Goal: Ask a question: Seek information or help from site administrators or community

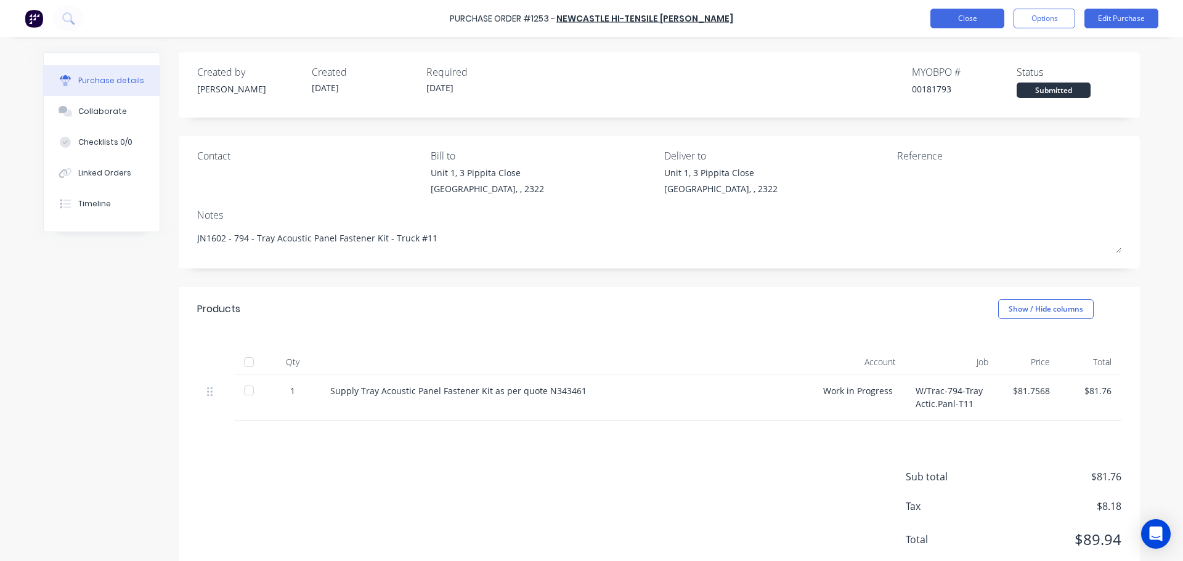
type textarea "x"
click at [966, 20] on button "Close" at bounding box center [968, 19] width 74 height 20
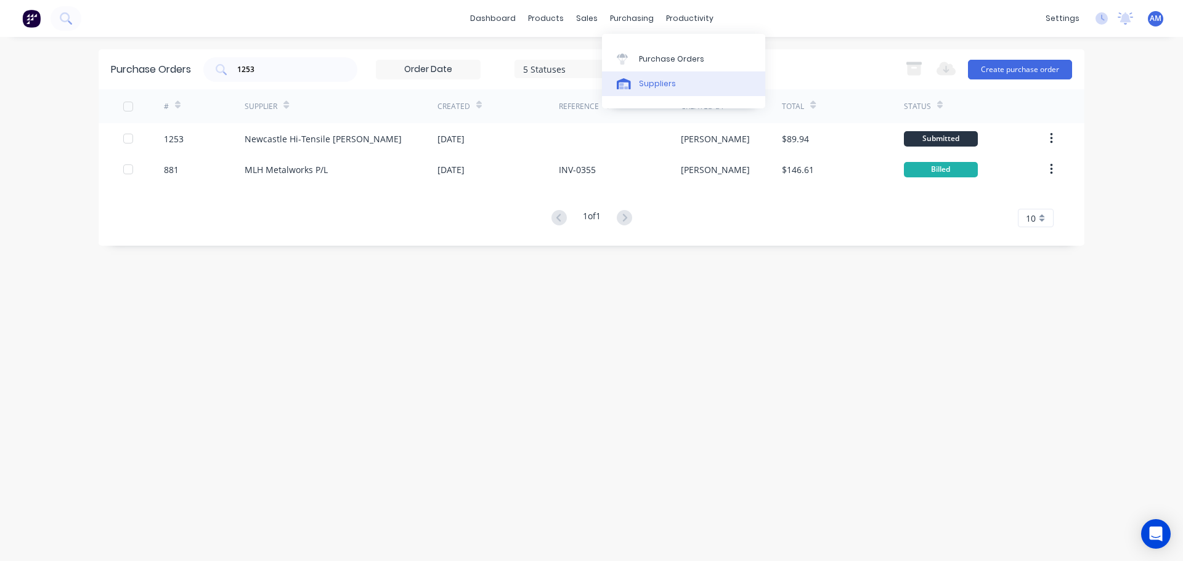
click at [673, 80] on link "Suppliers" at bounding box center [683, 83] width 163 height 25
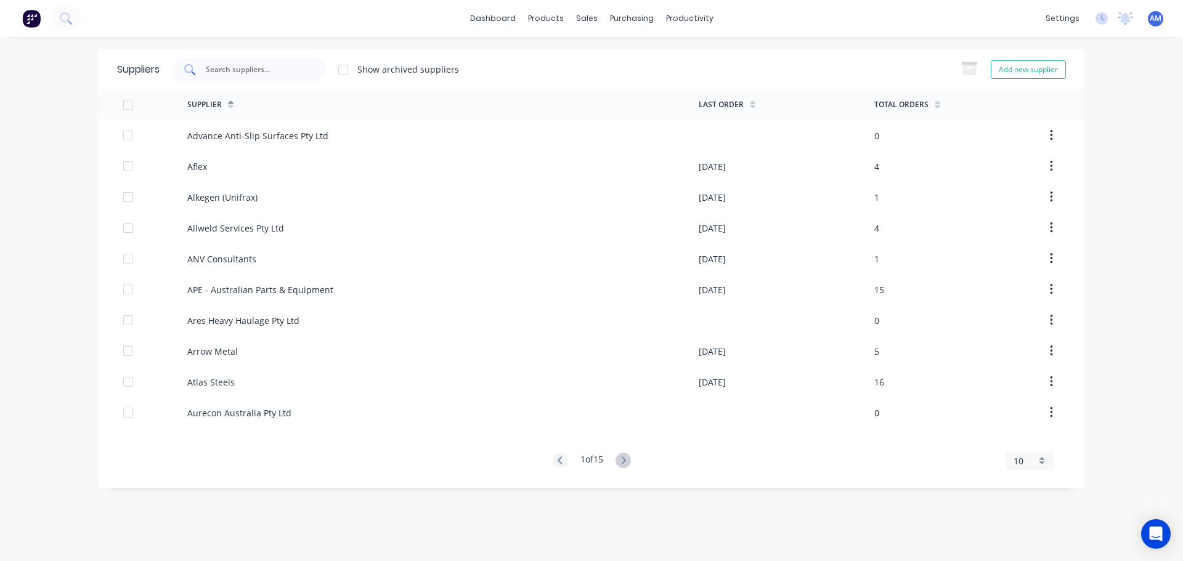
drag, startPoint x: 253, startPoint y: 75, endPoint x: 241, endPoint y: 75, distance: 11.7
click at [251, 75] on input "text" at bounding box center [256, 69] width 102 height 12
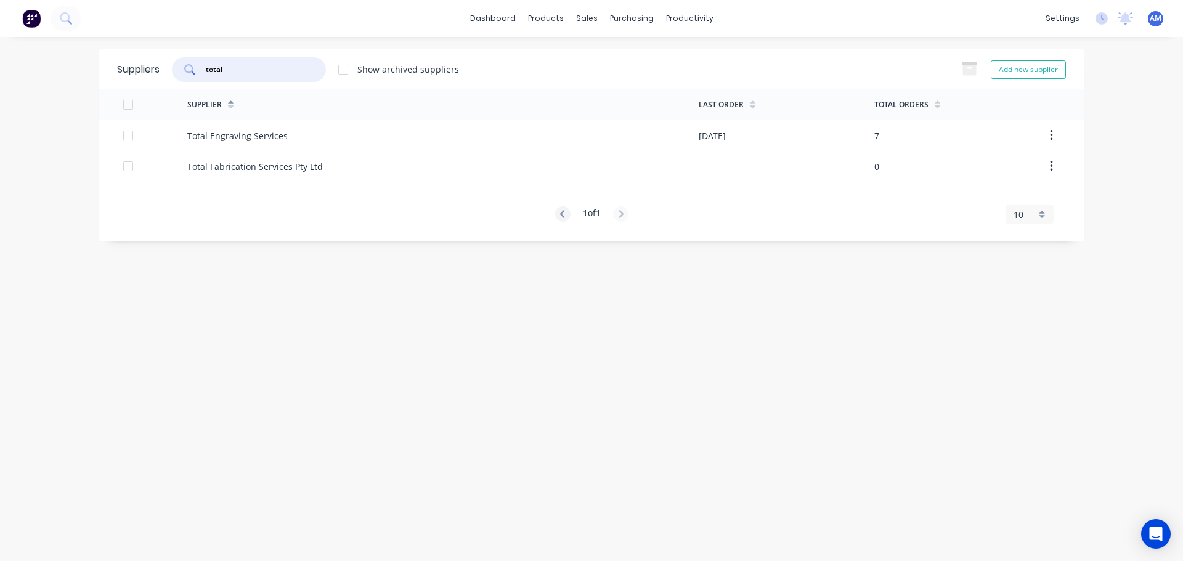
type input "total"
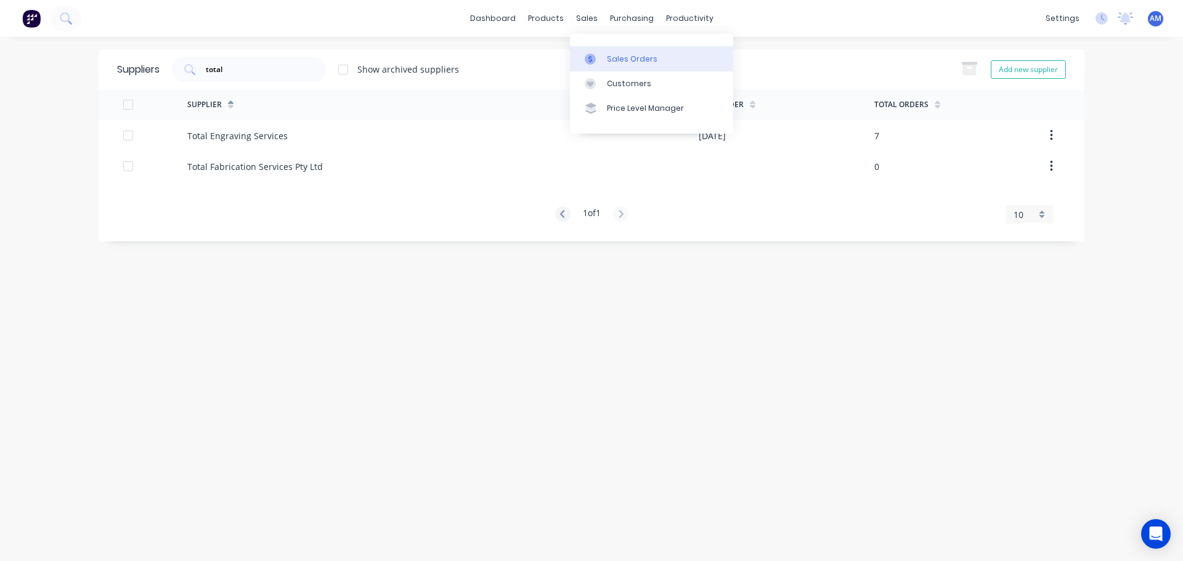
click at [627, 55] on div "Sales Orders" at bounding box center [632, 59] width 51 height 11
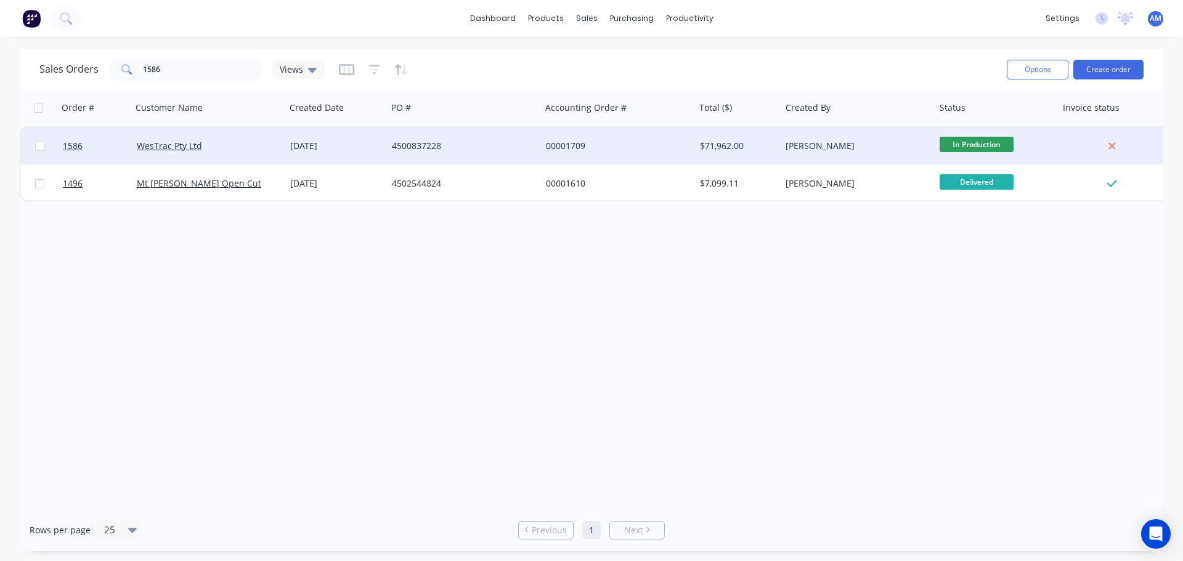
click at [409, 142] on div "4500837228" at bounding box center [460, 146] width 137 height 12
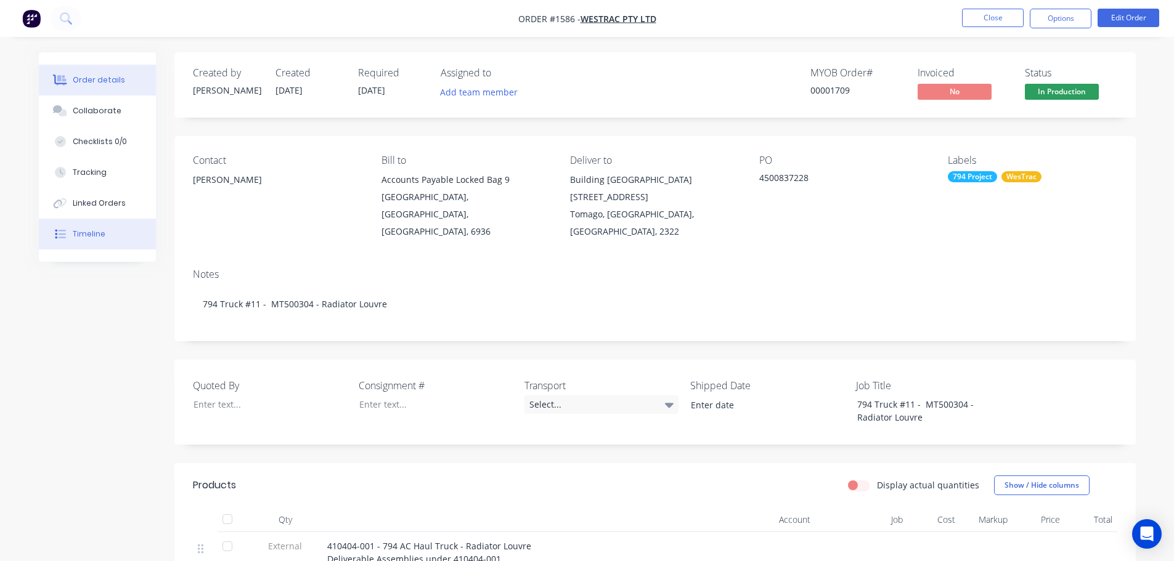
click at [100, 231] on div "Timeline" at bounding box center [89, 234] width 33 height 11
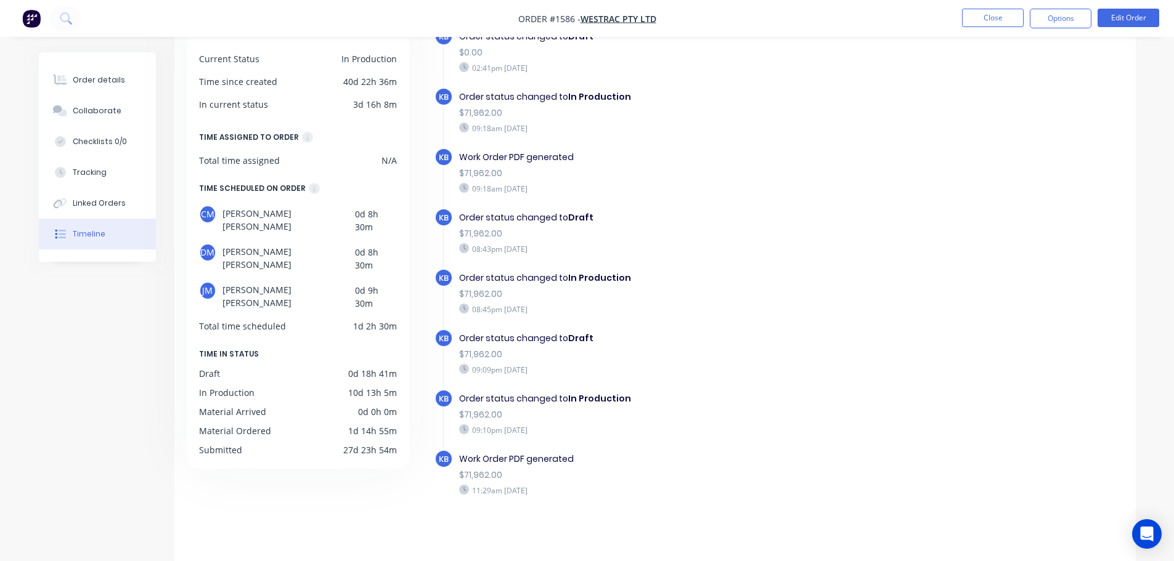
scroll to position [95, 0]
click at [105, 83] on div "Order details" at bounding box center [99, 80] width 52 height 11
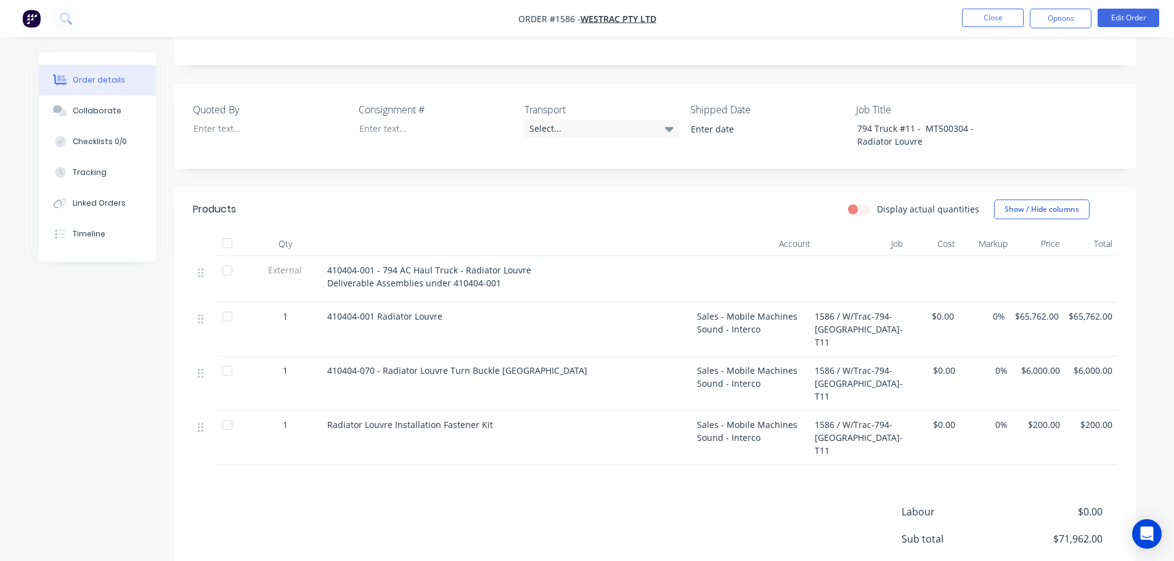
scroll to position [280, 0]
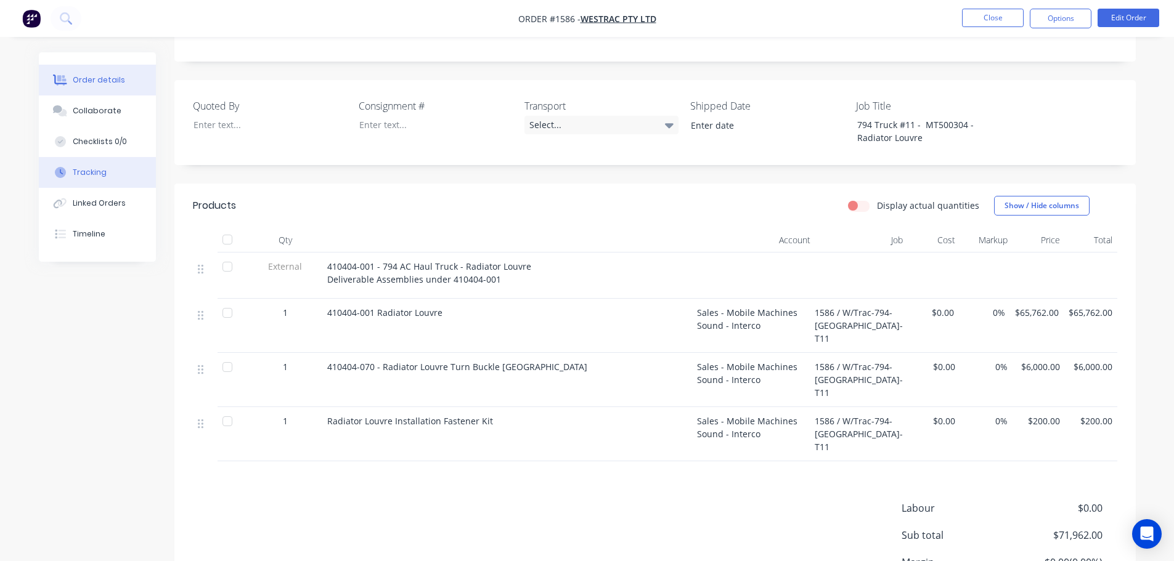
click at [96, 165] on button "Tracking" at bounding box center [97, 172] width 117 height 31
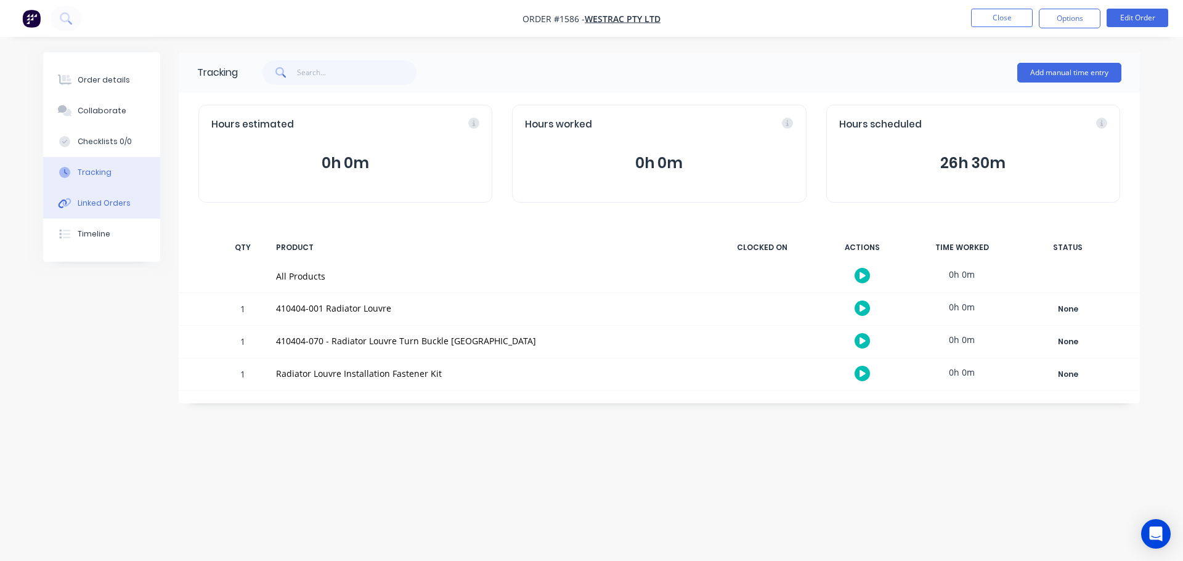
click at [112, 202] on div "Linked Orders" at bounding box center [104, 203] width 53 height 11
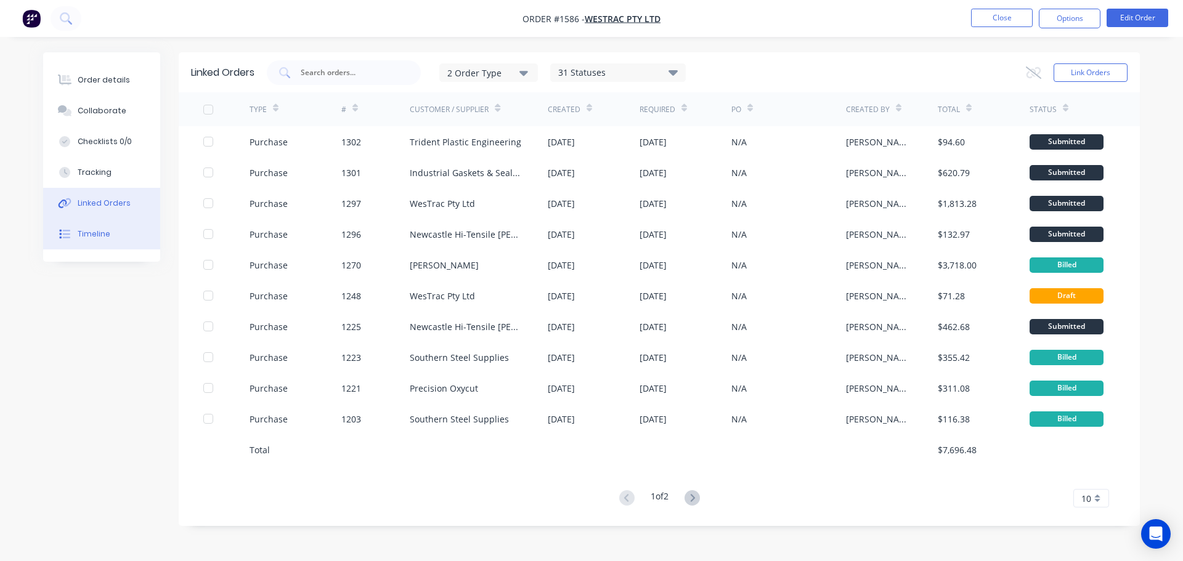
click at [100, 229] on div "Timeline" at bounding box center [94, 234] width 33 height 11
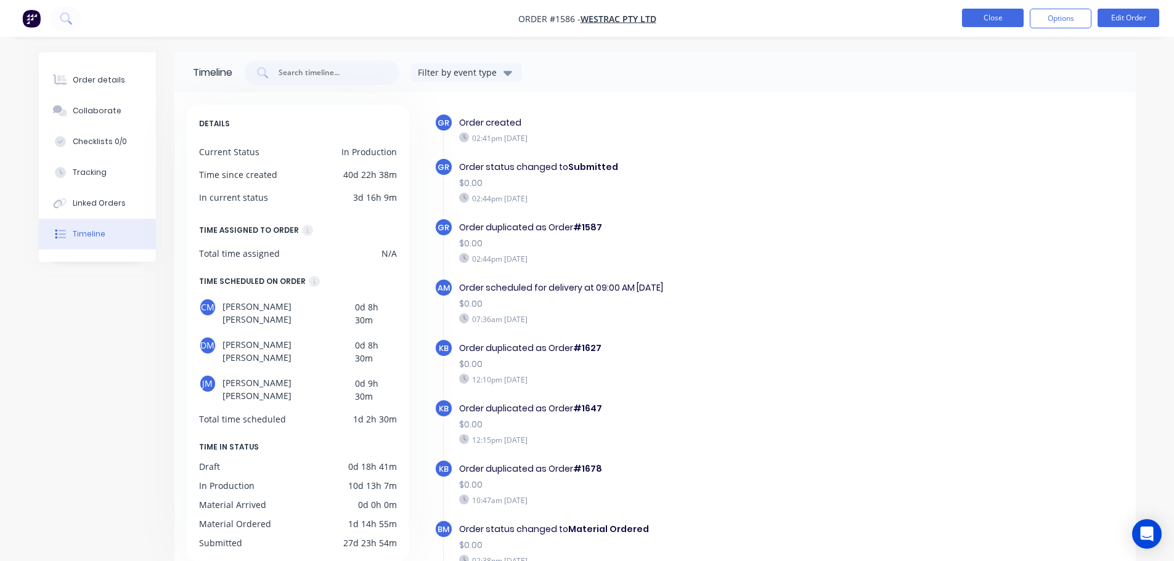
click at [988, 18] on button "Close" at bounding box center [993, 18] width 62 height 18
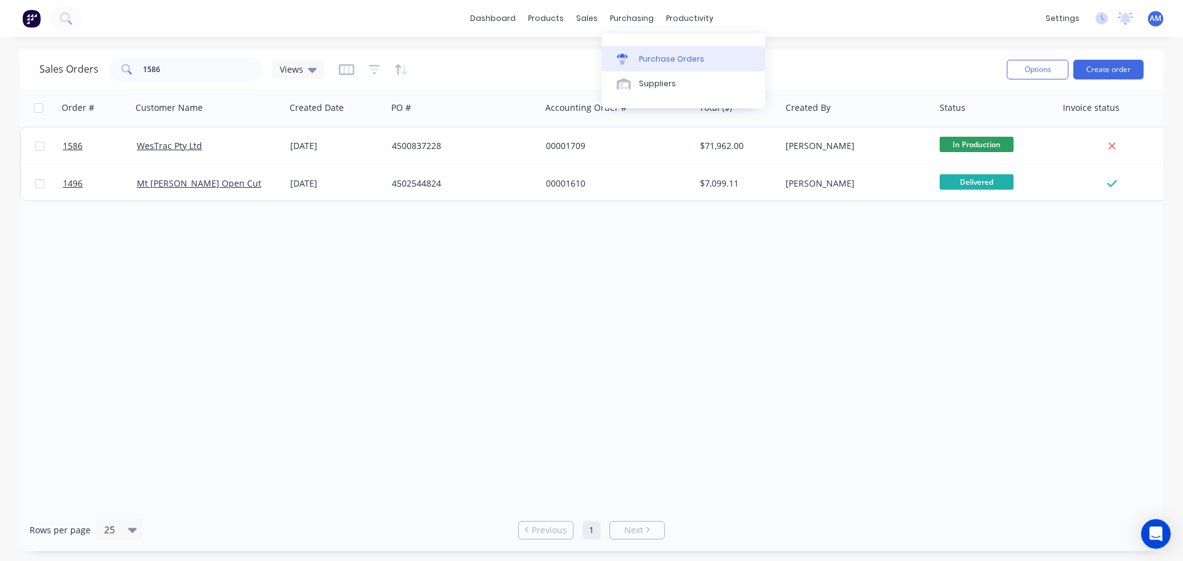
click at [654, 55] on div "Purchase Orders" at bounding box center [671, 59] width 65 height 11
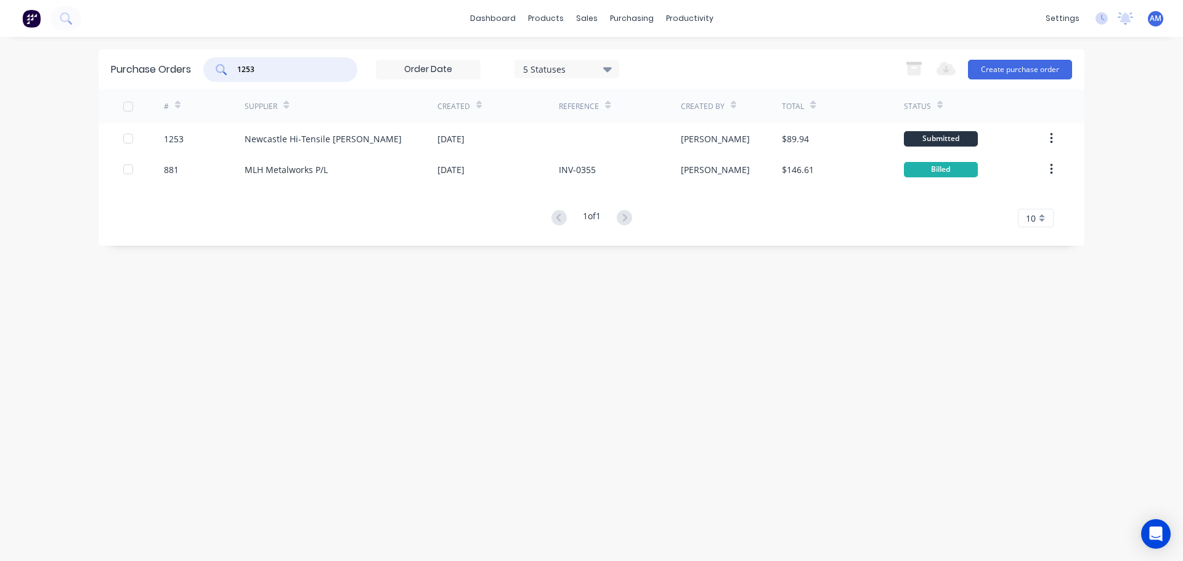
drag, startPoint x: 277, startPoint y: 65, endPoint x: 223, endPoint y: 65, distance: 53.6
click at [223, 65] on div "1253" at bounding box center [280, 69] width 154 height 25
type input "1284"
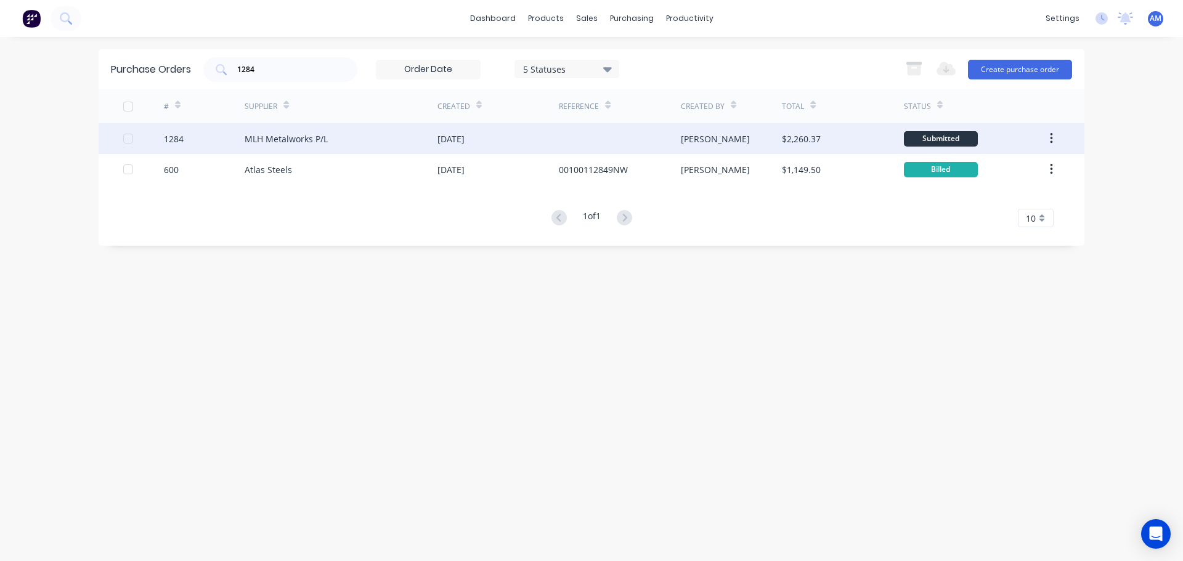
click at [303, 141] on div "MLH Metalworks P/L" at bounding box center [286, 139] width 83 height 13
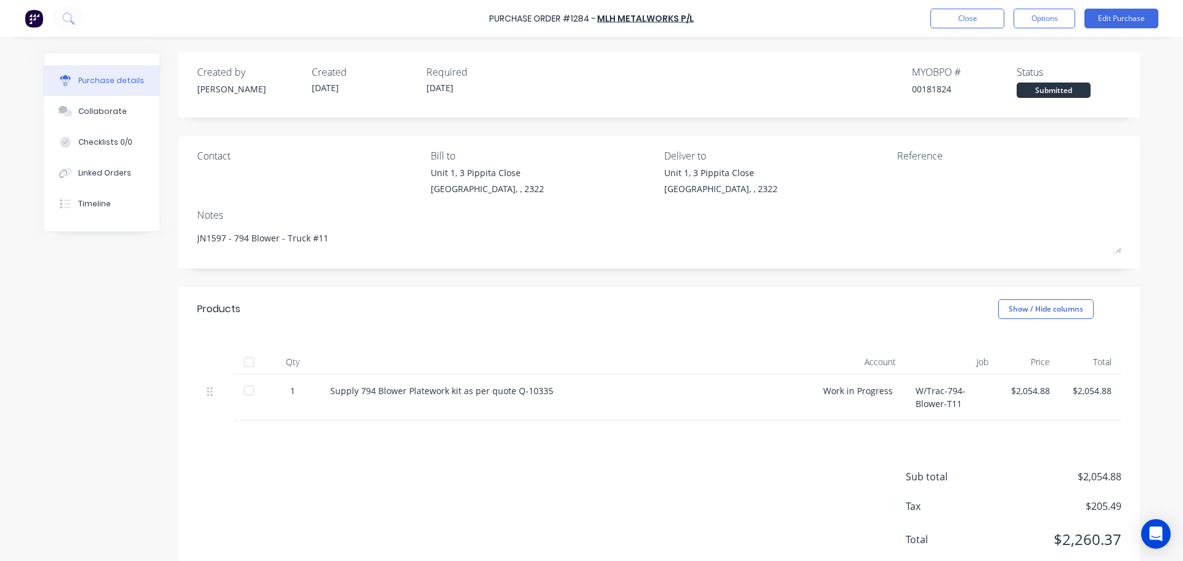
click at [246, 361] on div at bounding box center [249, 362] width 25 height 25
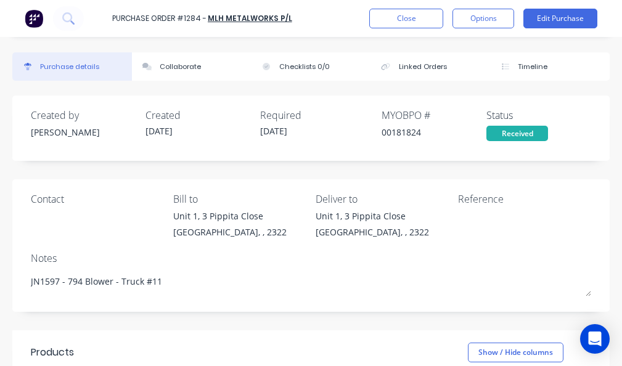
type textarea "x"
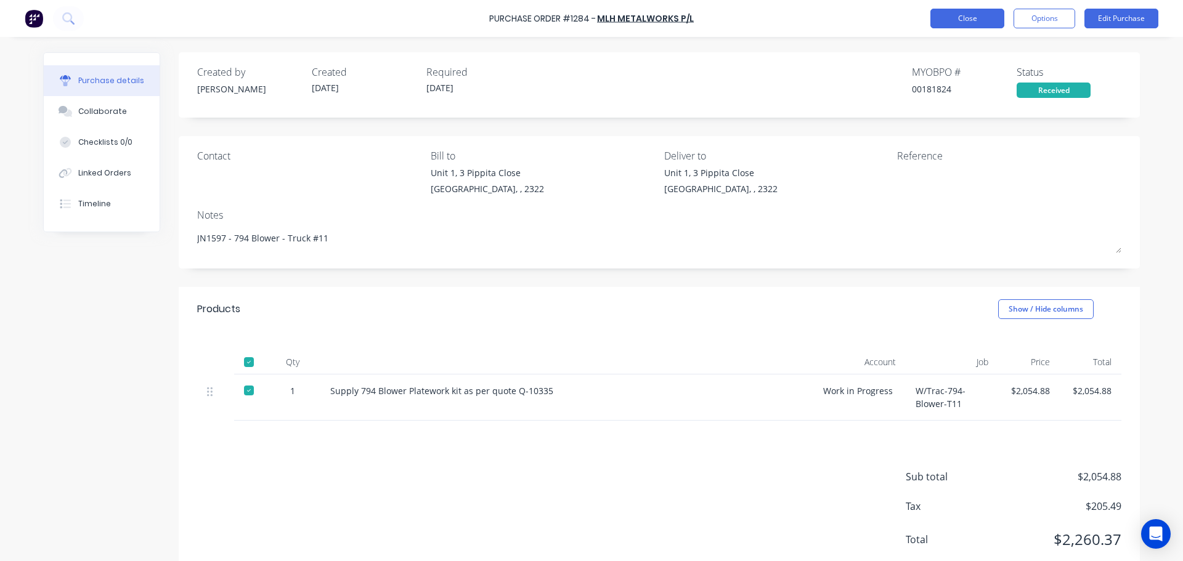
click at [955, 24] on button "Close" at bounding box center [968, 19] width 74 height 20
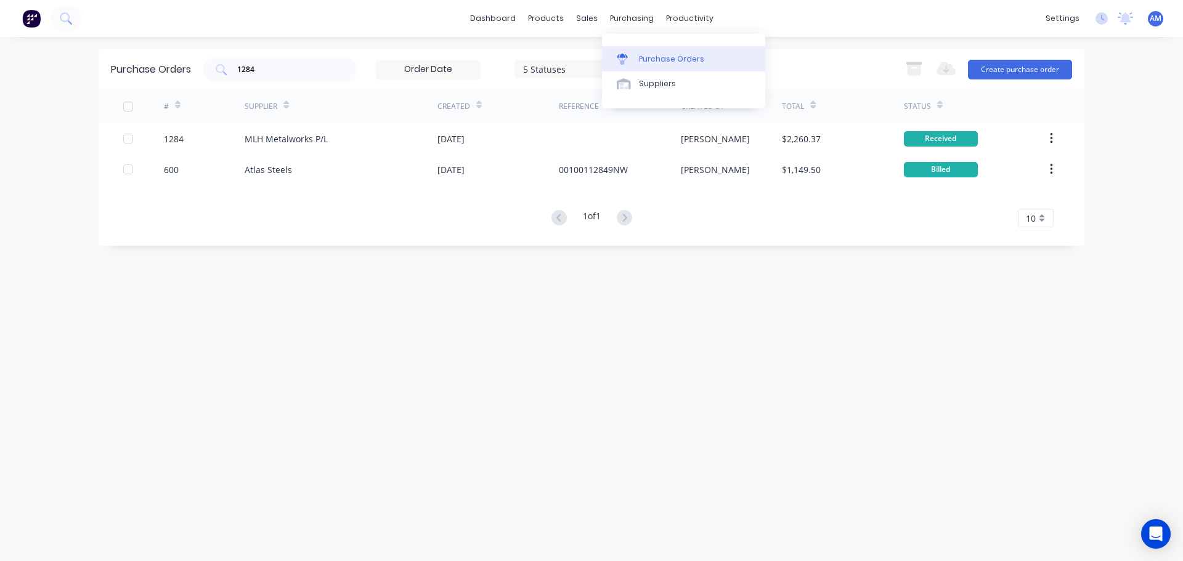
click at [654, 56] on div "Purchase Orders" at bounding box center [671, 59] width 65 height 11
click at [1014, 69] on button "Create purchase order" at bounding box center [1020, 70] width 104 height 20
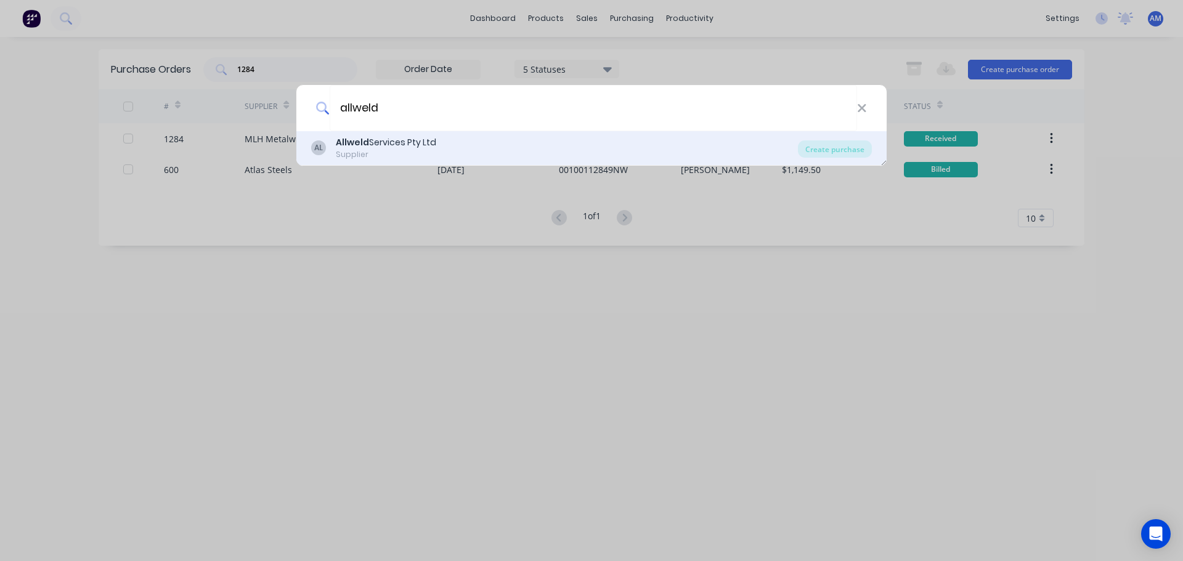
type input "allweld"
click at [367, 141] on div "Allweld Services Pty Ltd" at bounding box center [386, 142] width 100 height 13
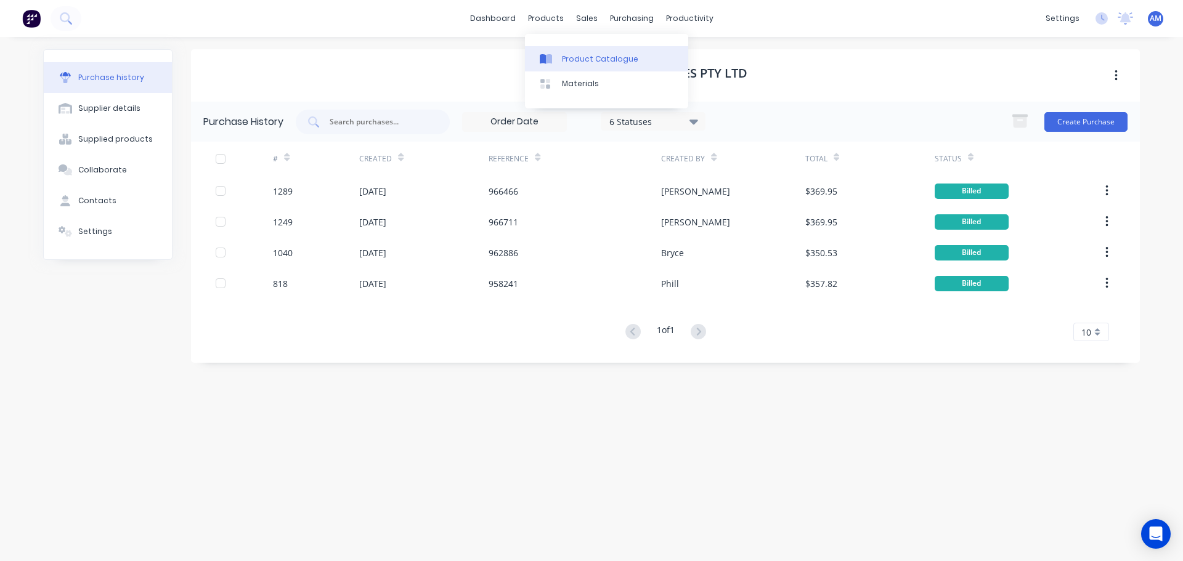
click at [571, 52] on link "Product Catalogue" at bounding box center [606, 58] width 163 height 25
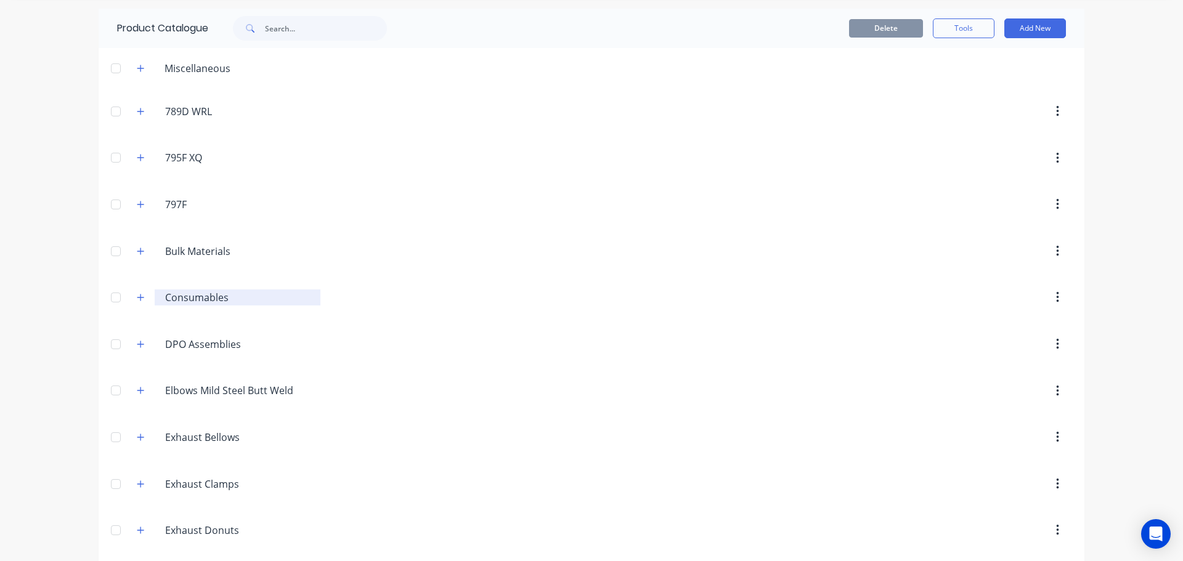
scroll to position [62, 0]
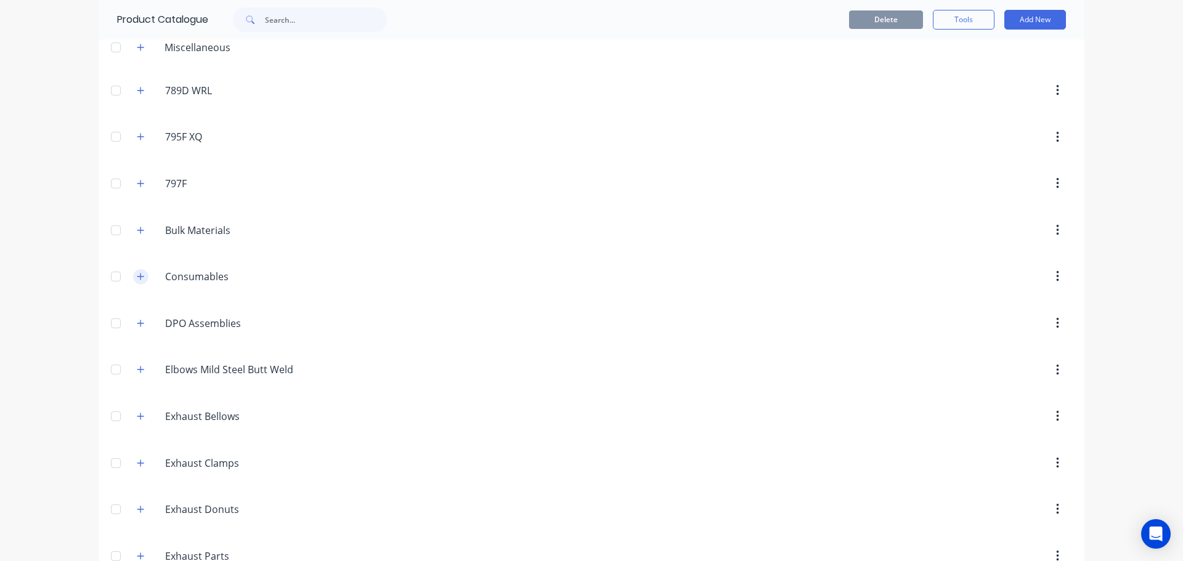
click at [137, 277] on icon "button" at bounding box center [140, 276] width 7 height 7
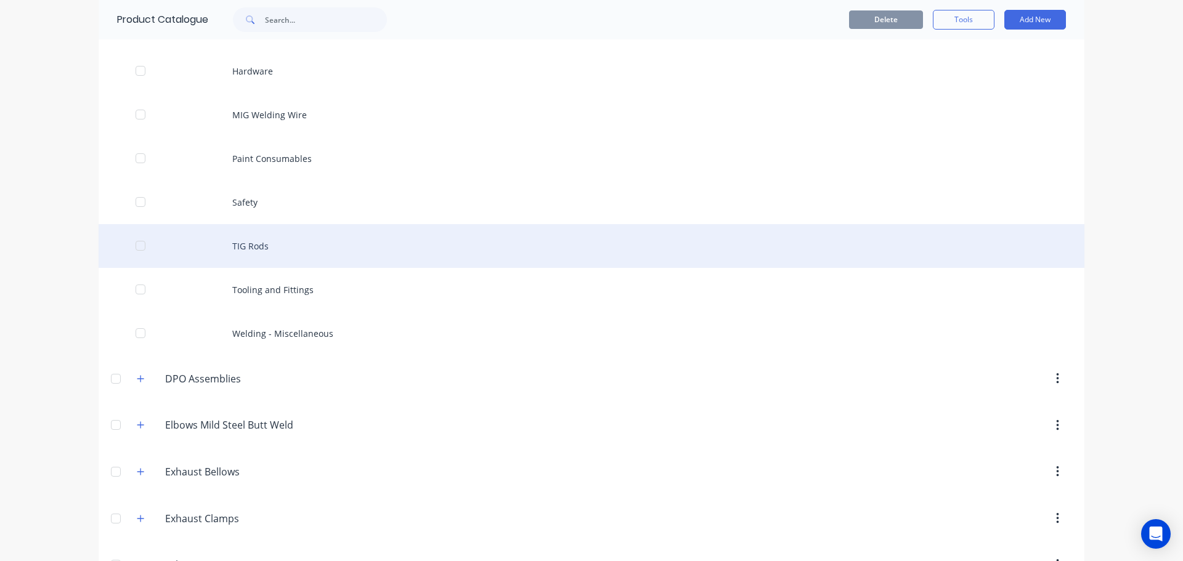
scroll to position [493, 0]
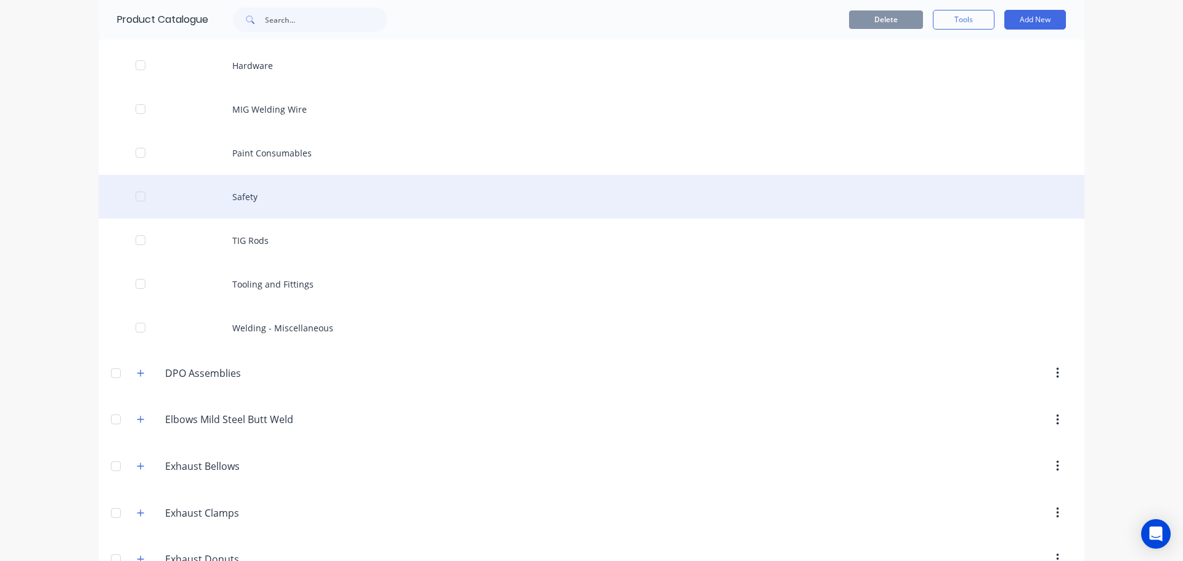
click at [238, 196] on div "Safety" at bounding box center [592, 197] width 986 height 44
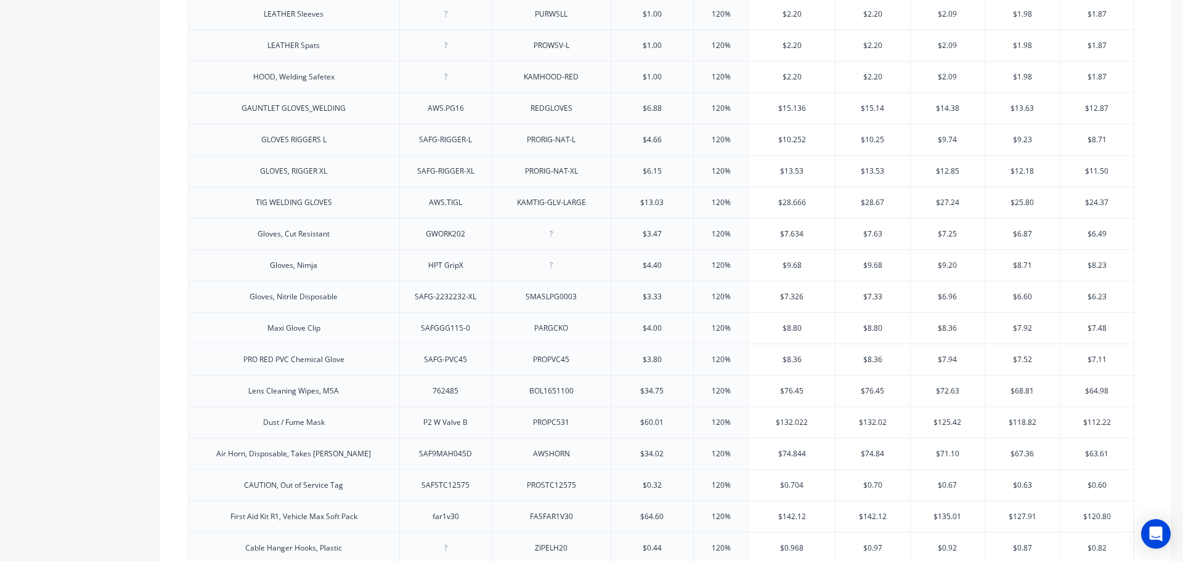
scroll to position [1223, 0]
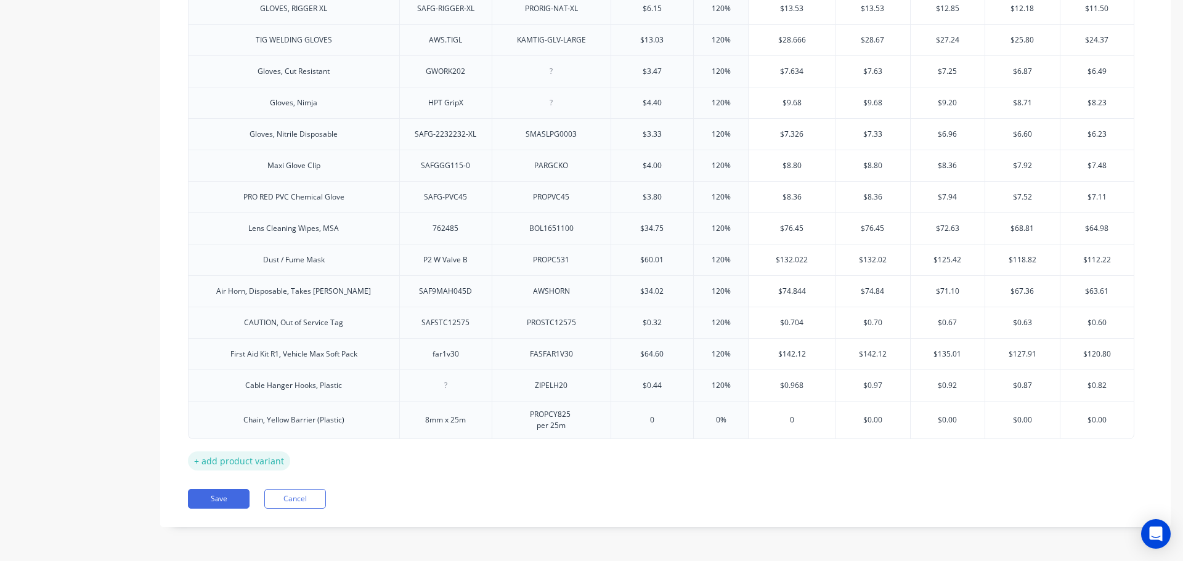
click at [248, 460] on div "+ add product variant" at bounding box center [239, 461] width 102 height 19
type textarea "x"
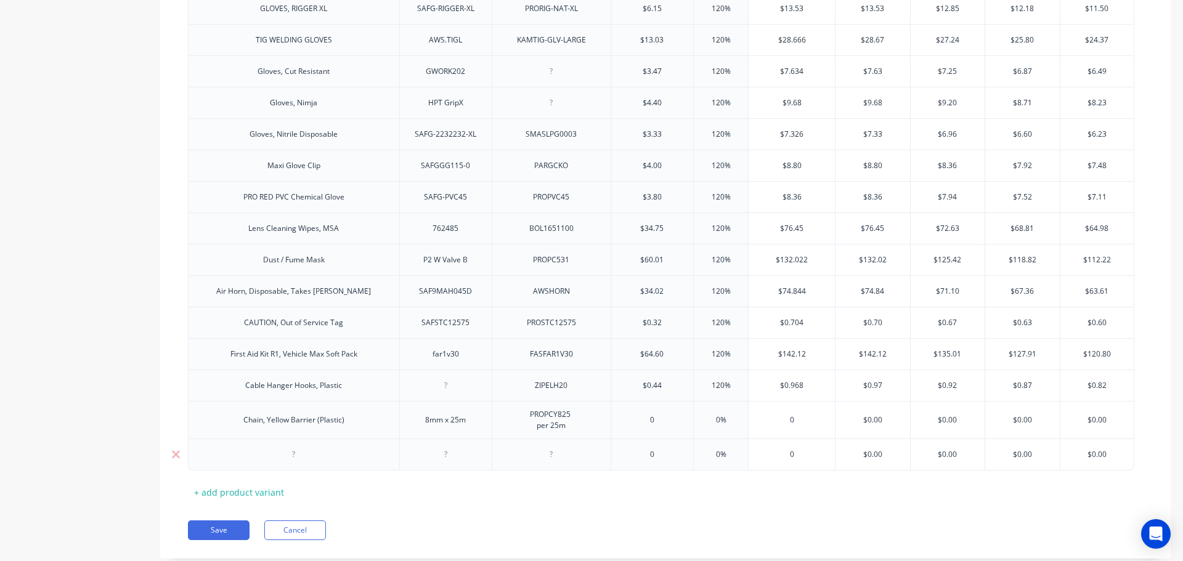
click at [292, 459] on div at bounding box center [294, 455] width 62 height 16
paste div
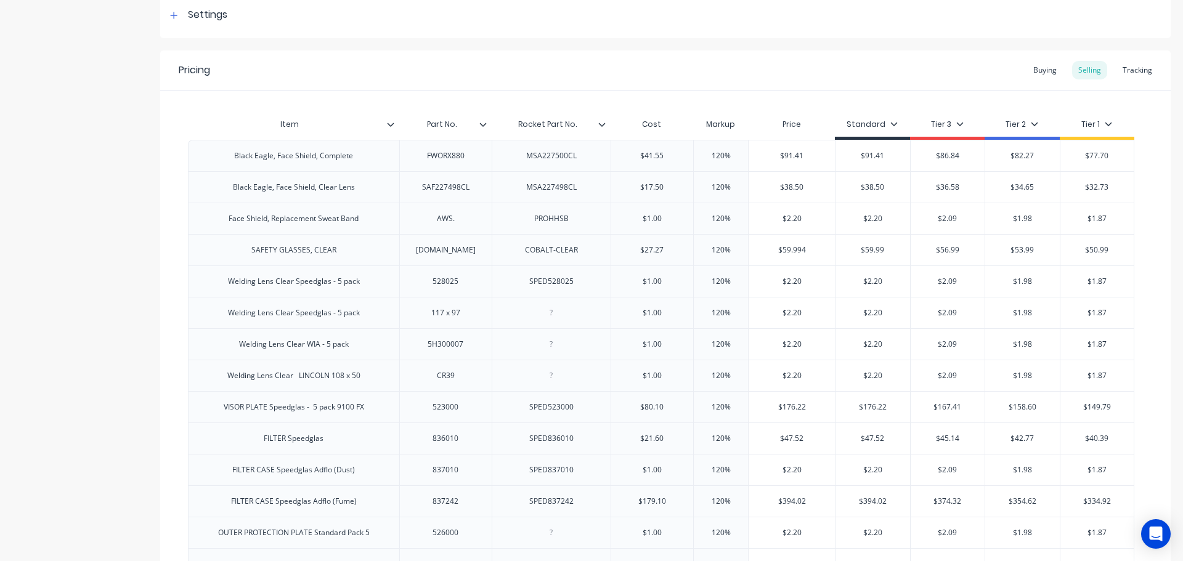
scroll to position [176, 0]
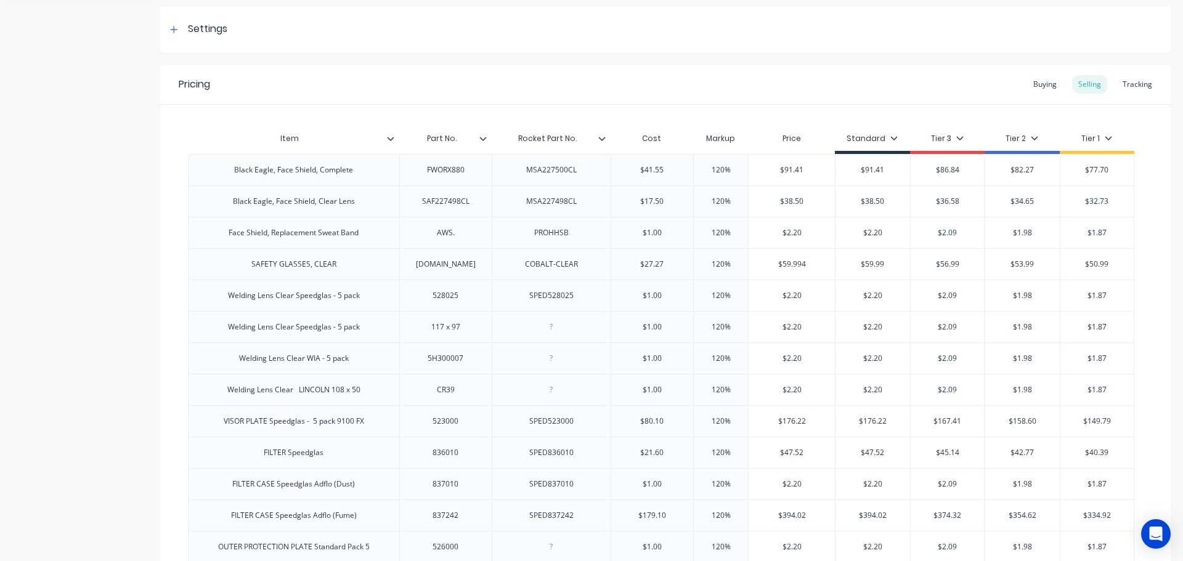
click at [603, 138] on icon at bounding box center [601, 138] width 7 height 7
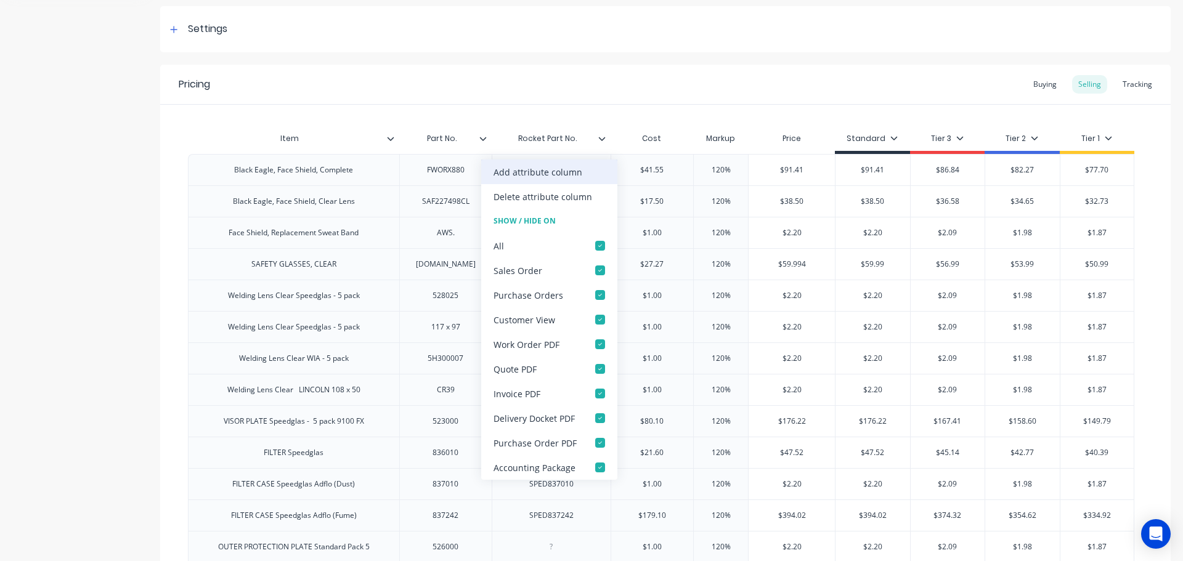
click at [568, 169] on div "Add attribute column" at bounding box center [538, 172] width 89 height 13
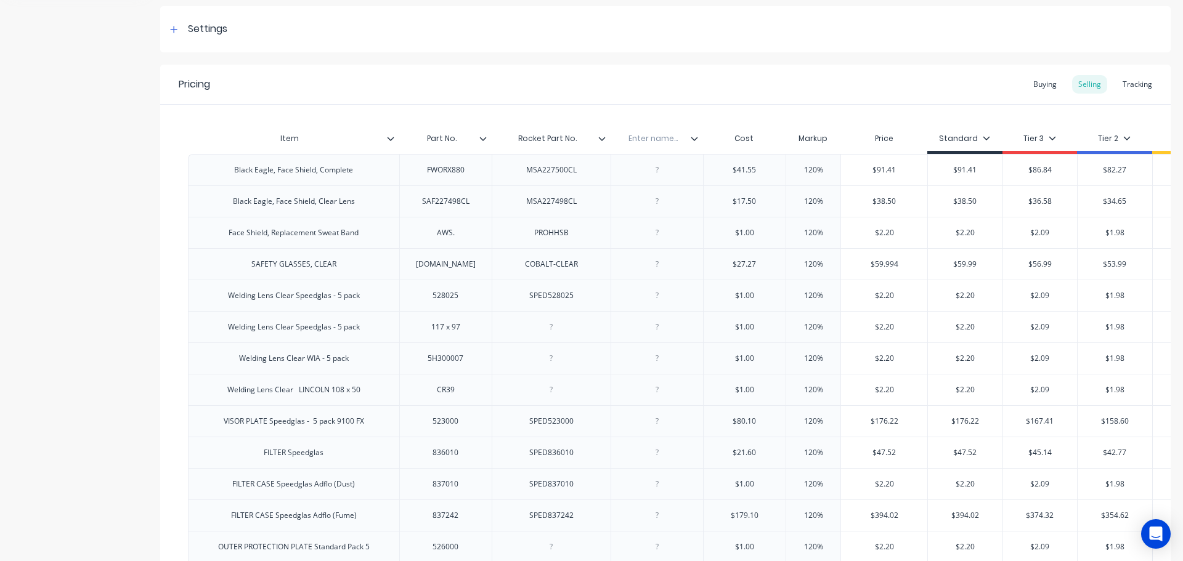
type textarea "x"
click at [655, 139] on input "text" at bounding box center [653, 138] width 85 height 11
click at [632, 141] on input "Al;weld Part No." at bounding box center [653, 138] width 85 height 11
type input "Allweld Part No."
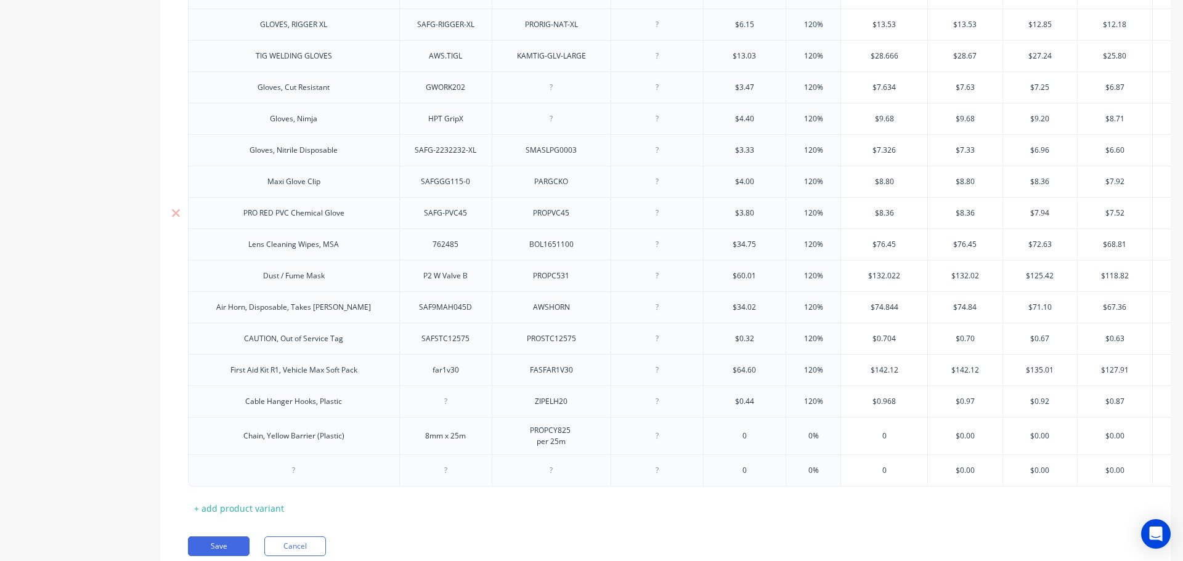
scroll to position [1264, 0]
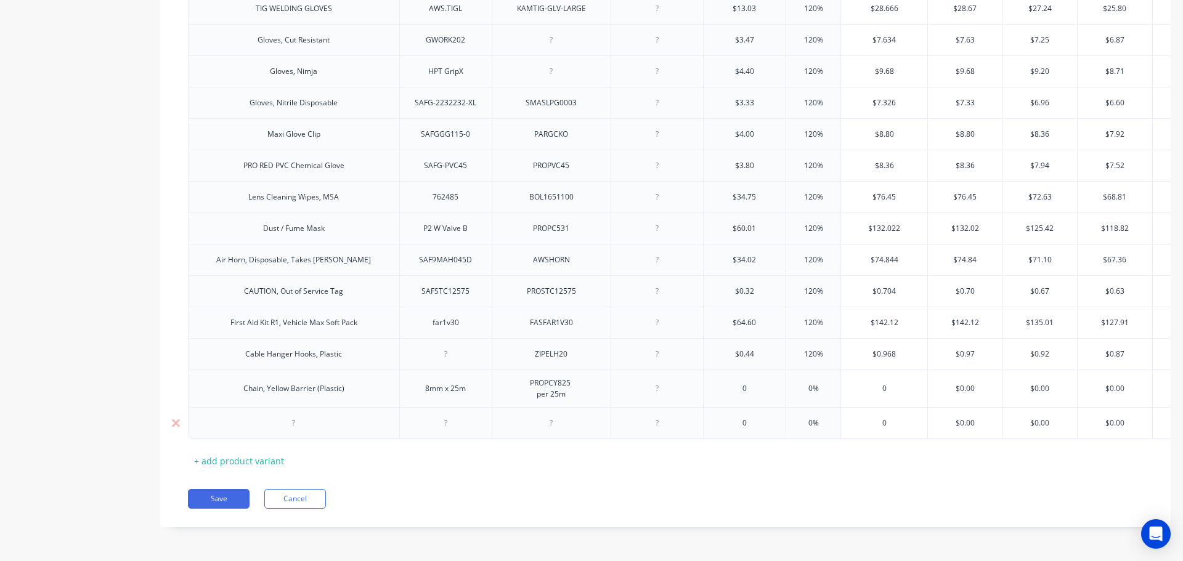
click at [298, 416] on div at bounding box center [294, 423] width 62 height 16
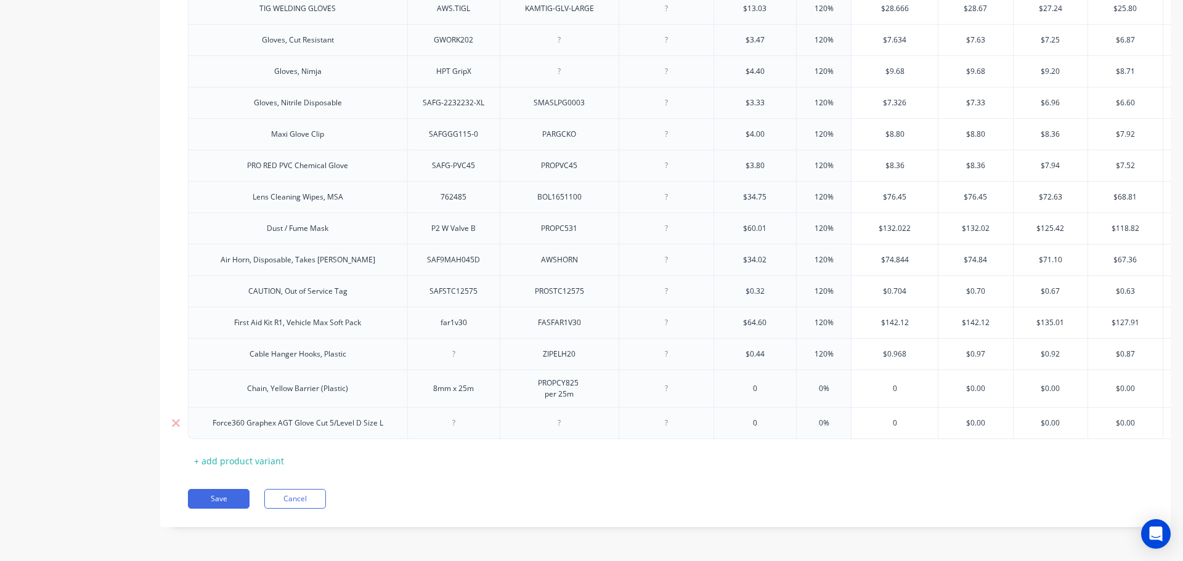
click at [670, 418] on div at bounding box center [666, 423] width 62 height 16
type textarea "x"
paste div
click at [232, 459] on div "+ add product variant" at bounding box center [239, 461] width 102 height 19
type textarea "x"
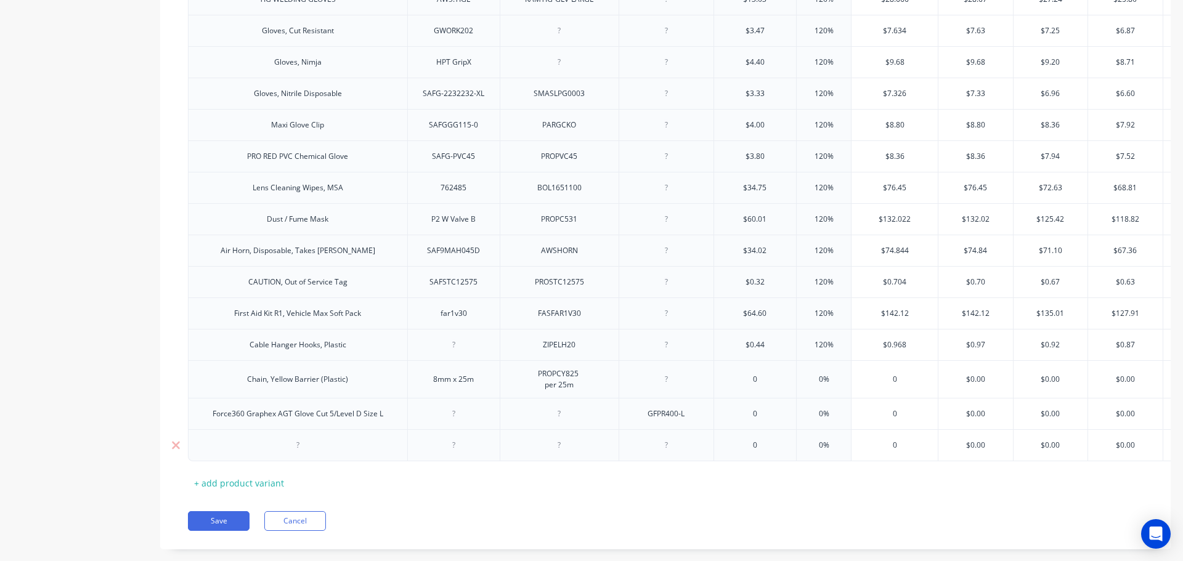
click at [298, 454] on div at bounding box center [298, 446] width 62 height 16
paste div
click at [672, 460] on div at bounding box center [670, 446] width 95 height 32
type textarea "x"
click at [671, 454] on div at bounding box center [671, 446] width 62 height 16
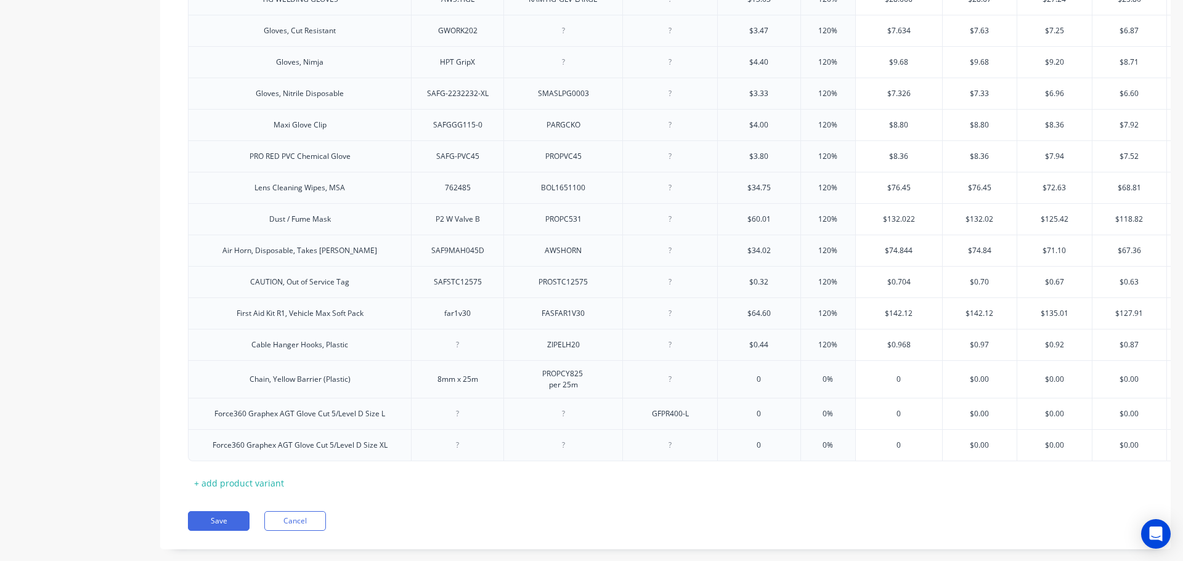
paste div
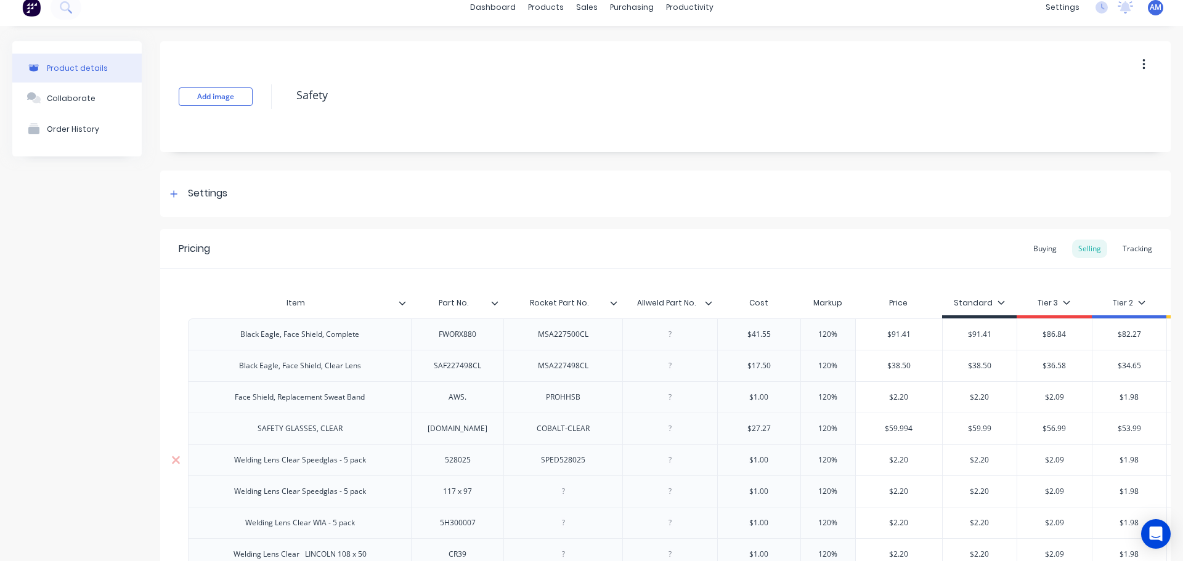
scroll to position [0, 0]
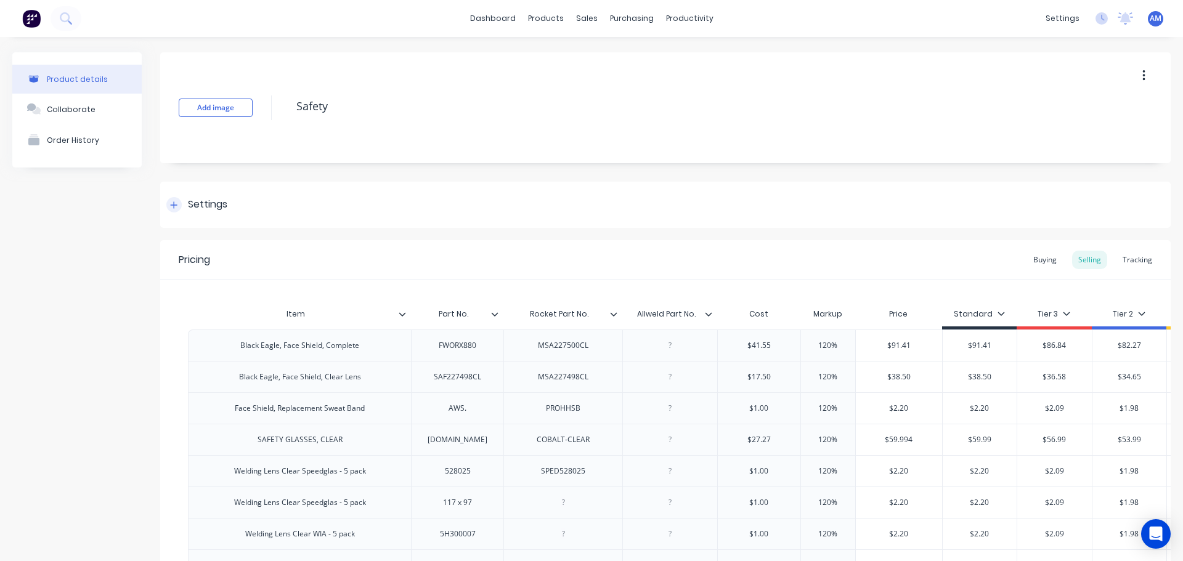
click at [173, 203] on icon at bounding box center [173, 205] width 7 height 9
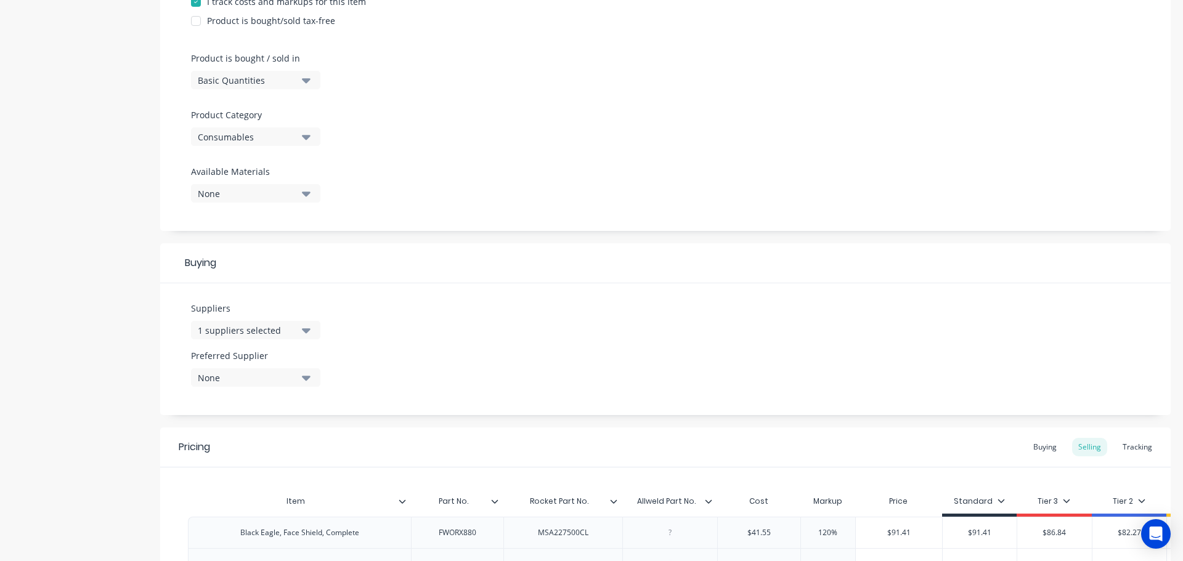
scroll to position [370, 0]
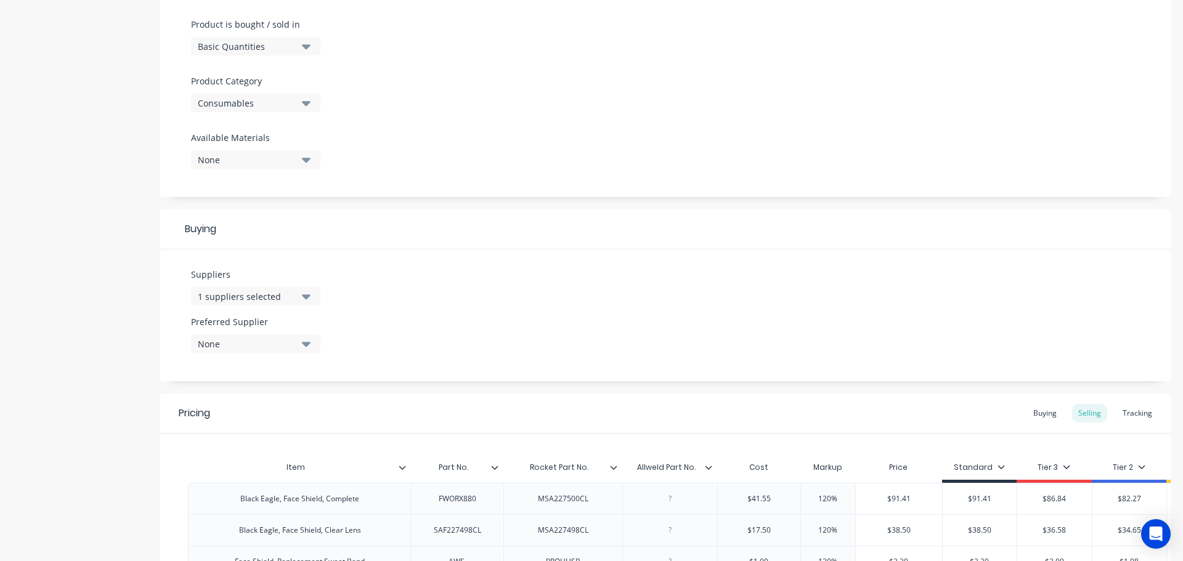
click at [308, 296] on icon "button" at bounding box center [306, 297] width 9 height 5
click at [304, 296] on icon "button" at bounding box center [306, 297] width 9 height 5
click at [304, 346] on icon "button" at bounding box center [306, 344] width 9 height 14
click at [305, 300] on icon "button" at bounding box center [306, 297] width 9 height 14
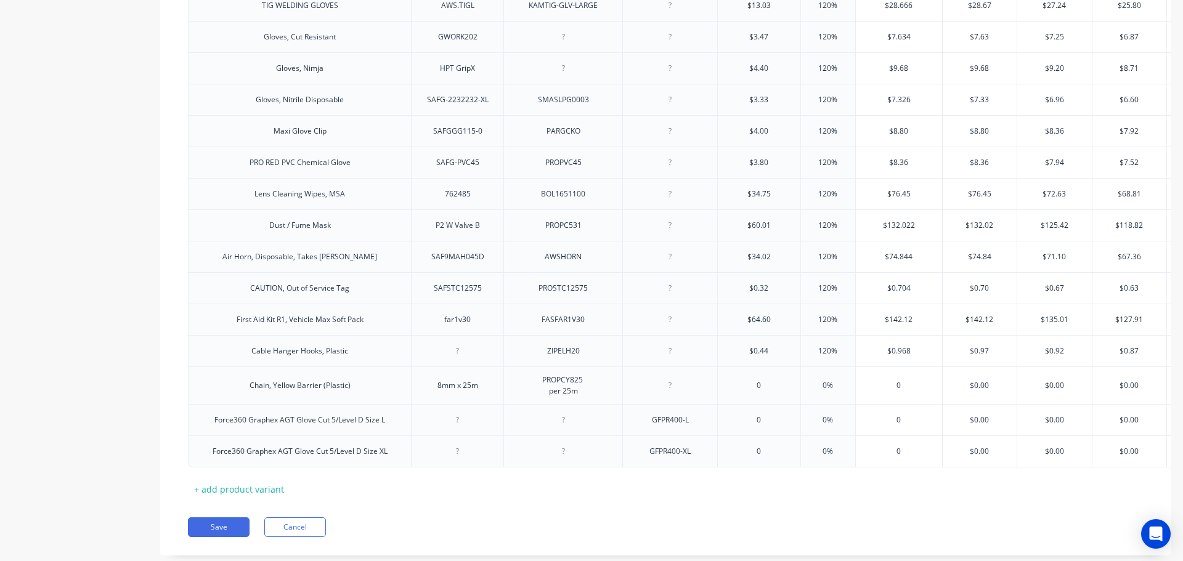
scroll to position [1831, 0]
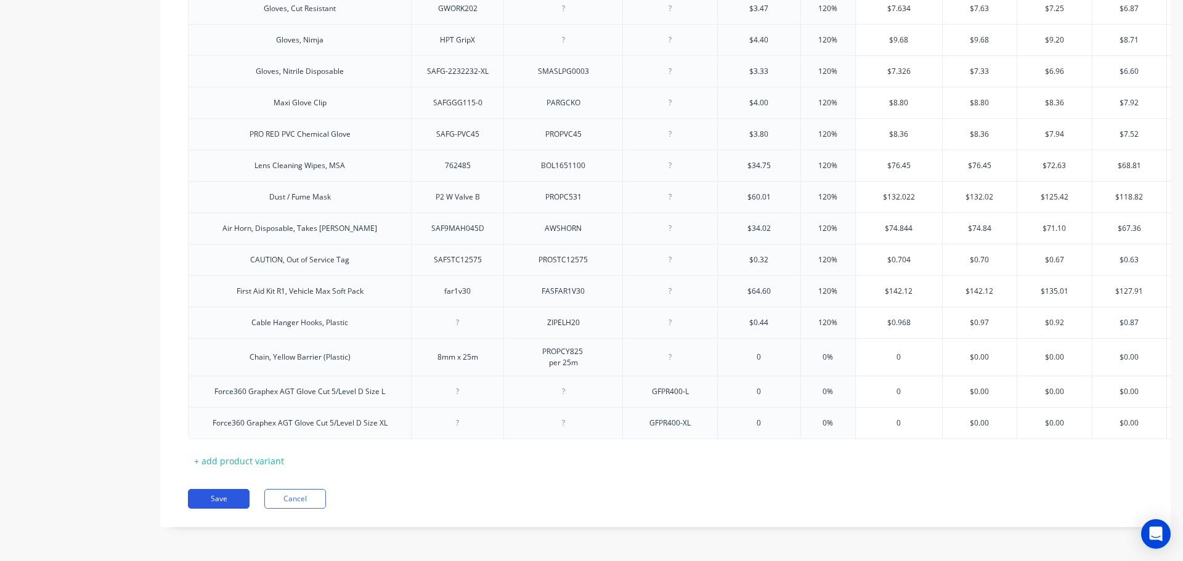
click at [222, 498] on button "Save" at bounding box center [219, 499] width 62 height 20
type textarea "x"
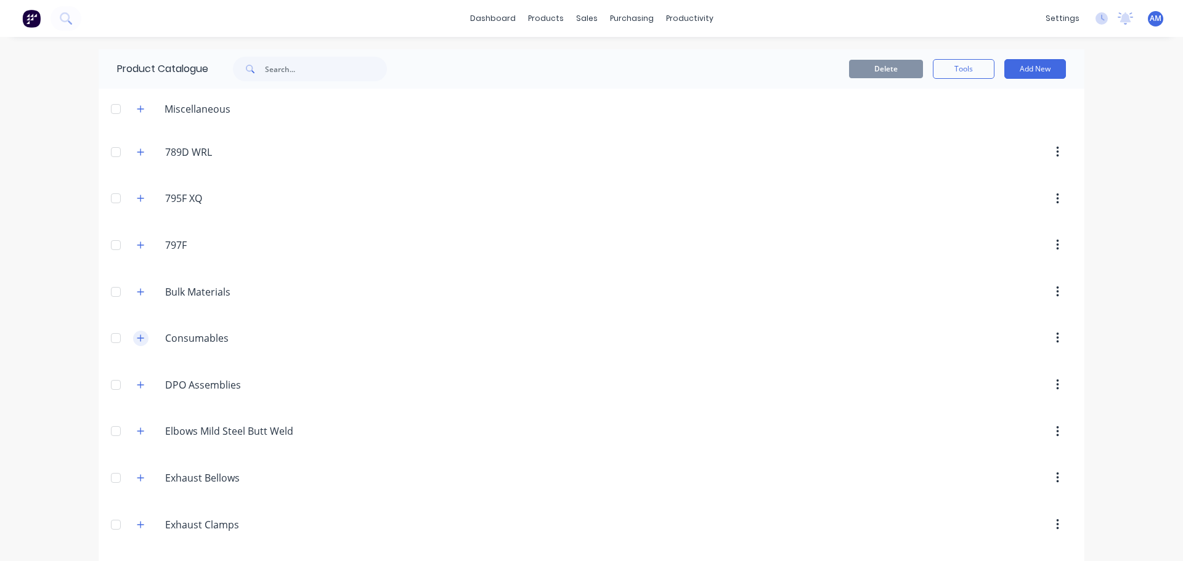
click at [141, 337] on button "button" at bounding box center [140, 338] width 15 height 15
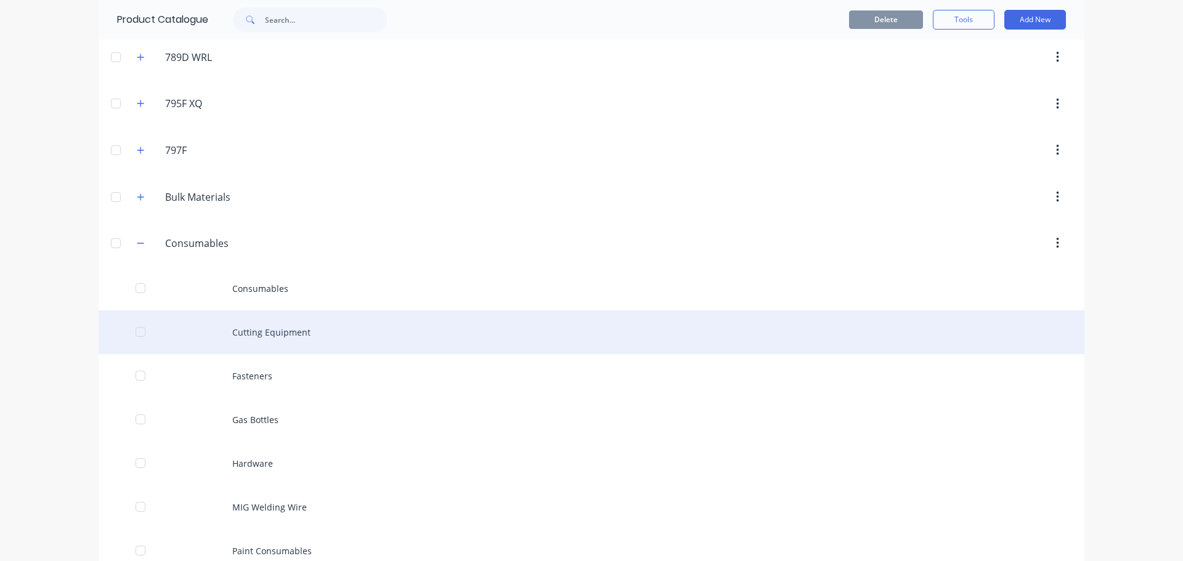
scroll to position [370, 0]
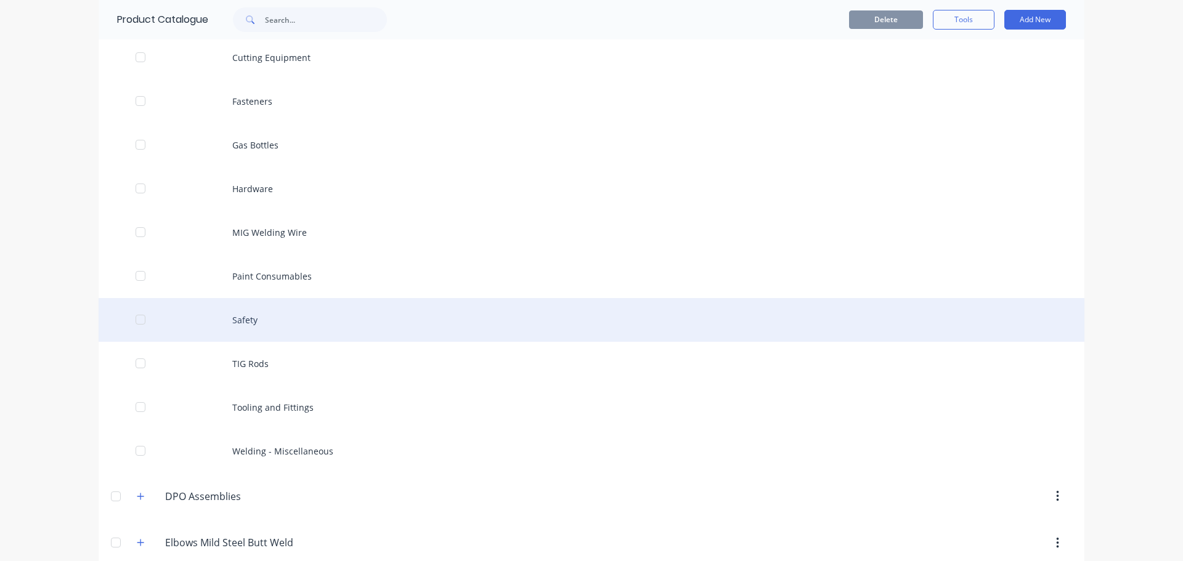
click at [239, 321] on div "Safety" at bounding box center [592, 320] width 986 height 44
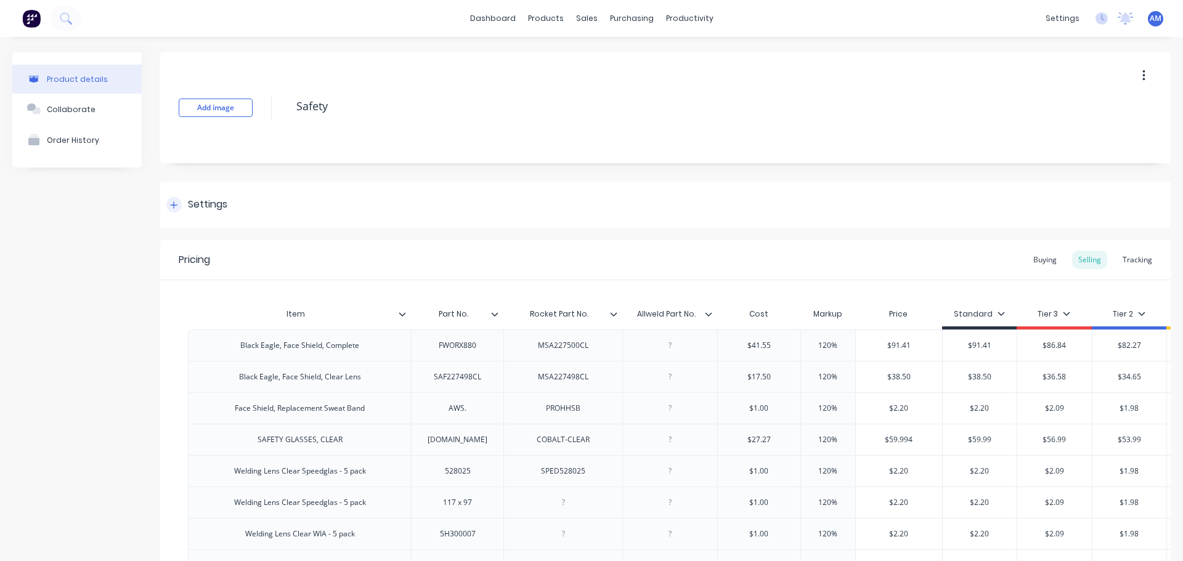
click at [181, 204] on div at bounding box center [173, 204] width 15 height 15
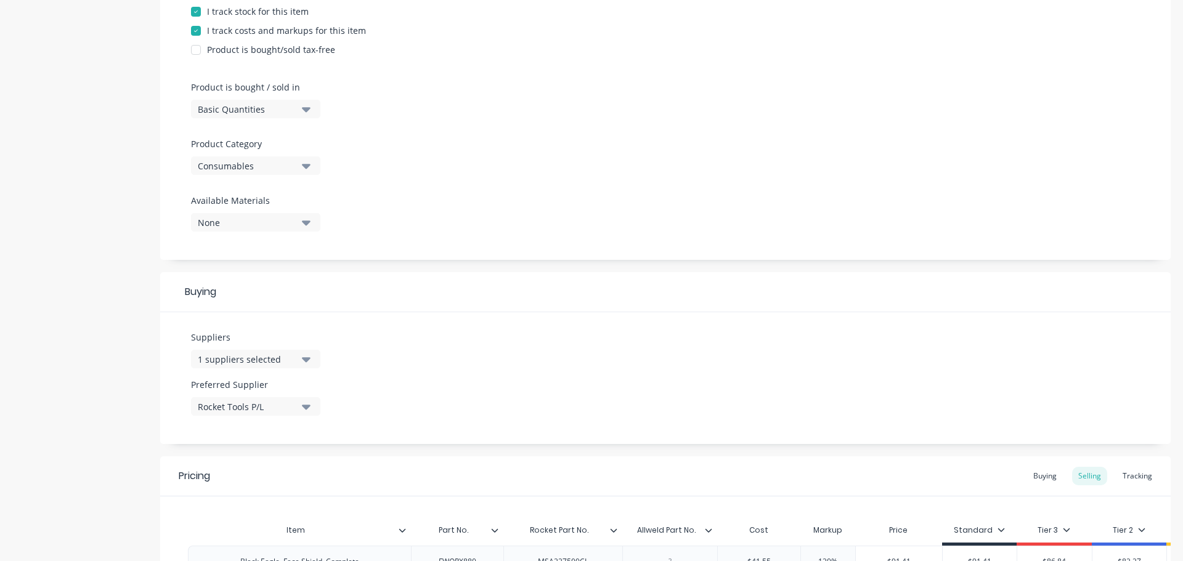
scroll to position [308, 0]
click at [306, 359] on icon "button" at bounding box center [306, 358] width 9 height 5
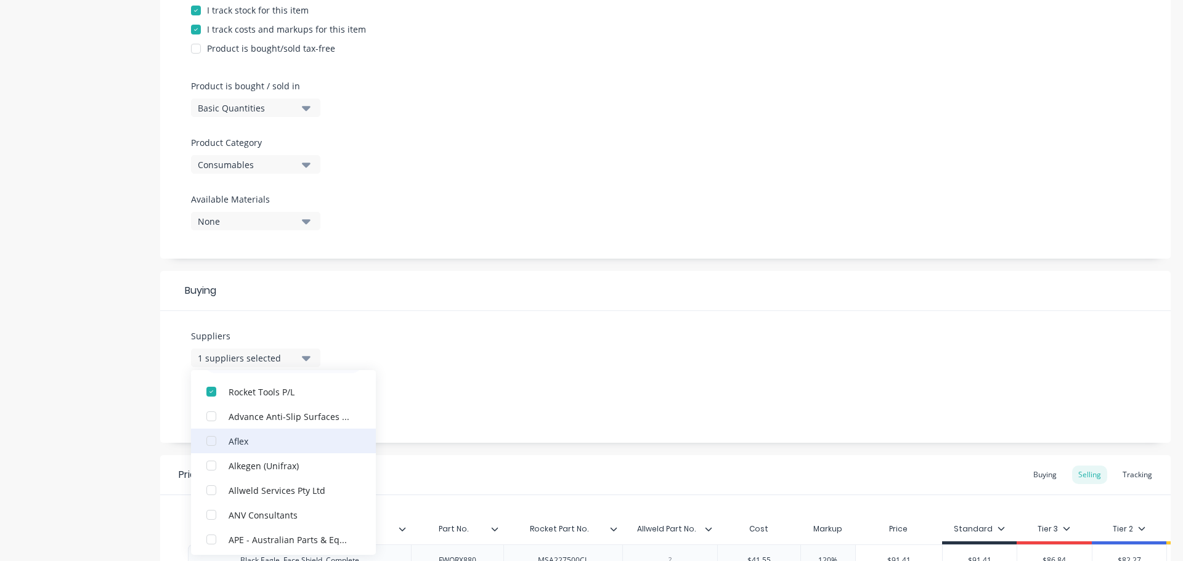
scroll to position [62, 0]
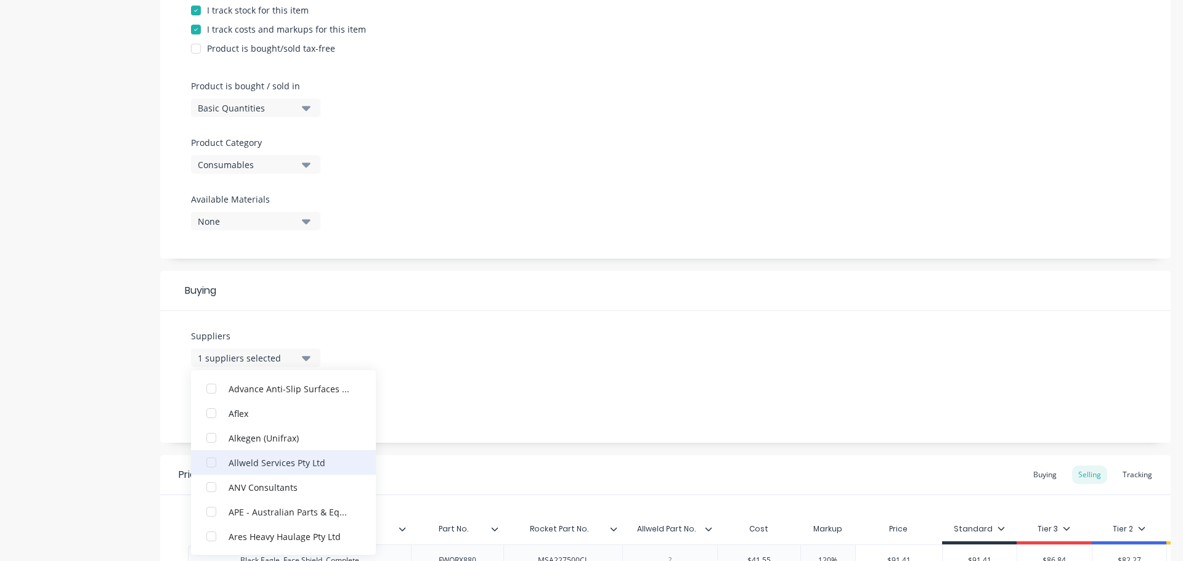
click at [277, 460] on div "Allweld Services Pty Ltd" at bounding box center [290, 462] width 123 height 13
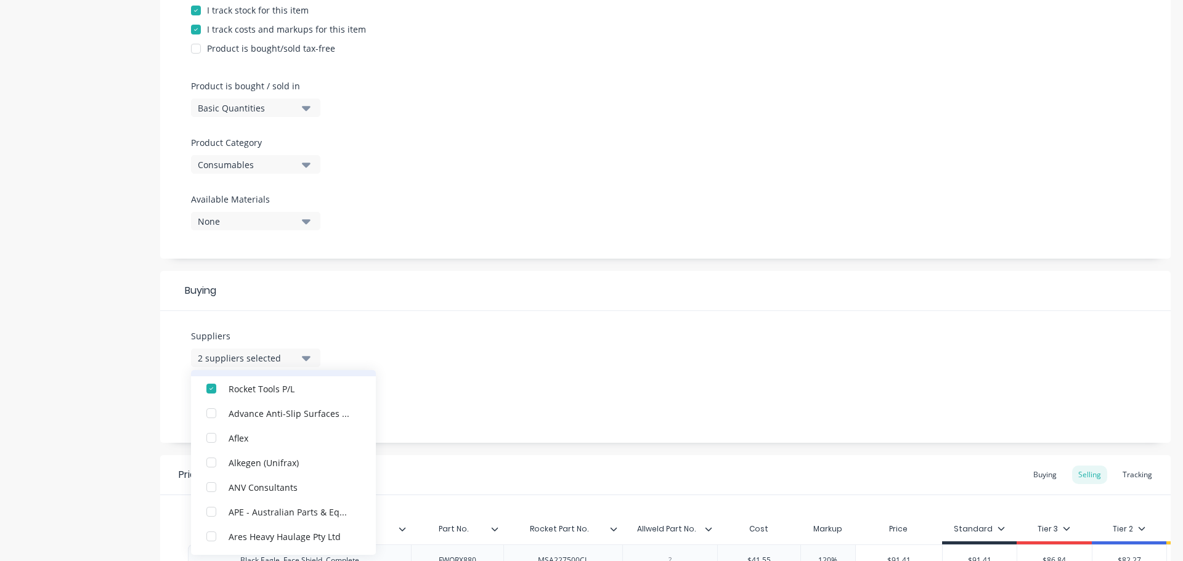
scroll to position [0, 0]
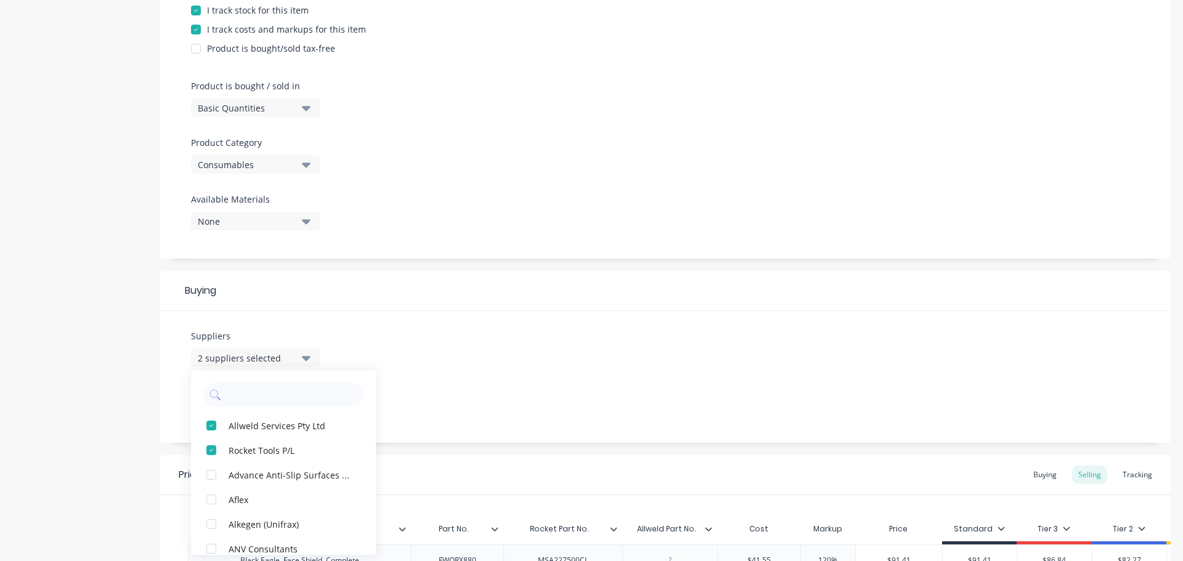
click at [444, 374] on div "Suppliers 2 suppliers selected Allweld Services Pty Ltd Rocket Tools P/L Advanc…" at bounding box center [665, 377] width 1011 height 132
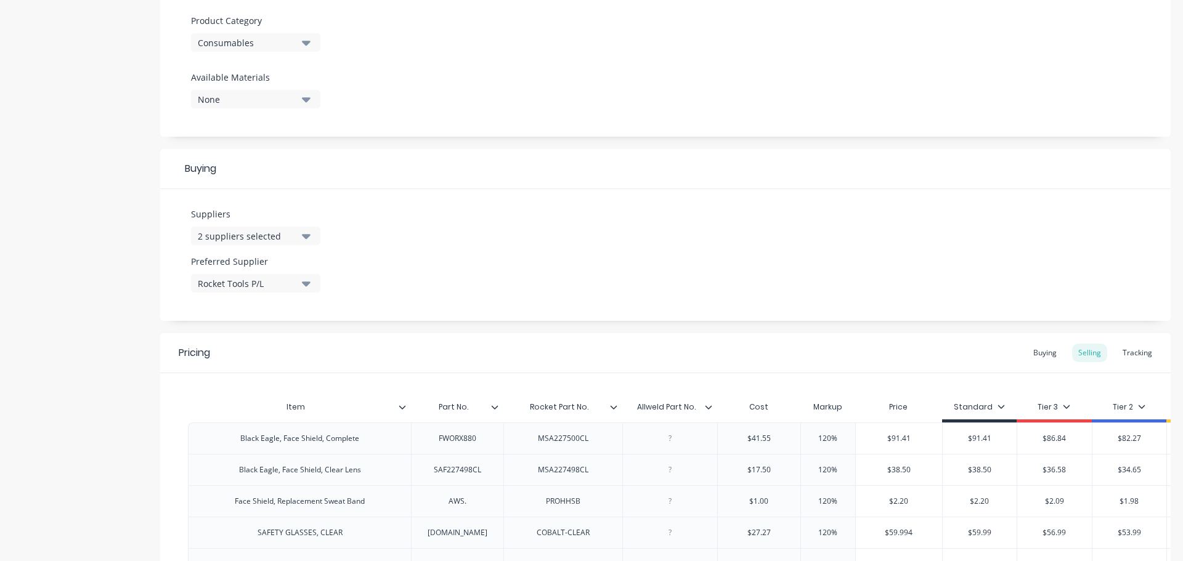
scroll to position [555, 0]
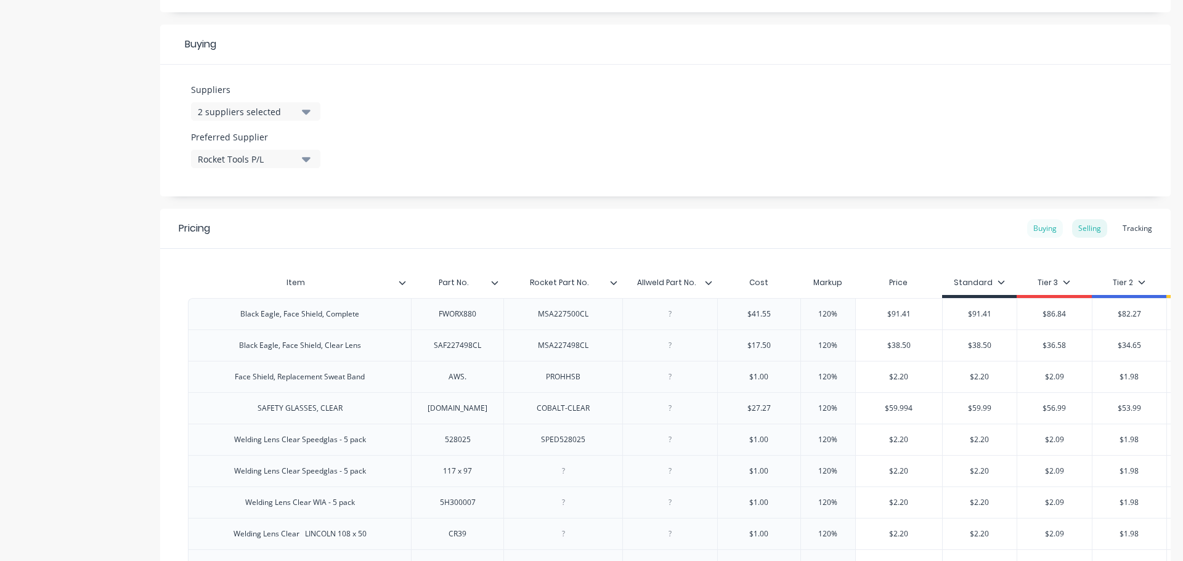
click at [1034, 228] on div "Buying" at bounding box center [1045, 228] width 36 height 18
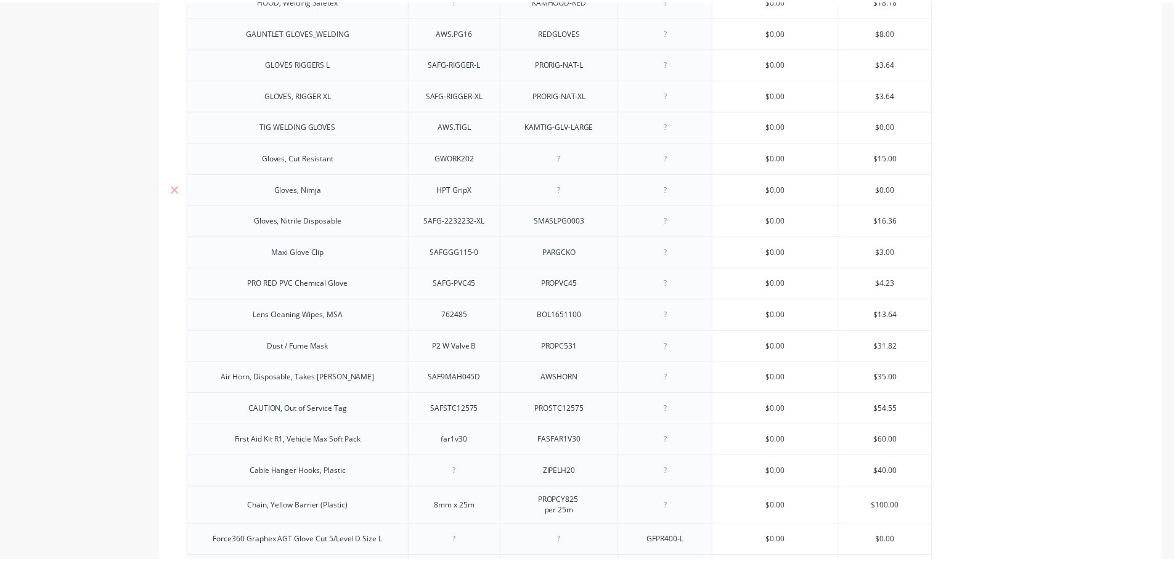
scroll to position [1819, 0]
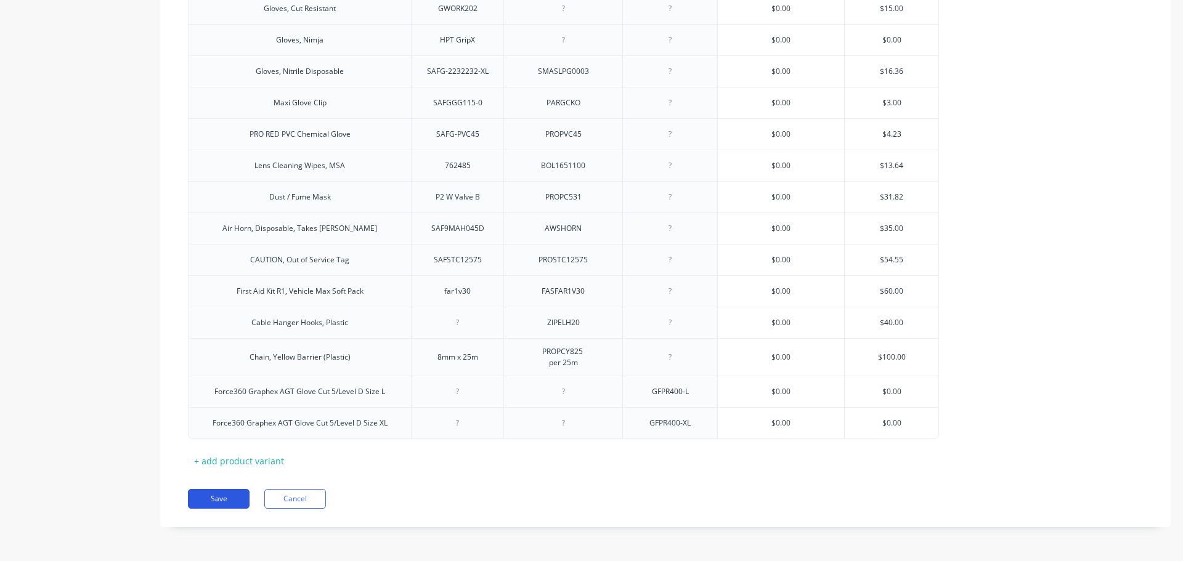
click at [208, 501] on button "Save" at bounding box center [219, 499] width 62 height 20
type textarea "x"
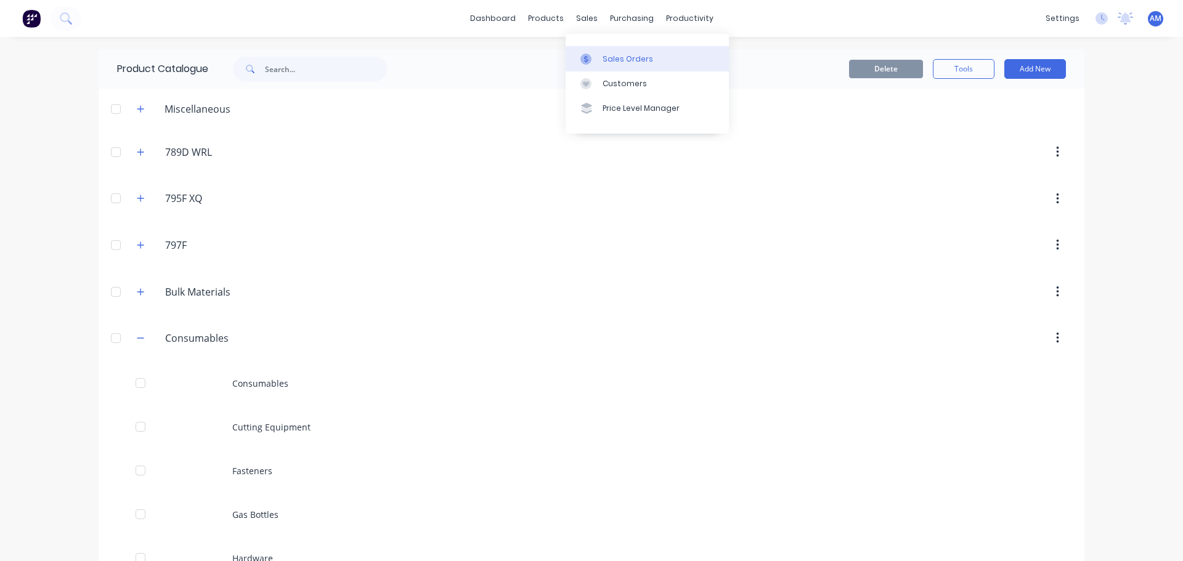
drag, startPoint x: 621, startPoint y: 58, endPoint x: 613, endPoint y: 58, distance: 7.4
click at [621, 58] on div "Sales Orders" at bounding box center [628, 59] width 51 height 11
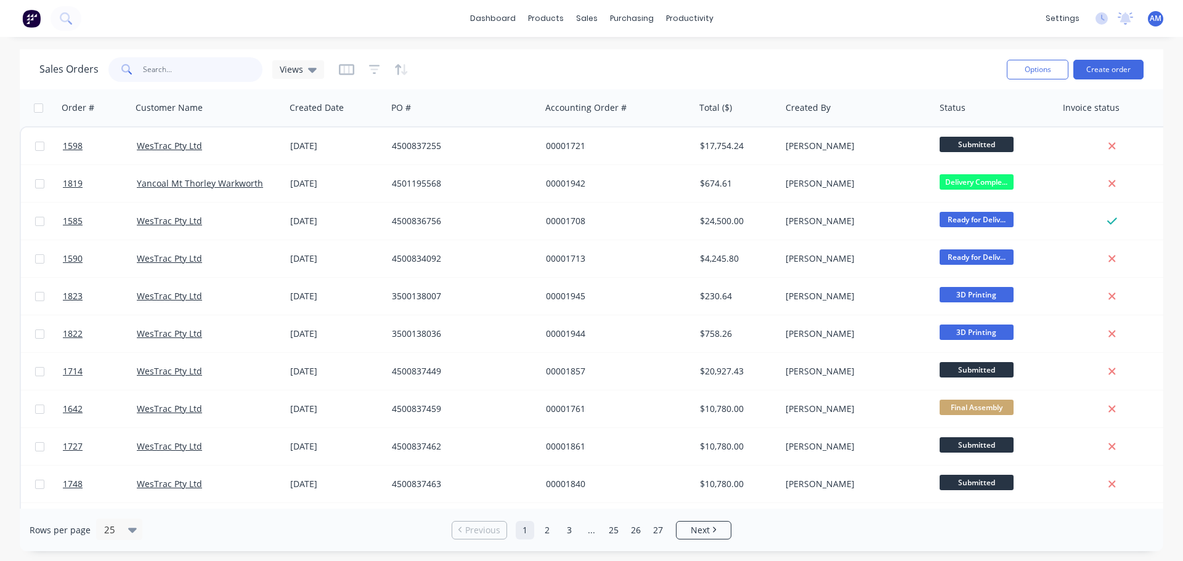
drag, startPoint x: 148, startPoint y: 74, endPoint x: 155, endPoint y: 70, distance: 7.7
click at [150, 73] on input "text" at bounding box center [203, 69] width 120 height 25
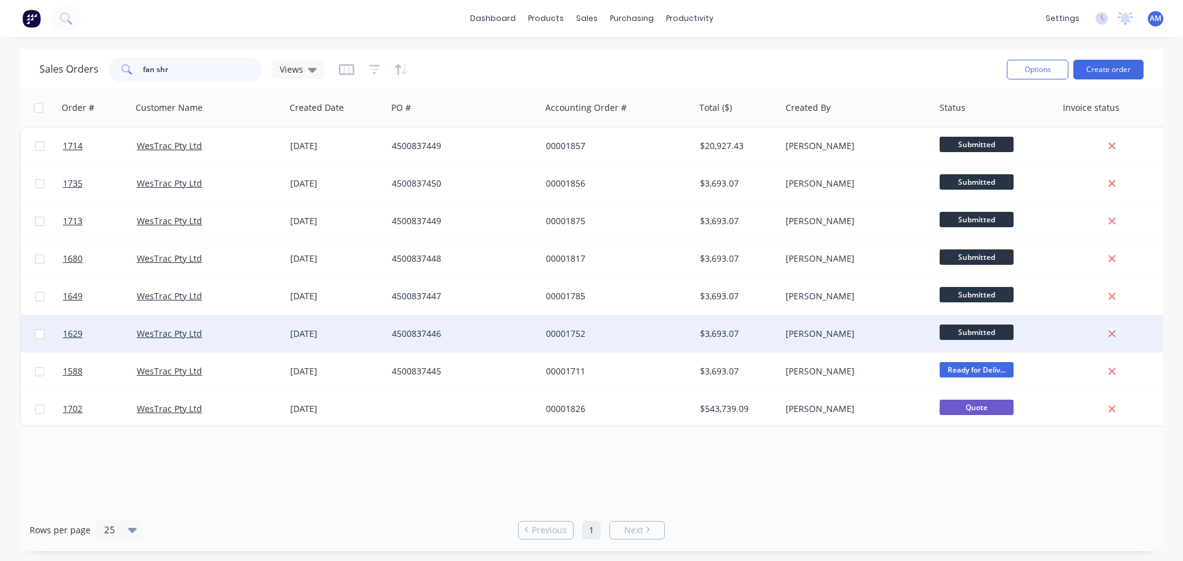
type input "fan shr"
click at [425, 333] on div "4500837446" at bounding box center [460, 334] width 137 height 12
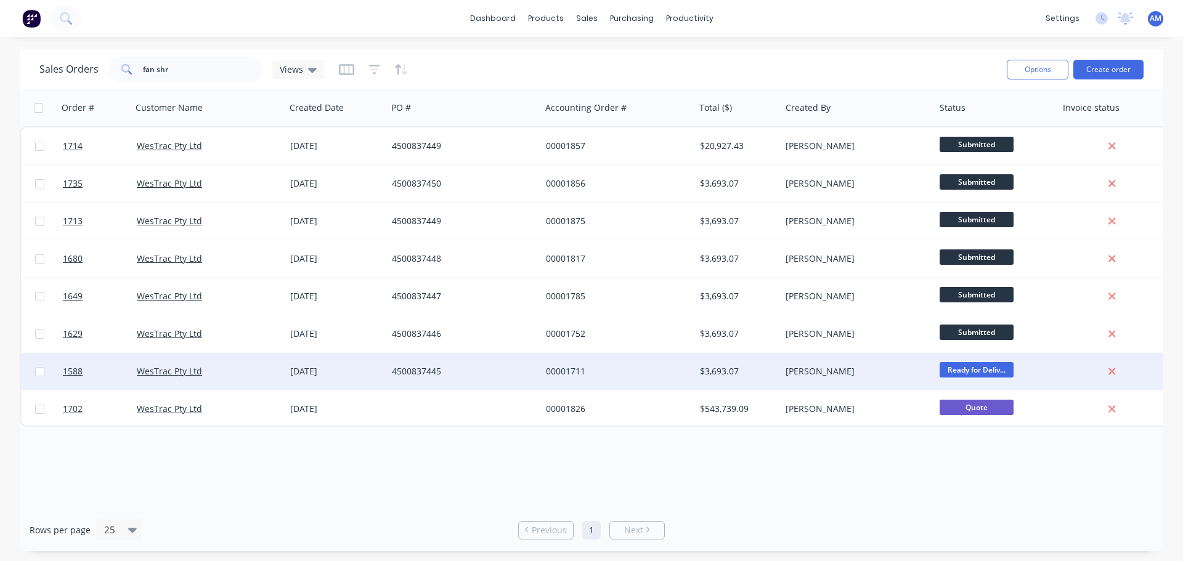
click at [578, 365] on div "00001711" at bounding box center [614, 371] width 137 height 12
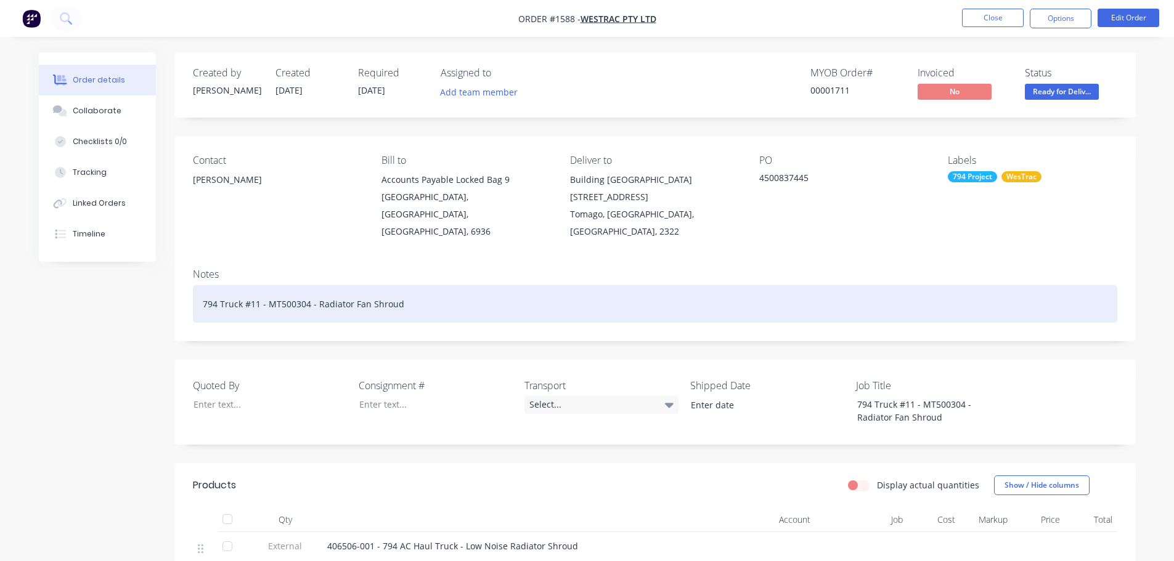
drag, startPoint x: 393, startPoint y: 284, endPoint x: 202, endPoint y: 287, distance: 191.1
click at [202, 287] on div "794 Truck #11 - MT500304 - Radiator Fan Shroud" at bounding box center [655, 304] width 925 height 38
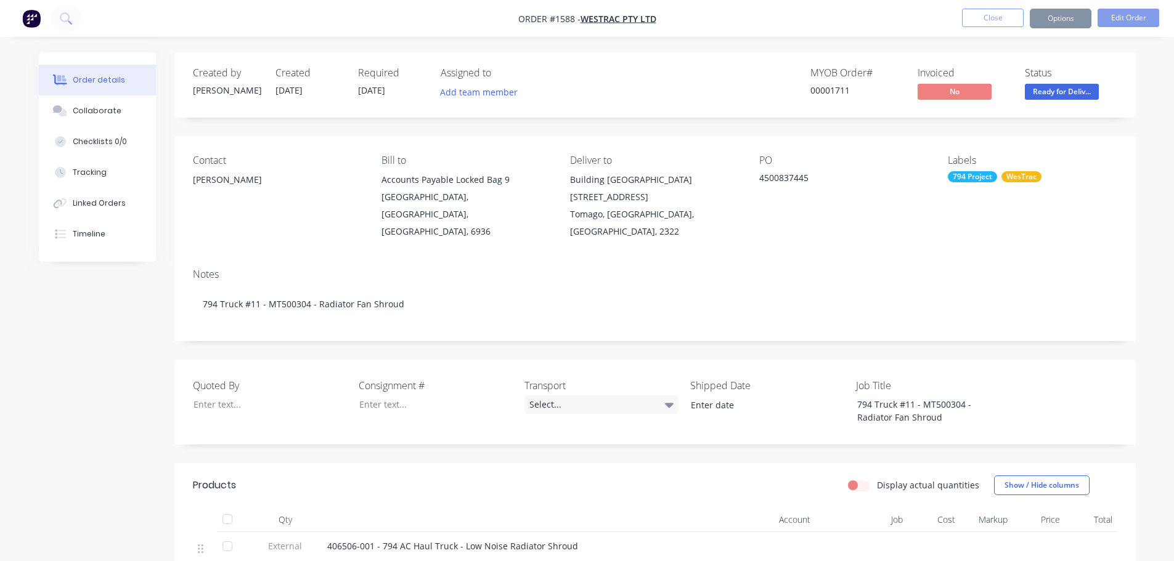
click at [810, 176] on div "4500837445" at bounding box center [836, 179] width 154 height 17
drag, startPoint x: 807, startPoint y: 178, endPoint x: 758, endPoint y: 175, distance: 49.4
click at [758, 175] on div "Contact Richard Lofberg Bill to Accounts Payable Locked Bag 9 MIDLAND, Western …" at bounding box center [654, 197] width 961 height 123
copy div "4500837445"
click at [562, 396] on div "Select..." at bounding box center [602, 405] width 154 height 18
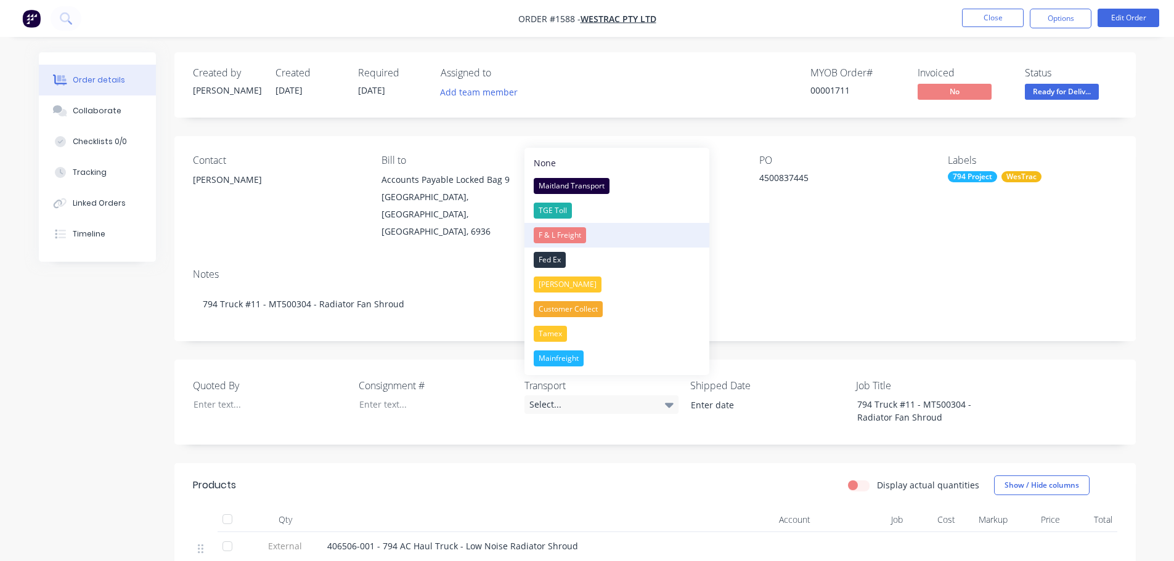
click at [565, 237] on div "F & L Freight" at bounding box center [560, 235] width 52 height 16
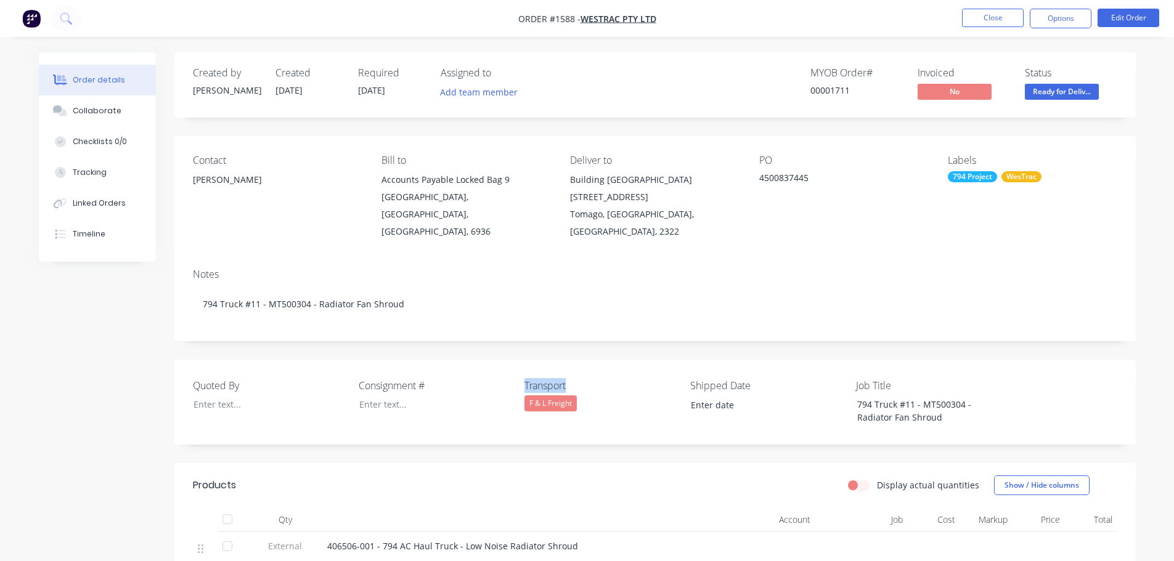
drag, startPoint x: 570, startPoint y: 369, endPoint x: 499, endPoint y: 365, distance: 71.0
click at [499, 365] on div "Quoted By Consignment # Transport F & L Freight Shipped Date Job Title 794 Truc…" at bounding box center [654, 402] width 961 height 85
copy div "Transport"
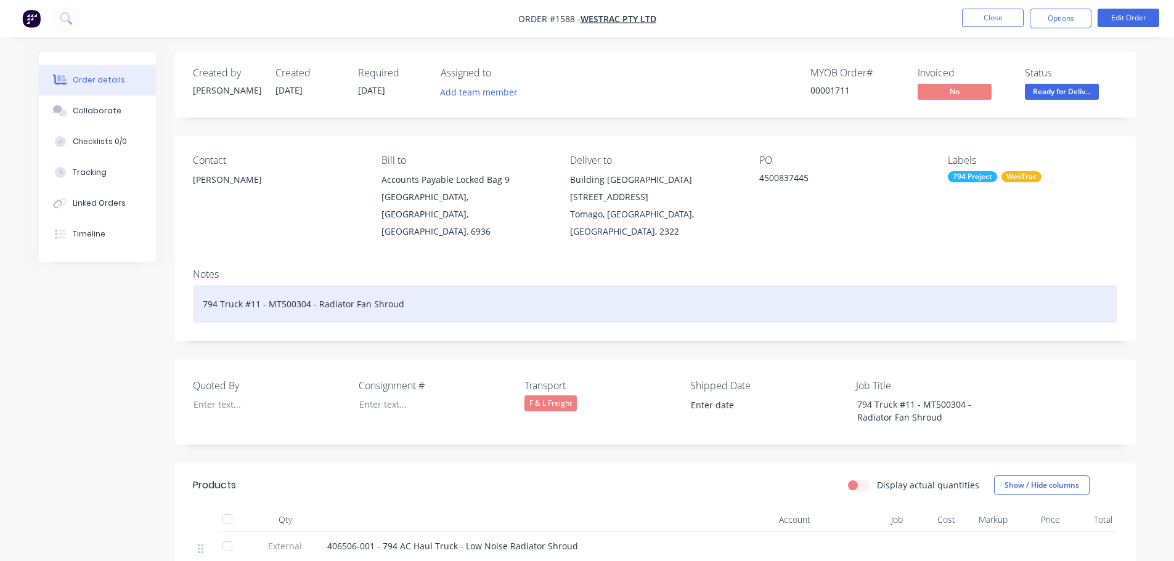
click at [435, 285] on div "794 Truck #11 - MT500304 - Radiator Fan Shroud" at bounding box center [655, 304] width 925 height 38
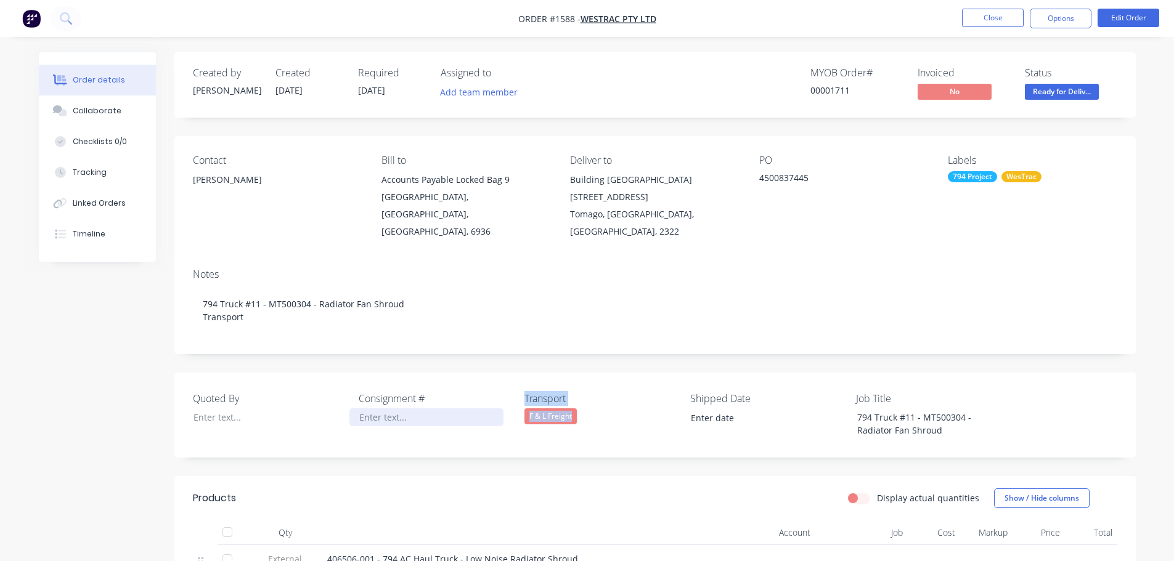
drag, startPoint x: 573, startPoint y: 398, endPoint x: 496, endPoint y: 405, distance: 76.7
click at [496, 405] on div "Quoted By Consignment # Transport F & L Freight Shipped Date Job Title 794 Truc…" at bounding box center [654, 415] width 961 height 85
click at [574, 409] on div "F & L Freight" at bounding box center [551, 417] width 52 height 16
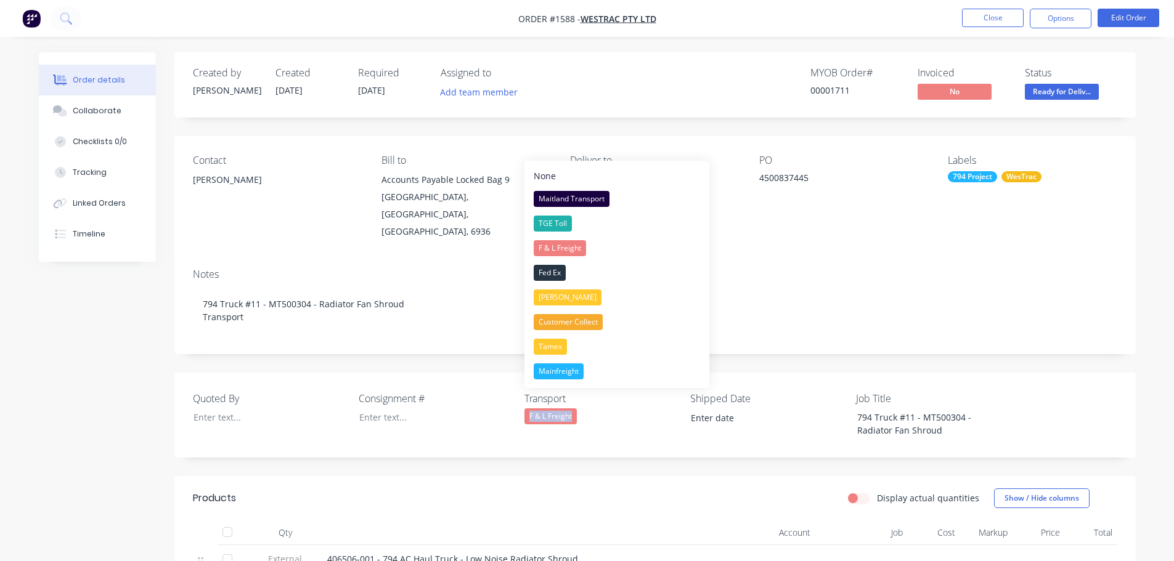
drag, startPoint x: 579, startPoint y: 402, endPoint x: 528, endPoint y: 401, distance: 51.2
click at [528, 409] on div "F & L Freight" at bounding box center [602, 417] width 154 height 16
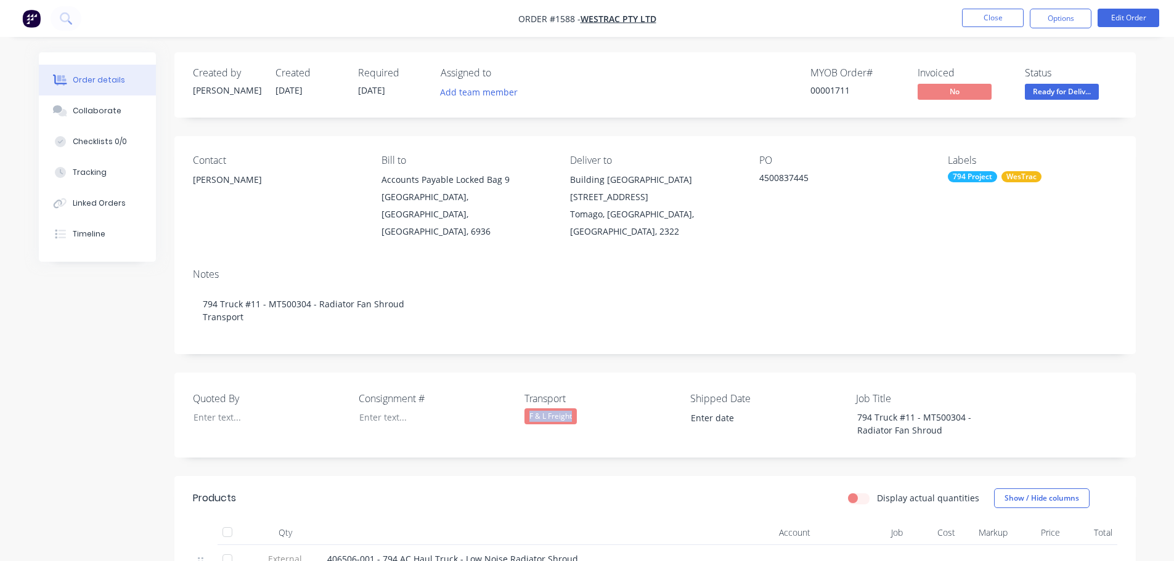
copy div "F & L Freight"
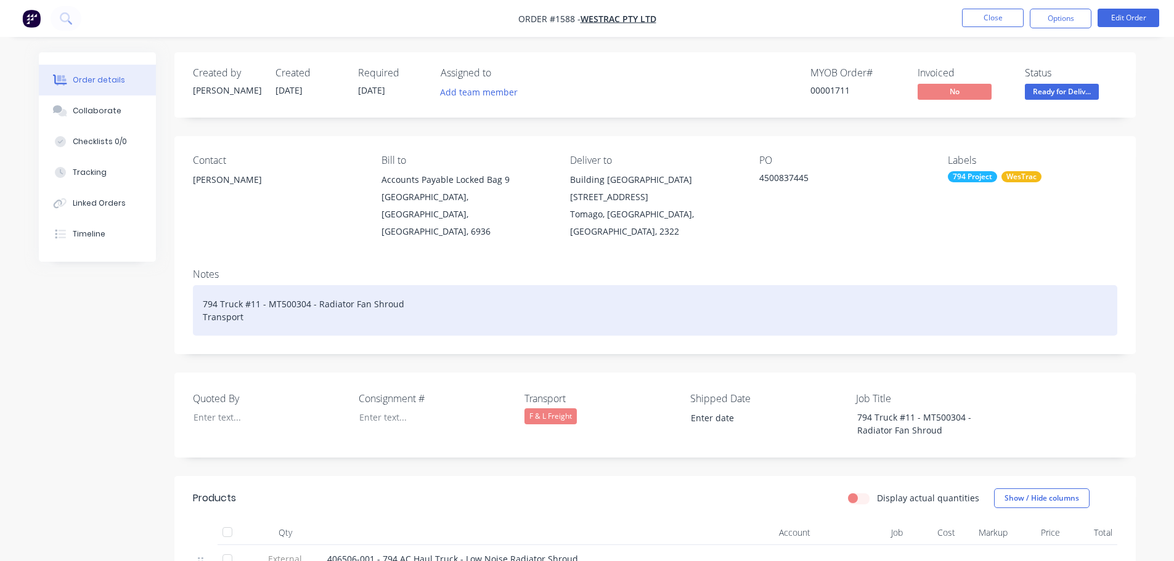
click at [260, 304] on div "794 Truck #11 - MT500304 - Radiator Fan Shroud Transport" at bounding box center [655, 310] width 925 height 51
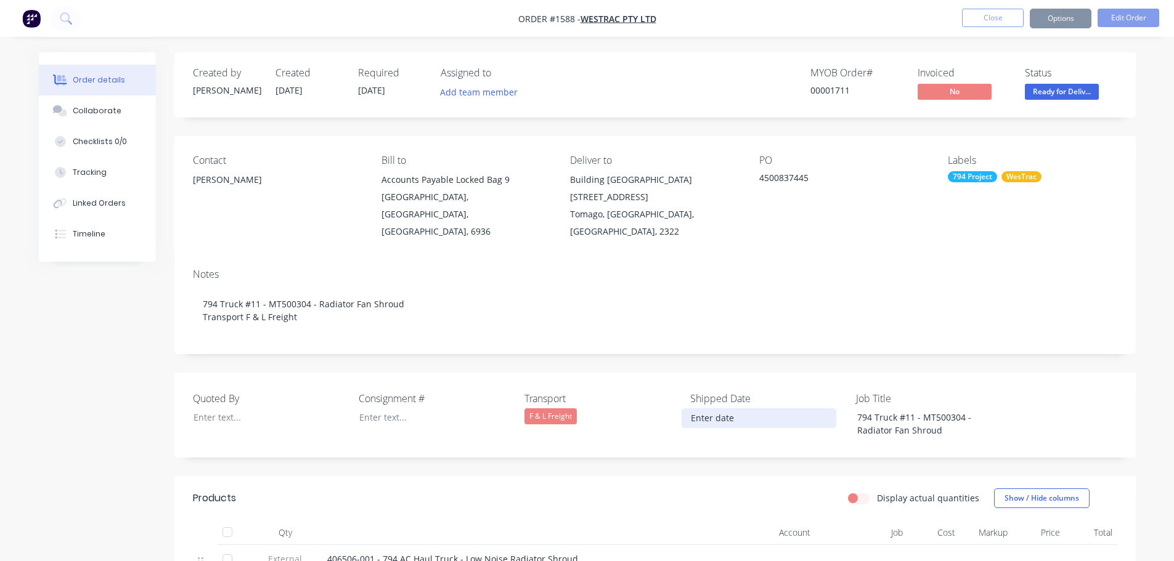
click at [720, 409] on input at bounding box center [758, 418] width 153 height 18
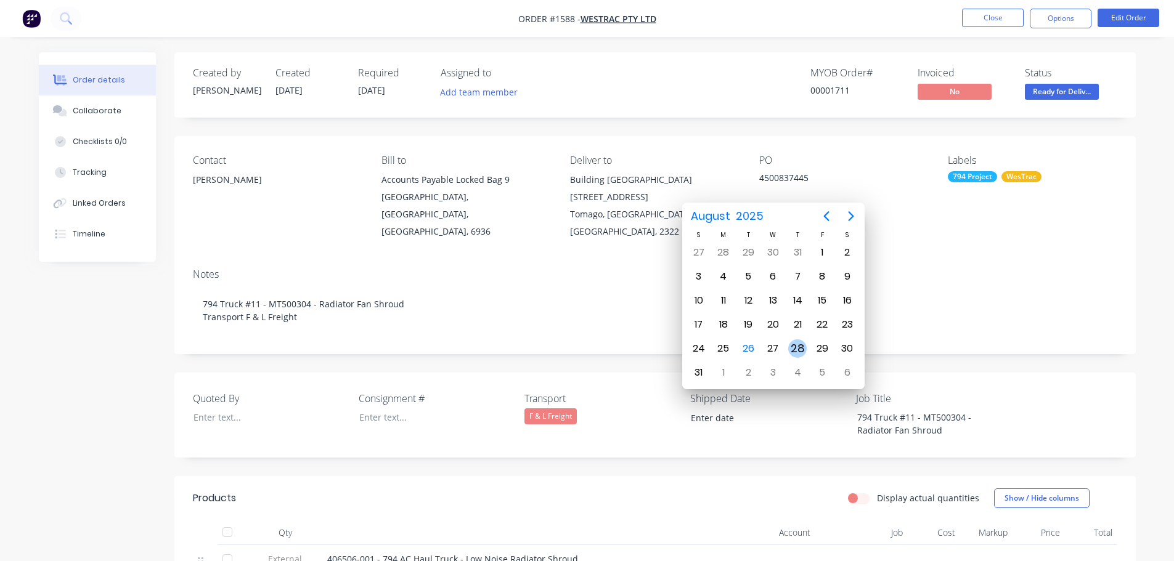
click at [800, 350] on div "28" at bounding box center [797, 349] width 18 height 18
type input "[DATE]"
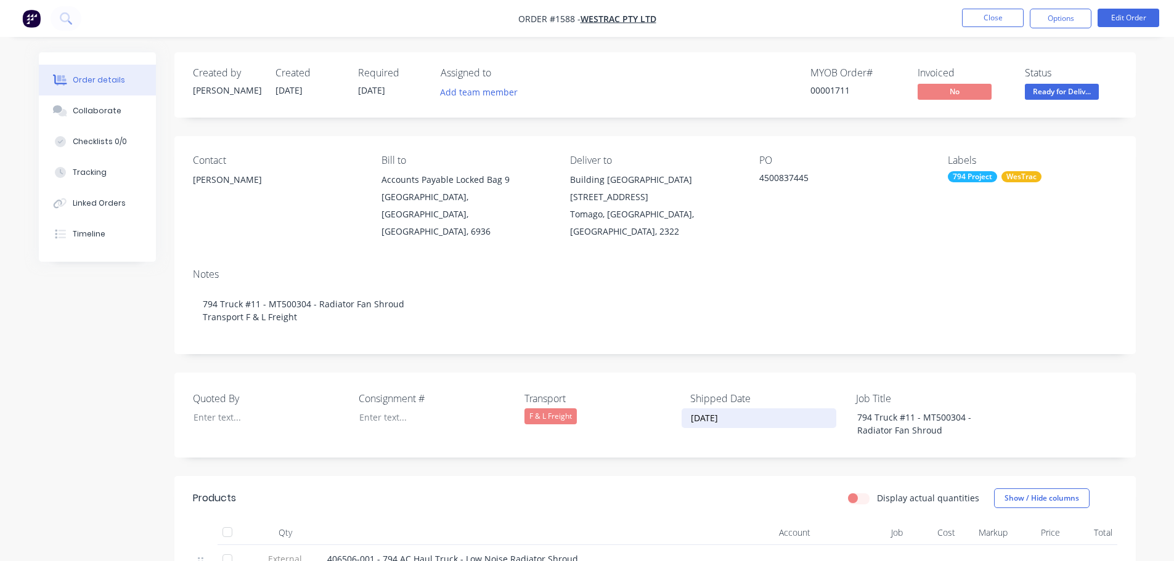
drag, startPoint x: 751, startPoint y: 404, endPoint x: 664, endPoint y: 404, distance: 86.9
click at [664, 404] on div "Quoted By Consignment # Transport F & L Freight Shipped Date 28/08/2025 Job Tit…" at bounding box center [654, 415] width 961 height 85
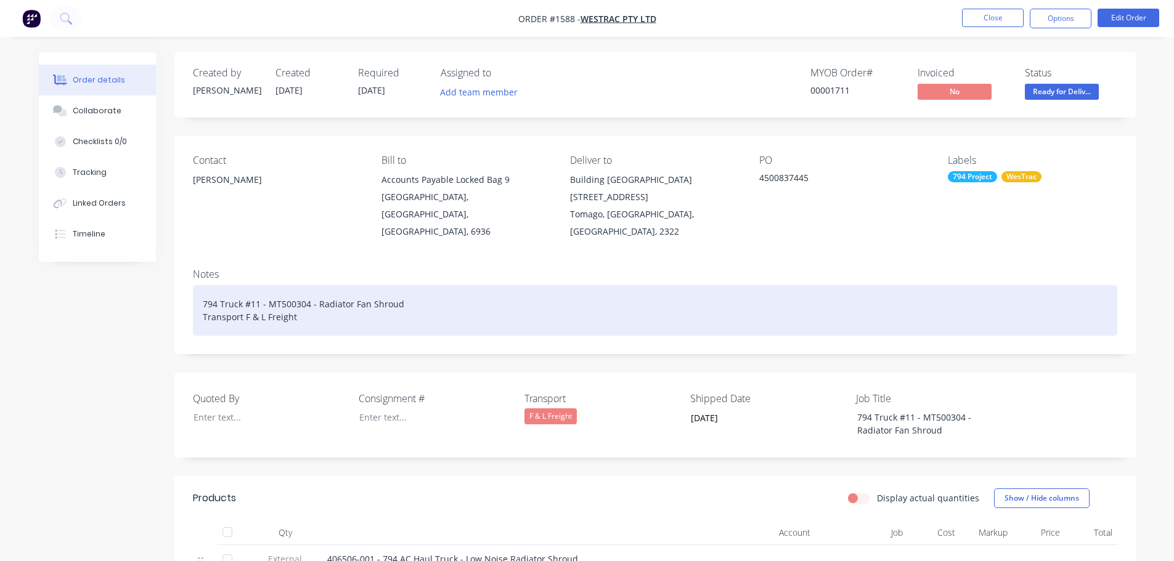
click at [305, 306] on div "794 Truck #11 - MT500304 - Radiator Fan Shroud Transport F & L Freight" at bounding box center [655, 310] width 925 height 51
click at [295, 299] on div "794 Truck #11 - MT500304 - Radiator Fan Shroud Transport F & L Freight 28/08/20…" at bounding box center [655, 310] width 925 height 51
click at [295, 304] on div "794 Truck #11 - MT500304 - Radiator Fan Shroud Transport F & L Freight 28/08/20…" at bounding box center [655, 310] width 925 height 51
click at [296, 300] on div "794 Truck #11 - MT500304 - Radiator Fan Shroud Transport F & L Freight 28/08/20…" at bounding box center [655, 310] width 925 height 51
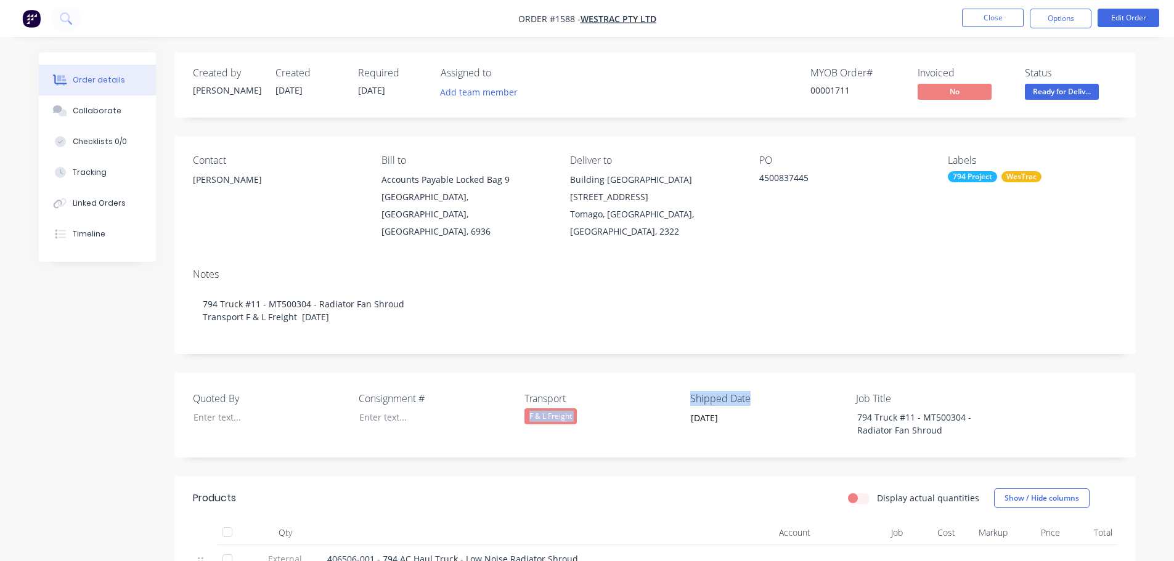
drag, startPoint x: 760, startPoint y: 380, endPoint x: 684, endPoint y: 380, distance: 76.4
click at [684, 380] on div "Quoted By Consignment # Transport F & L Freight Shipped Date 28/08/2025 Job Tit…" at bounding box center [654, 415] width 961 height 85
click at [757, 391] on label "Shipped Date" at bounding box center [767, 398] width 154 height 15
drag, startPoint x: 757, startPoint y: 382, endPoint x: 703, endPoint y: 378, distance: 54.3
click at [703, 391] on label "Shipped Date" at bounding box center [767, 398] width 154 height 15
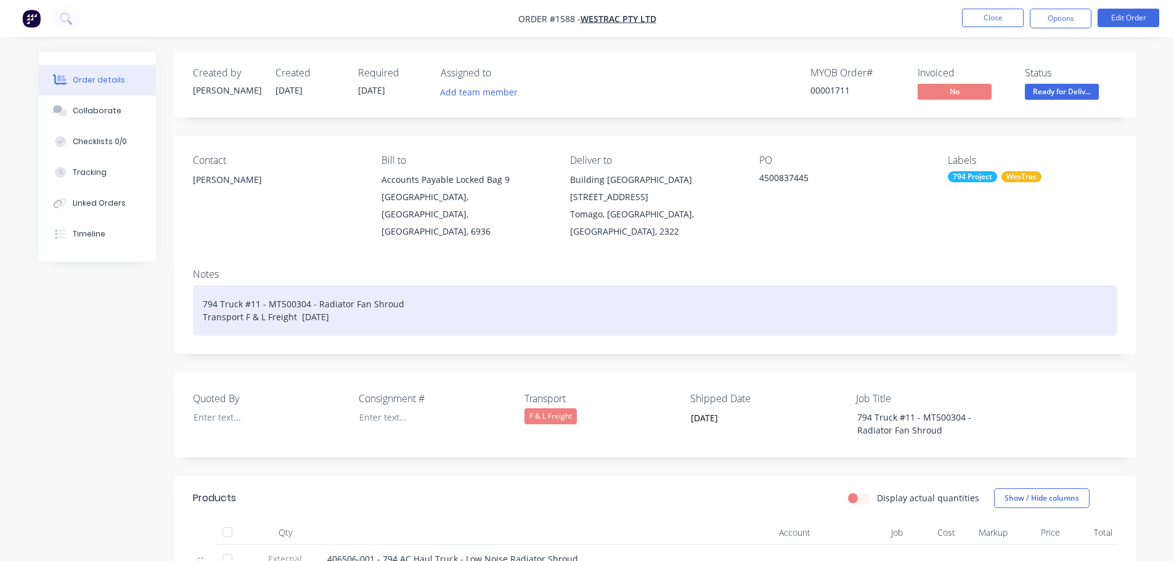
click at [295, 301] on div "794 Truck #11 - MT500304 - Radiator Fan Shroud Transport F & L Freight 28/08/20…" at bounding box center [655, 310] width 925 height 51
drag, startPoint x: 398, startPoint y: 300, endPoint x: 351, endPoint y: 298, distance: 47.5
click at [351, 298] on div "794 Truck #11 - MT500304 - Radiator Fan Shroud Transport F & L Freight Shipped …" at bounding box center [655, 310] width 925 height 51
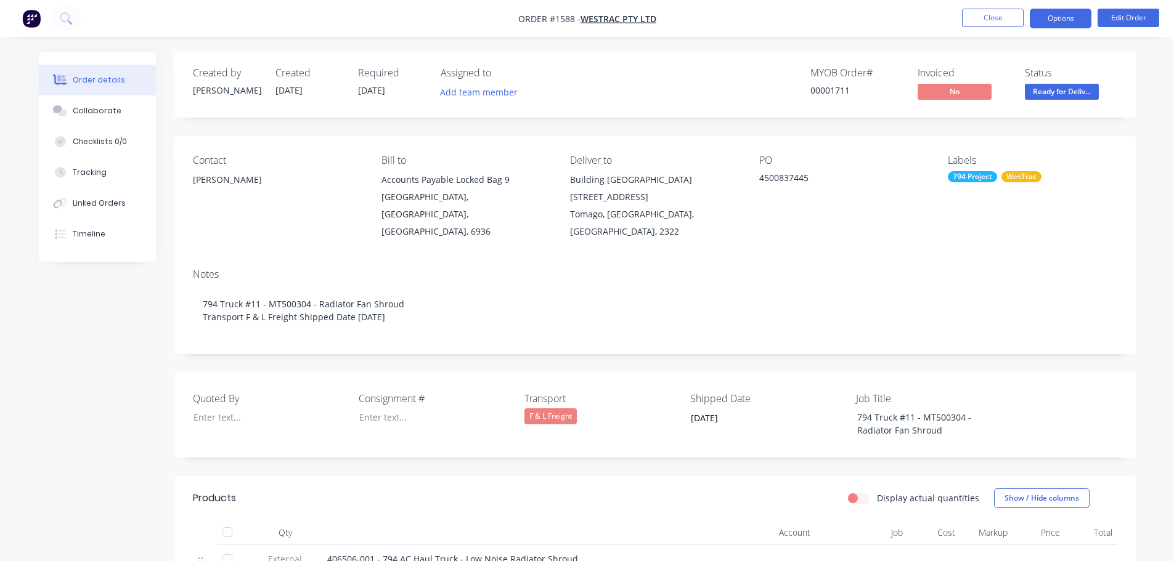
click at [1058, 18] on button "Options" at bounding box center [1061, 19] width 62 height 20
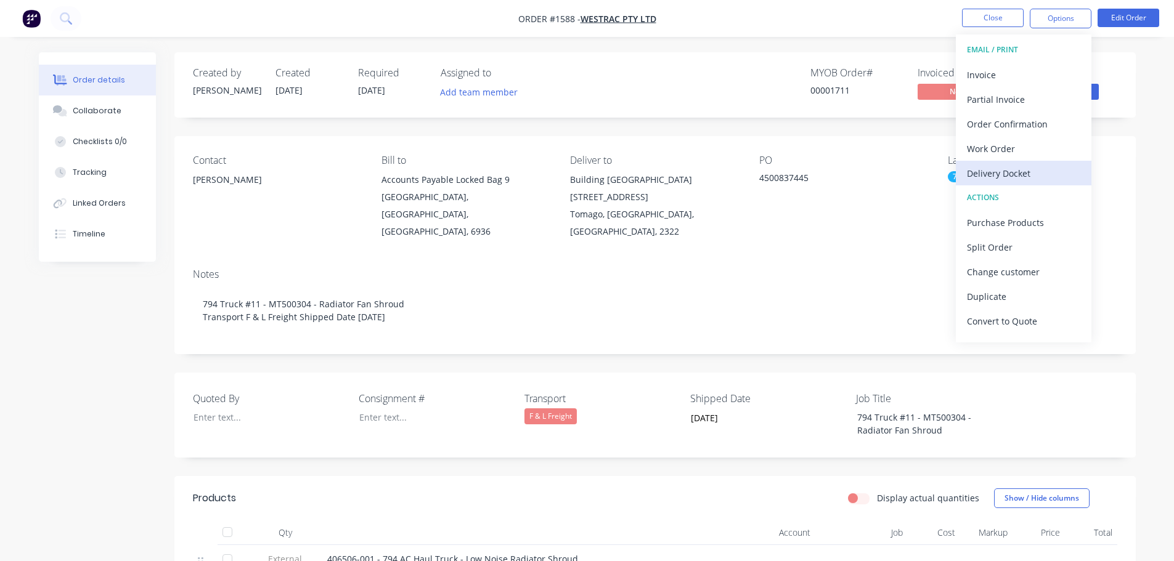
click at [1011, 173] on div "Delivery Docket" at bounding box center [1023, 174] width 113 height 18
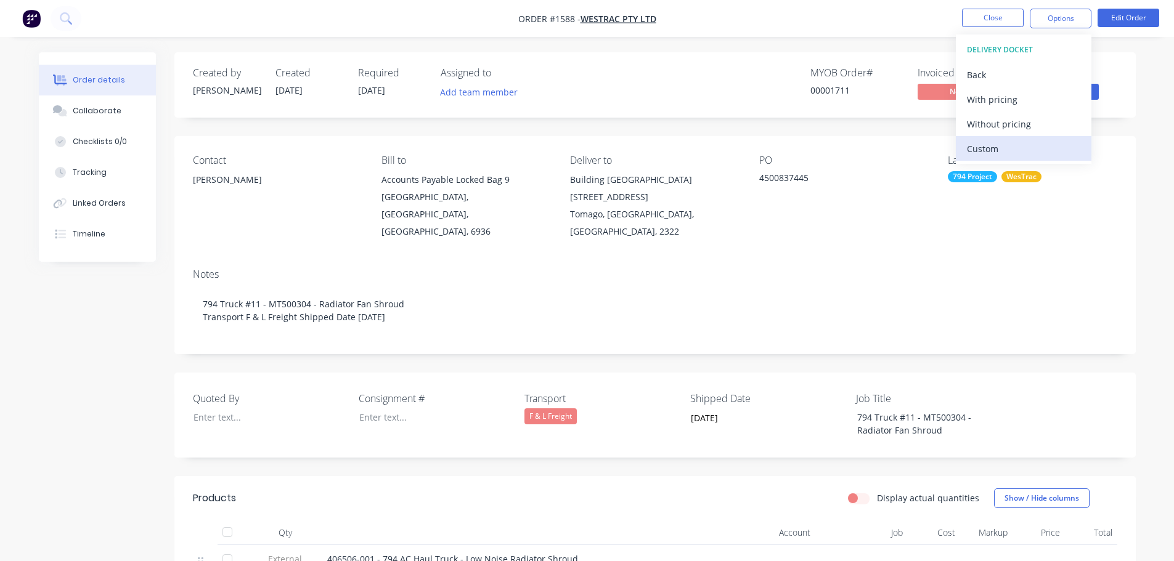
click at [998, 145] on div "Custom" at bounding box center [1023, 149] width 113 height 18
click at [998, 118] on div "Without pricing" at bounding box center [1023, 124] width 113 height 18
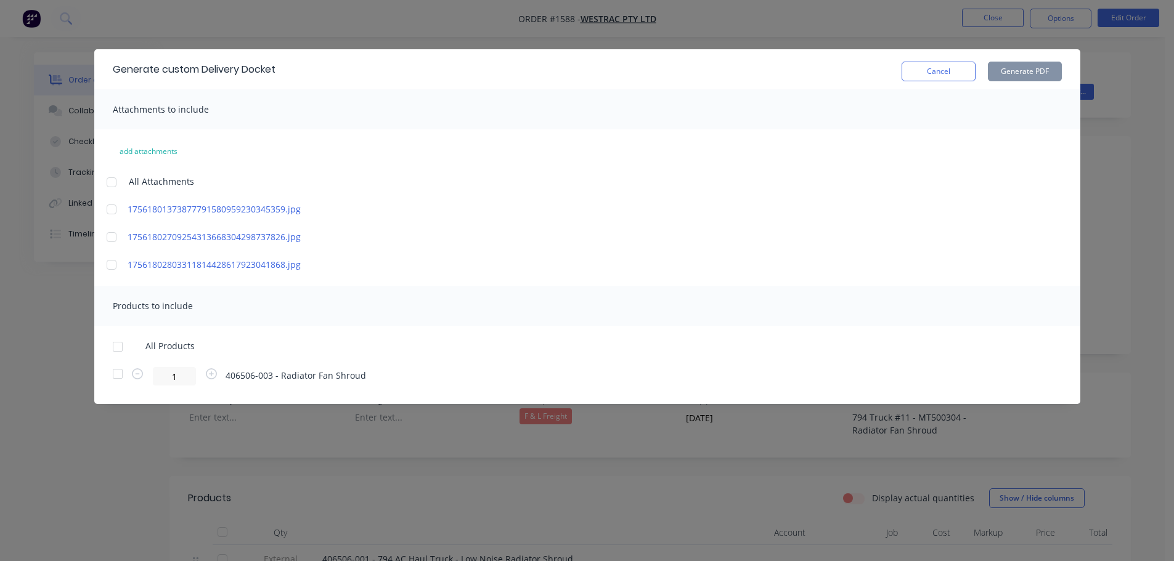
click at [116, 345] on div at bounding box center [117, 347] width 25 height 25
click at [1031, 72] on button "Generate PDF" at bounding box center [1025, 72] width 74 height 20
click at [115, 348] on div at bounding box center [117, 347] width 25 height 25
click at [1023, 73] on button "Generate PDF" at bounding box center [1025, 72] width 74 height 20
click at [942, 73] on button "Cancel" at bounding box center [939, 72] width 74 height 20
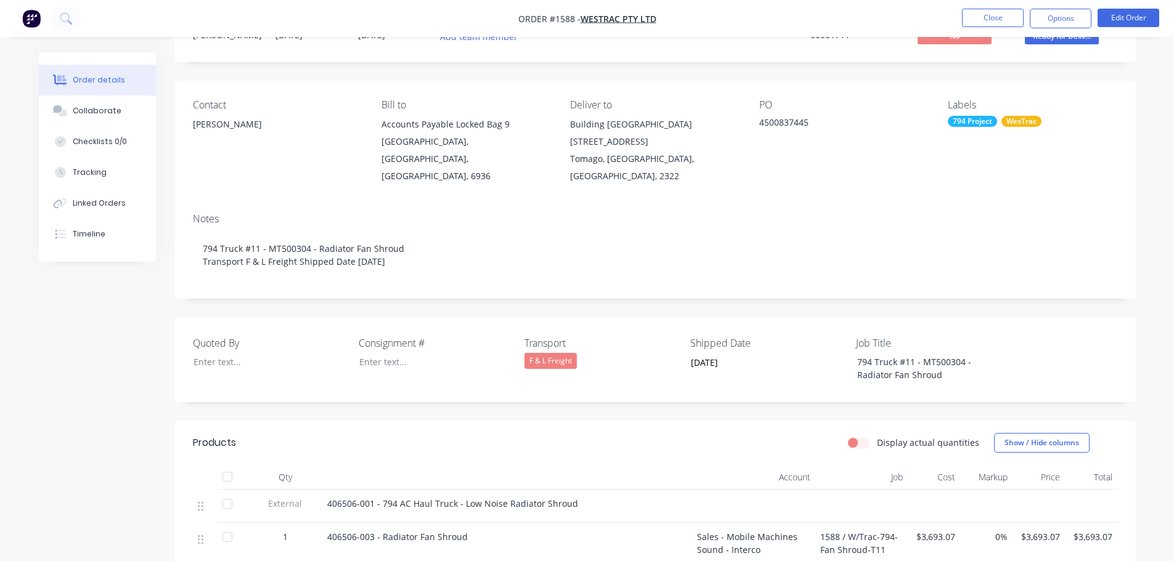
scroll to position [123, 0]
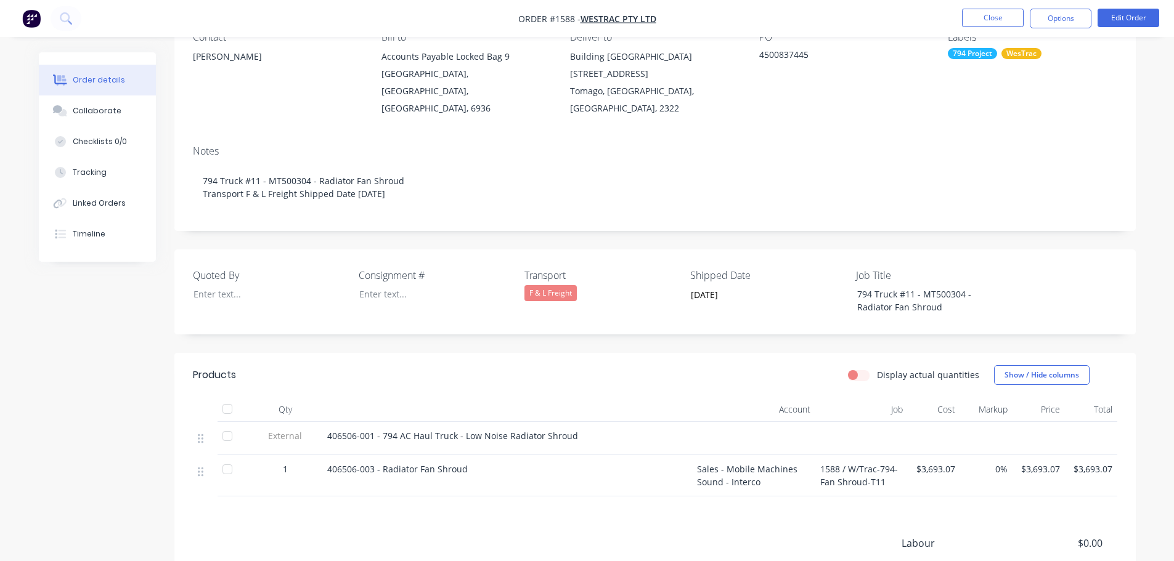
click at [230, 397] on div at bounding box center [227, 409] width 25 height 25
click at [979, 18] on button "Close" at bounding box center [993, 18] width 62 height 18
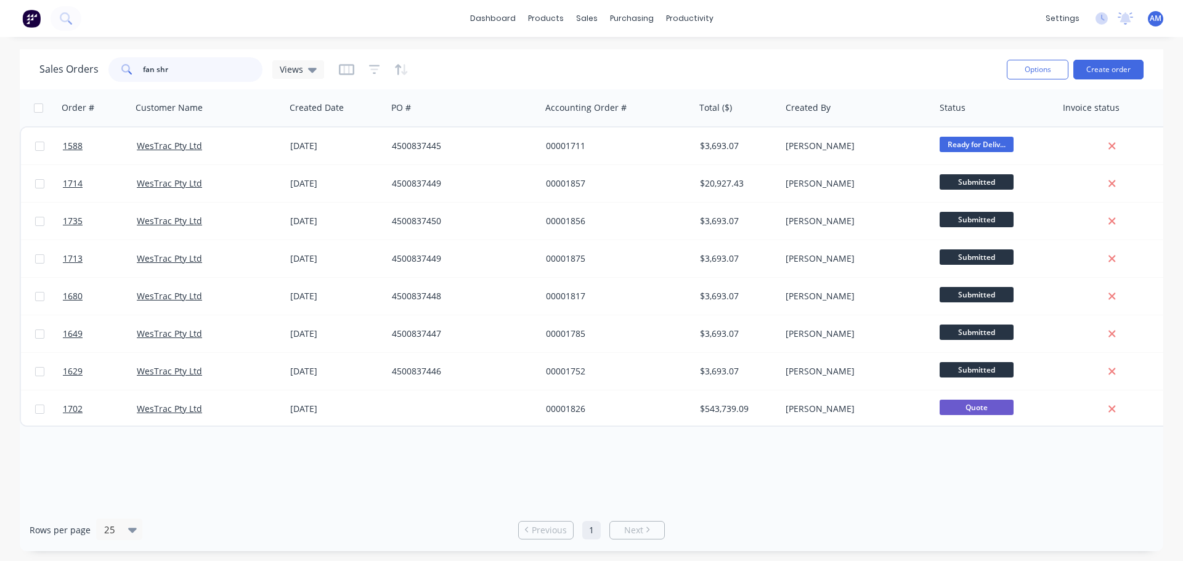
drag, startPoint x: 176, startPoint y: 69, endPoint x: 139, endPoint y: 67, distance: 37.6
click at [139, 67] on div "fan shr" at bounding box center [185, 69] width 154 height 25
type input "1786"
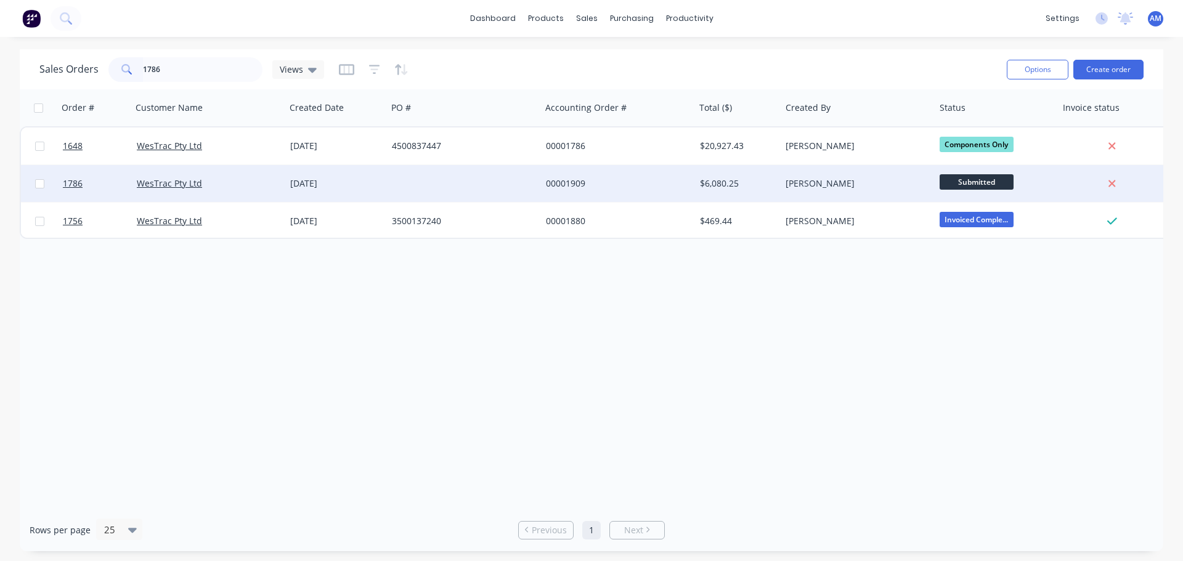
click at [324, 184] on div "[DATE]" at bounding box center [336, 184] width 92 height 12
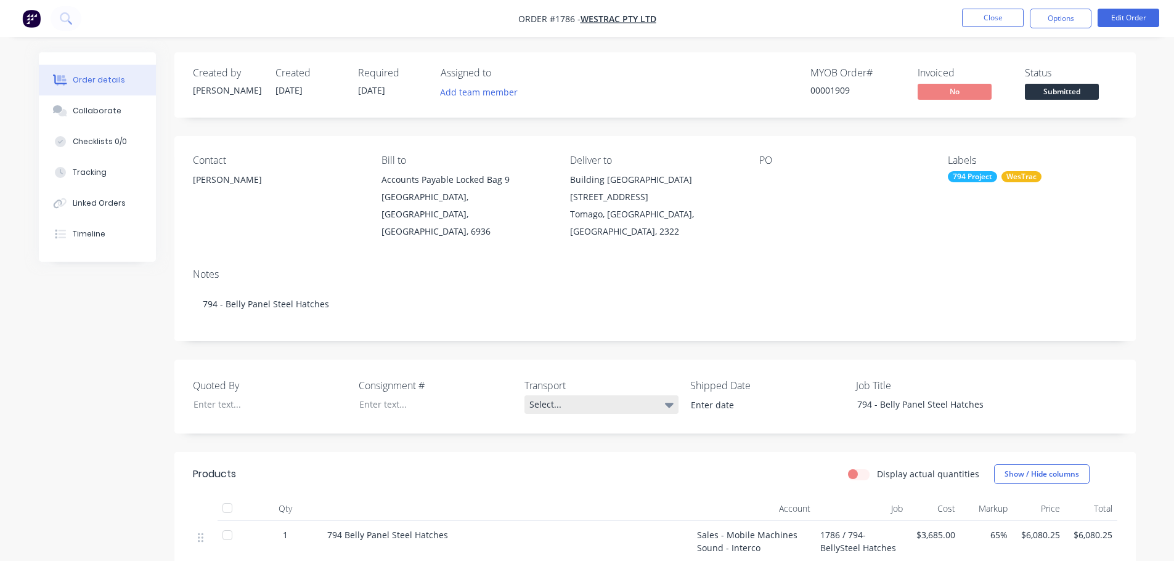
click at [545, 396] on div "Select..." at bounding box center [602, 405] width 154 height 18
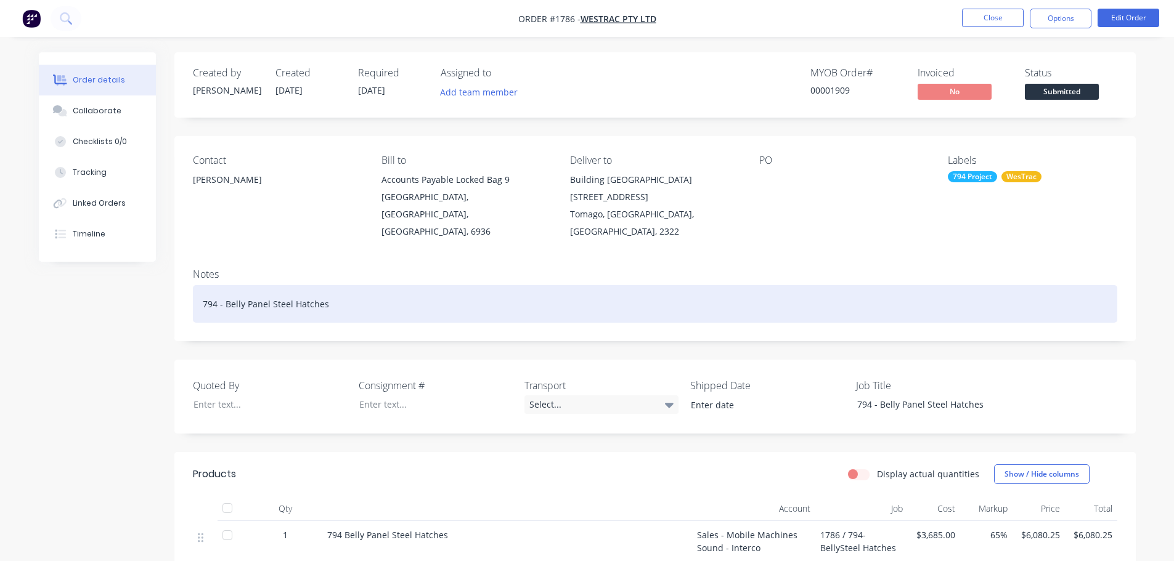
click at [357, 292] on div "794 - Belly Panel Steel Hatches" at bounding box center [655, 304] width 925 height 38
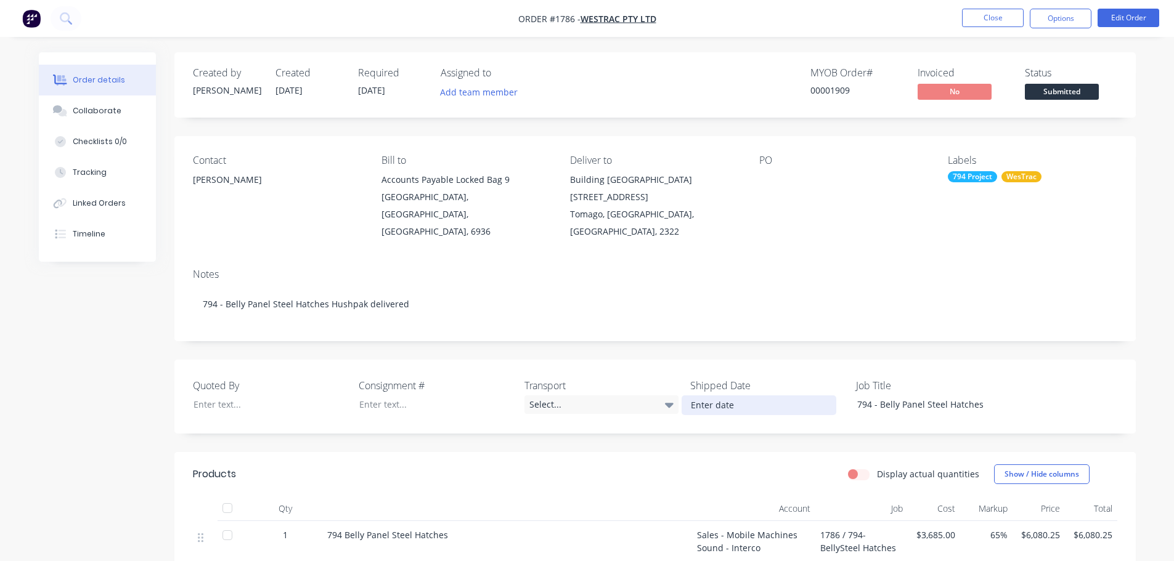
click at [731, 396] on input at bounding box center [758, 405] width 153 height 18
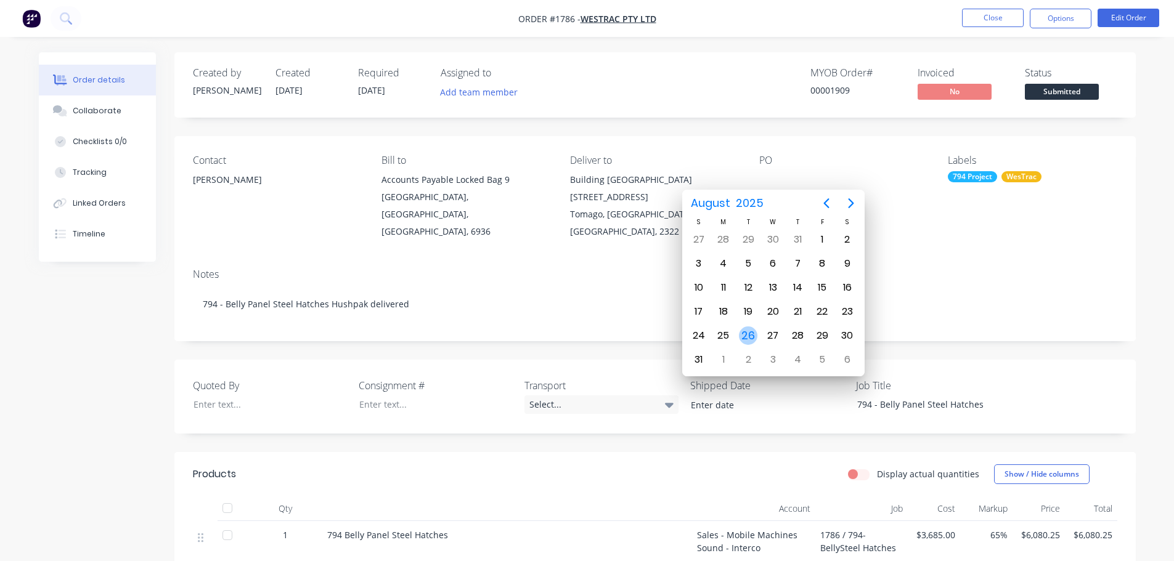
click at [749, 333] on div "26" at bounding box center [748, 336] width 18 height 18
type input "[DATE]"
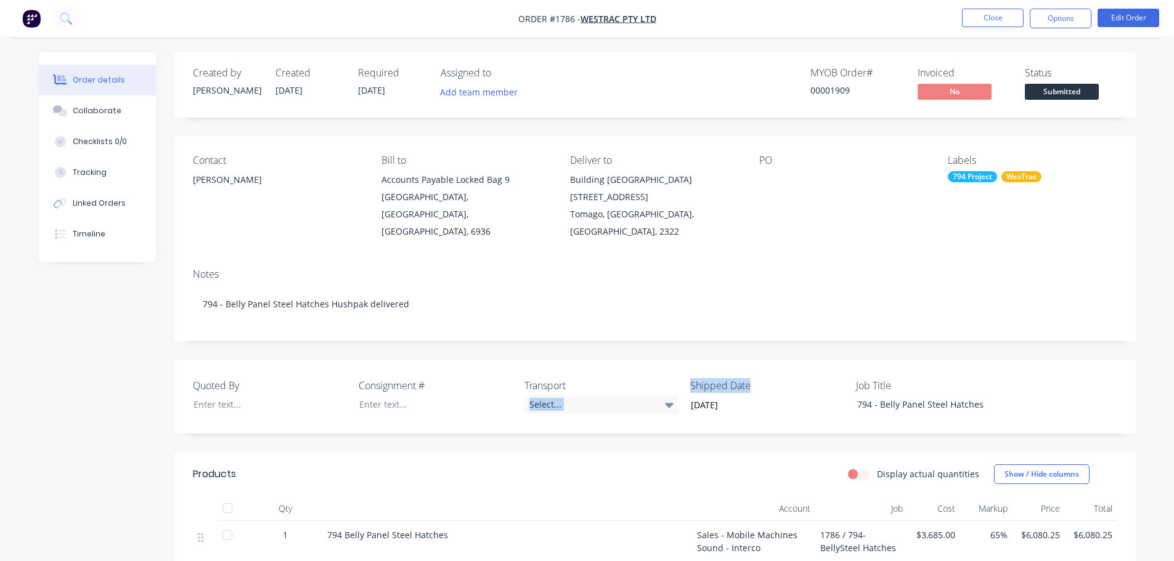
drag, startPoint x: 749, startPoint y: 365, endPoint x: 680, endPoint y: 362, distance: 69.1
click at [680, 362] on div "Quoted By Consignment # Transport Select... Shipped Date 26/08/2025 Job Title 7…" at bounding box center [654, 397] width 961 height 74
click at [774, 378] on label "Shipped Date" at bounding box center [767, 385] width 154 height 15
drag, startPoint x: 762, startPoint y: 366, endPoint x: 693, endPoint y: 363, distance: 69.7
click at [693, 378] on label "Shipped Date" at bounding box center [767, 385] width 154 height 15
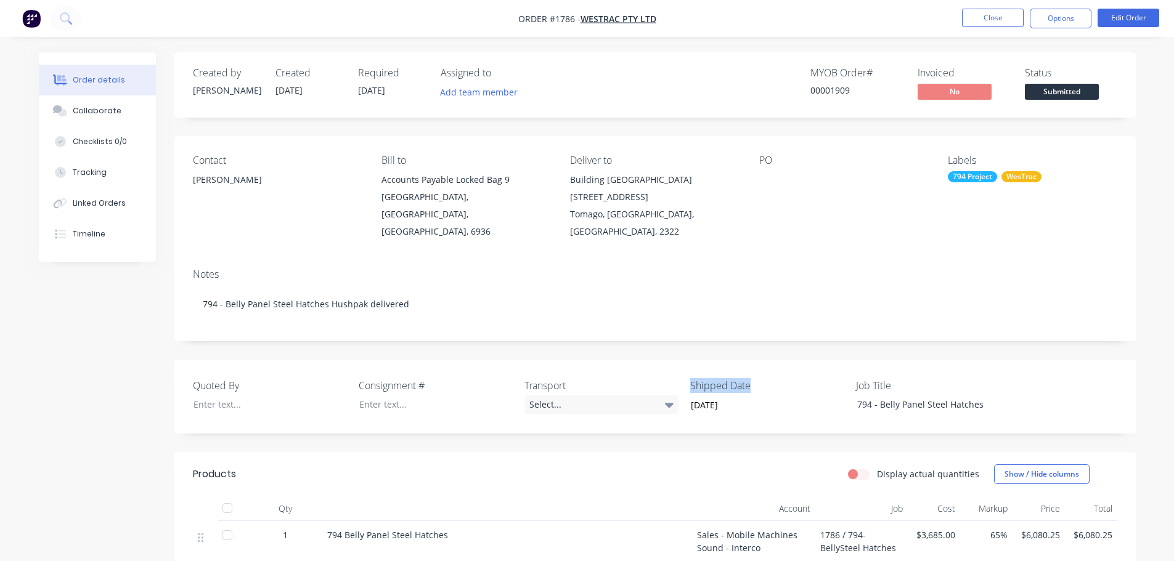
copy label "Shipped Date"
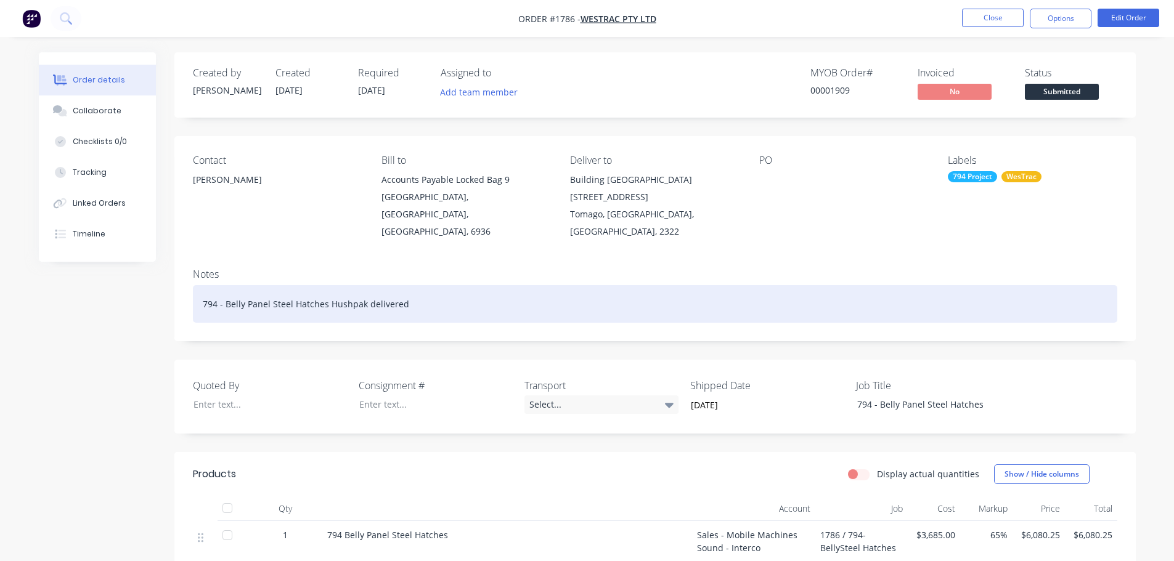
click at [438, 290] on div "794 - Belly Panel Steel Hatches Hushpak delivered" at bounding box center [655, 304] width 925 height 38
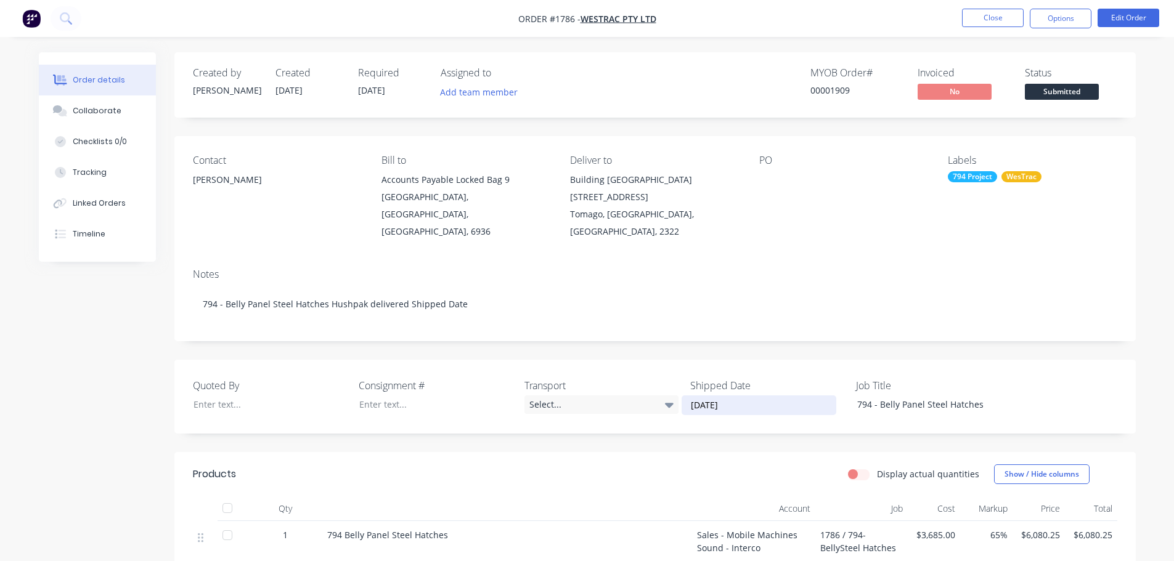
drag, startPoint x: 706, startPoint y: 389, endPoint x: 685, endPoint y: 383, distance: 21.7
click at [685, 396] on input "[DATE]" at bounding box center [758, 405] width 153 height 18
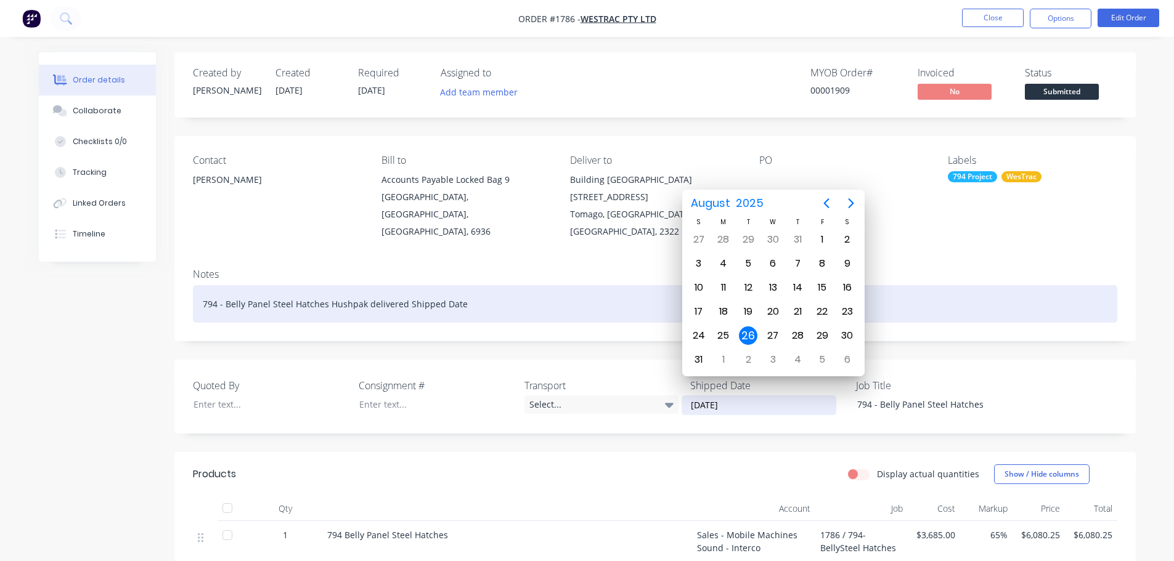
click at [473, 290] on div "794 - Belly Panel Steel Hatches Hushpak delivered Shipped Date" at bounding box center [655, 304] width 925 height 38
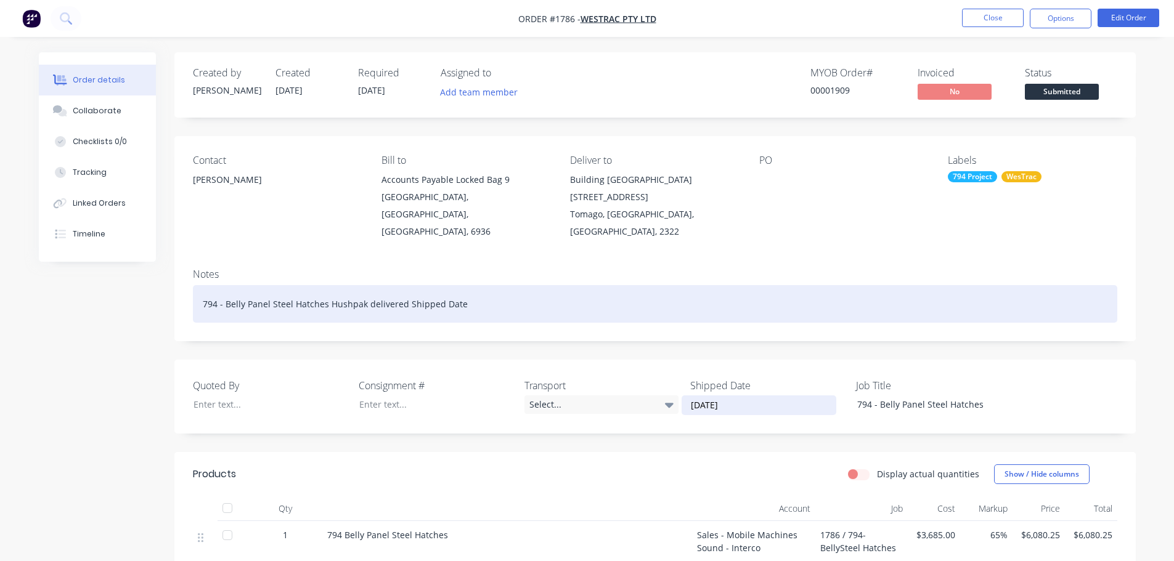
click at [473, 288] on div "794 - Belly Panel Steel Hatches Hushpak delivered Shipped Date" at bounding box center [655, 304] width 925 height 38
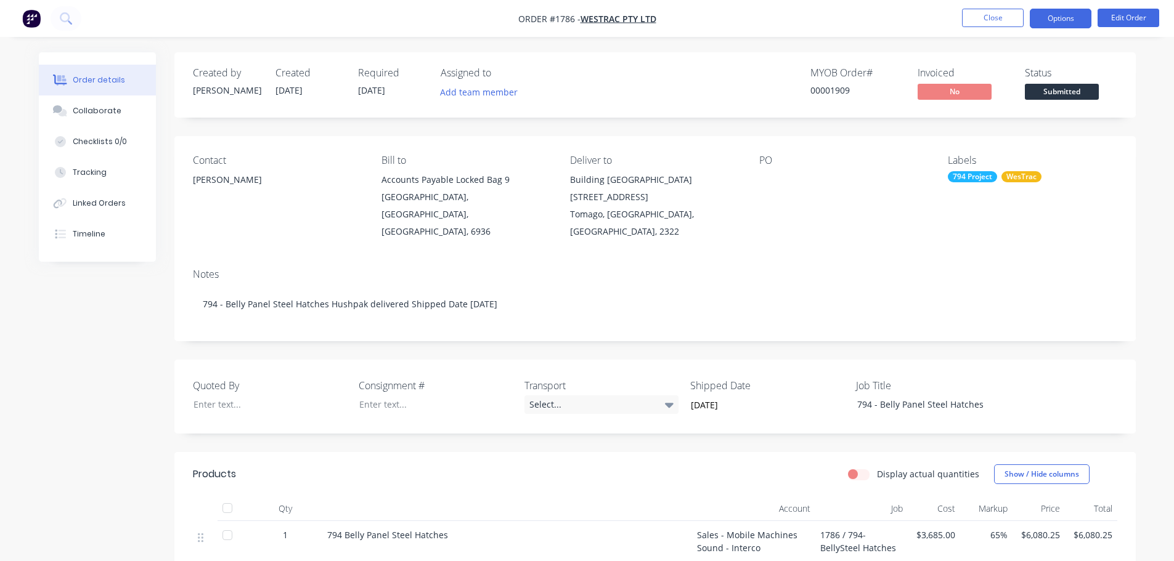
click at [1068, 17] on button "Options" at bounding box center [1061, 19] width 62 height 20
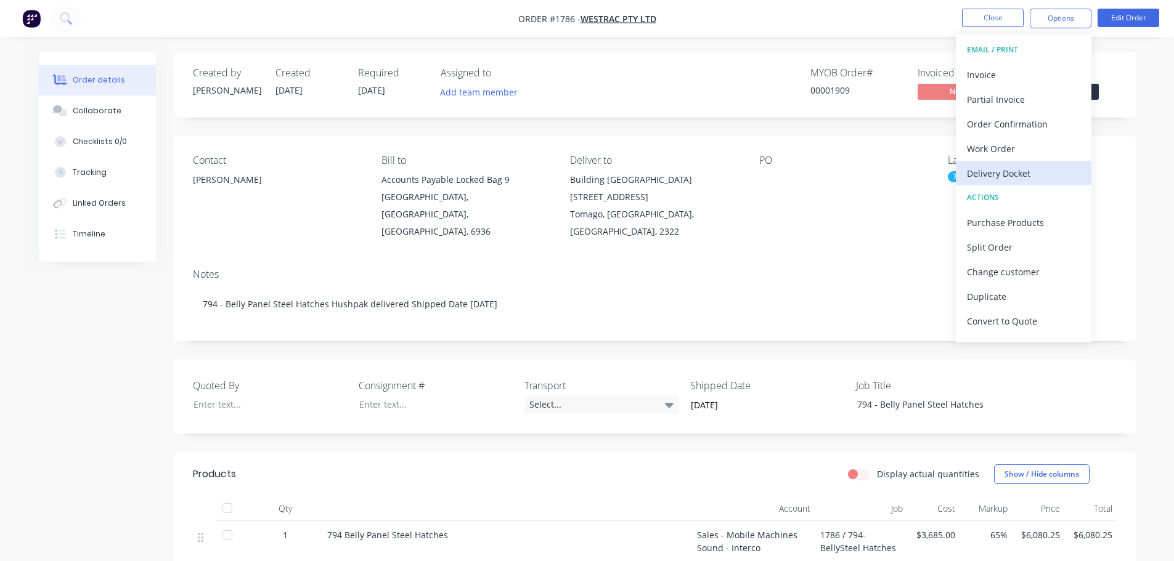
click at [1006, 172] on div "Delivery Docket" at bounding box center [1023, 174] width 113 height 18
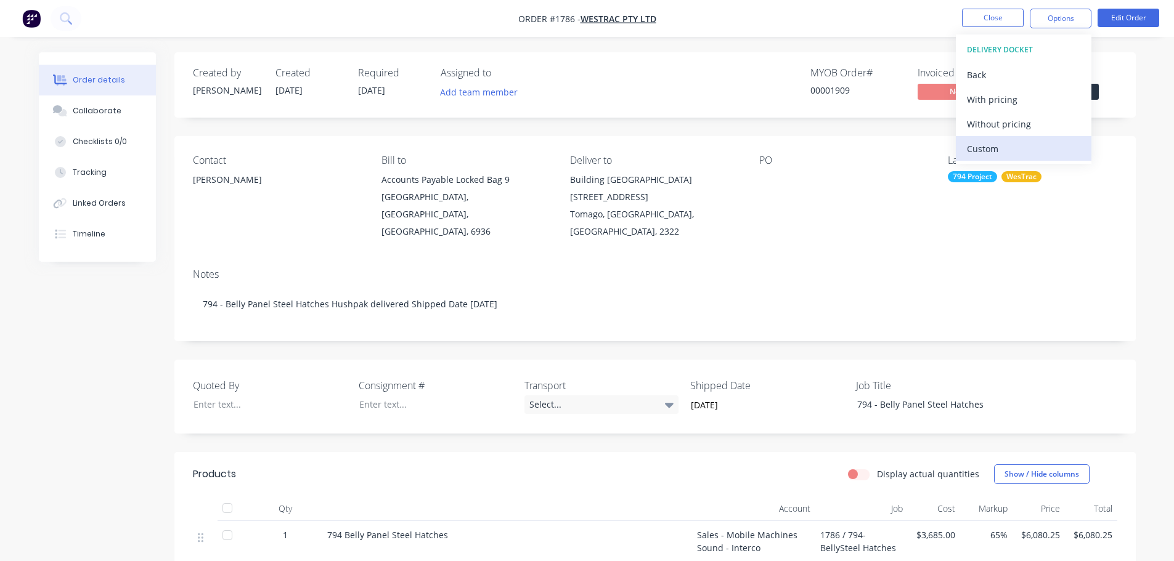
click at [1005, 142] on div "Custom" at bounding box center [1023, 149] width 113 height 18
click at [1009, 118] on div "Without pricing" at bounding box center [1023, 124] width 113 height 18
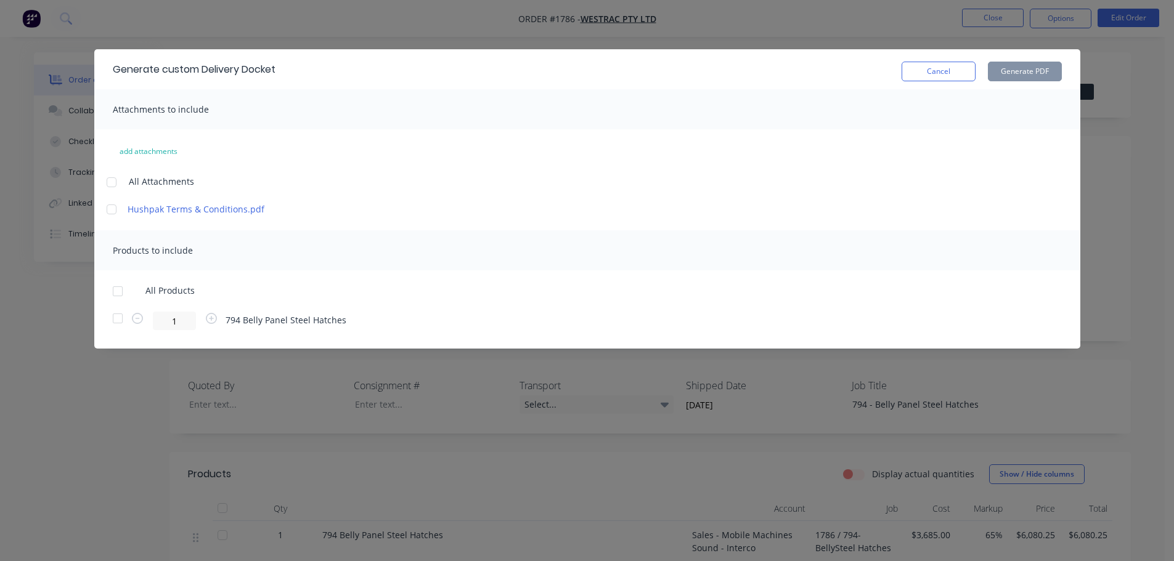
click at [118, 291] on div at bounding box center [117, 291] width 25 height 25
click at [1015, 77] on button "Generate PDF" at bounding box center [1025, 72] width 74 height 20
click at [943, 74] on button "Cancel" at bounding box center [939, 72] width 74 height 20
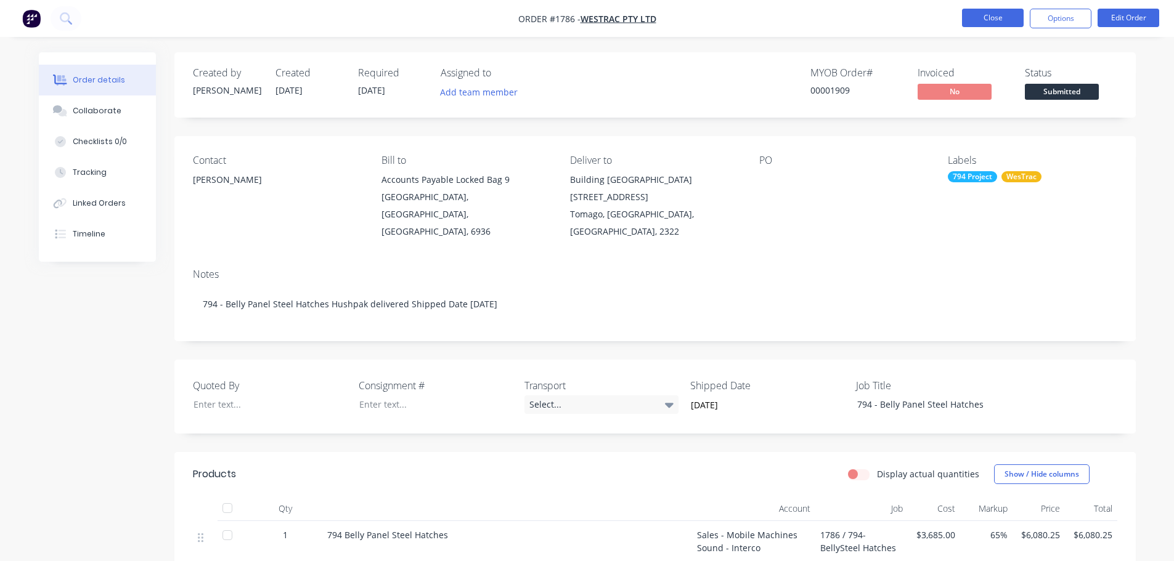
click at [985, 18] on button "Close" at bounding box center [993, 18] width 62 height 18
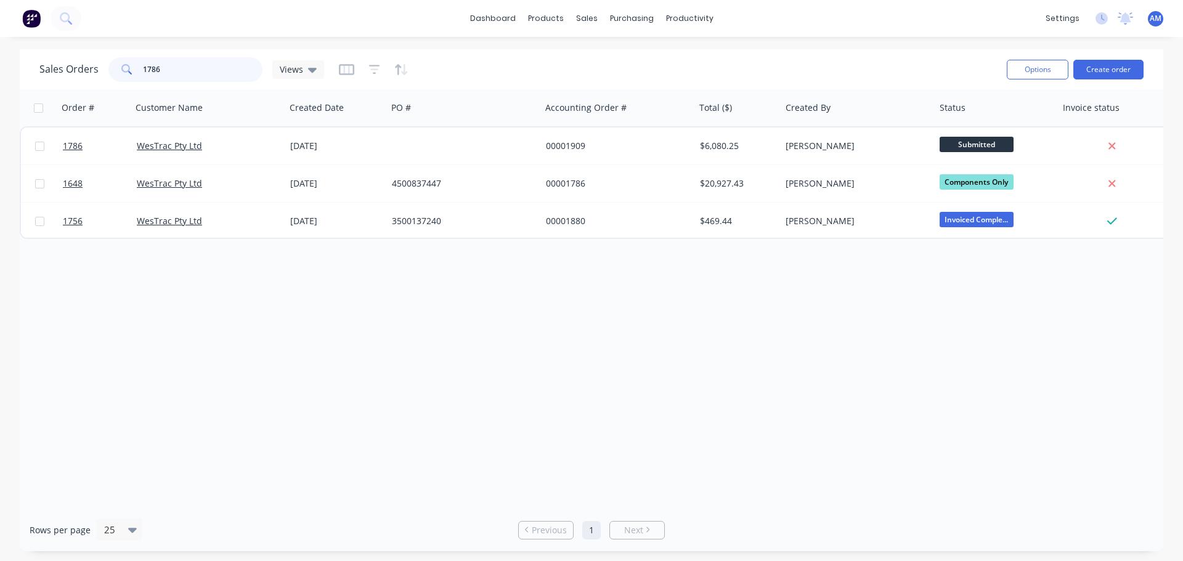
drag, startPoint x: 180, startPoint y: 70, endPoint x: 138, endPoint y: 69, distance: 41.9
click at [138, 69] on div "1786" at bounding box center [185, 69] width 154 height 25
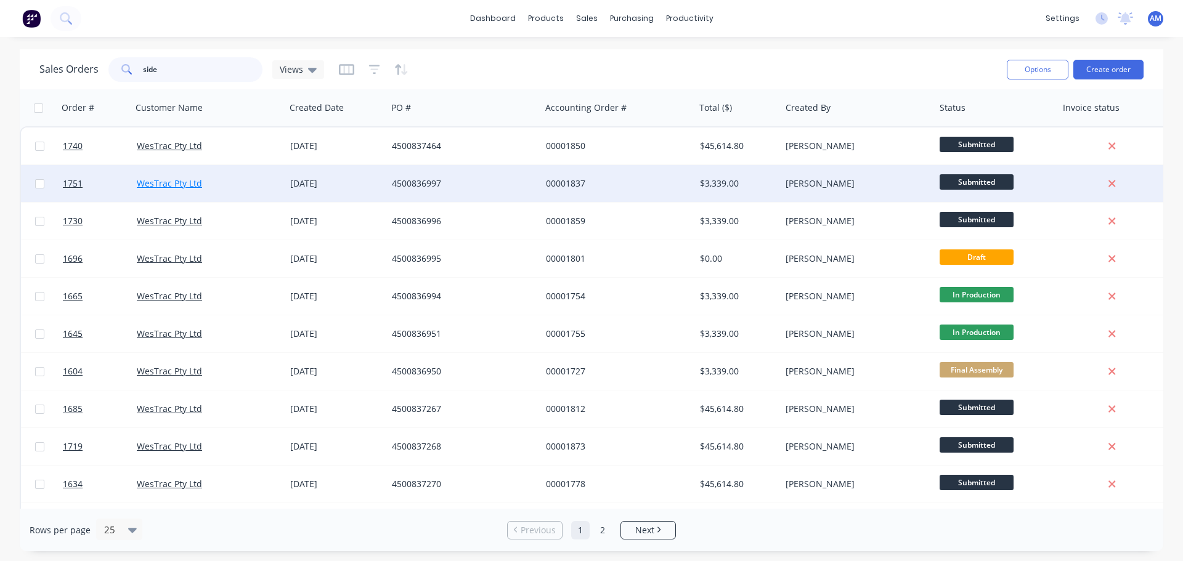
type input "side"
click at [142, 183] on link "WesTrac Pty Ltd" at bounding box center [169, 184] width 65 height 12
click at [331, 180] on div "[DATE]" at bounding box center [336, 184] width 92 height 12
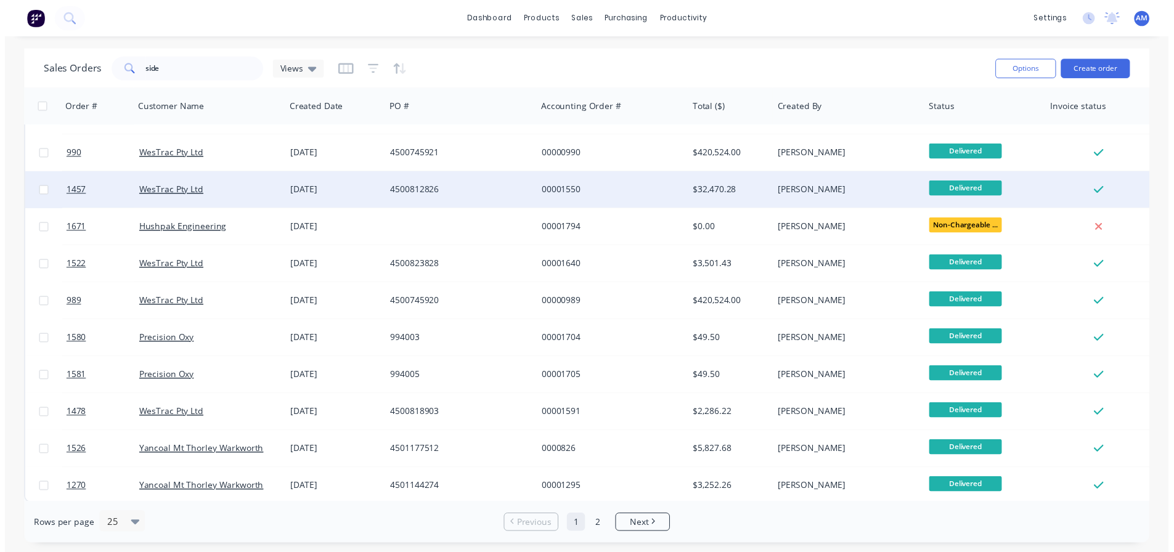
scroll to position [563, 0]
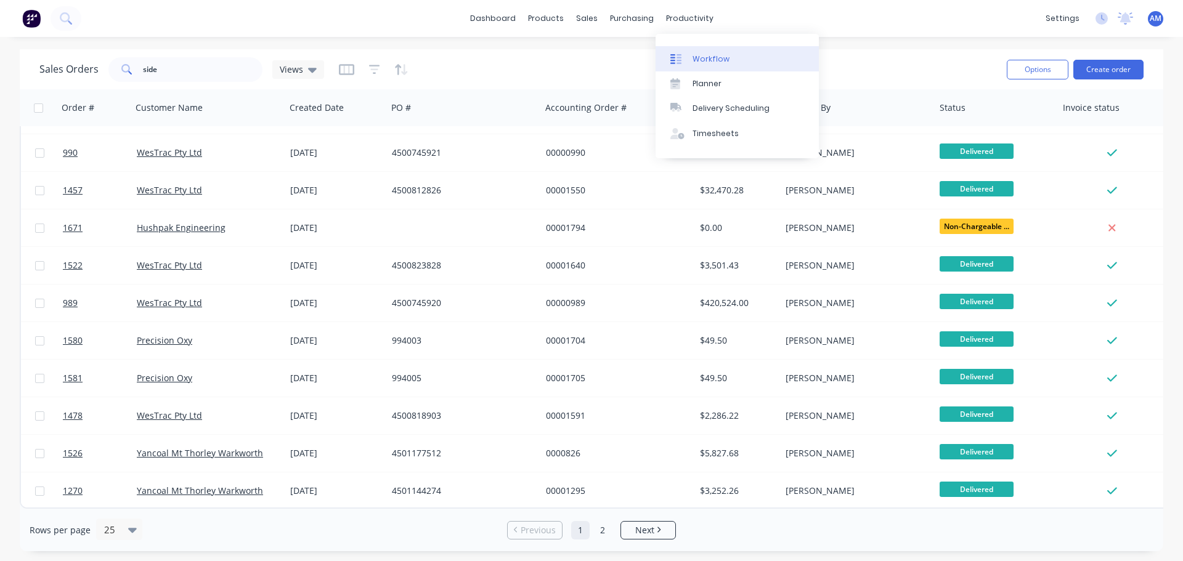
click at [703, 56] on div "Workflow" at bounding box center [711, 59] width 37 height 11
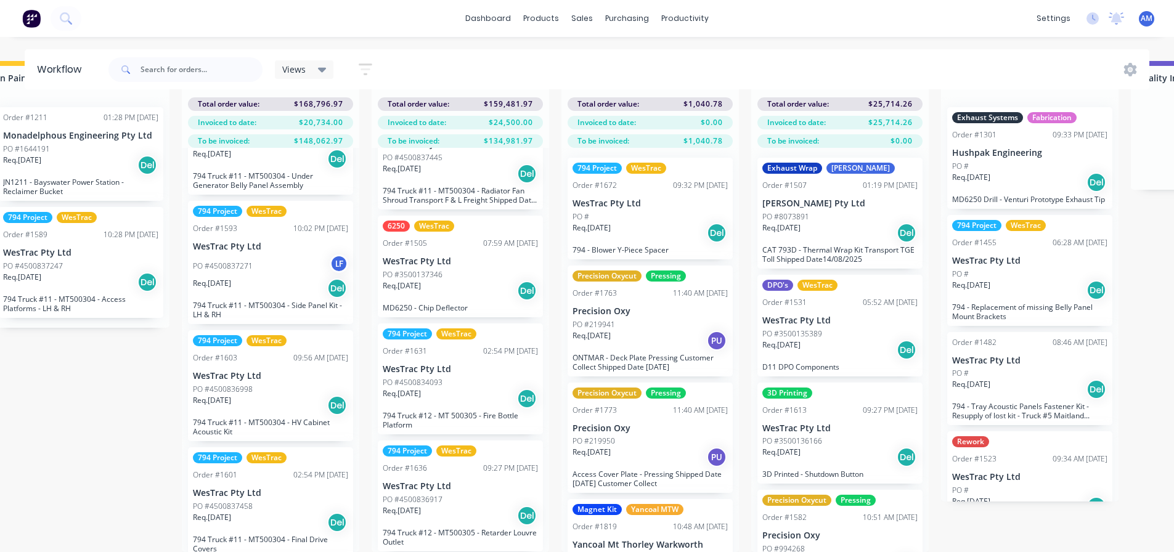
scroll to position [354, 0]
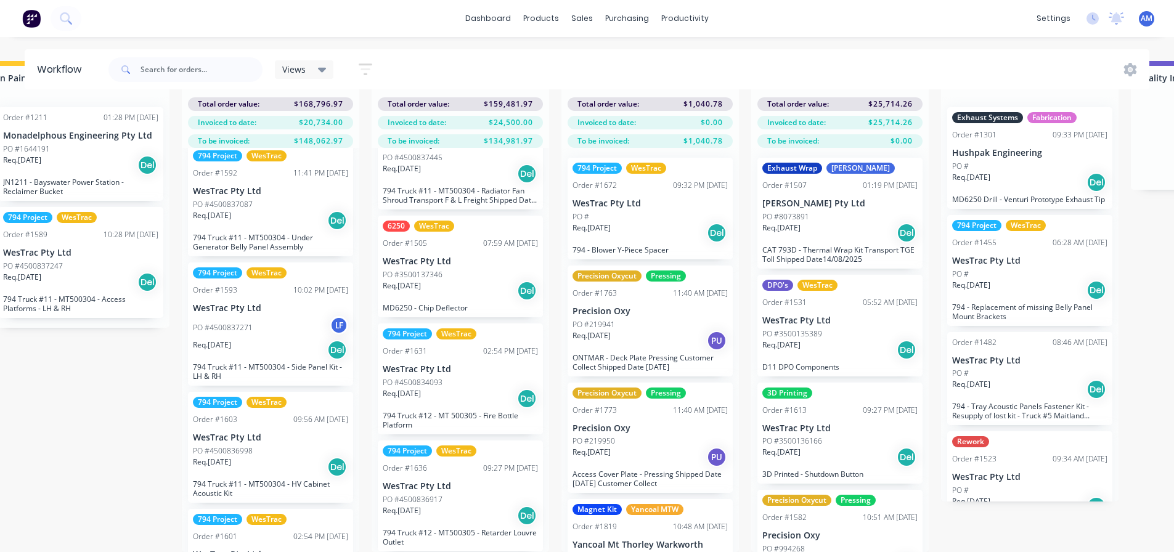
click at [236, 369] on p "794 Truck #11 - MT500304 - Side Panel Kit - LH & RH" at bounding box center [270, 371] width 155 height 18
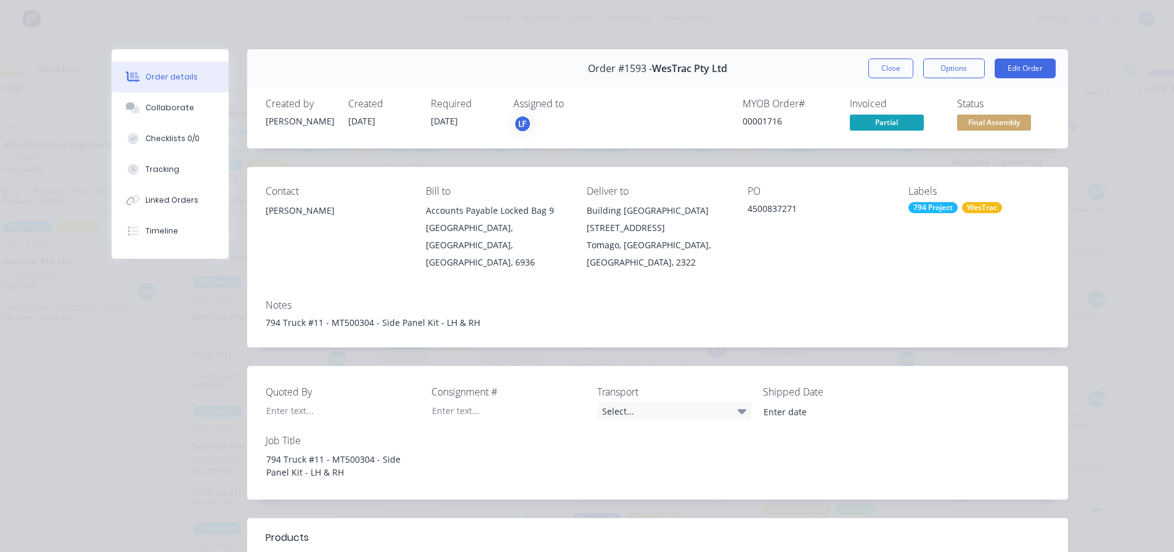
scroll to position [53, 1933]
drag, startPoint x: 797, startPoint y: 169, endPoint x: 878, endPoint y: 63, distance: 133.1
click at [878, 63] on button "Close" at bounding box center [890, 69] width 45 height 20
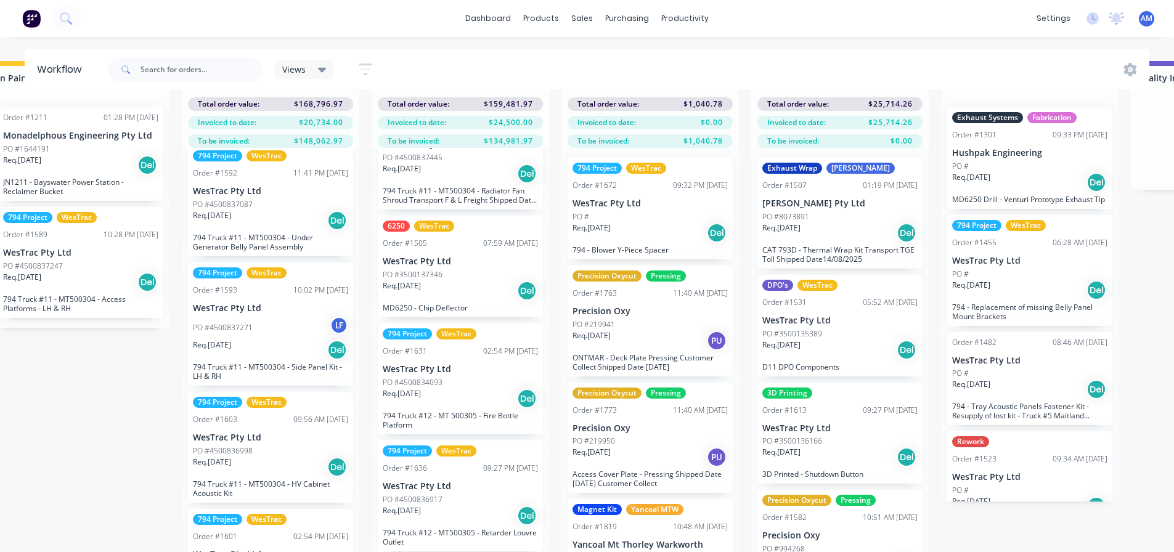
click at [324, 69] on icon at bounding box center [322, 70] width 9 height 5
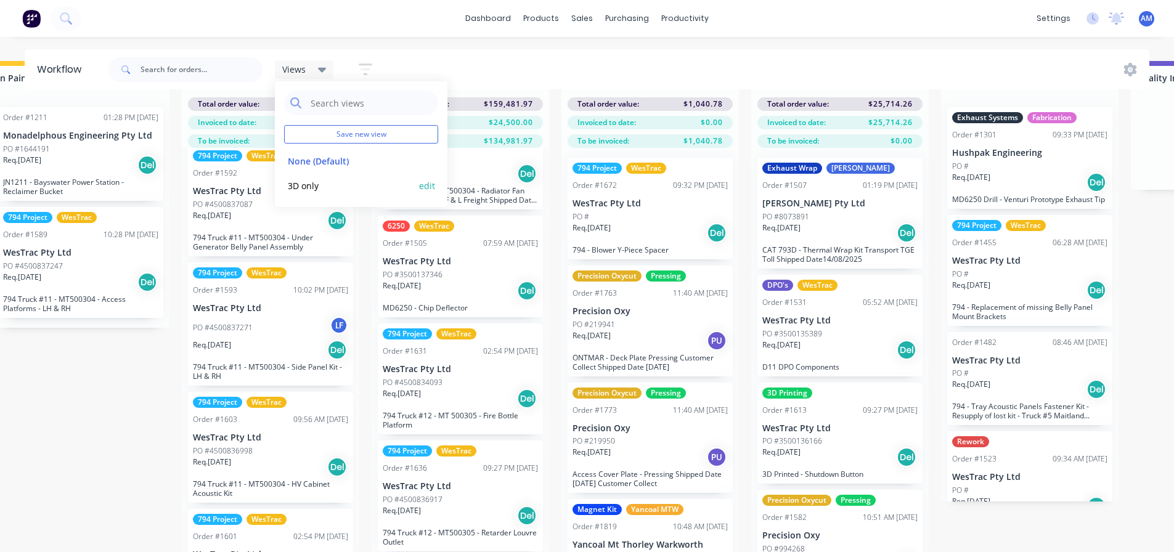
click at [307, 186] on button "3D only" at bounding box center [349, 186] width 131 height 14
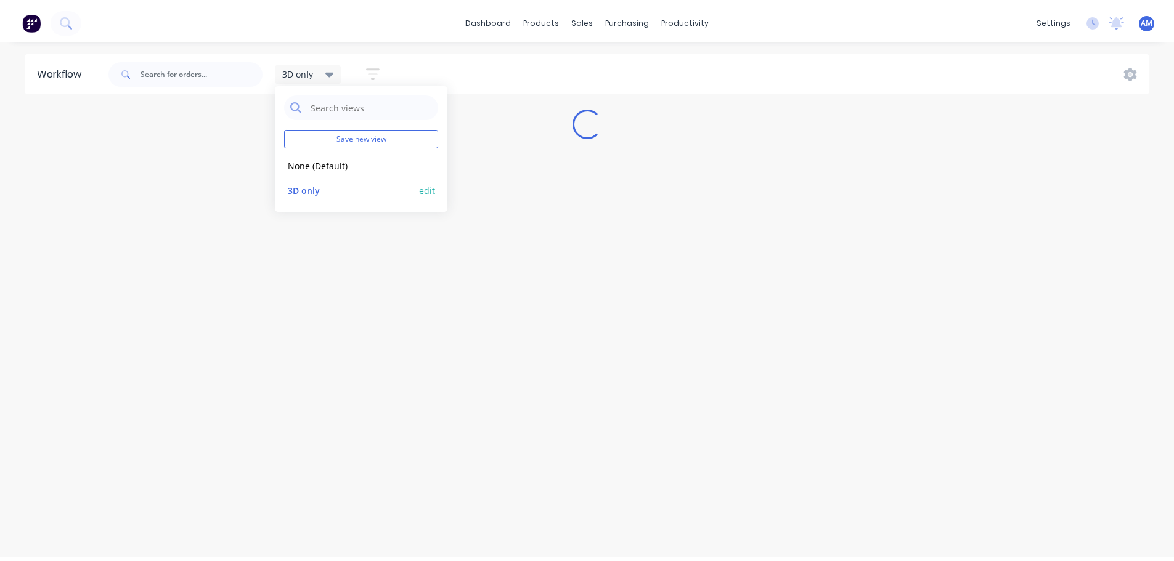
scroll to position [0, 0]
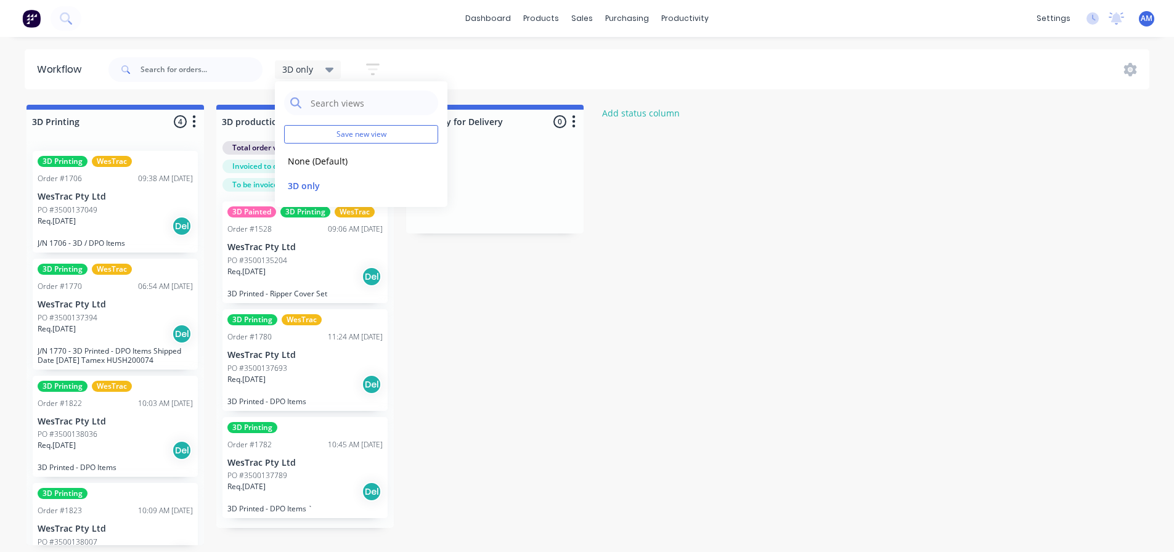
click at [76, 332] on p "Req. 18/08/25" at bounding box center [57, 329] width 38 height 11
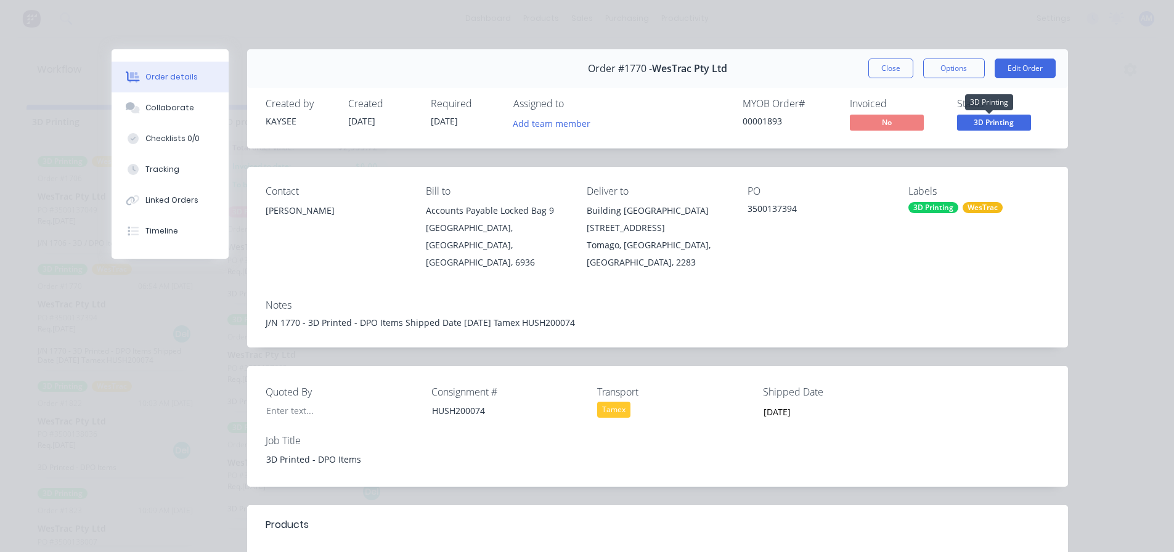
click at [983, 125] on span "3D Printing" at bounding box center [994, 122] width 74 height 15
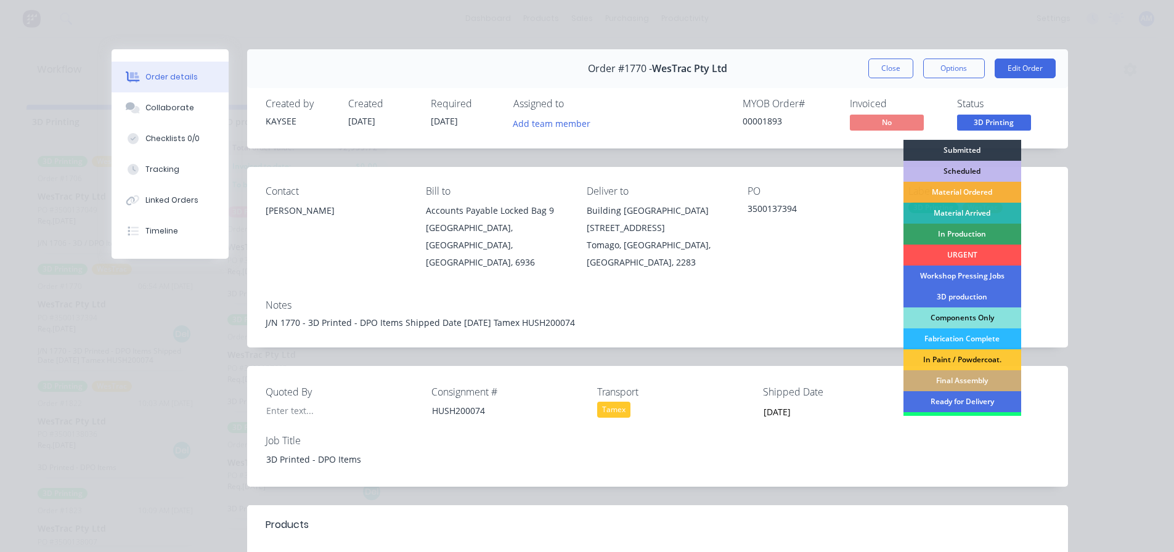
click at [973, 415] on div "Delivery Completed" at bounding box center [963, 422] width 118 height 21
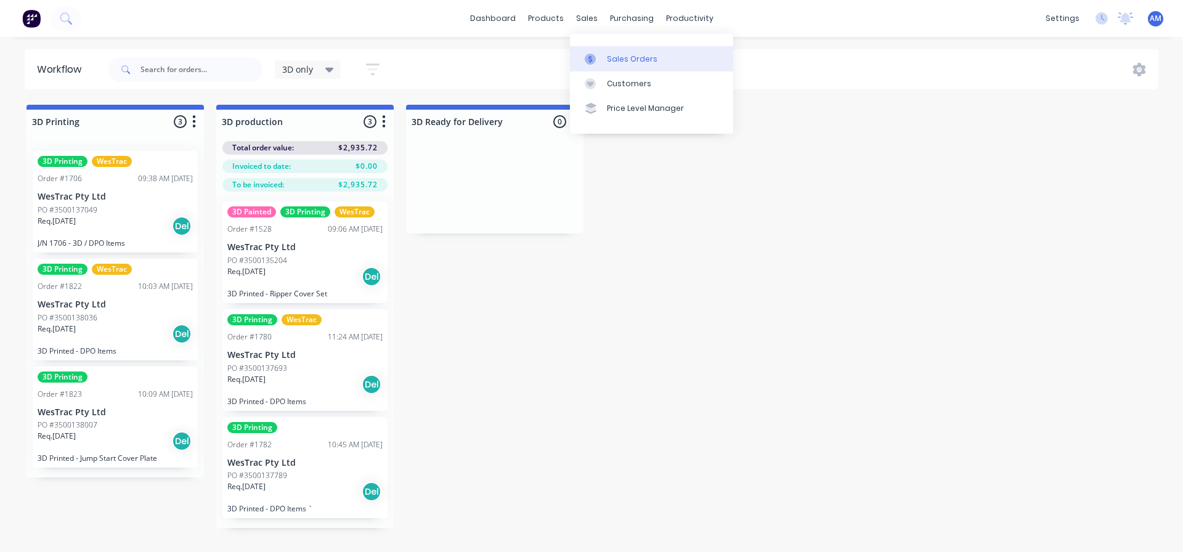
click at [619, 57] on div "Sales Orders" at bounding box center [632, 59] width 51 height 11
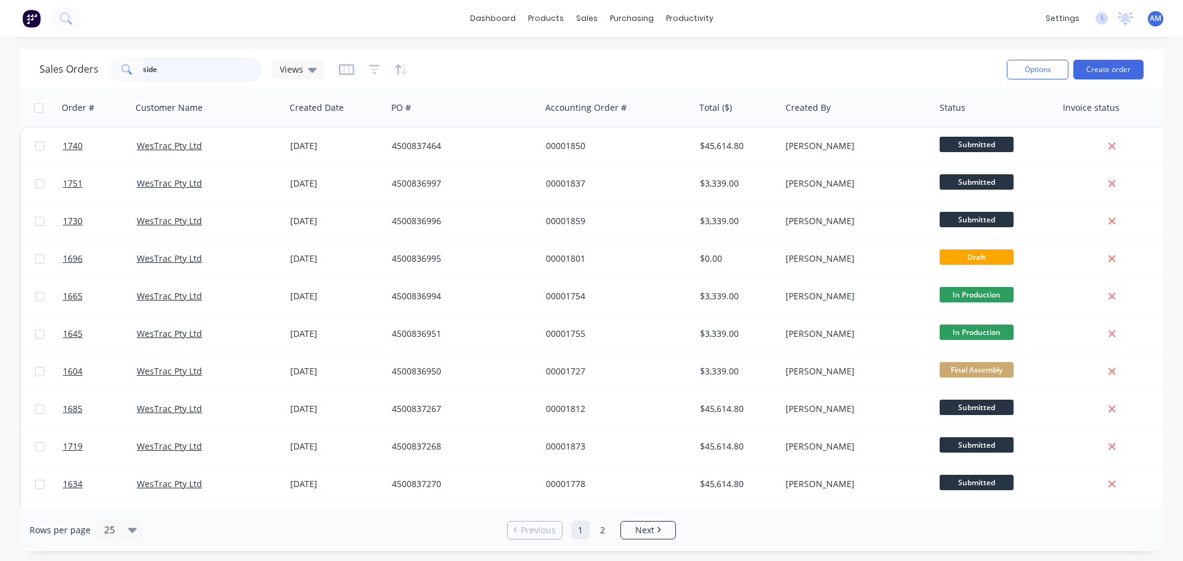
drag, startPoint x: 156, startPoint y: 71, endPoint x: 177, endPoint y: 73, distance: 21.0
click at [157, 71] on input "side" at bounding box center [203, 69] width 120 height 25
drag, startPoint x: 176, startPoint y: 74, endPoint x: 112, endPoint y: 69, distance: 64.3
click at [112, 69] on div "side" at bounding box center [185, 69] width 154 height 25
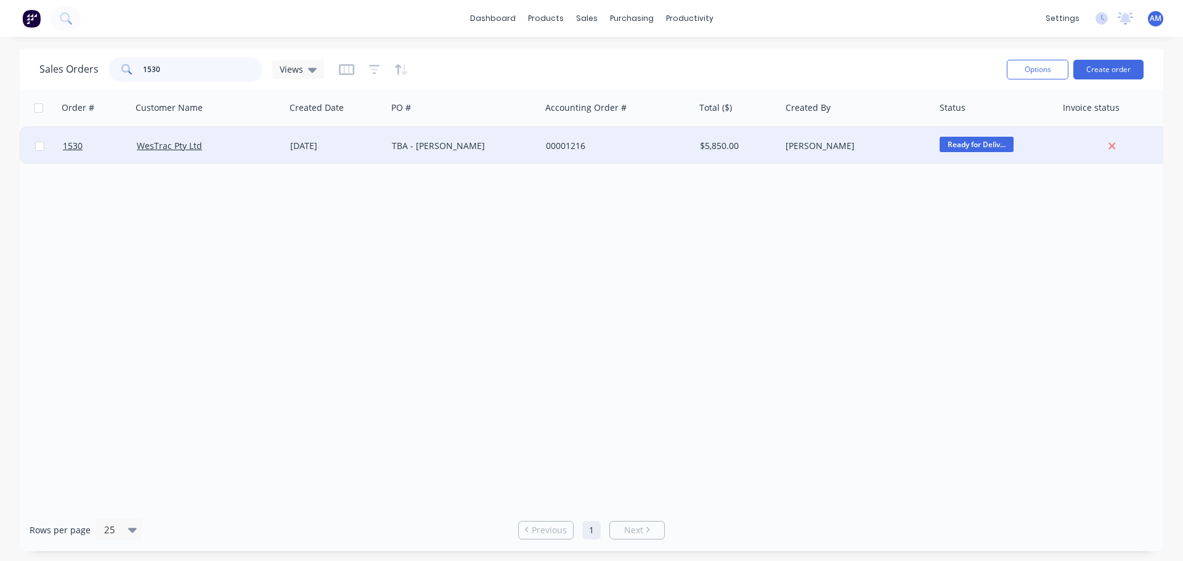
type input "1530"
click at [450, 146] on div "TBA - [PERSON_NAME]" at bounding box center [460, 146] width 137 height 12
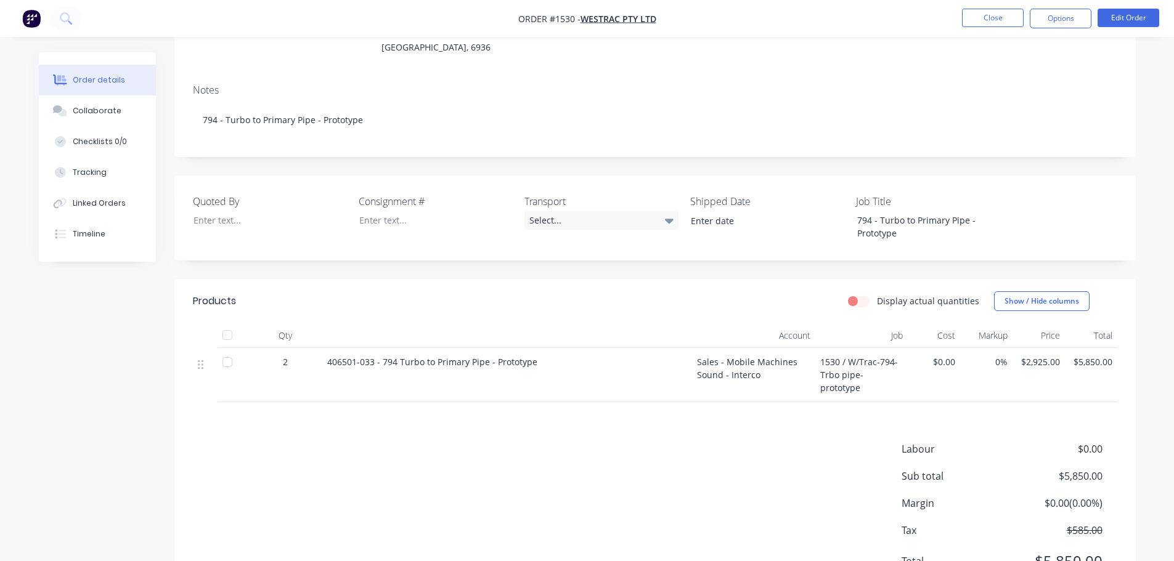
scroll to position [185, 0]
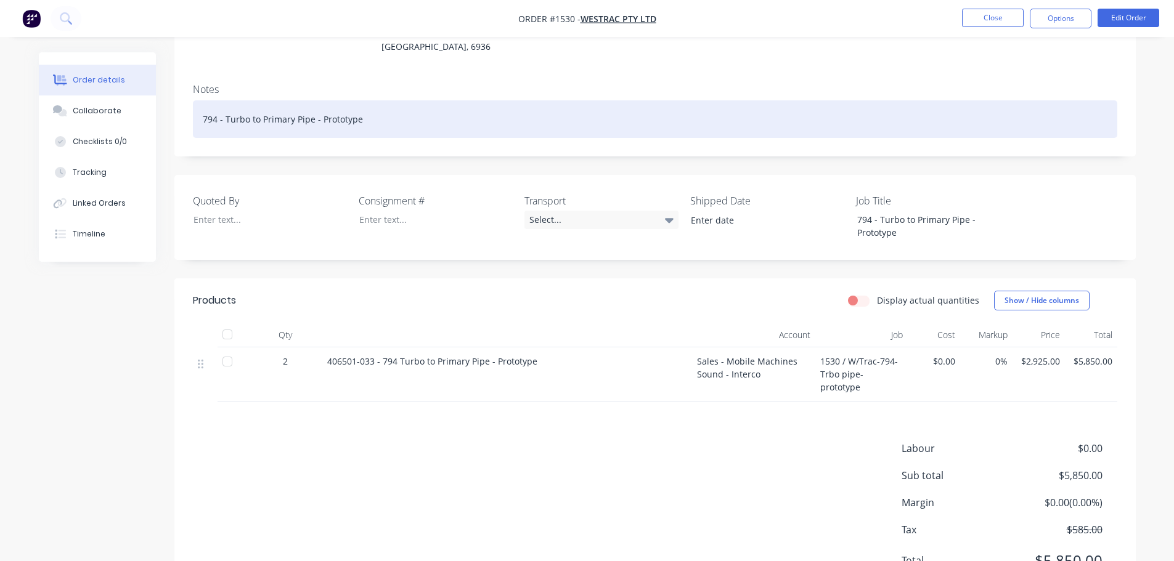
click at [399, 104] on div "794 - Turbo to Primary Pipe - Prototype" at bounding box center [655, 119] width 925 height 38
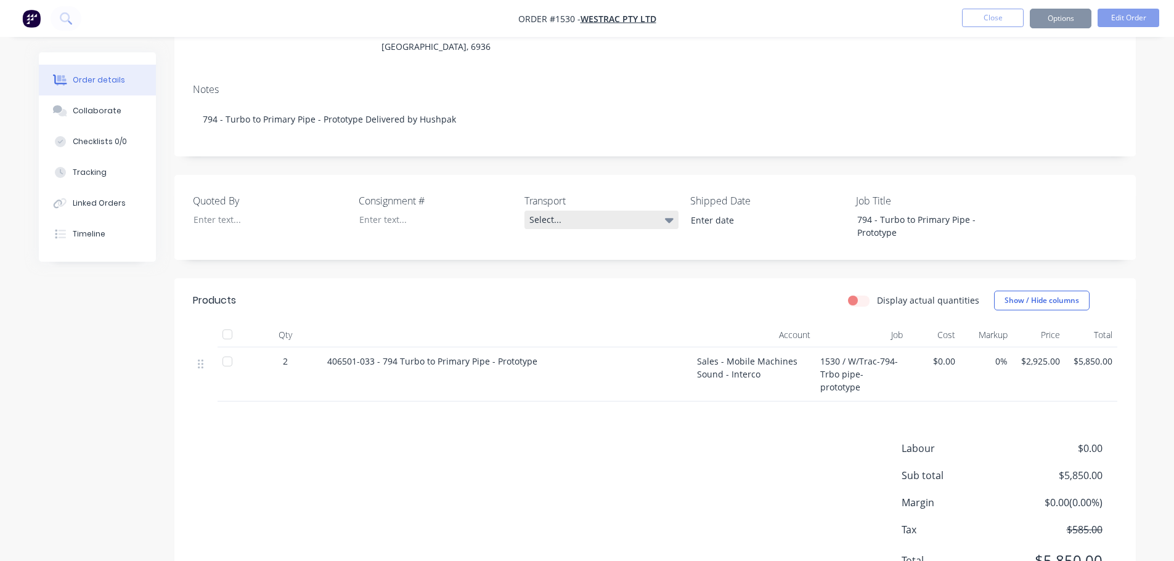
click at [555, 211] on div "Select..." at bounding box center [602, 220] width 154 height 18
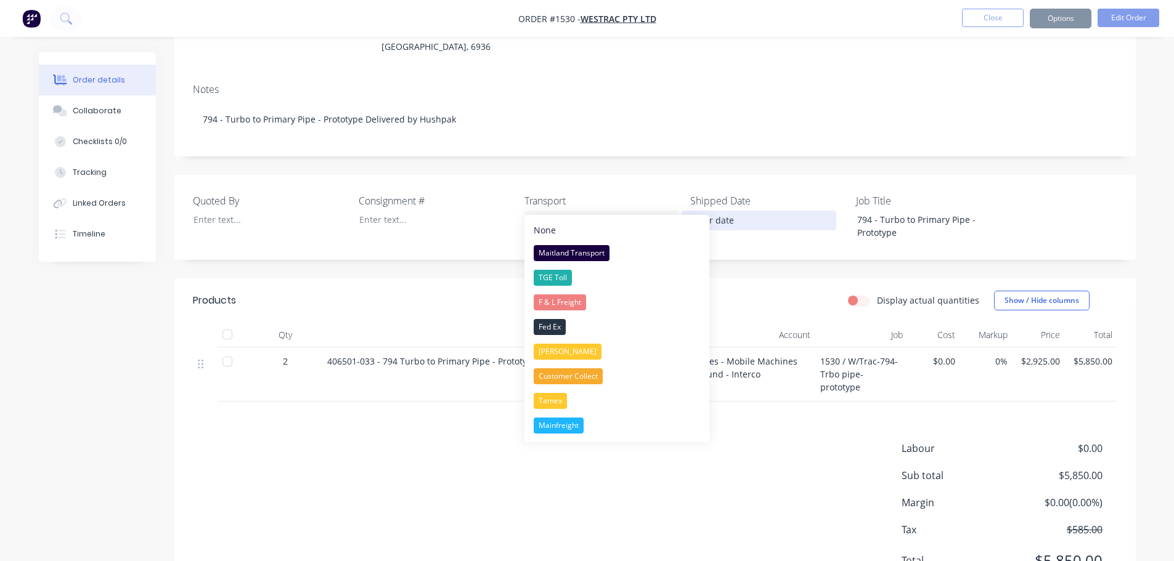
drag, startPoint x: 695, startPoint y: 200, endPoint x: 723, endPoint y: 208, distance: 29.5
click at [695, 211] on input at bounding box center [758, 220] width 153 height 18
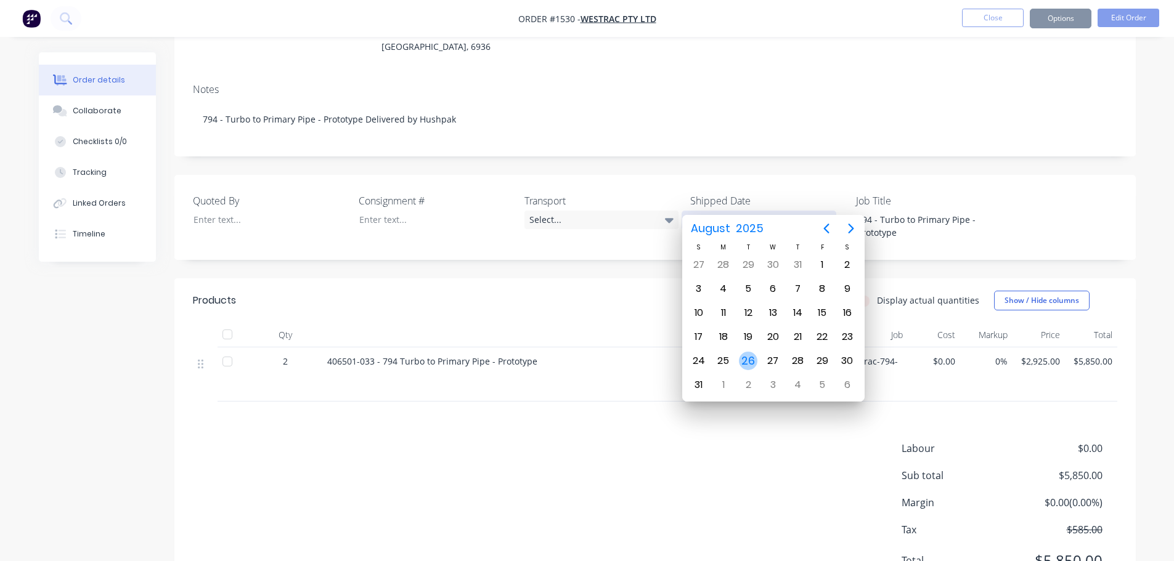
click at [751, 361] on div "26" at bounding box center [748, 361] width 18 height 18
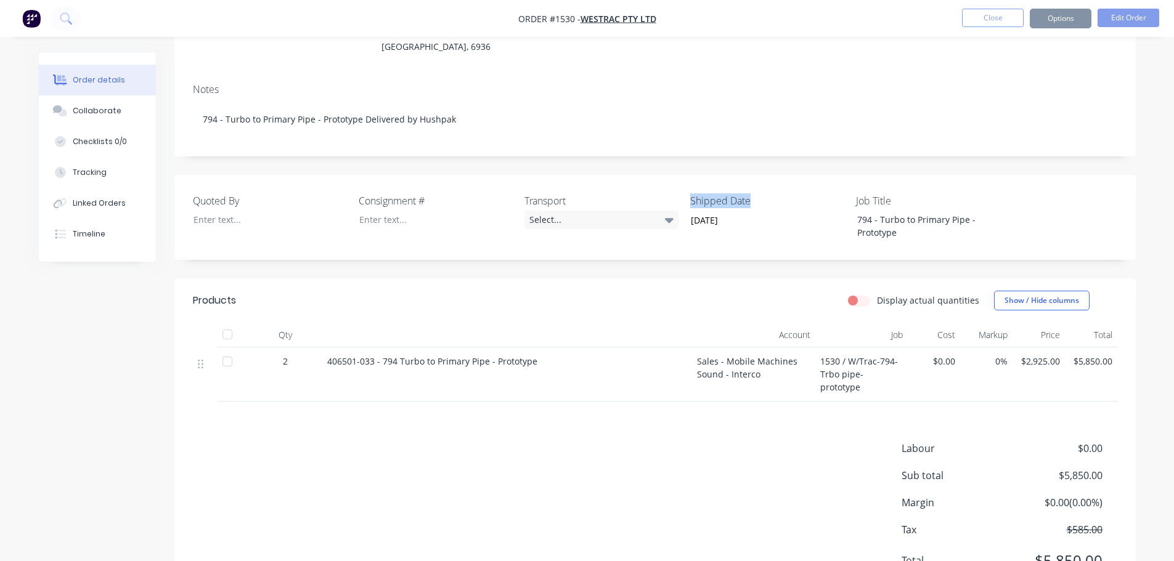
drag, startPoint x: 754, startPoint y: 183, endPoint x: 693, endPoint y: 181, distance: 61.7
click at [693, 194] on label "Shipped Date" at bounding box center [767, 201] width 154 height 15
copy label "Shipped Date"
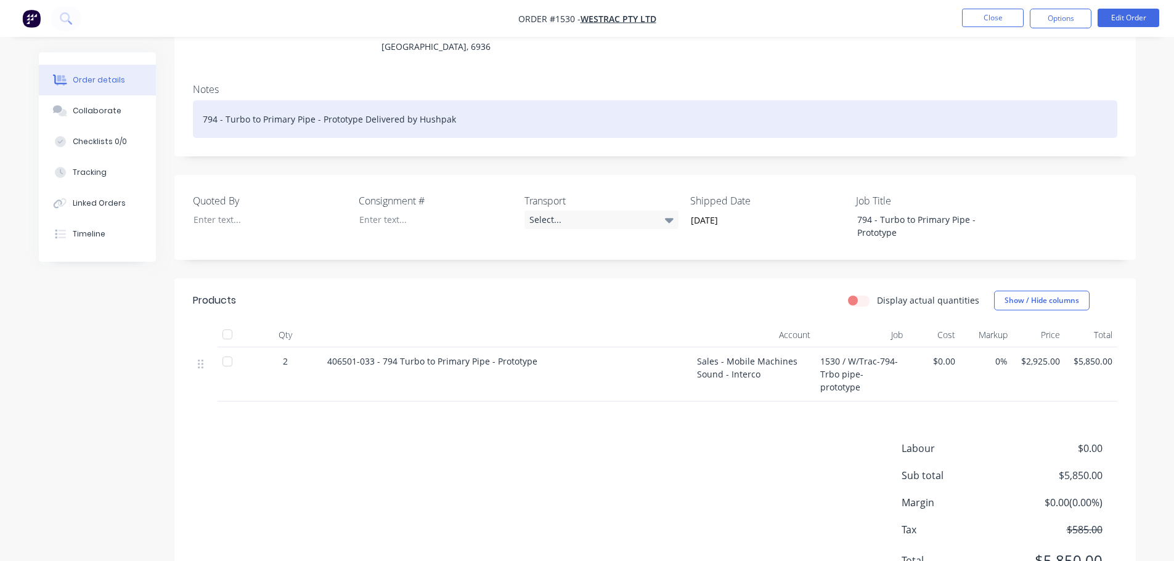
click at [472, 109] on div "794 - Turbo to Primary Pipe - Prototype Delivered by Hushpak" at bounding box center [655, 119] width 925 height 38
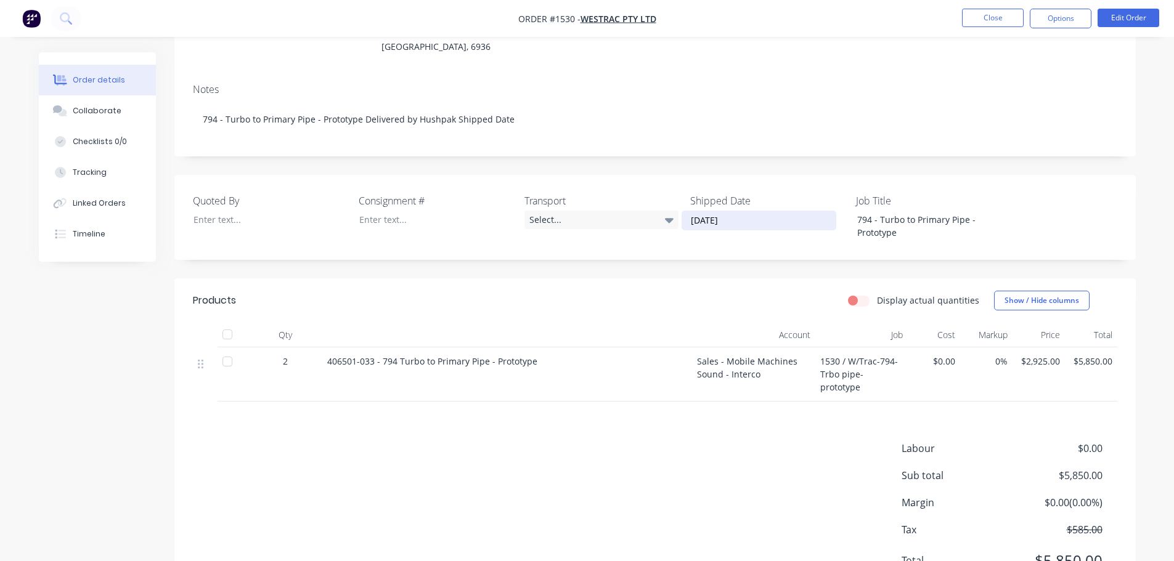
drag, startPoint x: 737, startPoint y: 205, endPoint x: 687, endPoint y: 199, distance: 50.2
click at [687, 211] on input "[DATE]" at bounding box center [758, 220] width 153 height 18
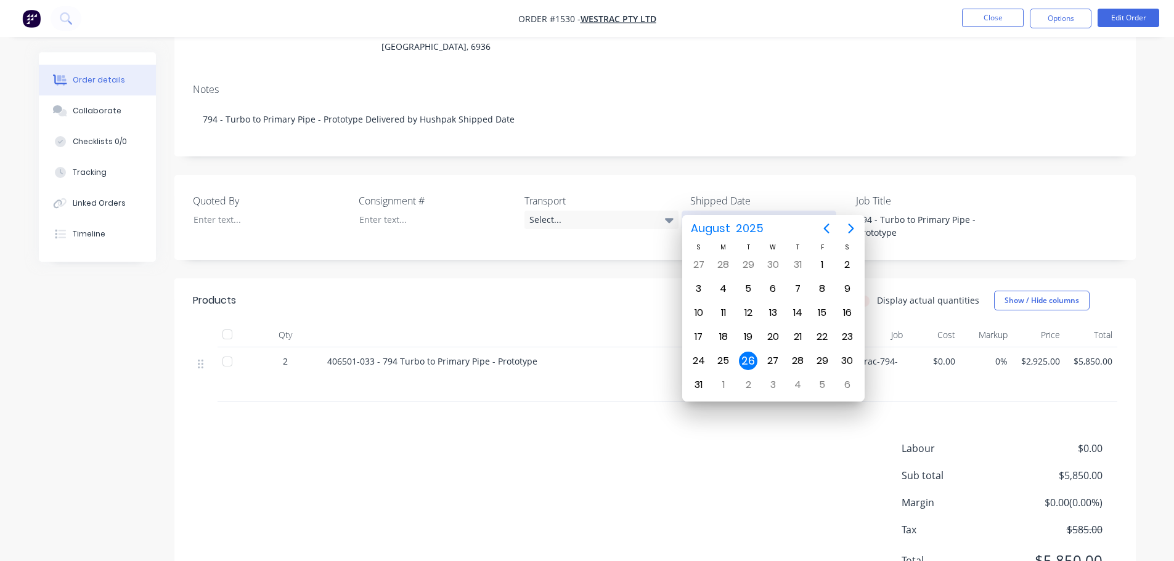
paste input "Shipped Date"
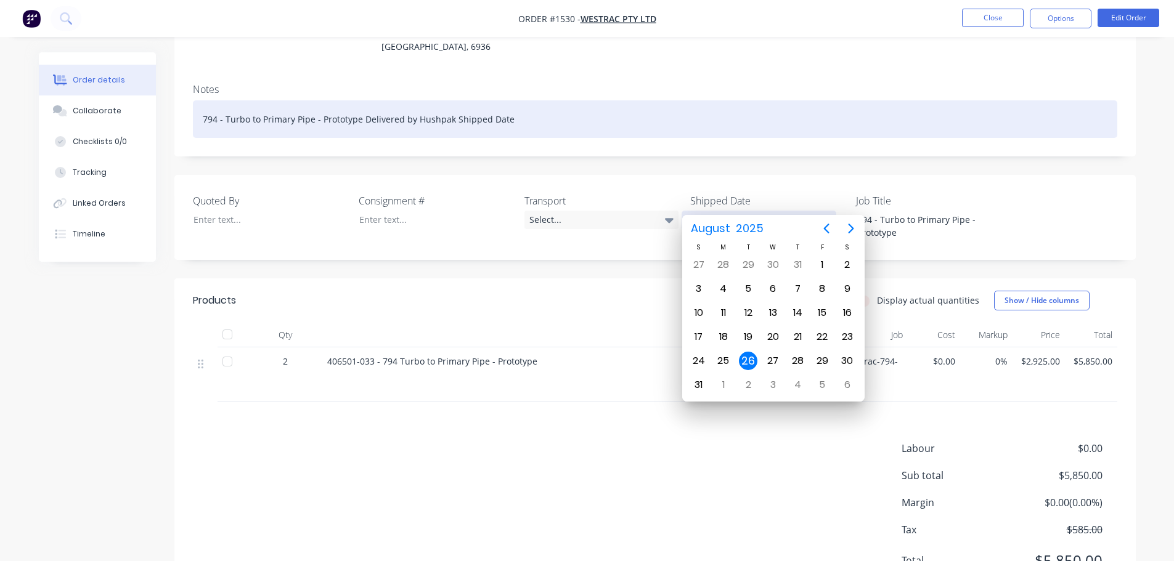
type input "[DATE]"
click at [524, 104] on div "794 - Turbo to Primary Pipe - Prototype Delivered by Hushpak Shipped Date" at bounding box center [655, 119] width 925 height 38
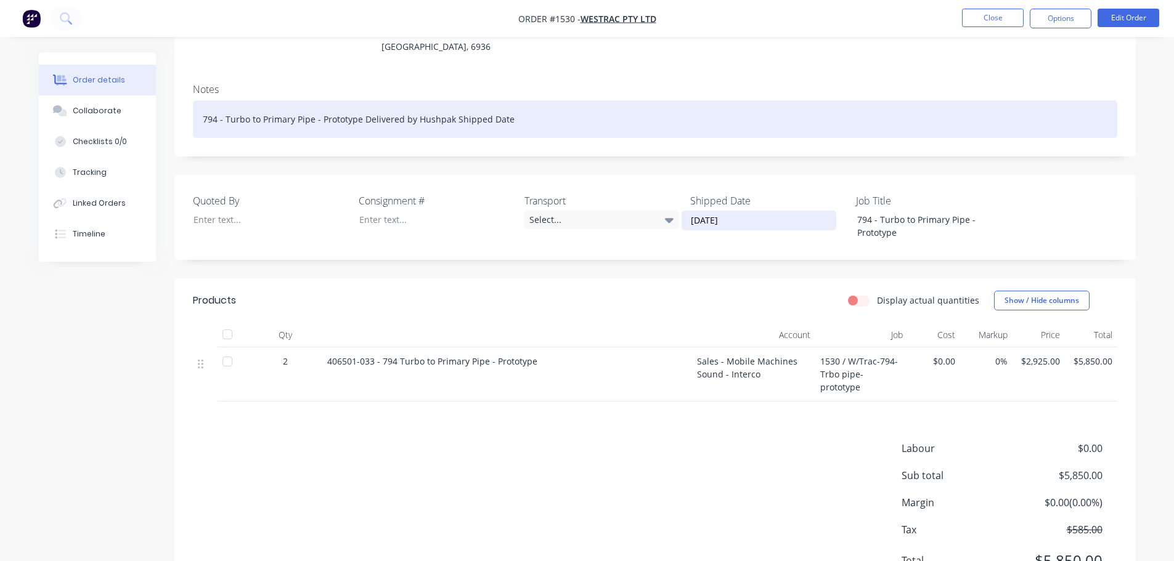
click at [521, 102] on div "794 - Turbo to Primary Pipe - Prototype Delivered by Hushpak Shipped Date" at bounding box center [655, 119] width 925 height 38
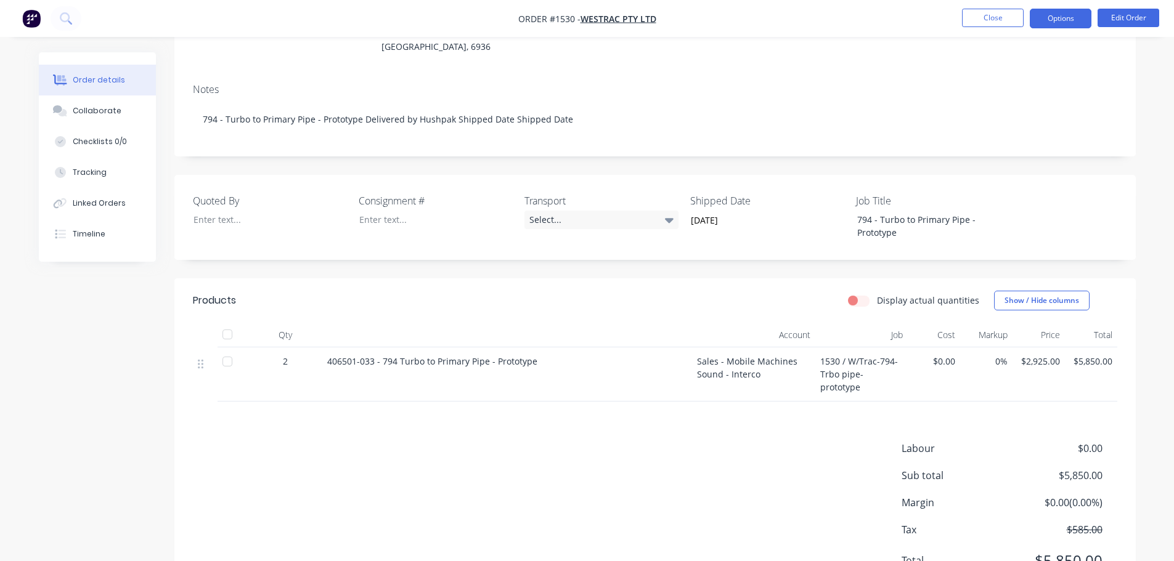
click at [1060, 22] on button "Options" at bounding box center [1061, 19] width 62 height 20
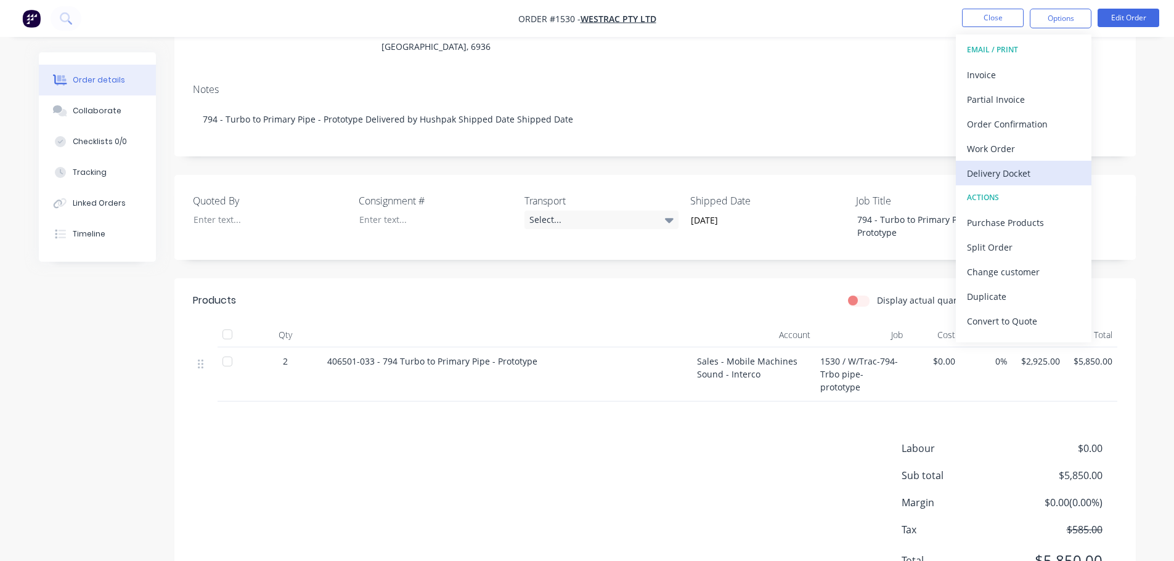
click at [1026, 165] on div "Delivery Docket" at bounding box center [1023, 174] width 113 height 18
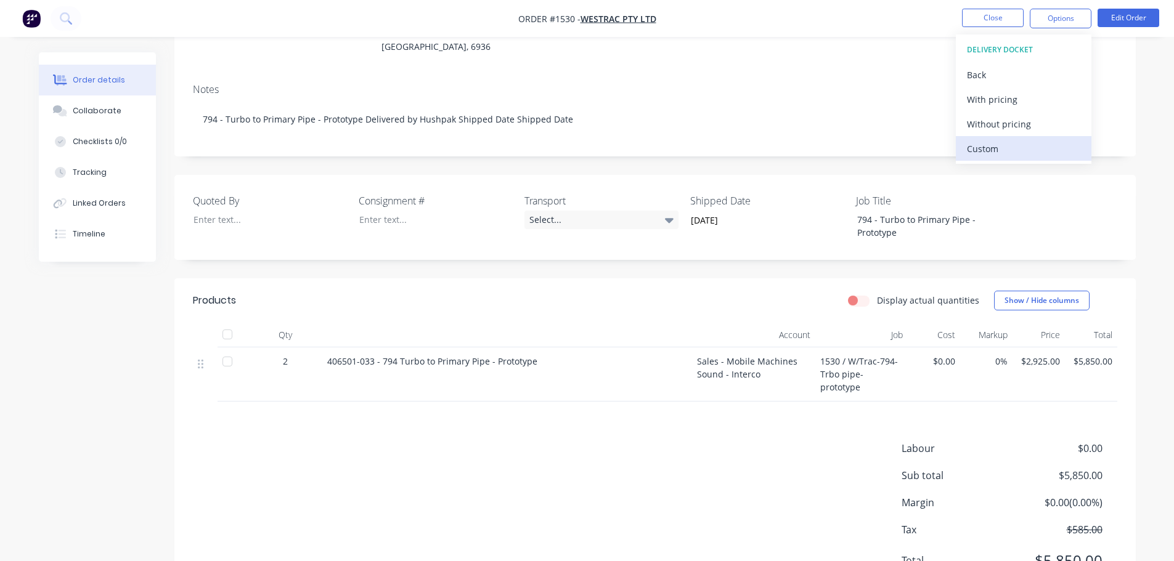
click at [1012, 147] on div "Custom" at bounding box center [1023, 149] width 113 height 18
click at [1018, 123] on div "Without pricing" at bounding box center [1023, 124] width 113 height 18
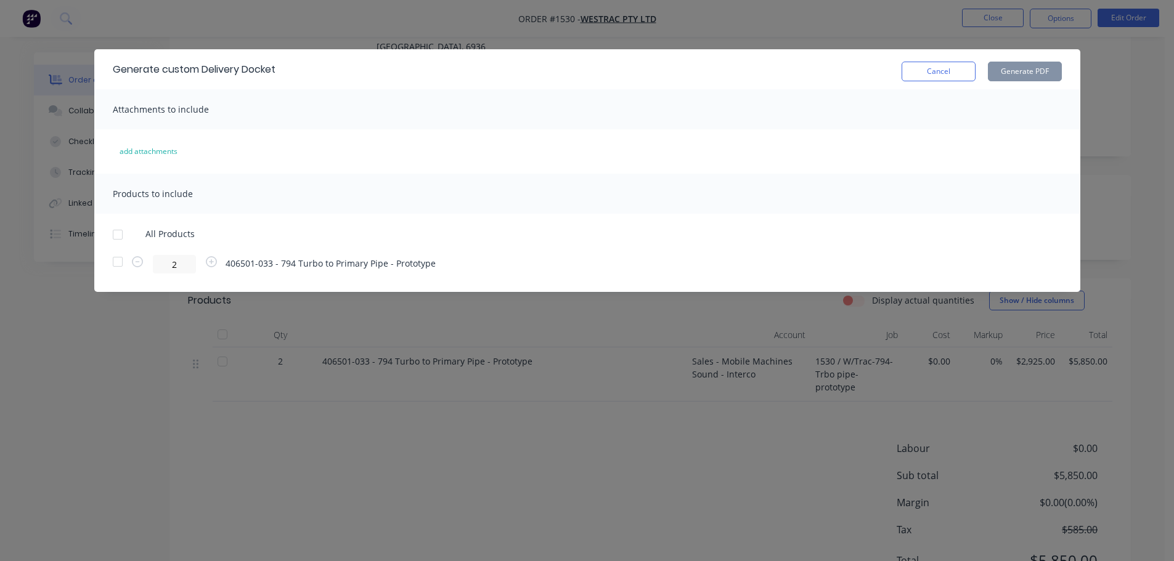
click at [116, 234] on div at bounding box center [117, 234] width 25 height 25
click at [1011, 72] on button "Generate PDF" at bounding box center [1025, 72] width 74 height 20
click at [932, 71] on button "Cancel" at bounding box center [939, 72] width 74 height 20
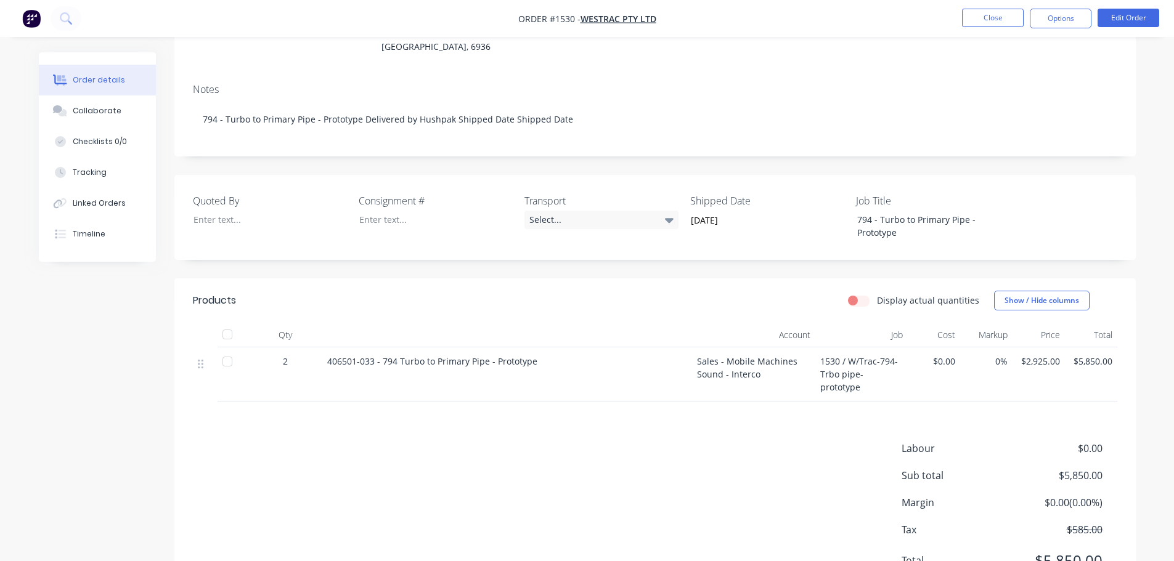
click at [232, 322] on div at bounding box center [227, 334] width 25 height 25
click at [990, 18] on button "Close" at bounding box center [993, 18] width 62 height 18
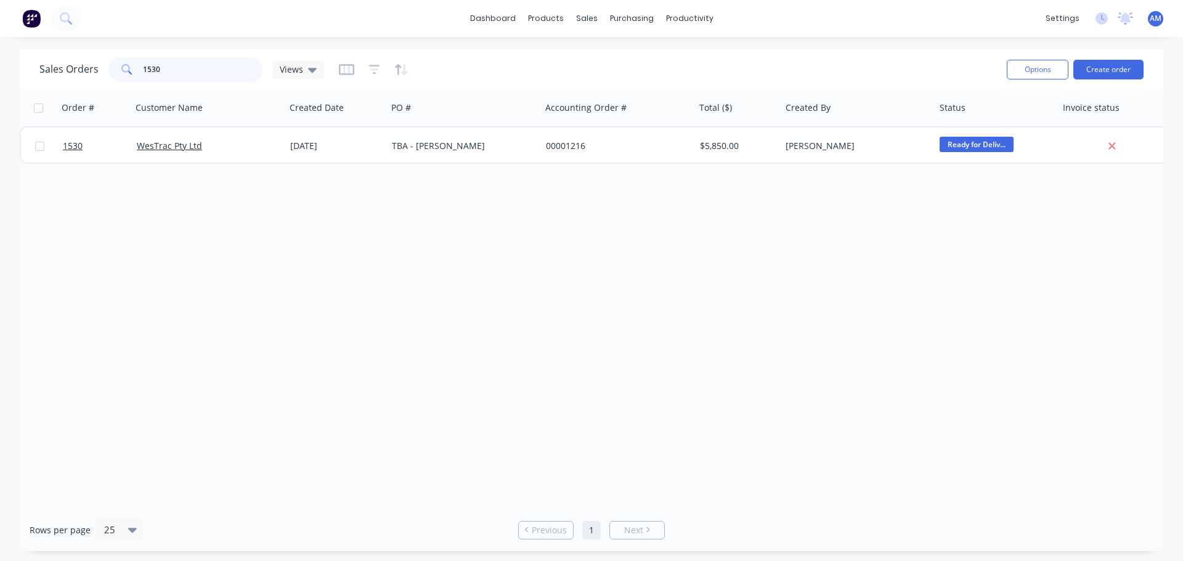
drag, startPoint x: 178, startPoint y: 71, endPoint x: 112, endPoint y: 65, distance: 66.2
click at [112, 65] on div "1530" at bounding box center [185, 69] width 154 height 25
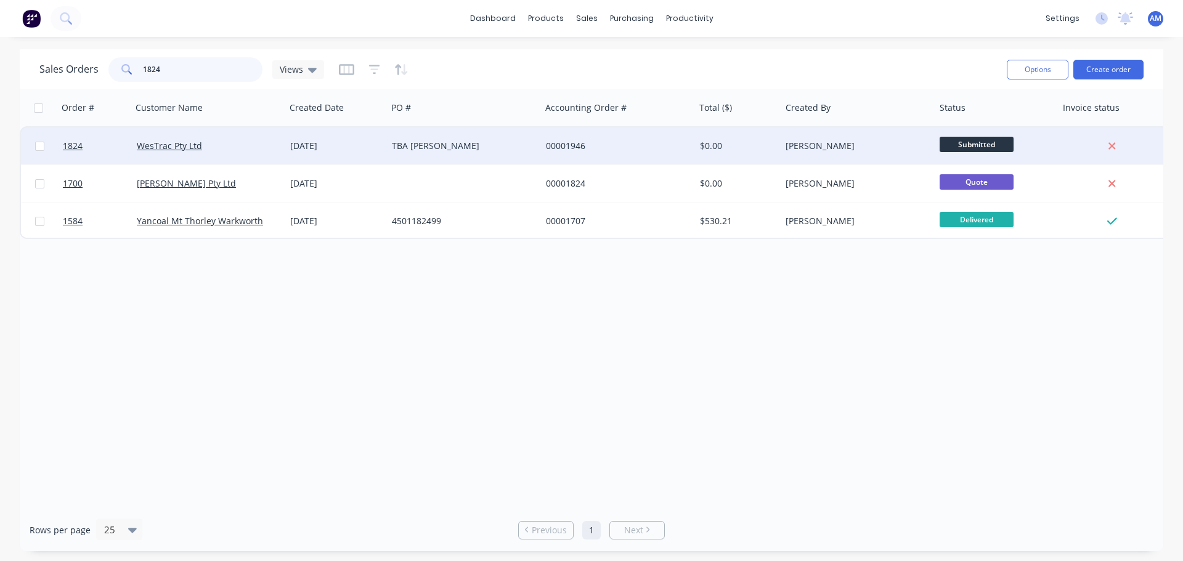
type input "1824"
click at [327, 144] on div "[DATE]" at bounding box center [336, 146] width 92 height 12
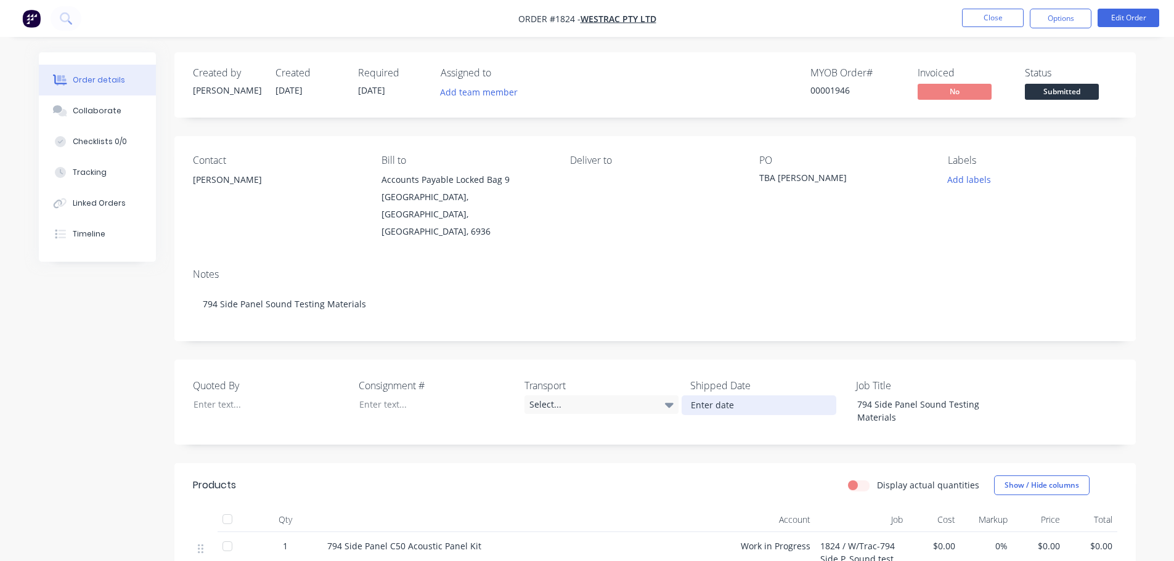
click at [709, 396] on input at bounding box center [758, 405] width 153 height 18
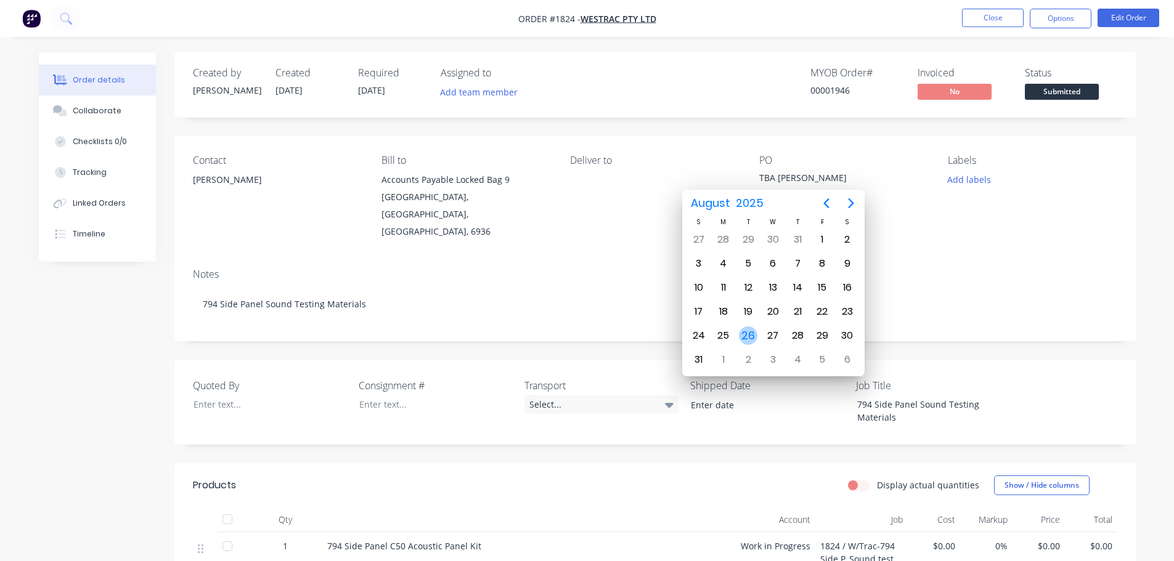
click at [743, 336] on div "26" at bounding box center [748, 336] width 18 height 18
type input "[DATE]"
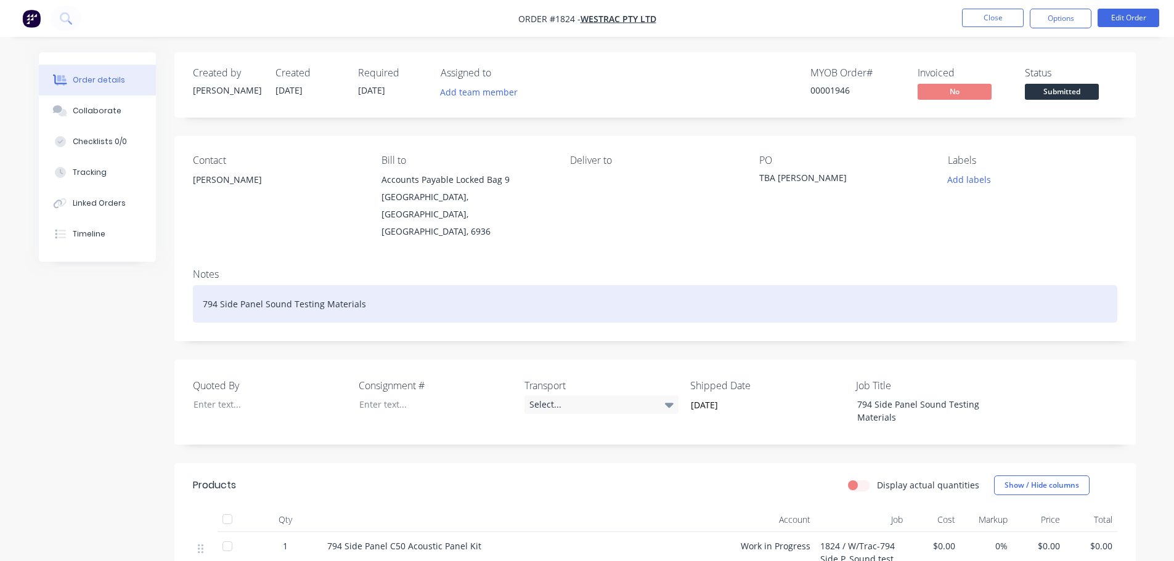
click at [399, 295] on div "794 Side Panel Sound Testing Materials" at bounding box center [655, 304] width 925 height 38
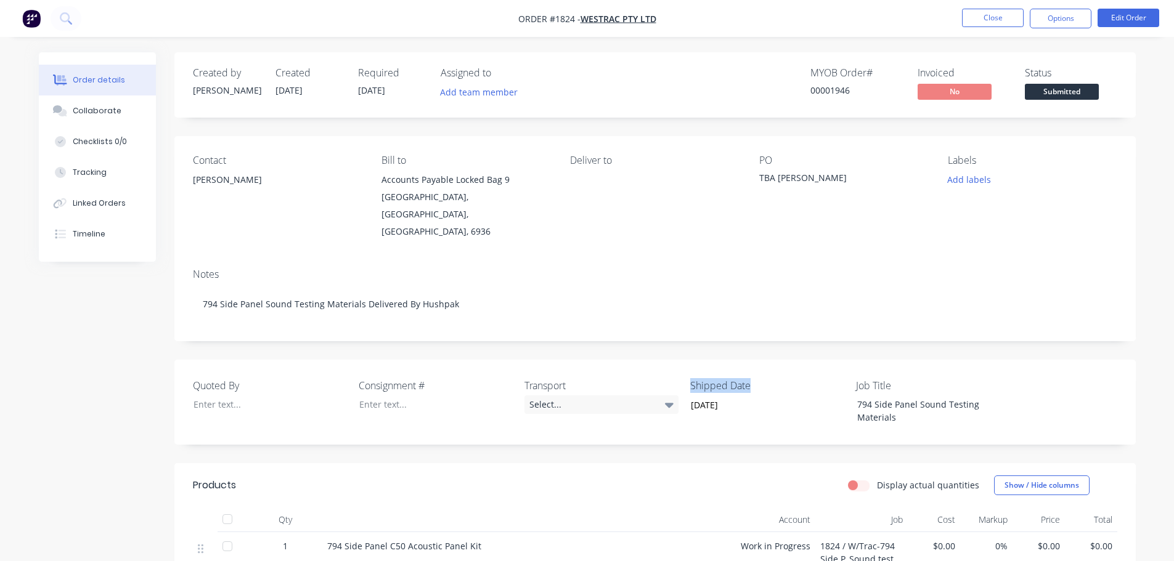
drag, startPoint x: 743, startPoint y: 364, endPoint x: 690, endPoint y: 362, distance: 52.4
click at [690, 378] on label "Shipped Date" at bounding box center [767, 385] width 154 height 15
copy label "Shipped Date"
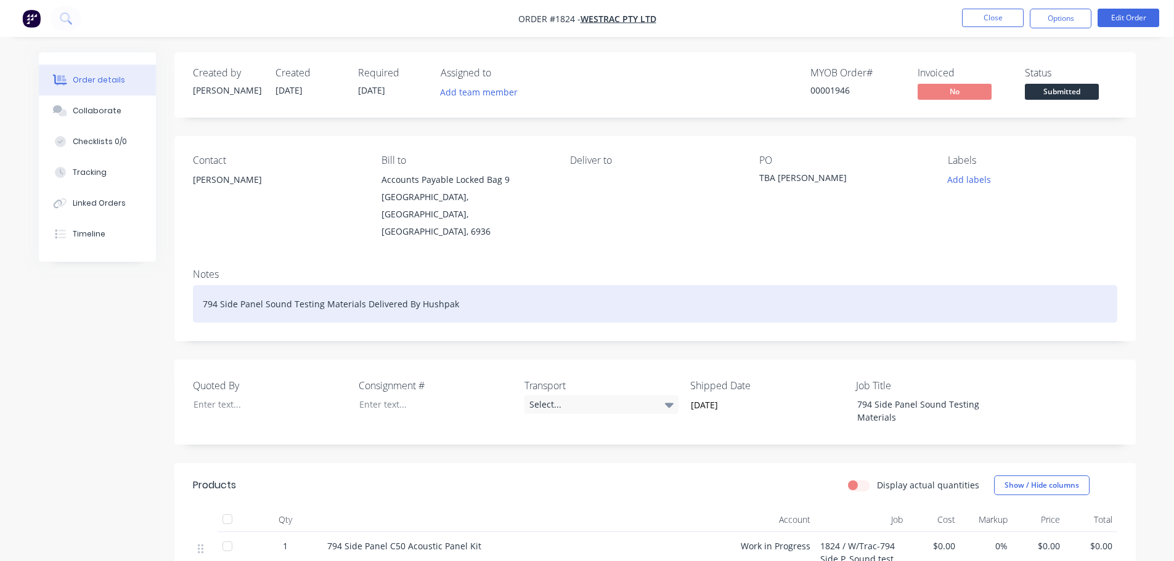
click at [495, 285] on div "794 Side Panel Sound Testing Materials Delivered By Hushpak" at bounding box center [655, 304] width 925 height 38
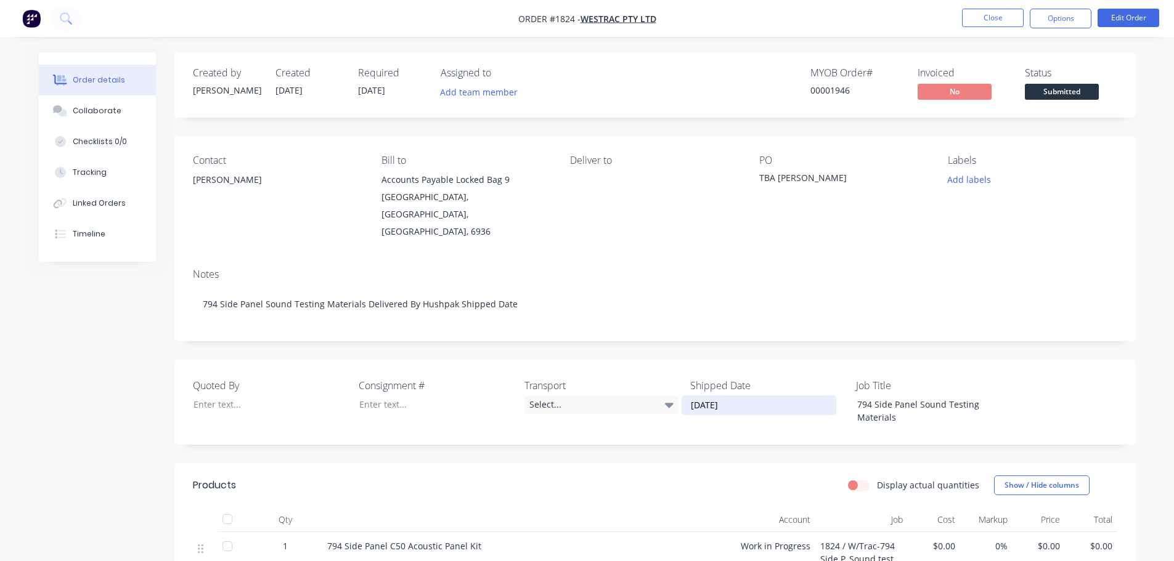
drag, startPoint x: 738, startPoint y: 385, endPoint x: 687, endPoint y: 386, distance: 51.8
click at [687, 396] on input "[DATE]" at bounding box center [758, 405] width 153 height 18
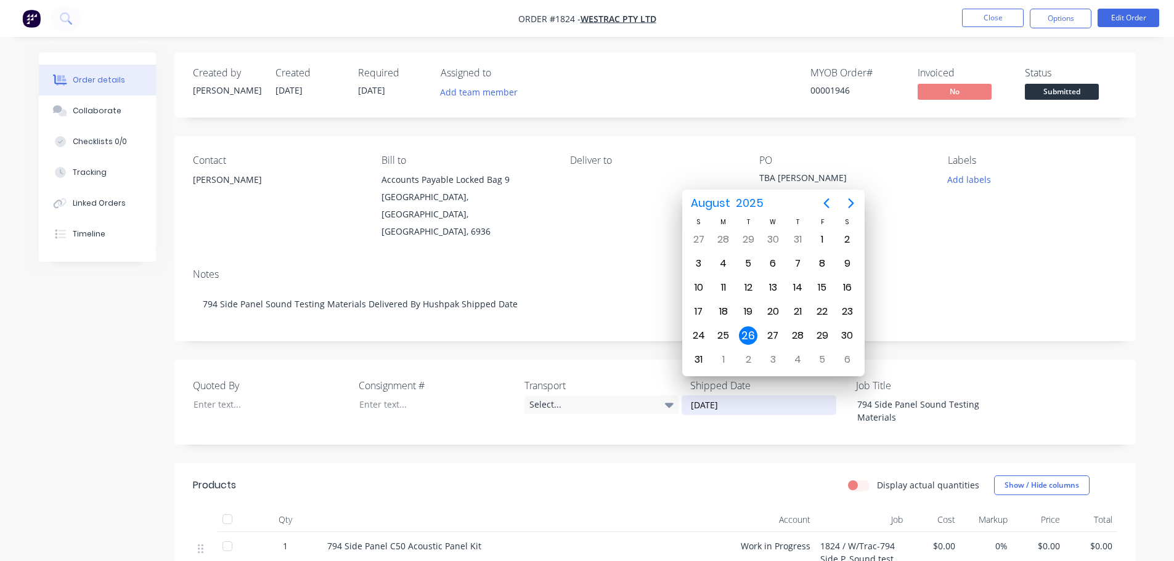
paste input "Shipped Date"
click at [751, 334] on div "26" at bounding box center [748, 336] width 18 height 18
type input "[DATE]"
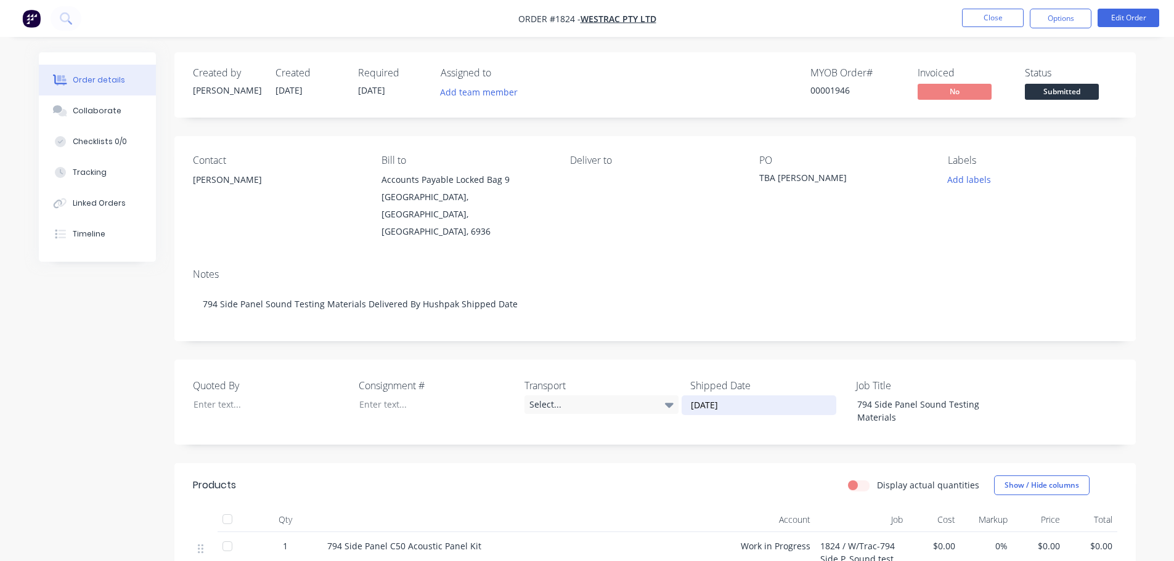
drag, startPoint x: 743, startPoint y: 385, endPoint x: 689, endPoint y: 388, distance: 53.7
click at [689, 396] on input "[DATE]" at bounding box center [758, 405] width 153 height 18
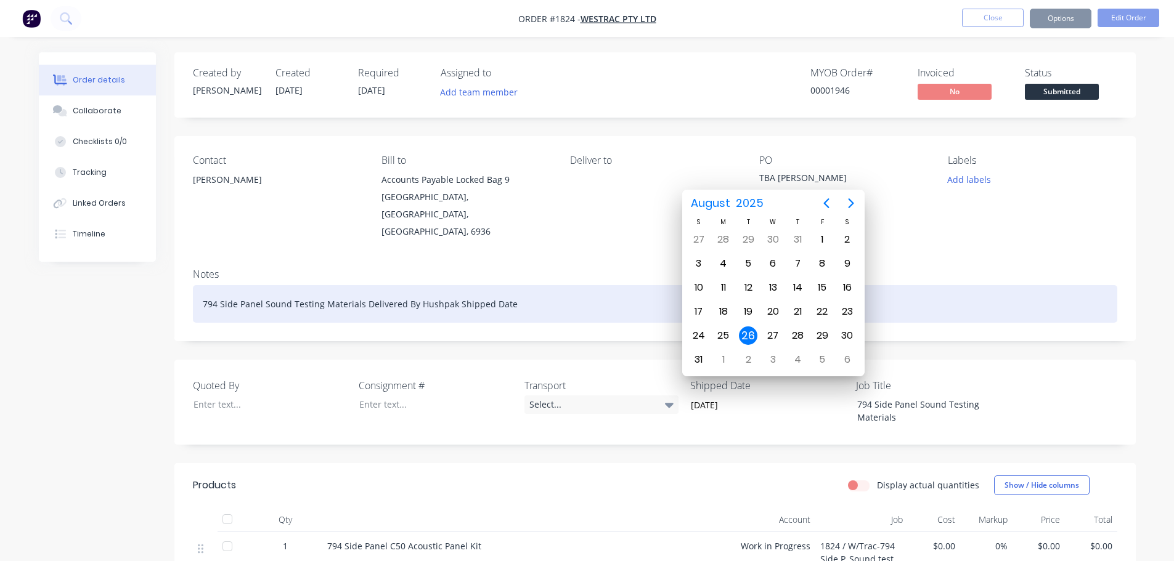
click at [520, 288] on div "794 Side Panel Sound Testing Materials Delivered By Hushpak Shipped Date" at bounding box center [655, 304] width 925 height 38
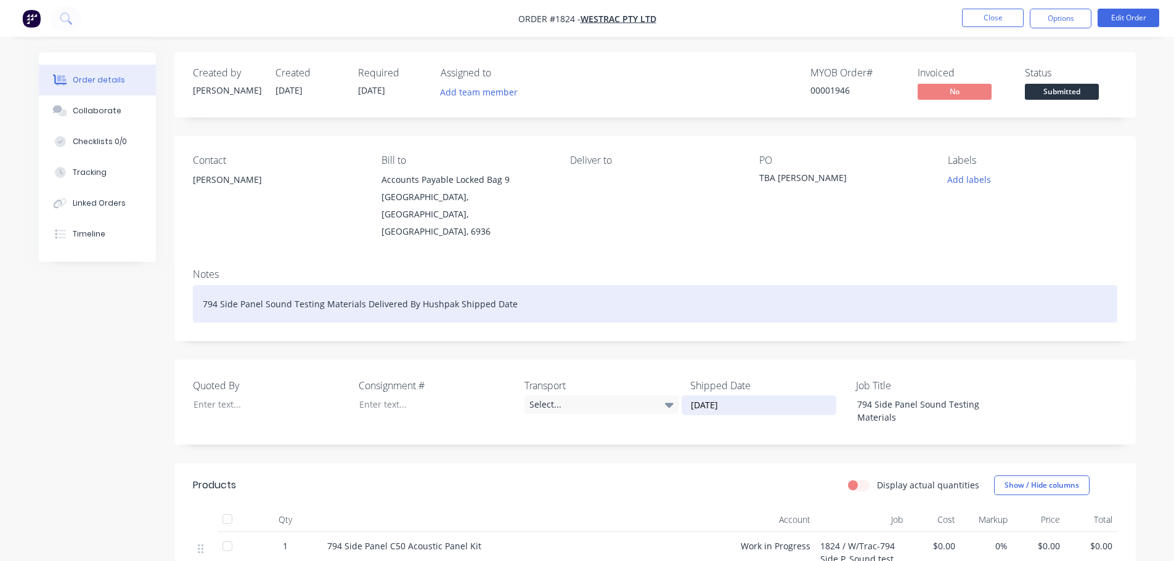
click at [518, 288] on div "794 Side Panel Sound Testing Materials Delivered By Hushpak Shipped Date" at bounding box center [655, 304] width 925 height 38
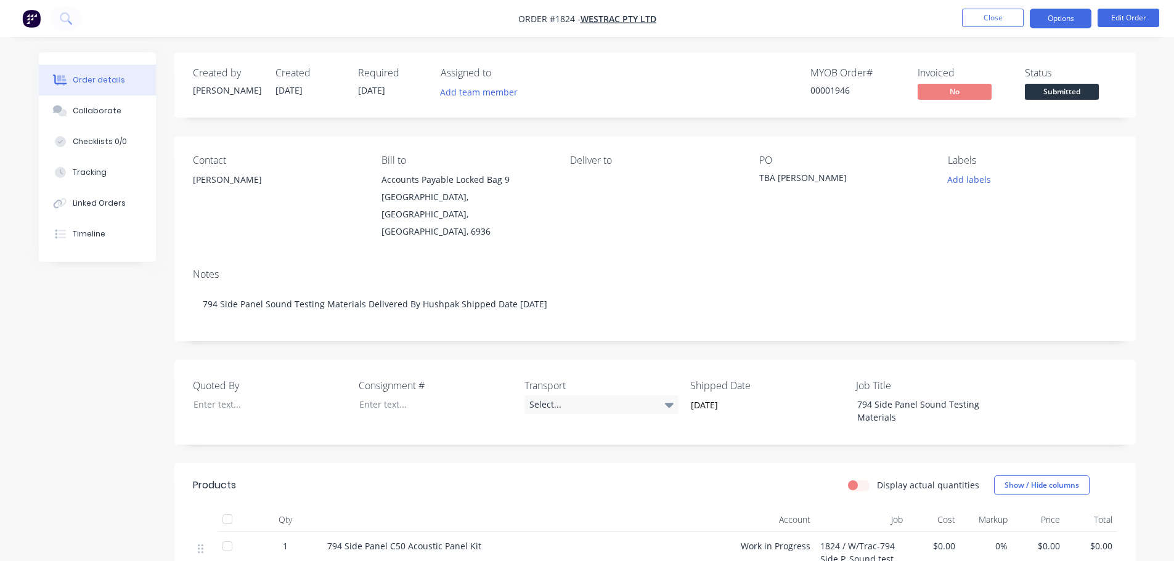
click at [1068, 18] on button "Options" at bounding box center [1061, 19] width 62 height 20
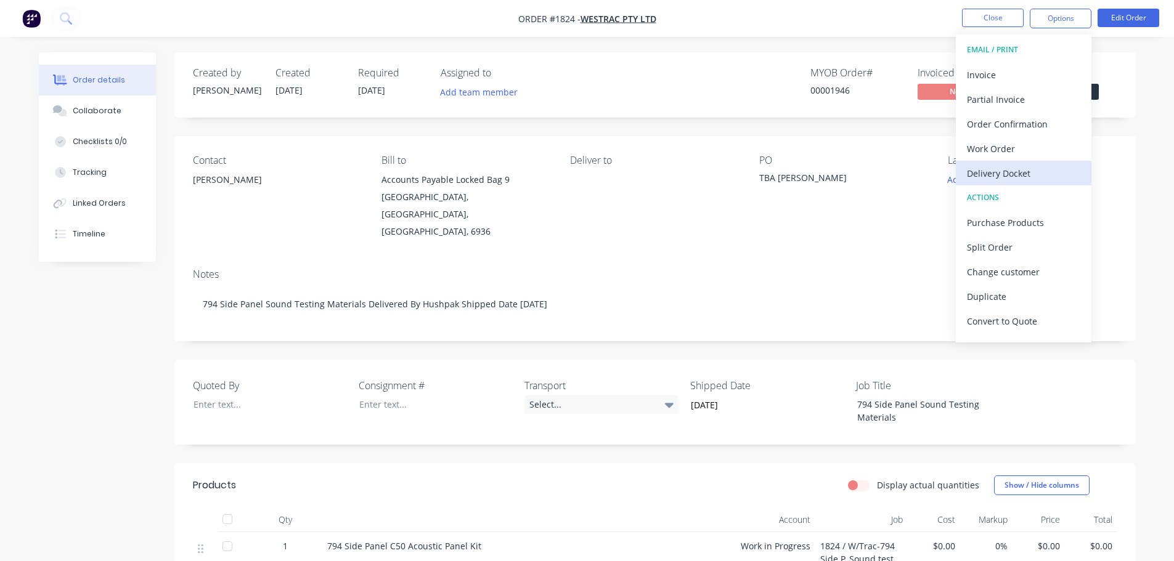
click at [1001, 173] on div "Delivery Docket" at bounding box center [1023, 174] width 113 height 18
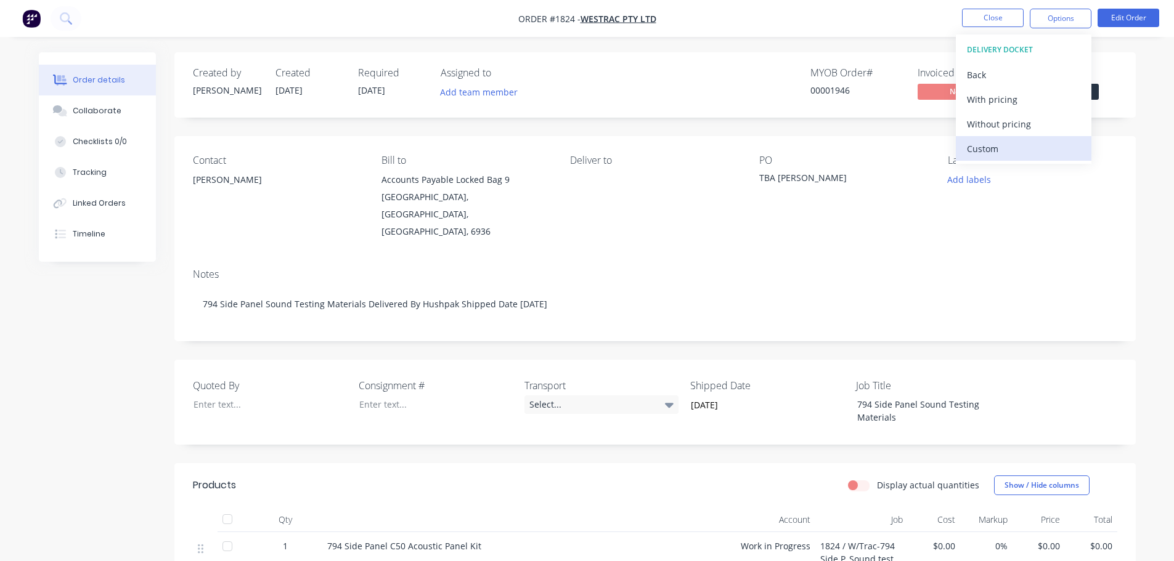
click at [997, 148] on div "Custom" at bounding box center [1023, 149] width 113 height 18
click at [998, 129] on div "Without pricing" at bounding box center [1023, 124] width 113 height 18
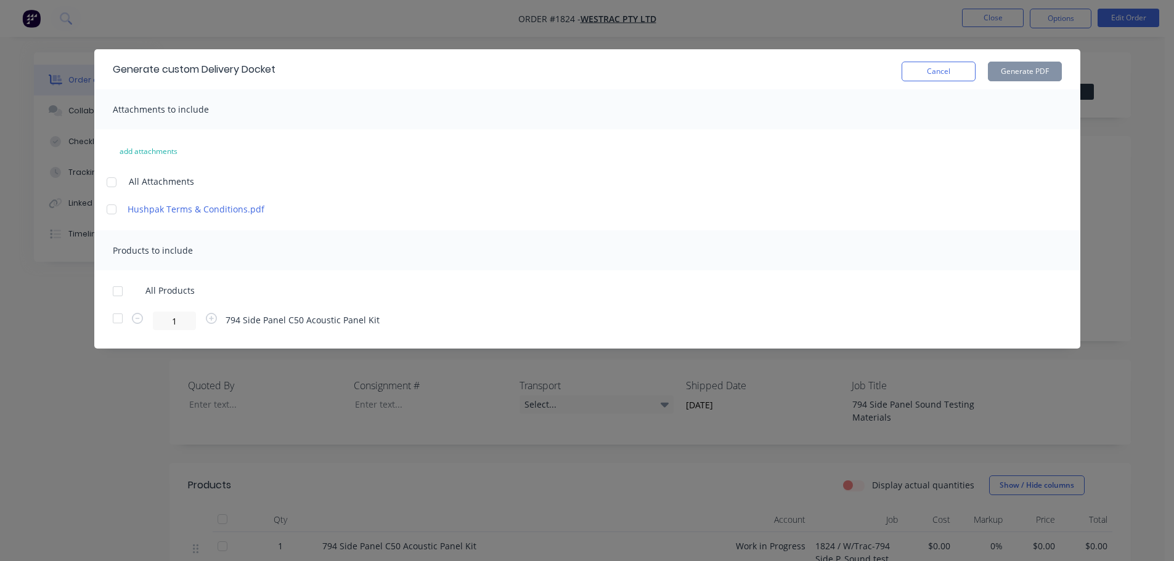
click at [122, 289] on div at bounding box center [117, 291] width 25 height 25
click at [1023, 67] on button "Generate PDF" at bounding box center [1025, 72] width 74 height 20
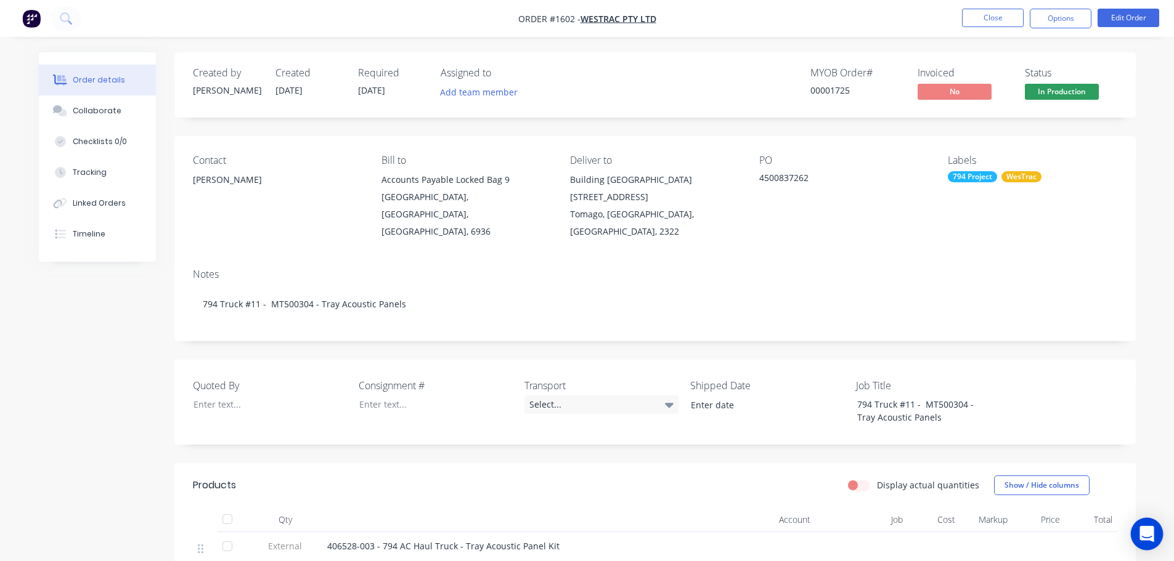
click at [1146, 530] on icon "Open Intercom Messenger" at bounding box center [1147, 534] width 14 height 16
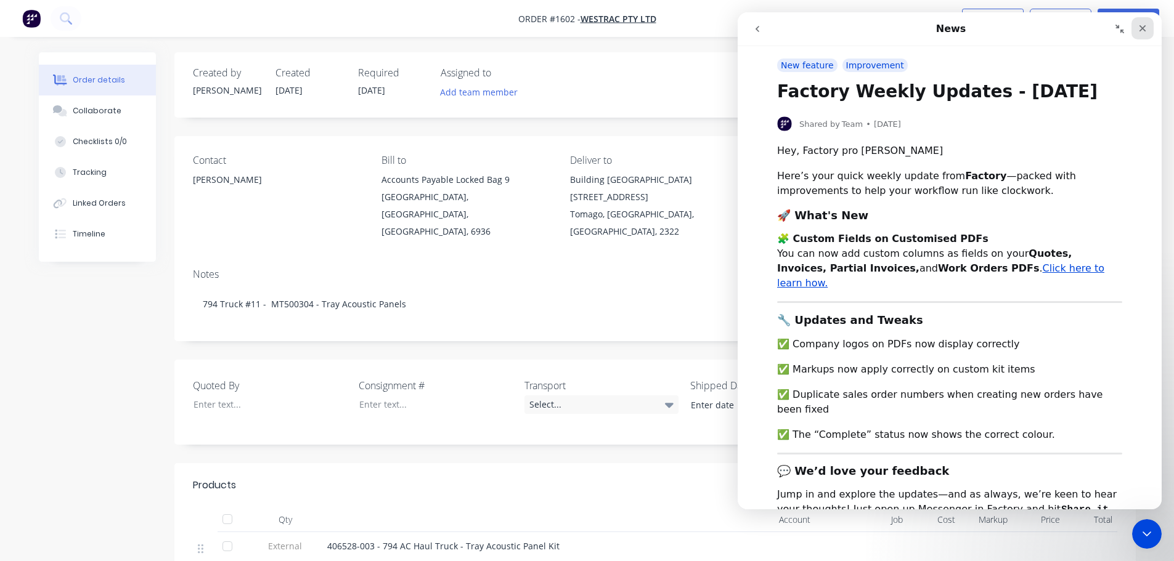
click at [1145, 29] on icon "Close" at bounding box center [1143, 28] width 10 height 10
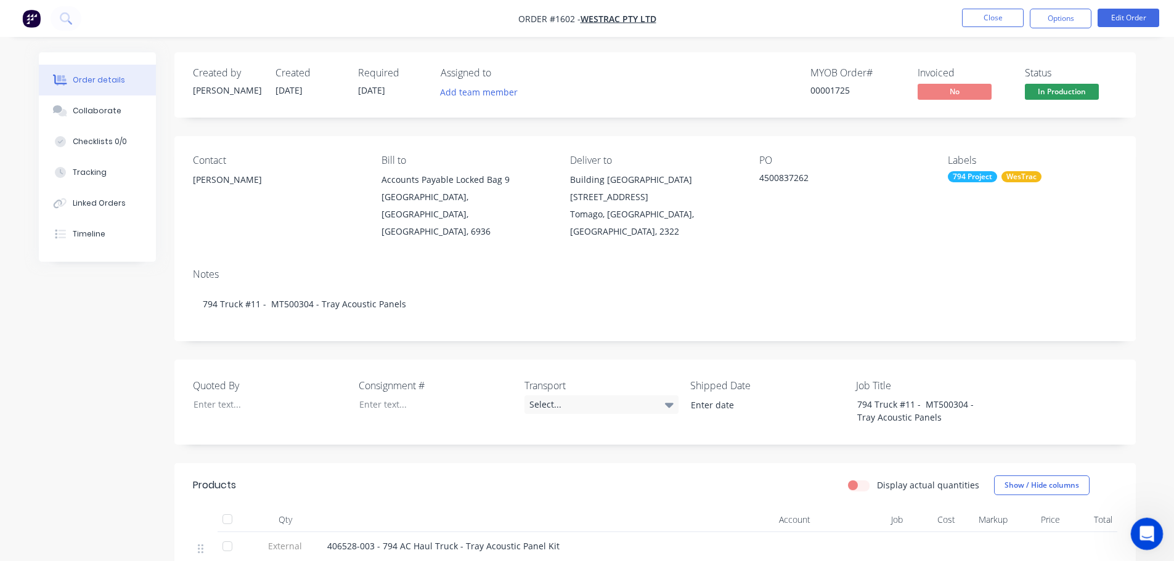
click at [1150, 533] on icon "Open Intercom Messenger" at bounding box center [1145, 533] width 20 height 20
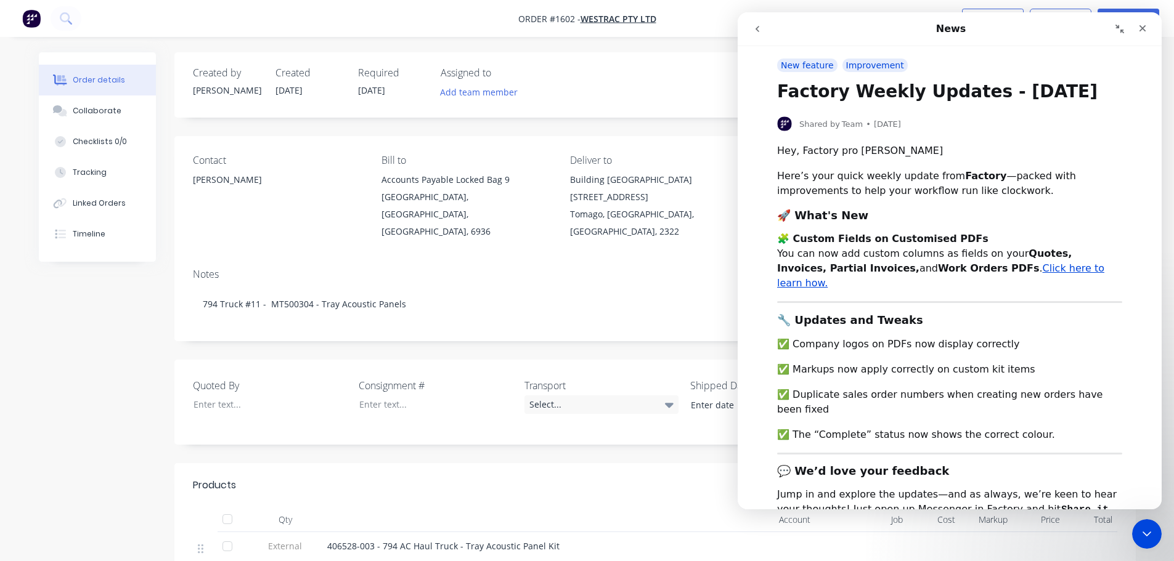
click at [1117, 31] on icon "Collapse window" at bounding box center [1120, 29] width 10 height 10
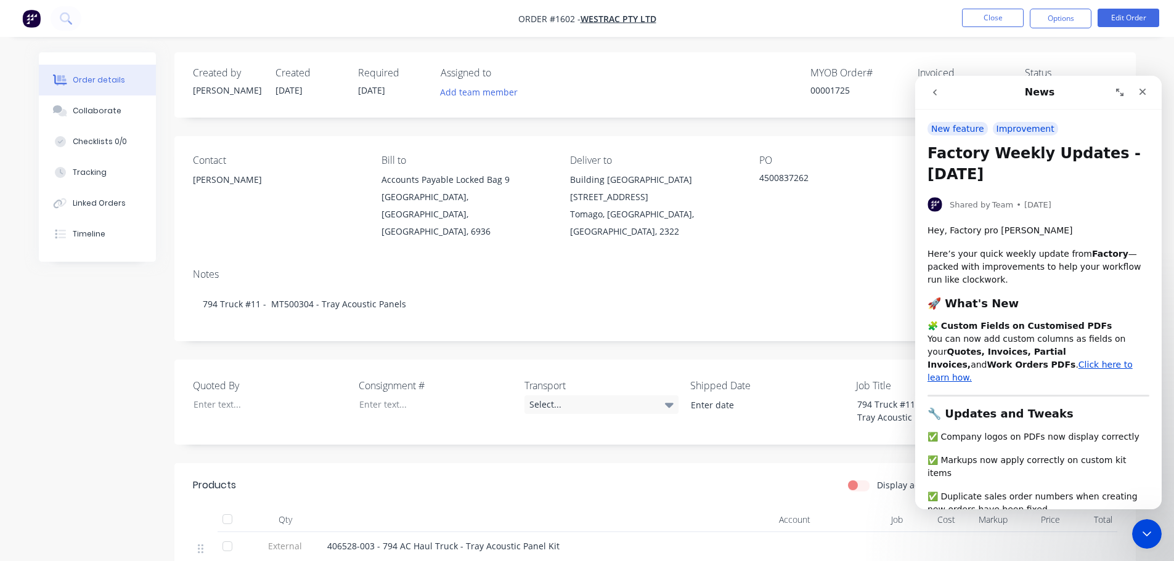
click at [936, 95] on icon "go back" at bounding box center [935, 92] width 4 height 6
click at [935, 91] on icon "go back" at bounding box center [935, 92] width 4 height 6
click at [931, 94] on icon "go back" at bounding box center [935, 93] width 10 height 10
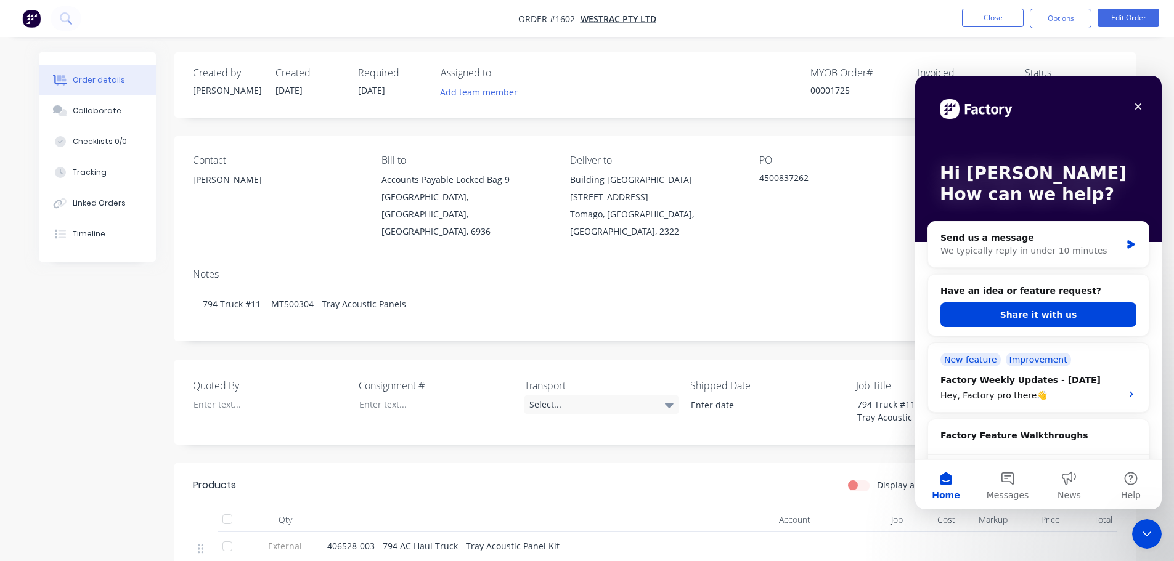
click at [1013, 480] on button "Messages" at bounding box center [1008, 484] width 62 height 49
click at [1021, 439] on button "Send us a message" at bounding box center [1038, 435] width 133 height 25
click at [1024, 248] on div "We typically reply in under 10 minutes" at bounding box center [1031, 251] width 181 height 13
click at [1034, 257] on div "We typically reply in under 10 minutes" at bounding box center [1031, 251] width 181 height 13
click at [1038, 267] on div "Send us a message We typically reply in under 10 minutes" at bounding box center [1038, 245] width 221 height 46
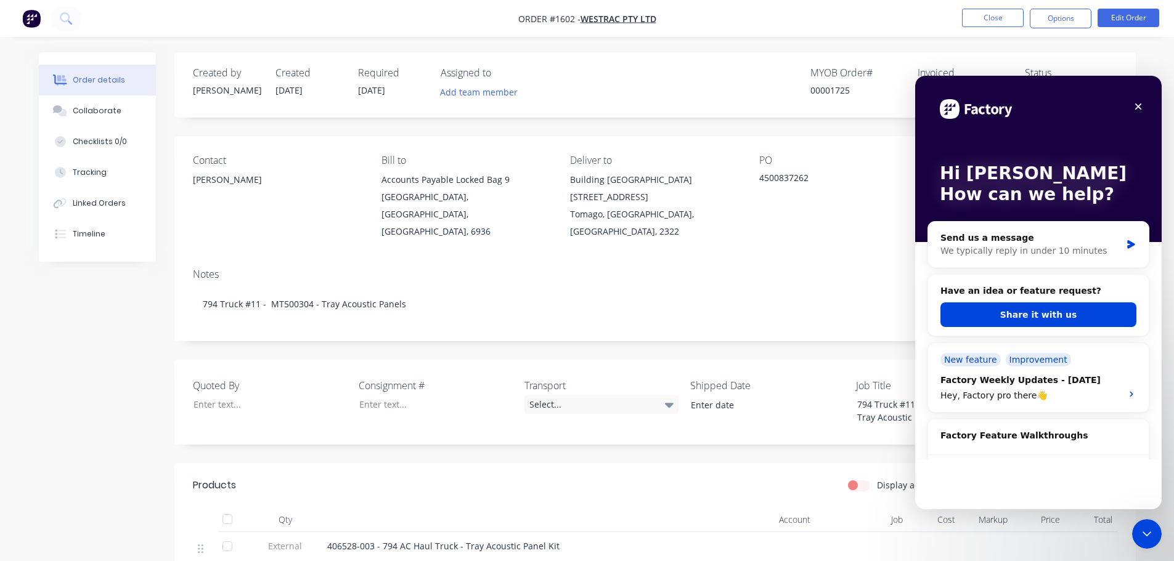
click at [1040, 273] on div "Send us a message We typically reply in under 10 minutes Have an idea or featur…" at bounding box center [1039, 570] width 222 height 698
click at [1008, 269] on div "Send us a message We typically reply in under 10 minutes Have an idea or featur…" at bounding box center [1039, 570] width 222 height 698
click at [999, 479] on button "Messages" at bounding box center [1008, 484] width 62 height 49
click at [999, 476] on button "Messages" at bounding box center [1008, 484] width 62 height 49
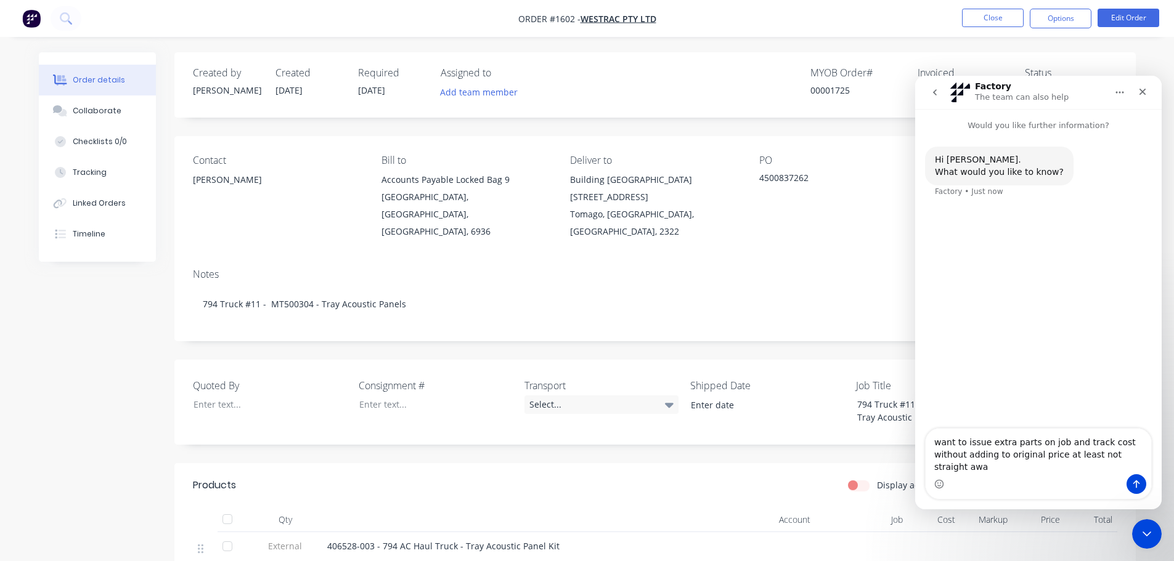
type textarea "want to issue extra parts on job and track cost without adding to original pric…"
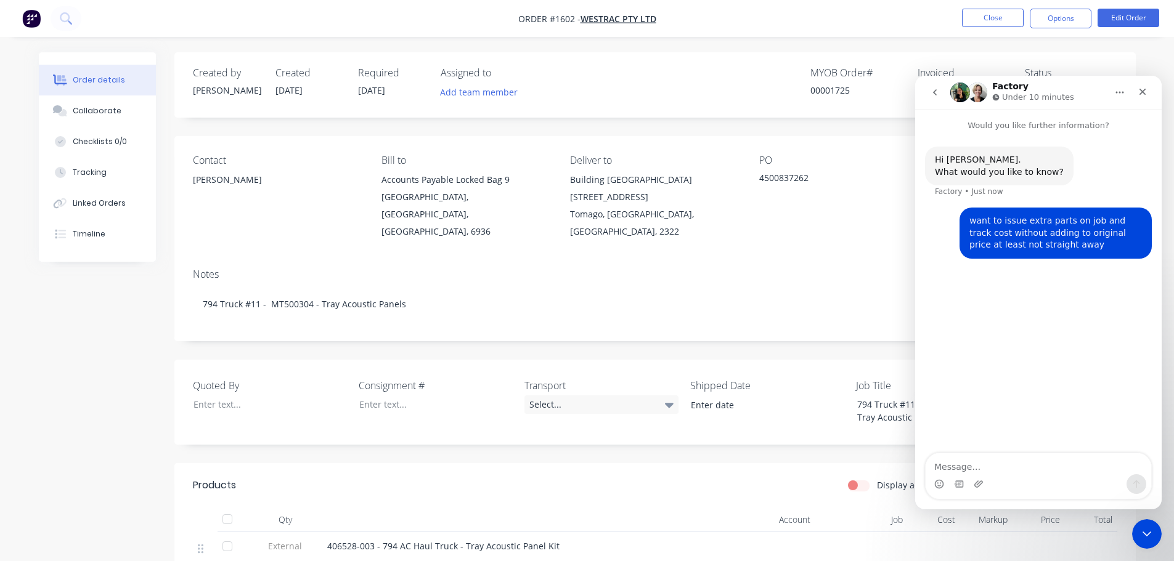
click at [976, 464] on textarea "Message…" at bounding box center [1039, 464] width 226 height 21
type textarea "would also like to track consumables"
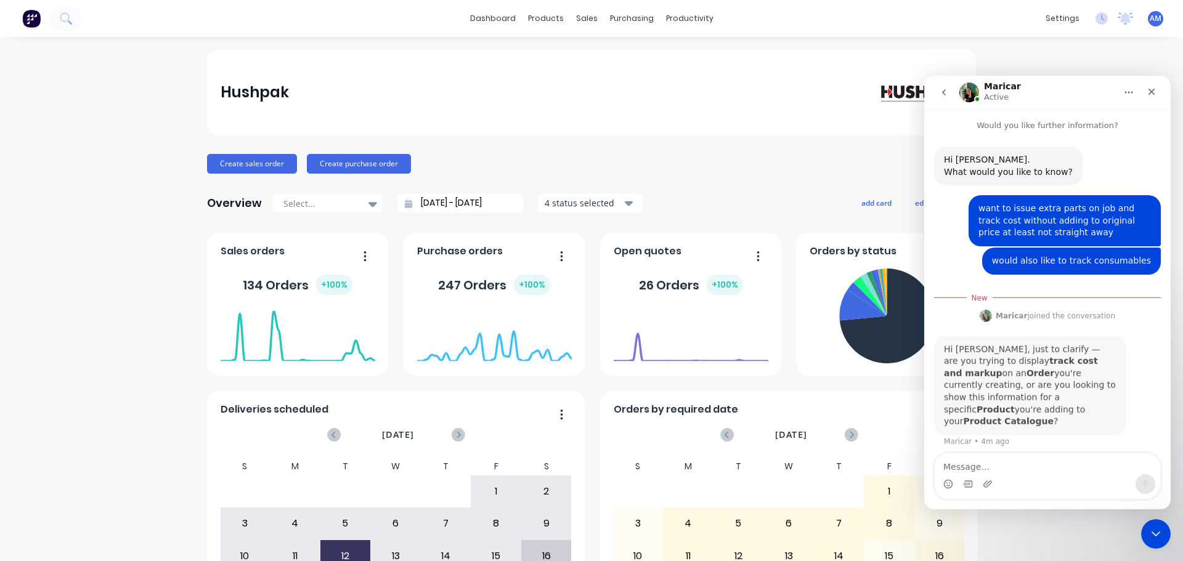
scroll to position [2, 0]
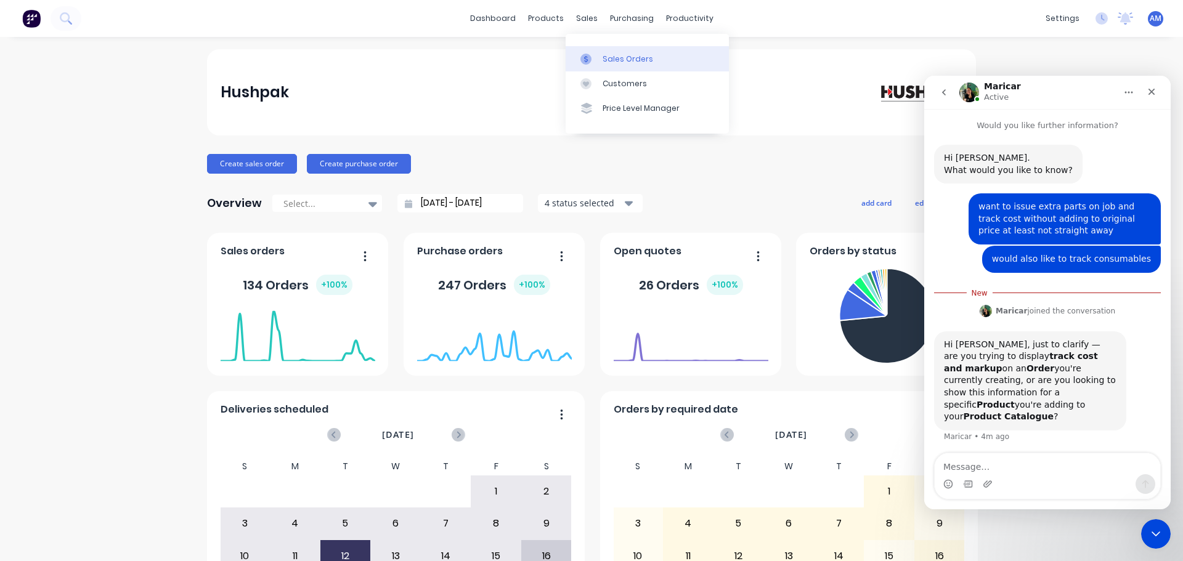
click at [613, 57] on div "Sales Orders" at bounding box center [628, 59] width 51 height 11
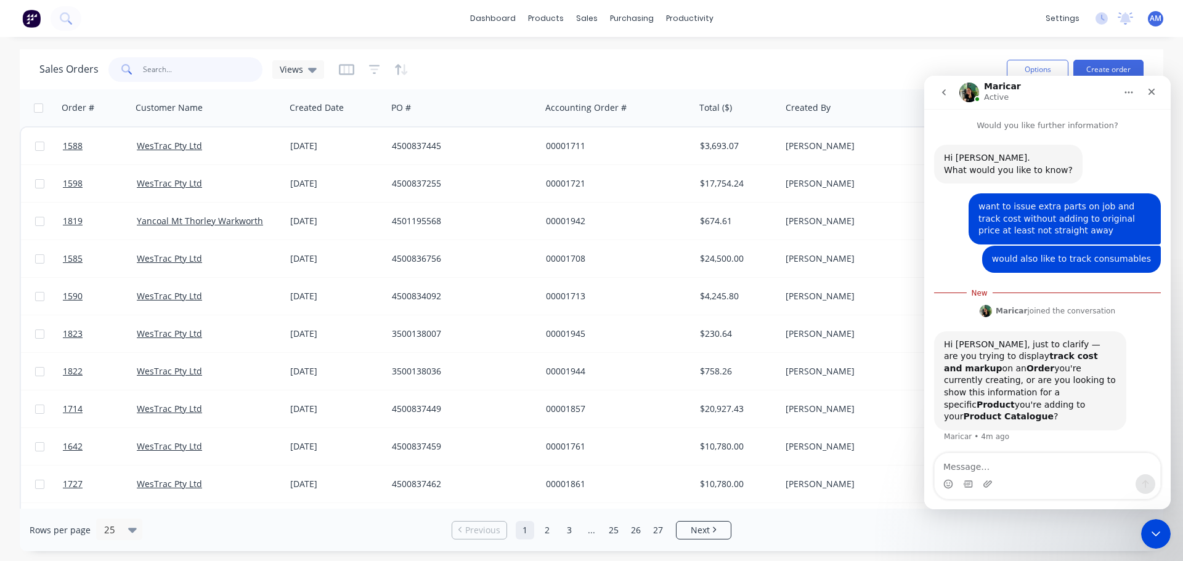
click at [166, 66] on input "text" at bounding box center [203, 69] width 120 height 25
type input "1640"
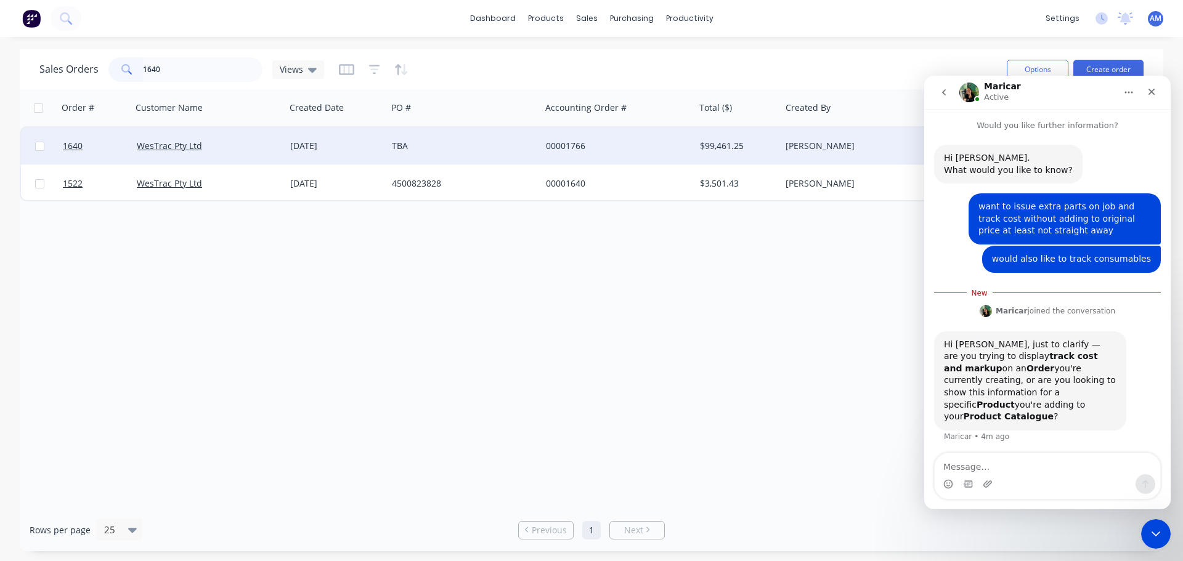
click at [553, 144] on div "00001766" at bounding box center [614, 146] width 137 height 12
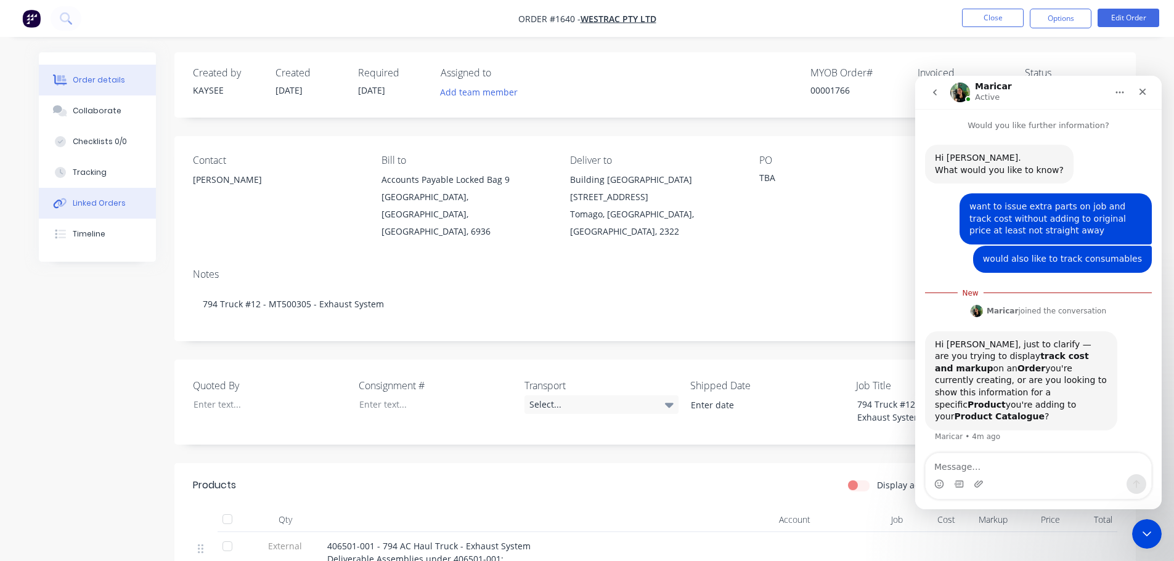
click at [85, 200] on div "Linked Orders" at bounding box center [99, 203] width 53 height 11
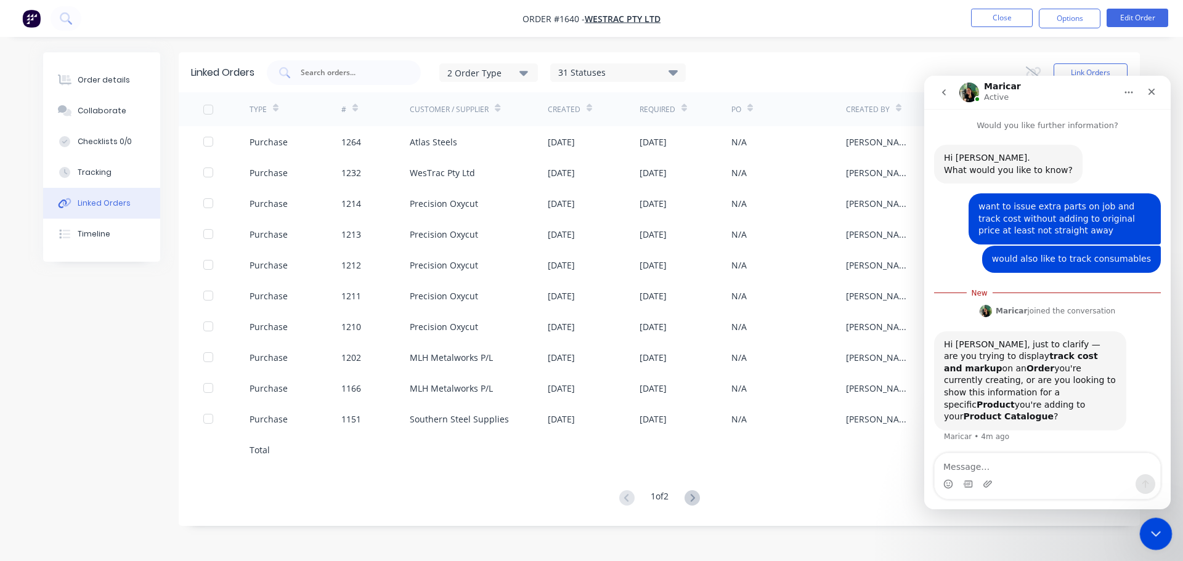
click at [1153, 537] on icon "Close Intercom Messenger" at bounding box center [1154, 532] width 15 height 15
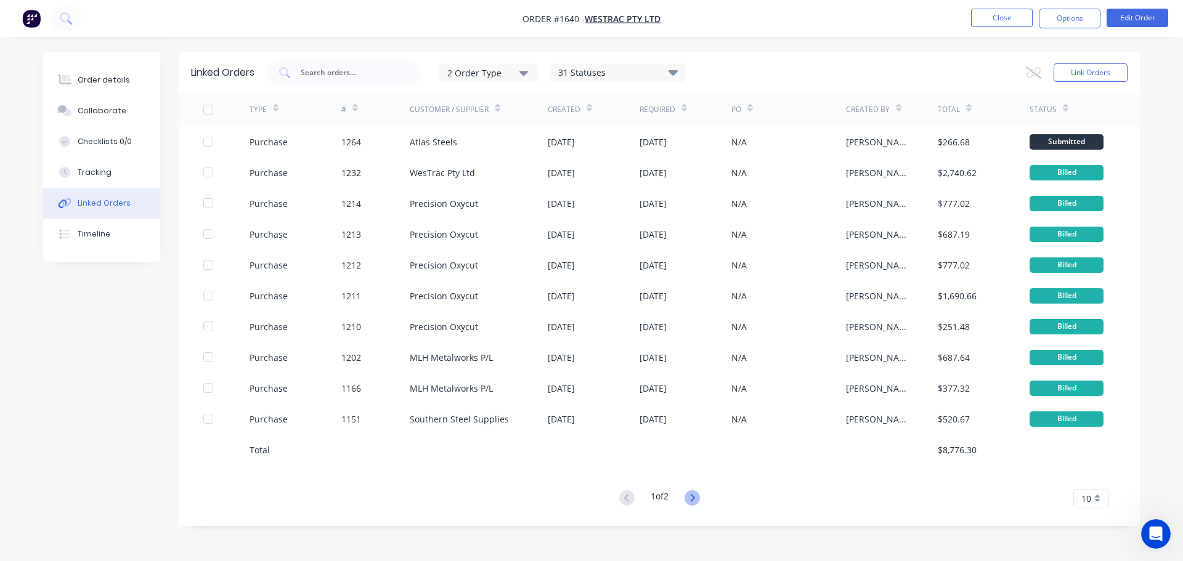
click at [695, 502] on icon at bounding box center [692, 498] width 15 height 15
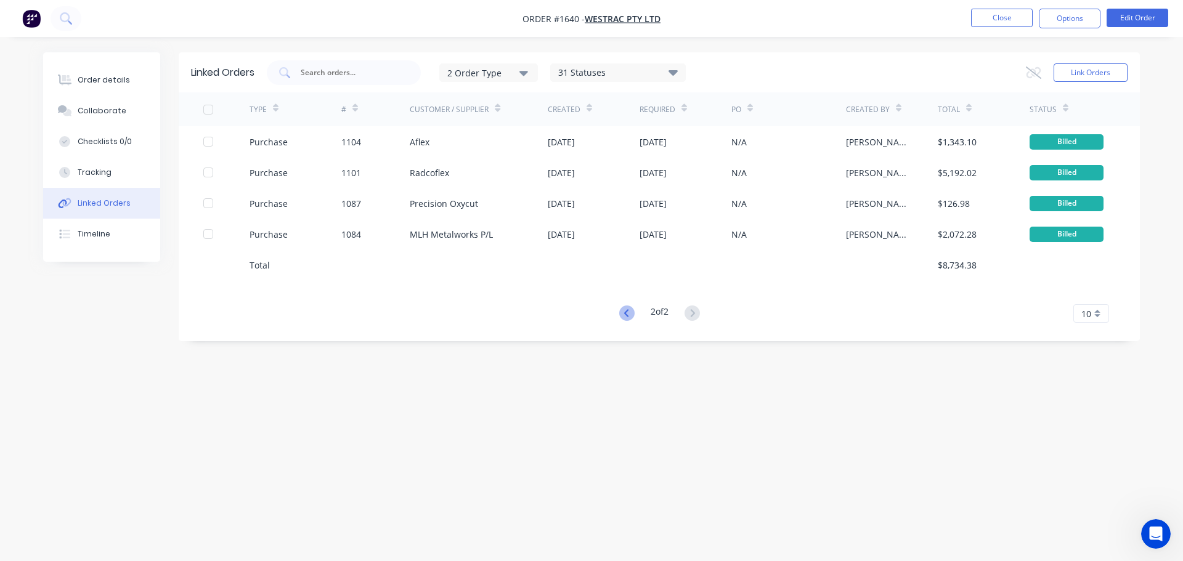
click at [626, 314] on icon at bounding box center [626, 313] width 15 height 15
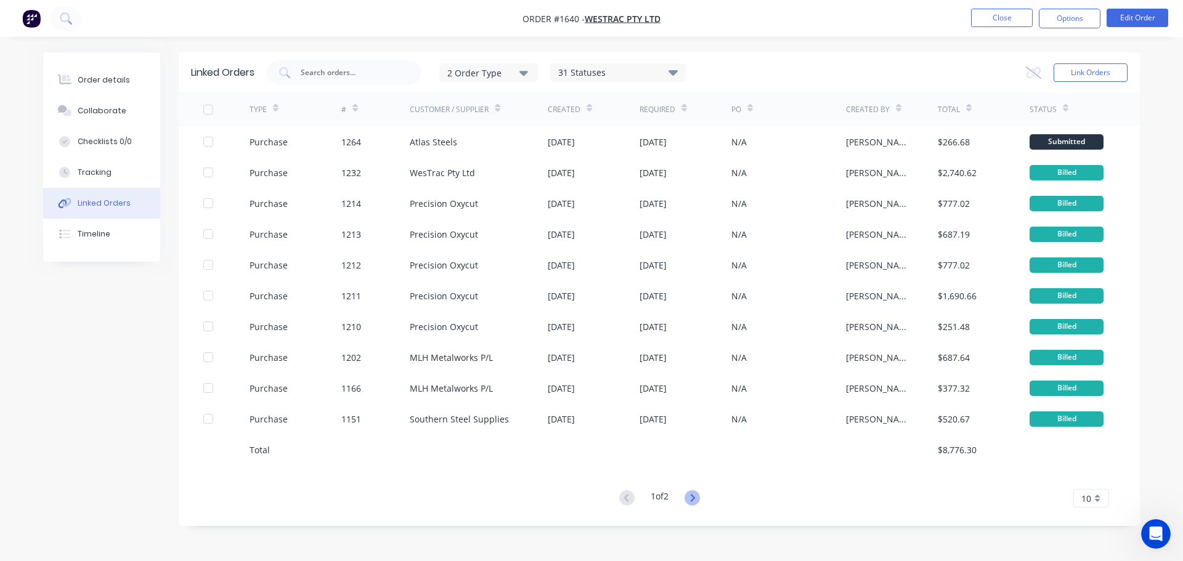
click at [699, 497] on icon at bounding box center [692, 498] width 15 height 15
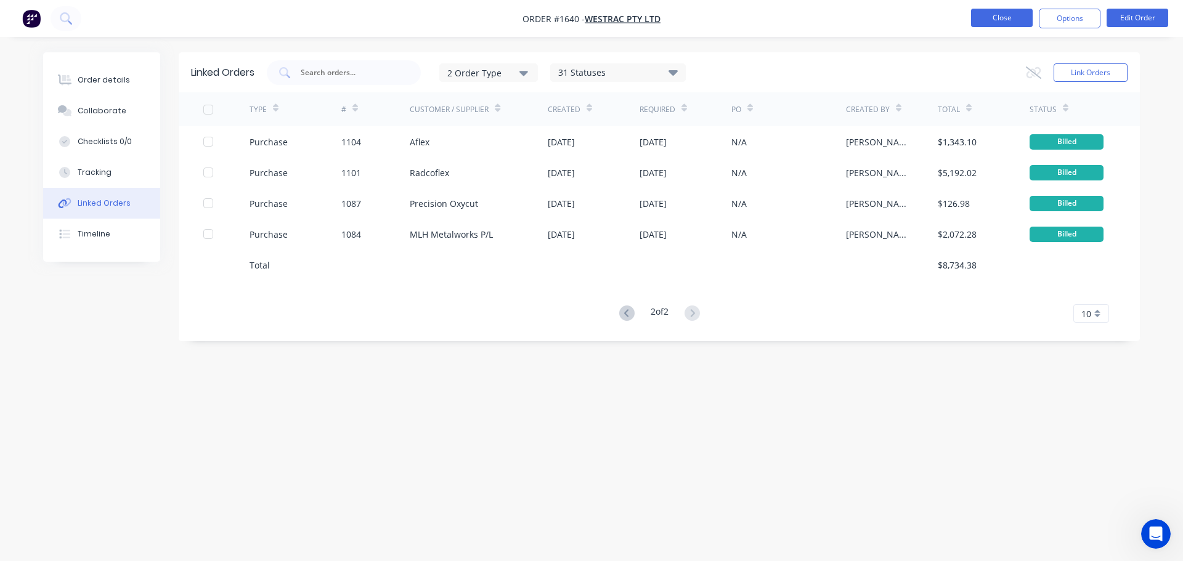
click at [997, 22] on button "Close" at bounding box center [1002, 18] width 62 height 18
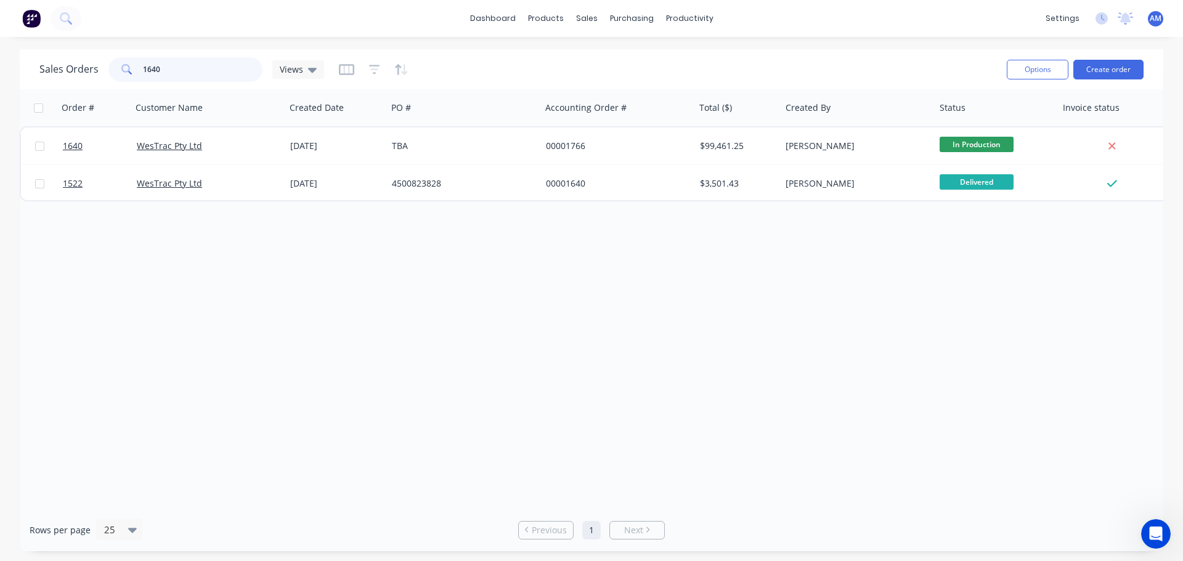
drag, startPoint x: 175, startPoint y: 70, endPoint x: 135, endPoint y: 70, distance: 40.1
click at [135, 70] on div "1640" at bounding box center [185, 69] width 154 height 25
type input "1599"
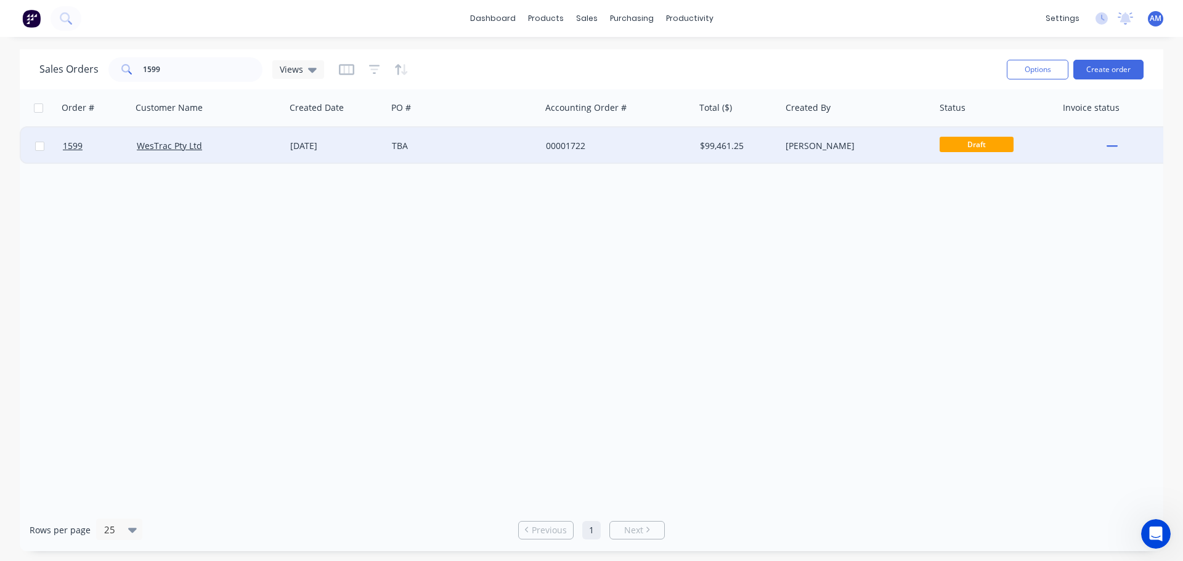
click at [322, 144] on div "[DATE]" at bounding box center [336, 146] width 92 height 12
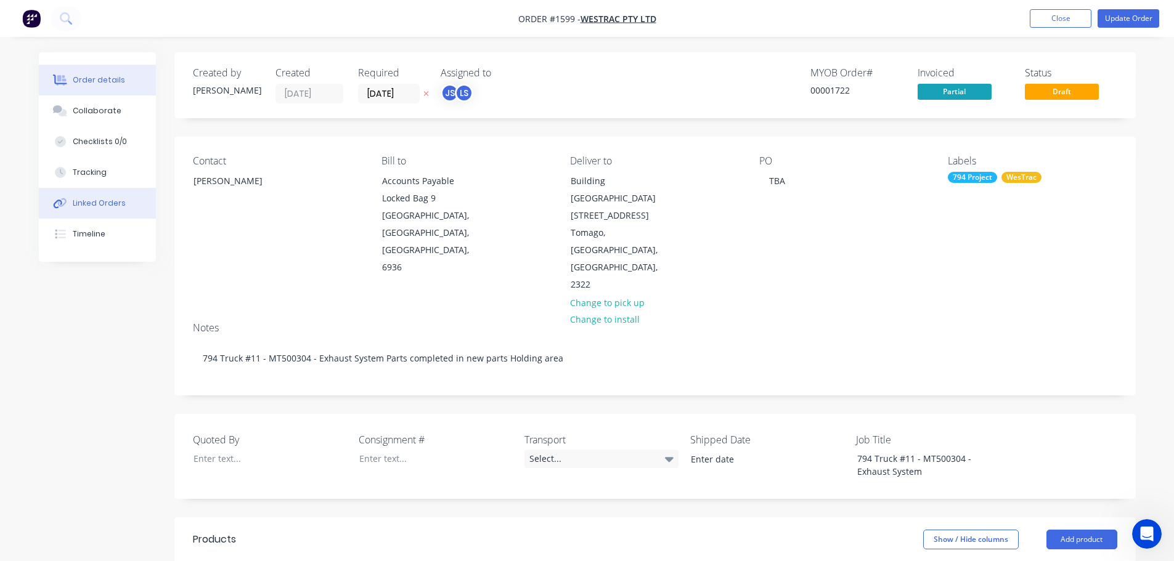
click at [94, 204] on div "Linked Orders" at bounding box center [99, 203] width 53 height 11
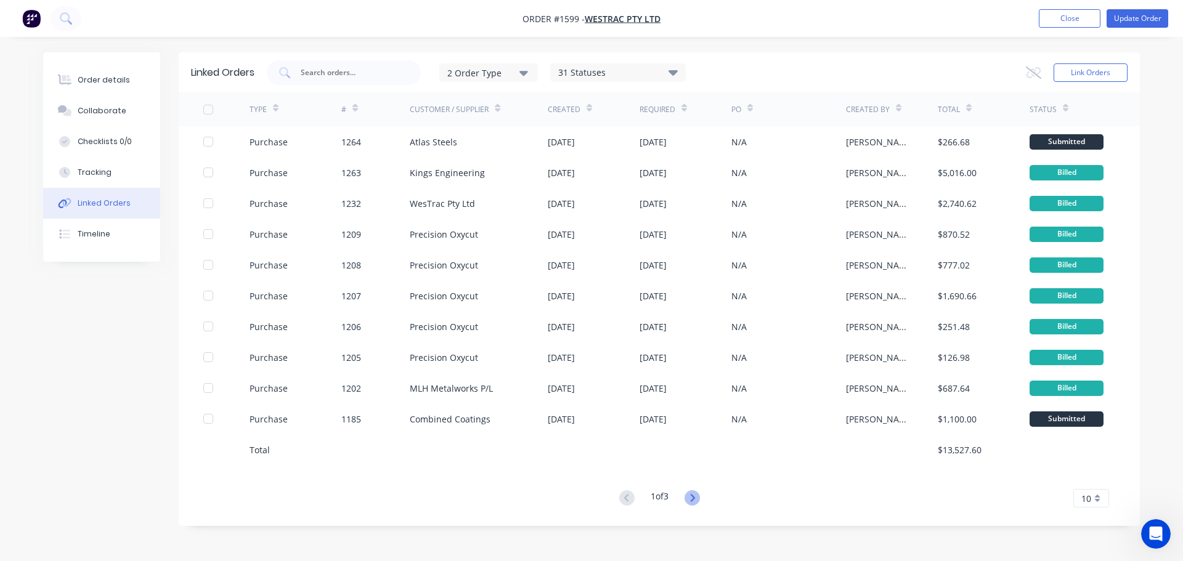
click at [687, 502] on icon at bounding box center [692, 498] width 15 height 15
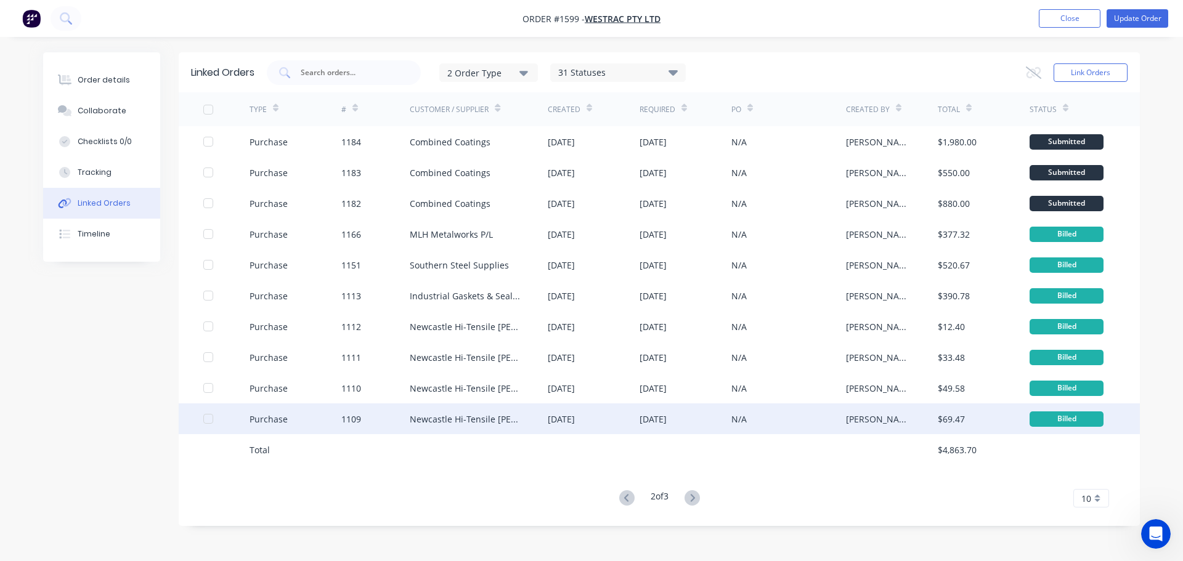
click at [510, 421] on div "Newcastle Hi-Tensile [PERSON_NAME]" at bounding box center [466, 419] width 113 height 13
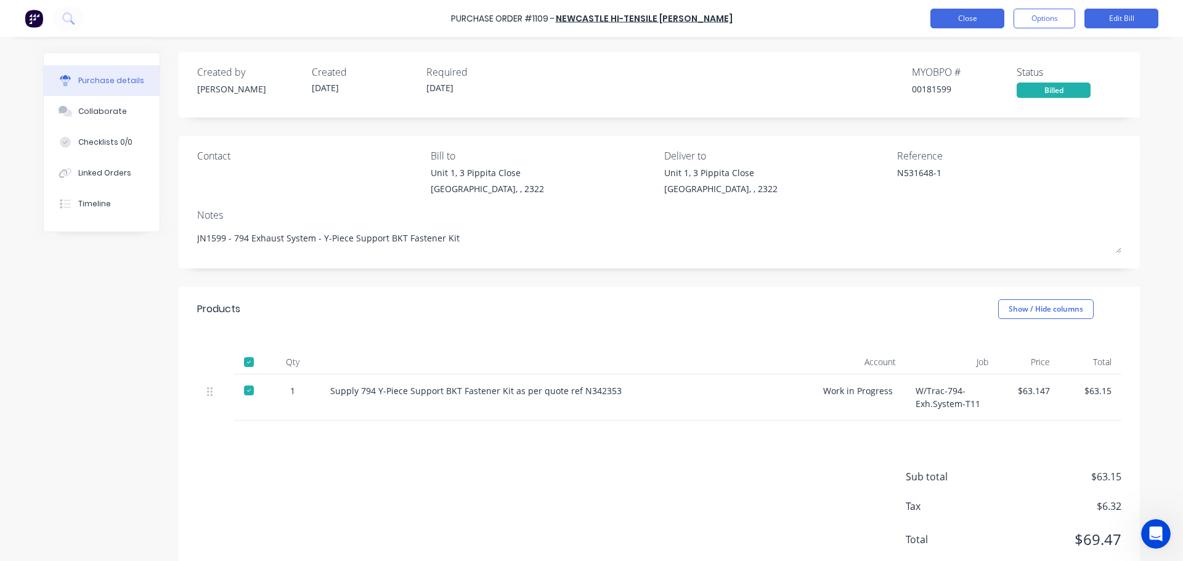
click at [971, 22] on button "Close" at bounding box center [968, 19] width 74 height 20
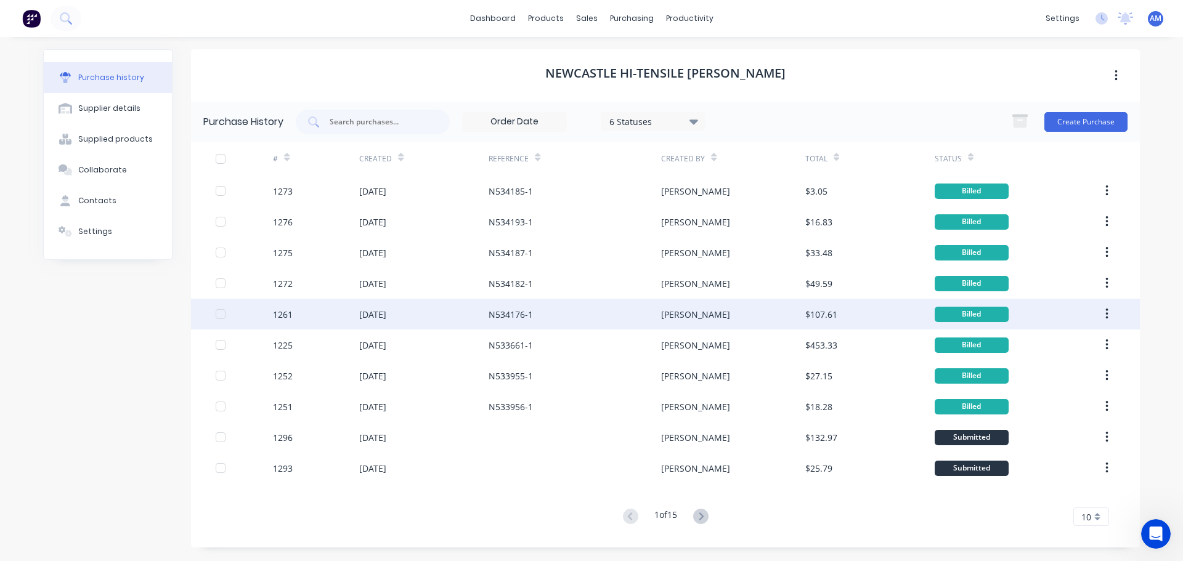
click at [386, 310] on div "[DATE]" at bounding box center [372, 314] width 27 height 13
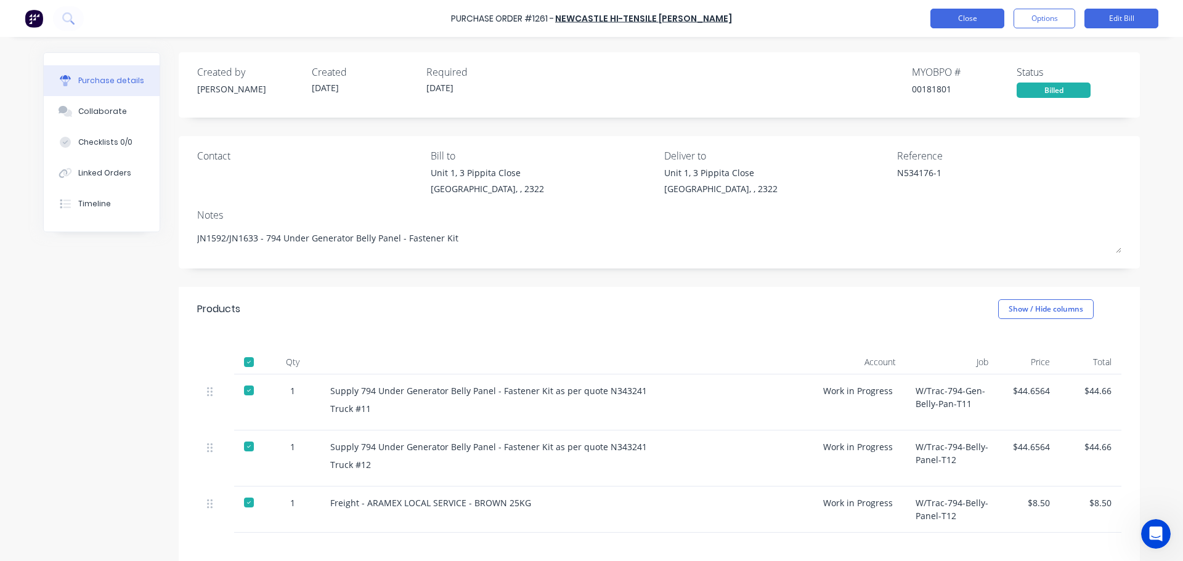
click at [978, 16] on button "Close" at bounding box center [968, 19] width 74 height 20
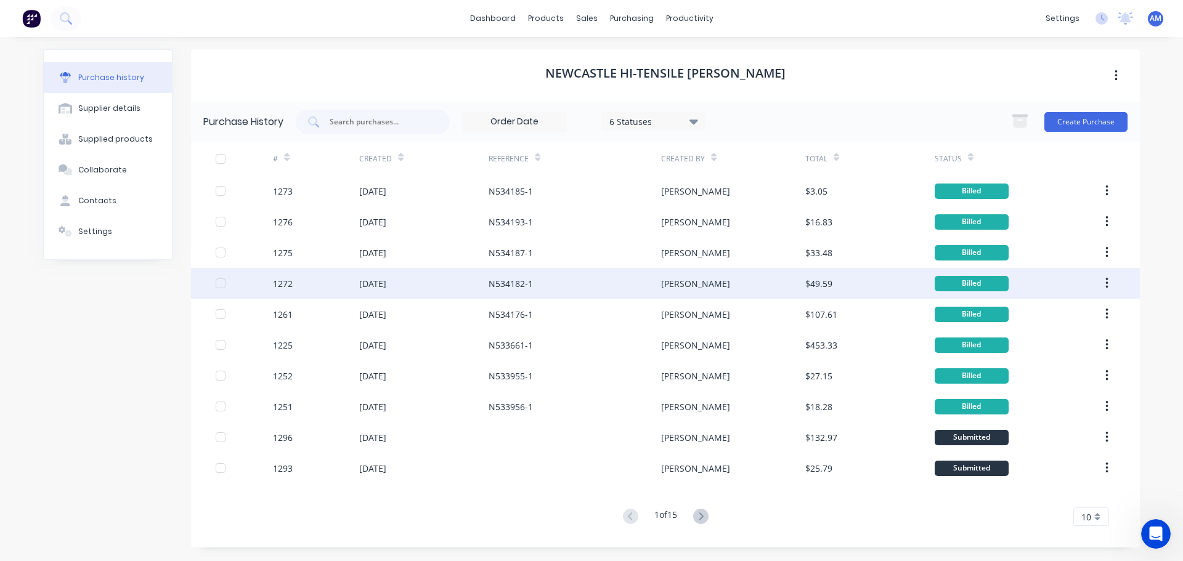
click at [506, 285] on div "N534182-1" at bounding box center [511, 283] width 44 height 13
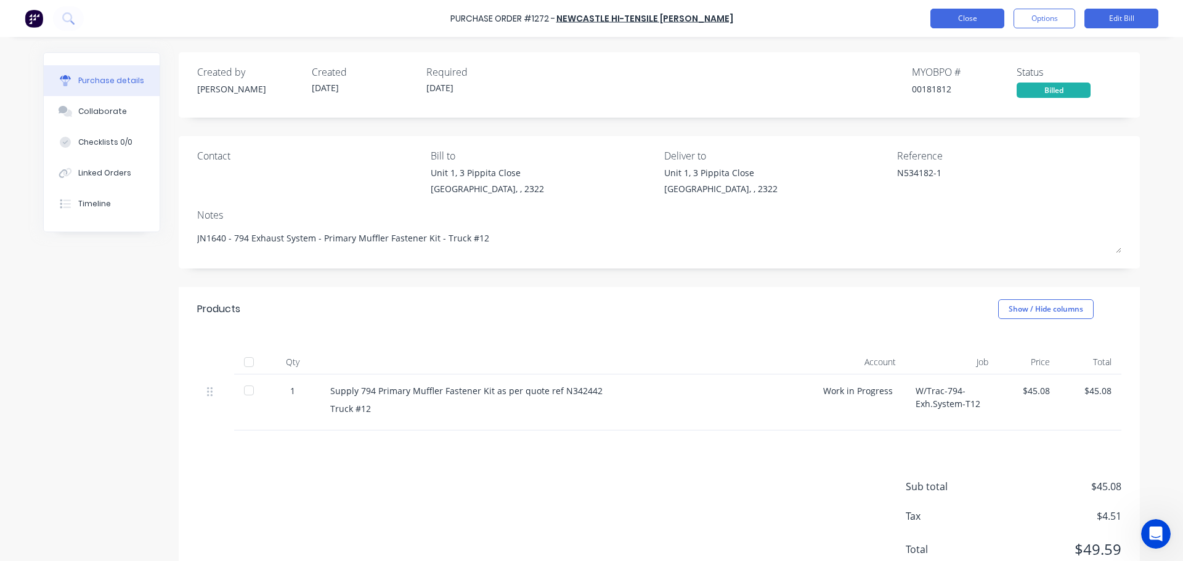
click at [968, 20] on button "Close" at bounding box center [968, 19] width 74 height 20
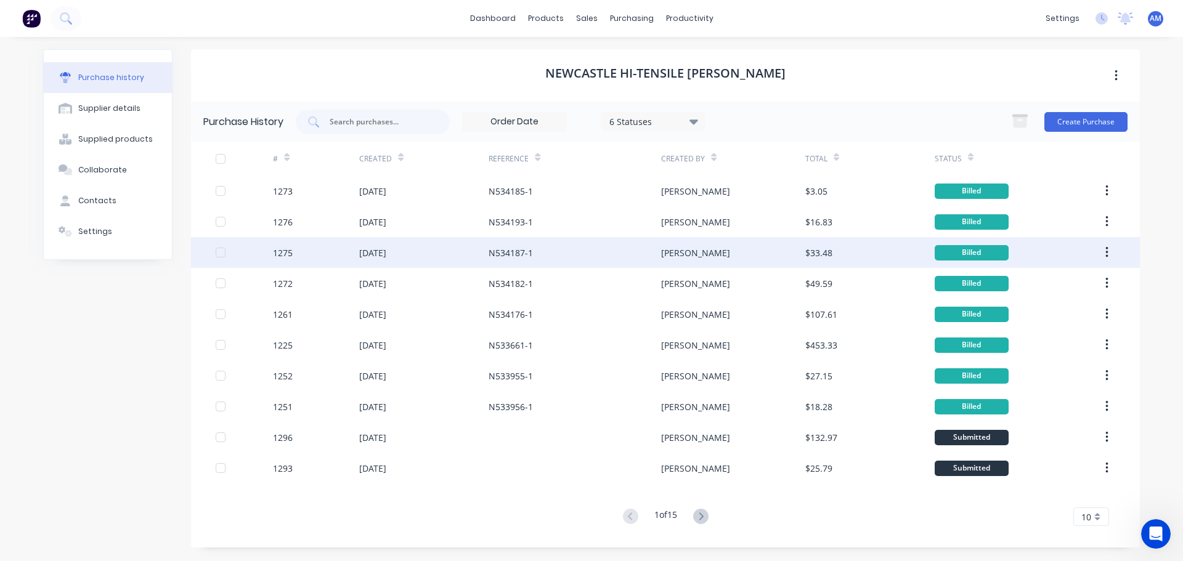
click at [512, 251] on div "N534187-1" at bounding box center [511, 253] width 44 height 13
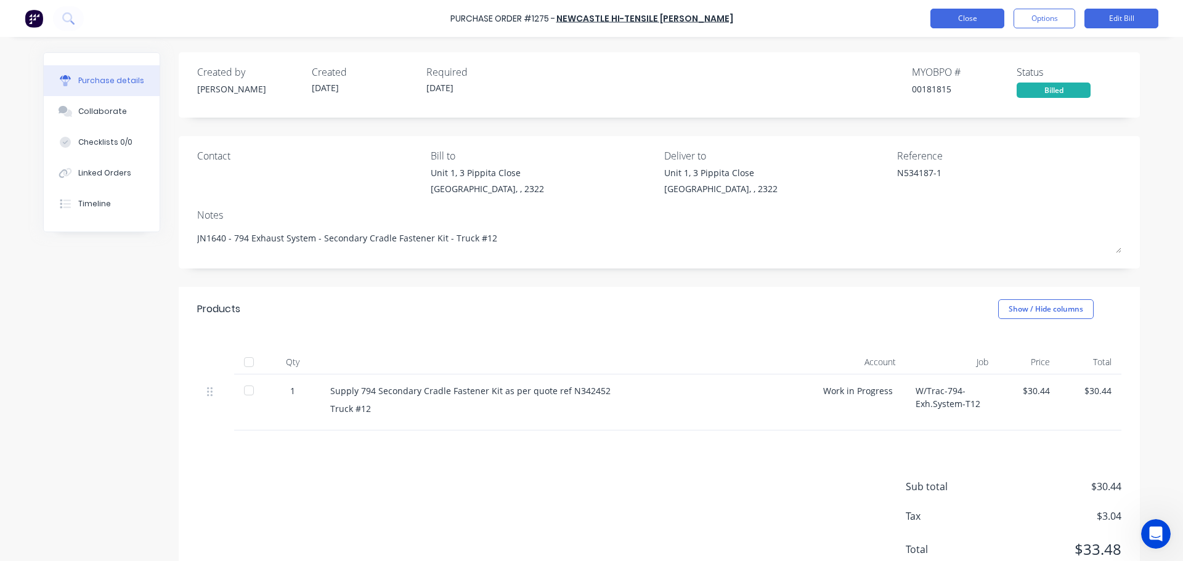
click at [942, 23] on button "Close" at bounding box center [968, 19] width 74 height 20
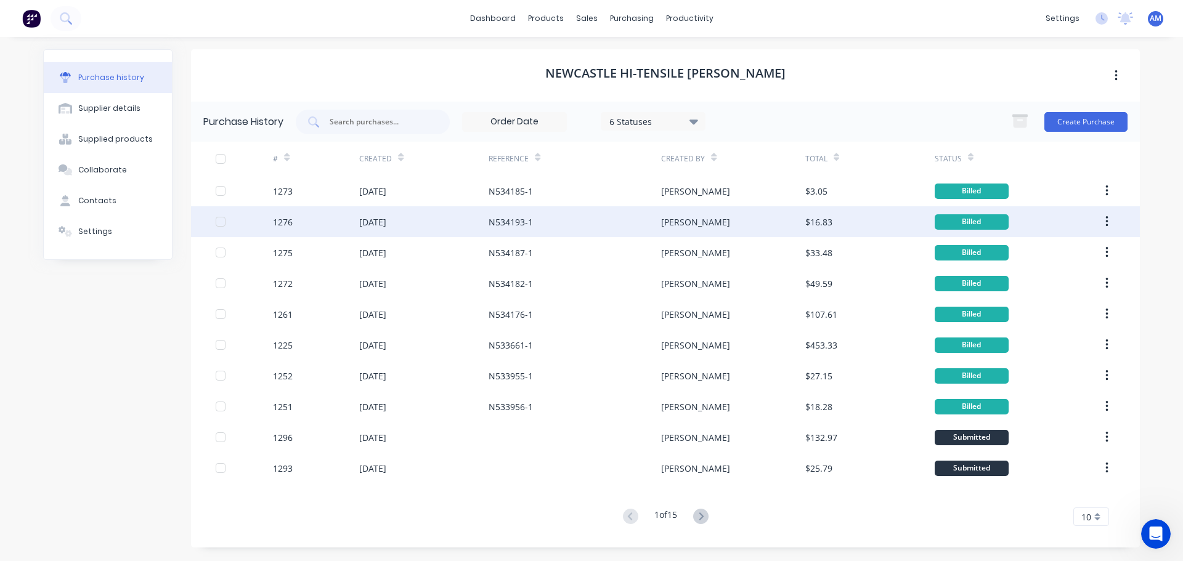
click at [511, 226] on div "N534193-1" at bounding box center [511, 222] width 44 height 13
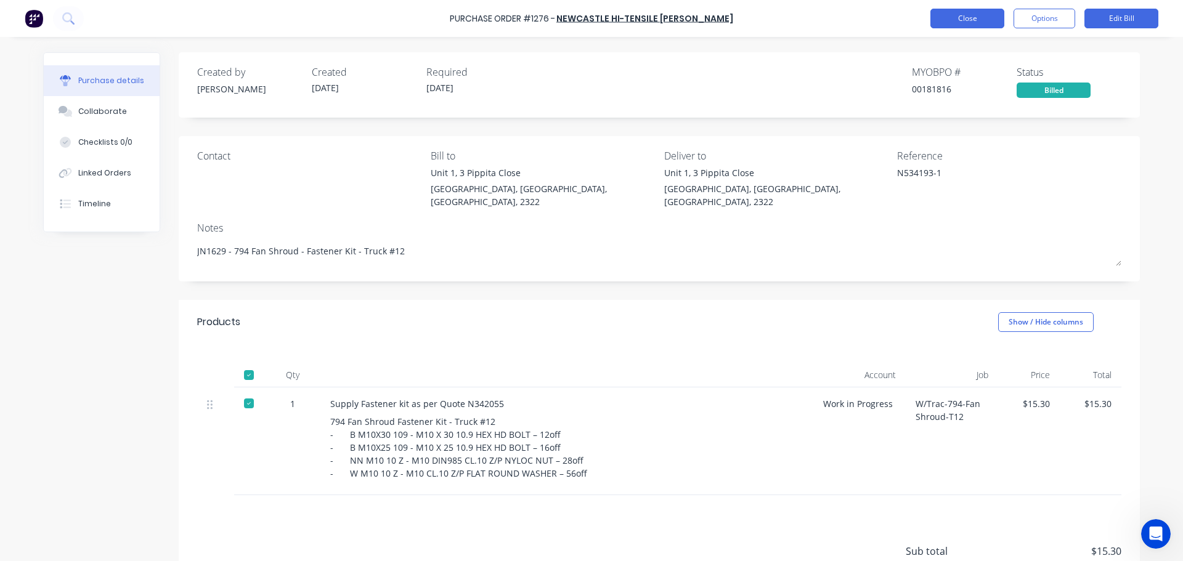
click at [976, 23] on button "Close" at bounding box center [968, 19] width 74 height 20
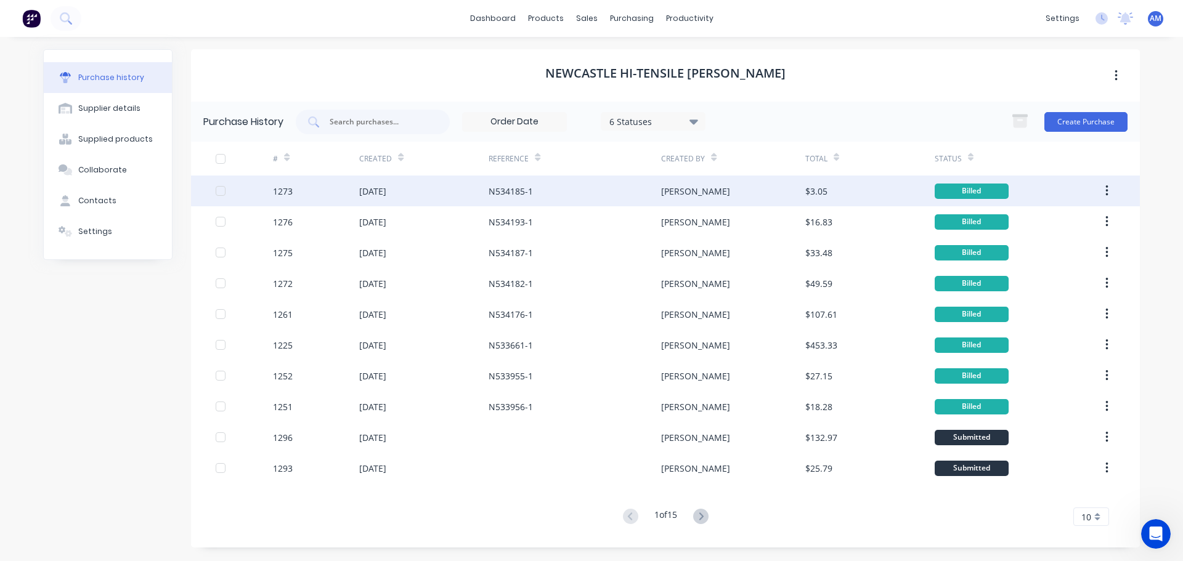
click at [501, 189] on div "N534185-1" at bounding box center [511, 191] width 44 height 13
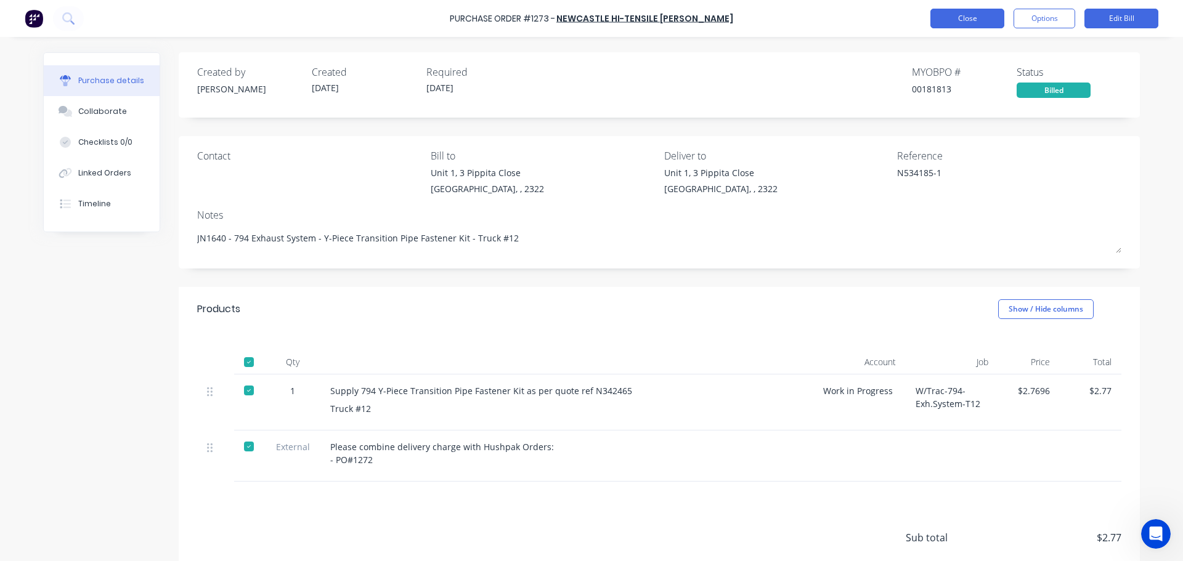
click at [971, 25] on button "Close" at bounding box center [968, 19] width 74 height 20
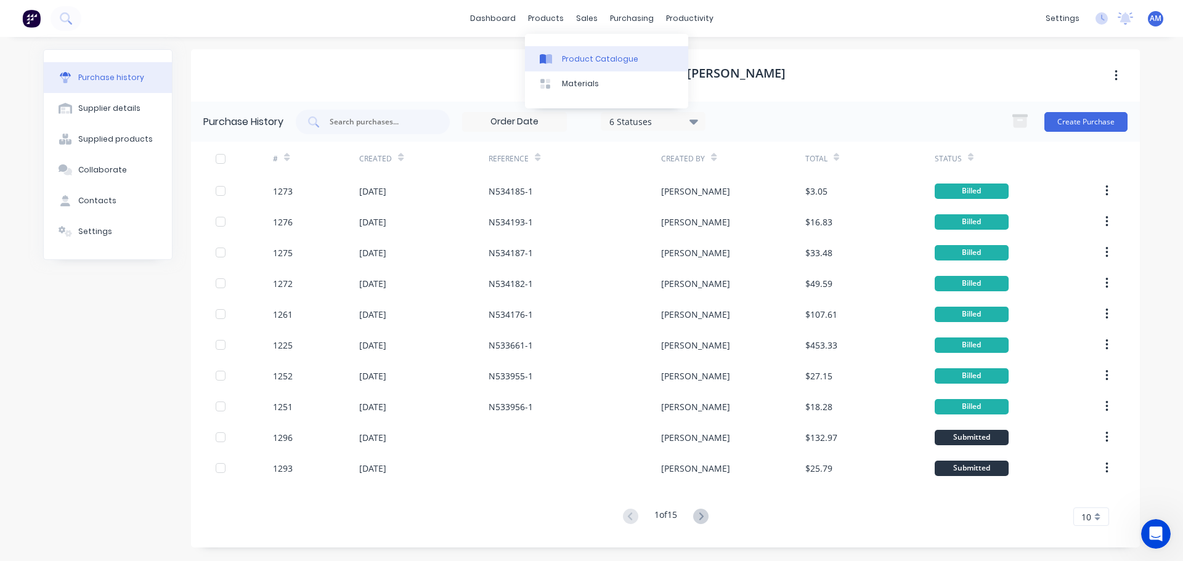
click at [566, 58] on div "Product Catalogue" at bounding box center [600, 59] width 76 height 11
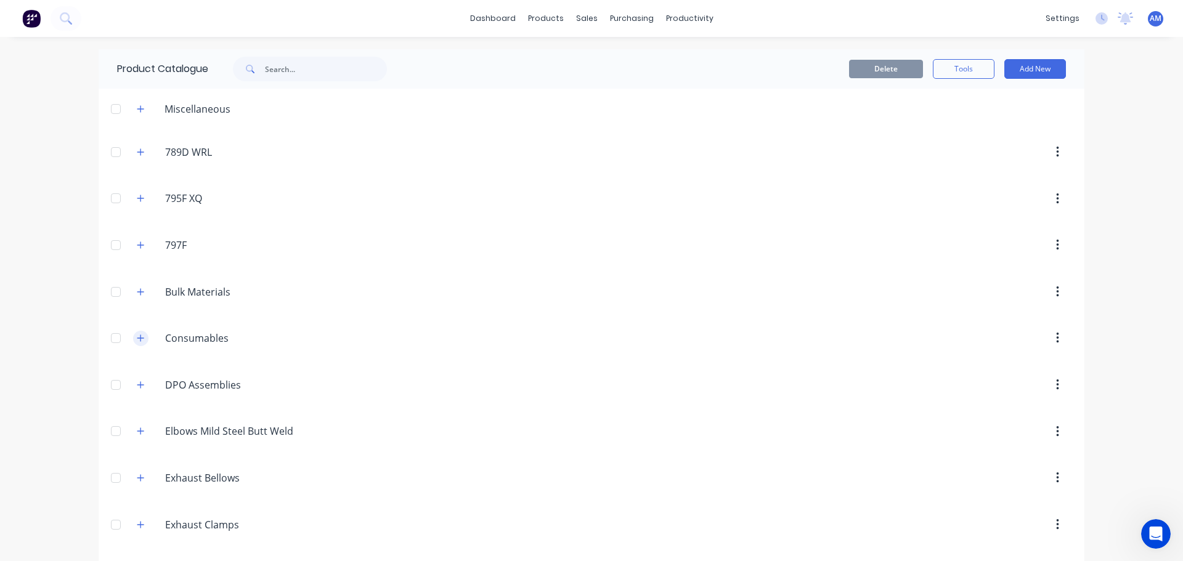
click at [137, 340] on icon "button" at bounding box center [140, 338] width 7 height 9
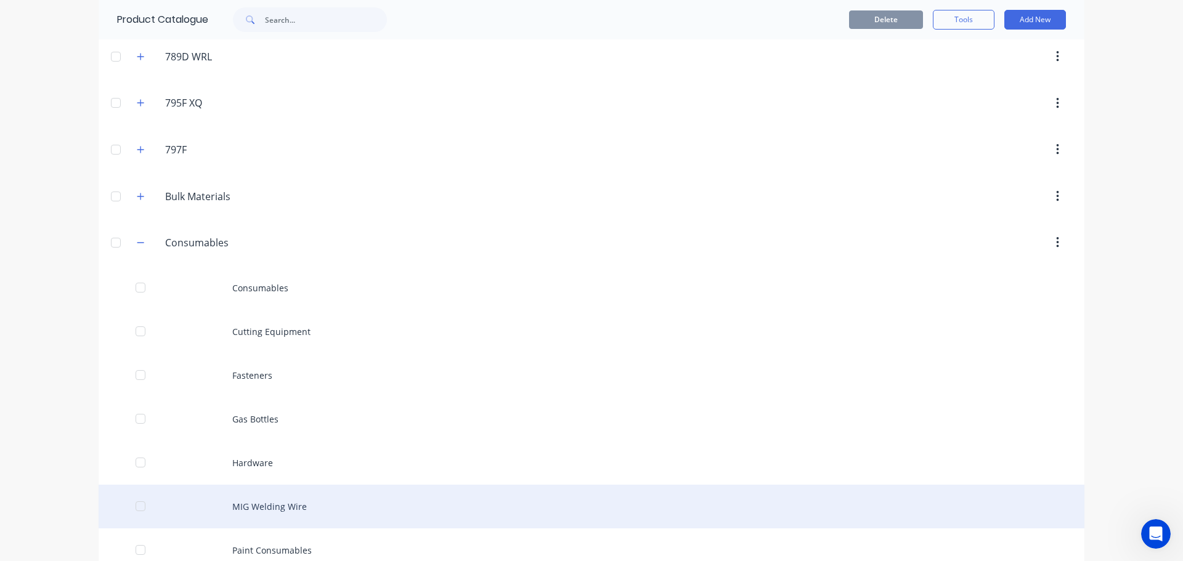
scroll to position [308, 0]
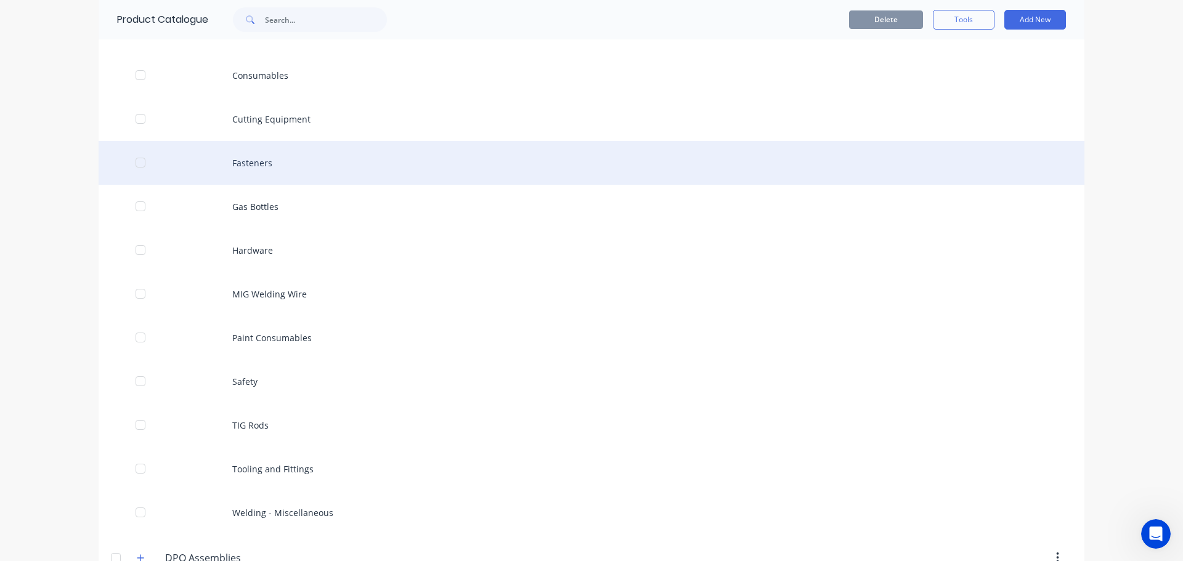
click at [251, 158] on div "Fasteners" at bounding box center [592, 163] width 986 height 44
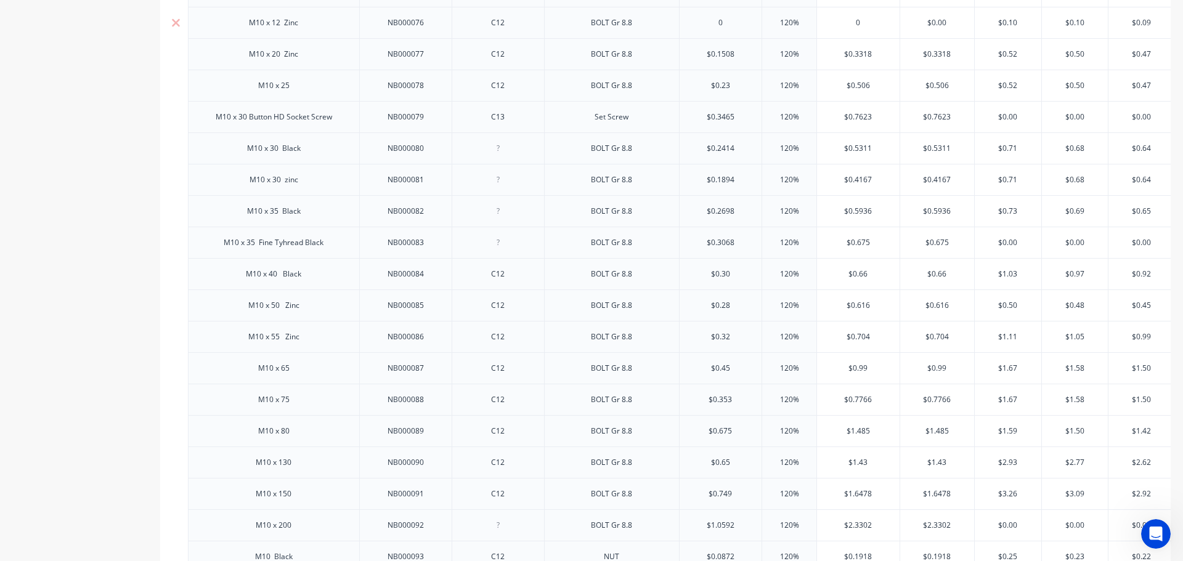
type textarea "x"
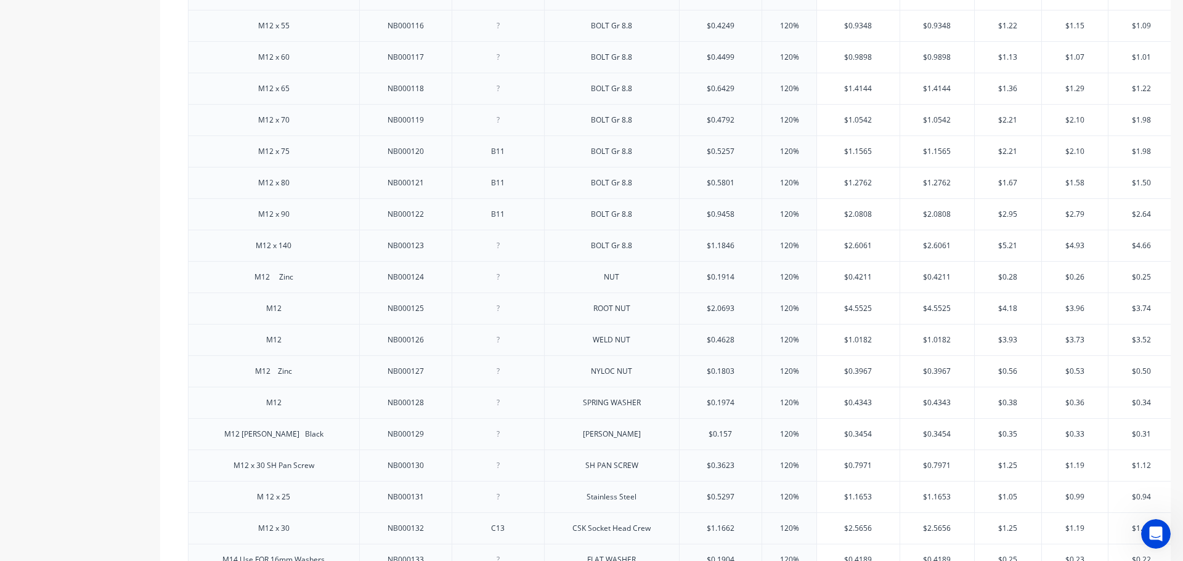
scroll to position [3636, 0]
click at [1154, 533] on icon "Open Intercom Messenger" at bounding box center [1154, 533] width 9 height 10
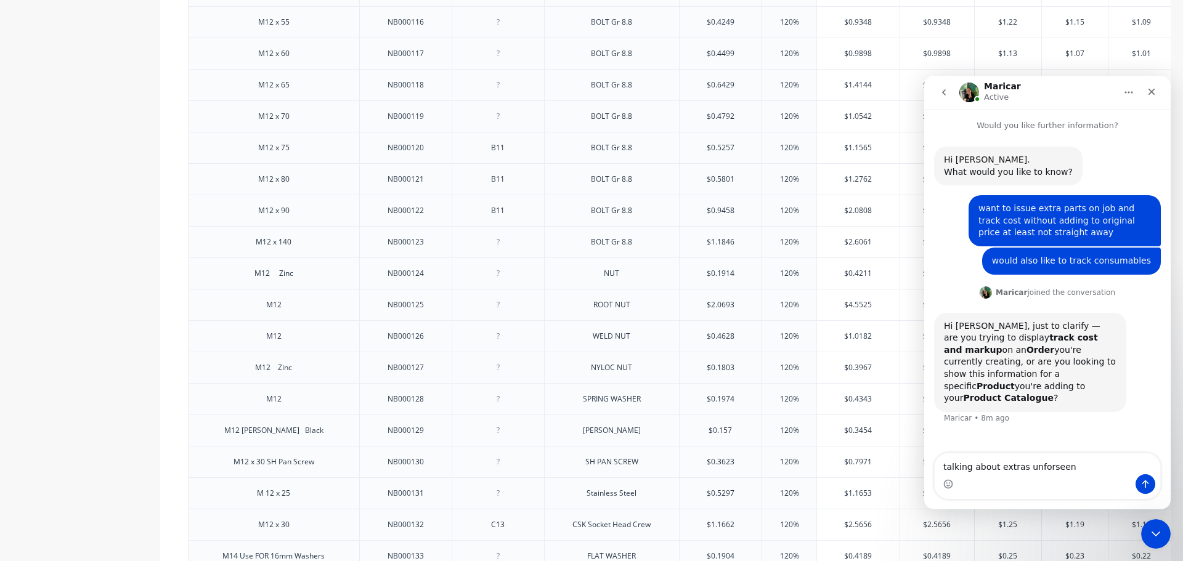
click at [1047, 467] on textarea "talking about extras unforseen" at bounding box center [1048, 464] width 226 height 21
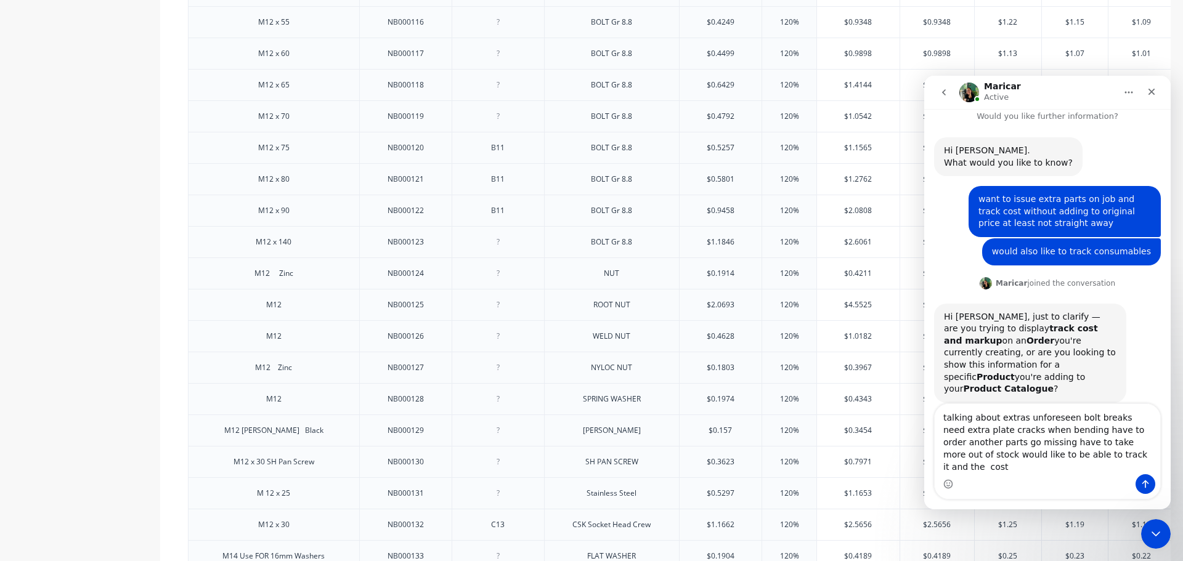
click at [1050, 468] on textarea "talking about extras unforeseen bolt breaks need extra plate cracks when bendin…" at bounding box center [1048, 439] width 226 height 70
click at [1048, 468] on textarea "talking about extras unforeseen bolt breaks need extra plate cracks when bendin…" at bounding box center [1048, 439] width 226 height 70
click at [1071, 470] on textarea "talking about extras unforeseen bolt breaks need extra plate cracks when bendin…" at bounding box center [1048, 439] width 226 height 70
click at [1134, 468] on textarea "talking about extras unforeseen bolt breaks need extra plate cracks when bendin…" at bounding box center [1048, 439] width 226 height 70
type textarea "talking about extras unforeseen bolt breaks need extra plate cracks when bendin…"
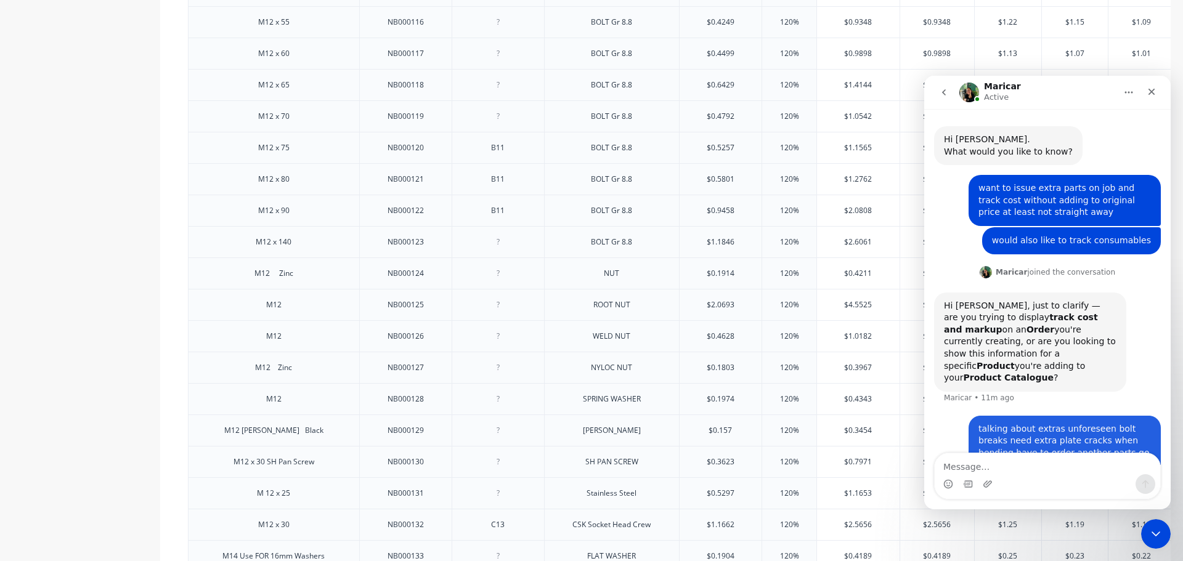
scroll to position [57, 0]
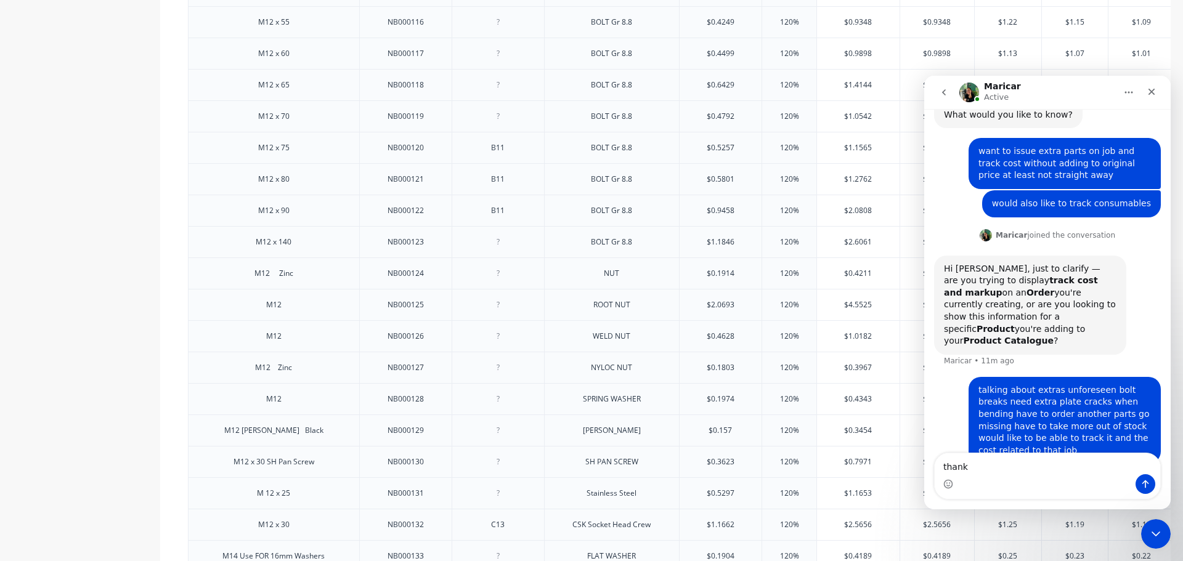
type textarea "thanks"
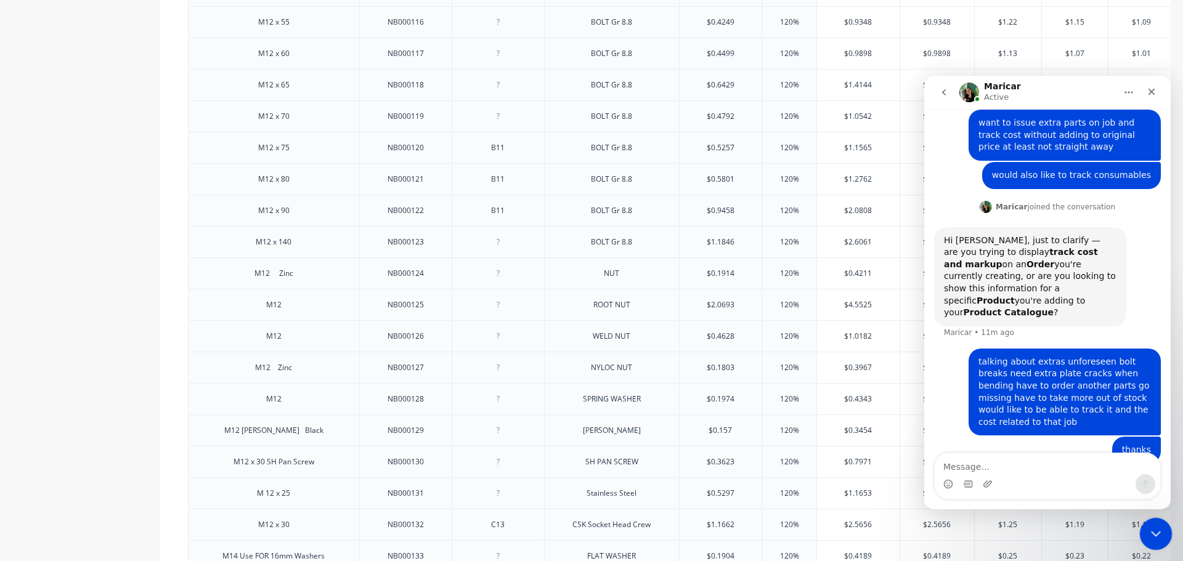
click at [1160, 531] on icon "Close Intercom Messenger" at bounding box center [1154, 532] width 15 height 15
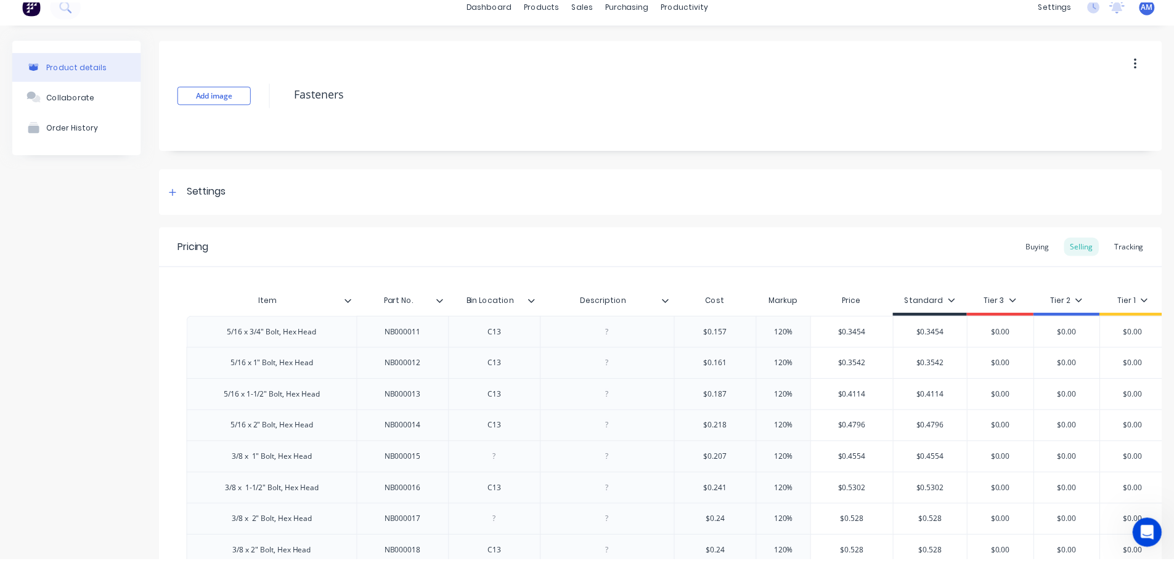
scroll to position [0, 0]
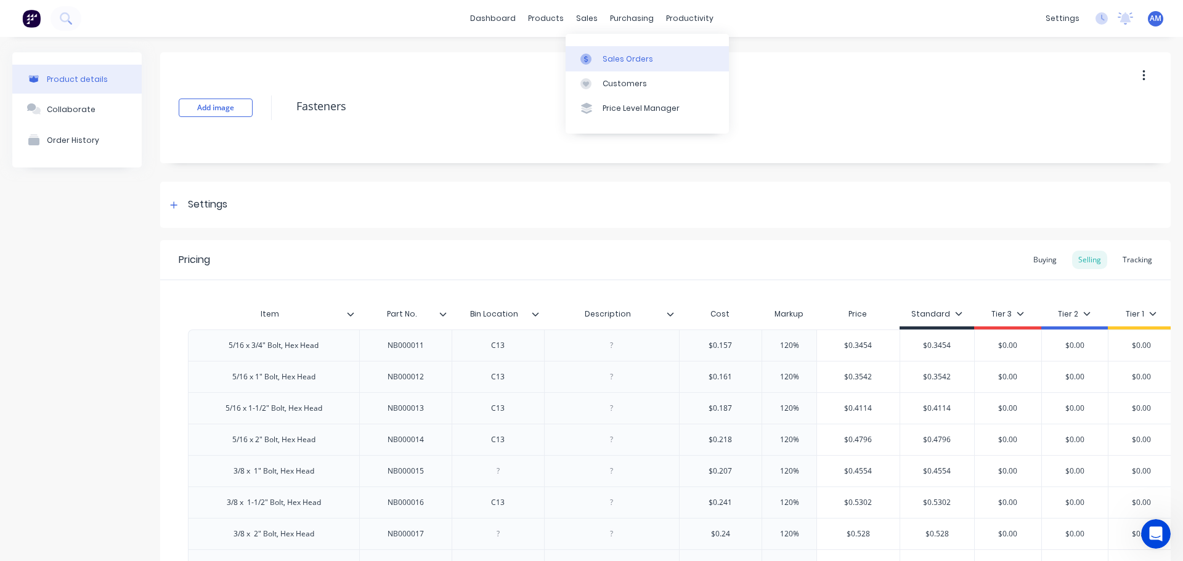
click at [616, 54] on div "Sales Orders" at bounding box center [628, 59] width 51 height 11
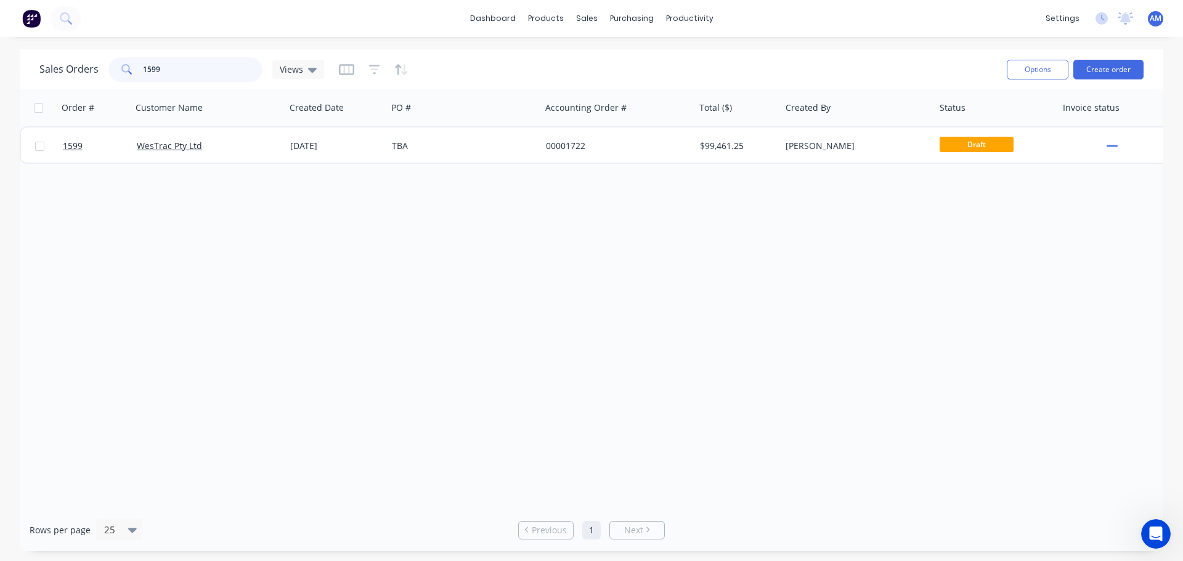
drag, startPoint x: 166, startPoint y: 72, endPoint x: 113, endPoint y: 54, distance: 56.5
click at [113, 54] on div "Sales Orders 1599 Views" at bounding box center [518, 69] width 958 height 30
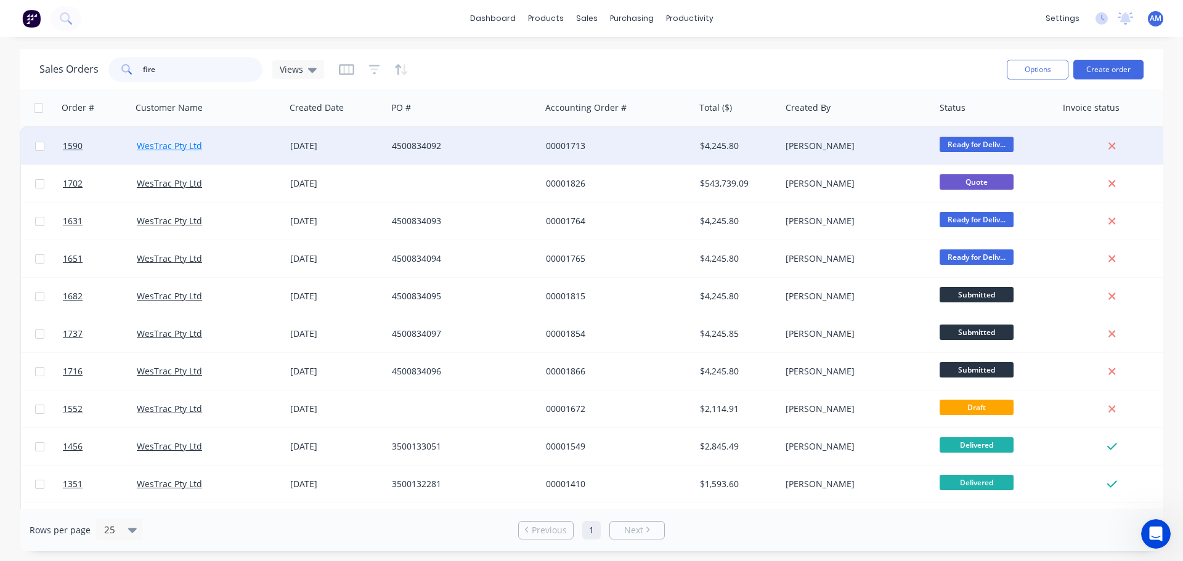
type input "fire"
click at [165, 145] on link "WesTrac Pty Ltd" at bounding box center [169, 146] width 65 height 12
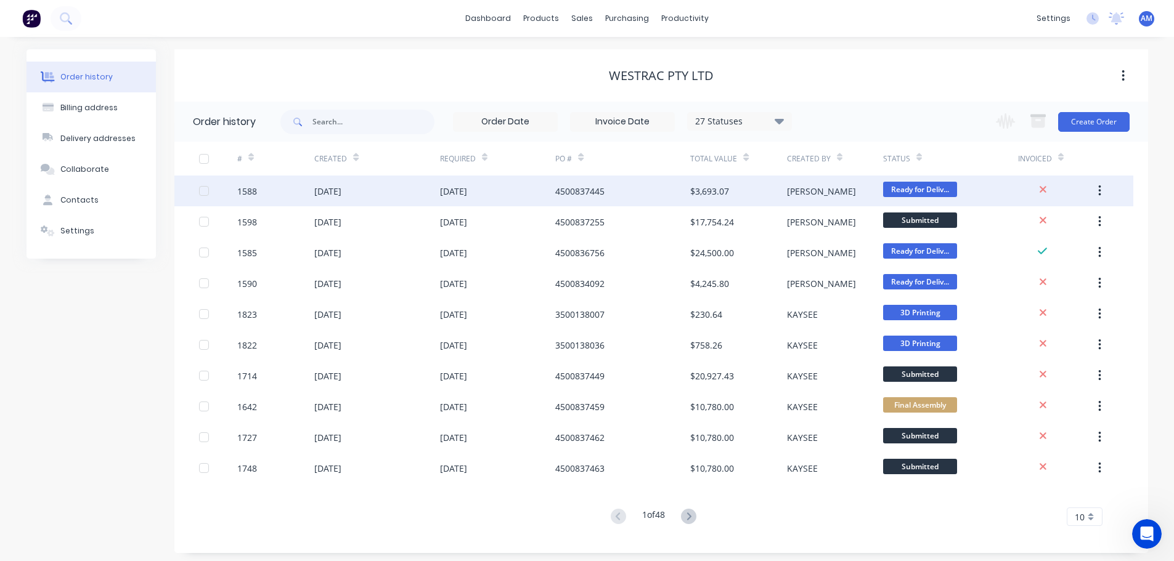
click at [467, 186] on div "[DATE]" at bounding box center [453, 191] width 27 height 13
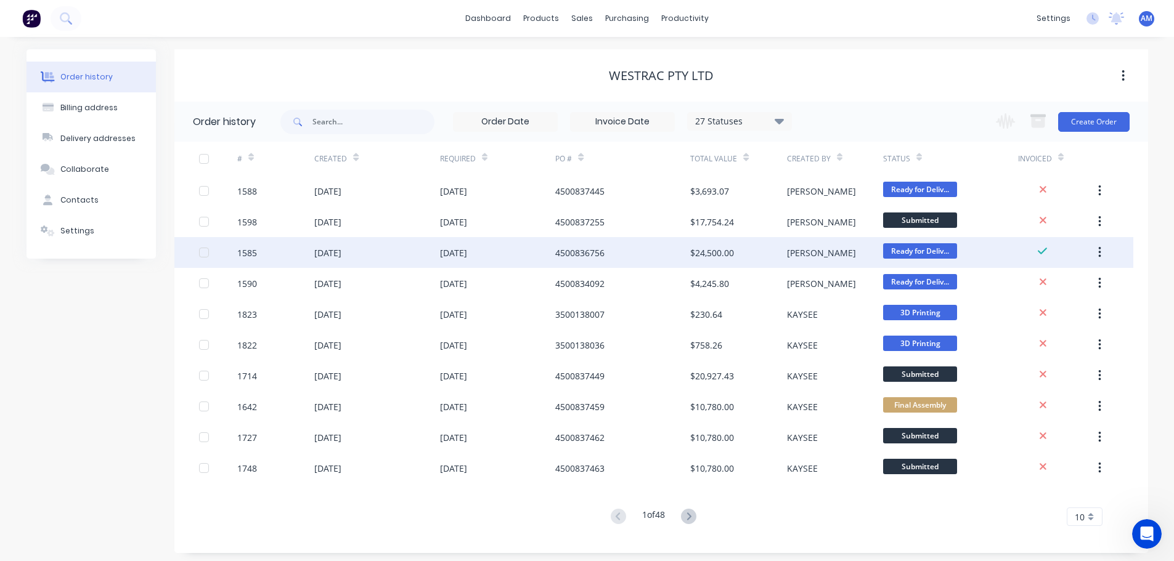
click at [467, 252] on div "[DATE]" at bounding box center [453, 253] width 27 height 13
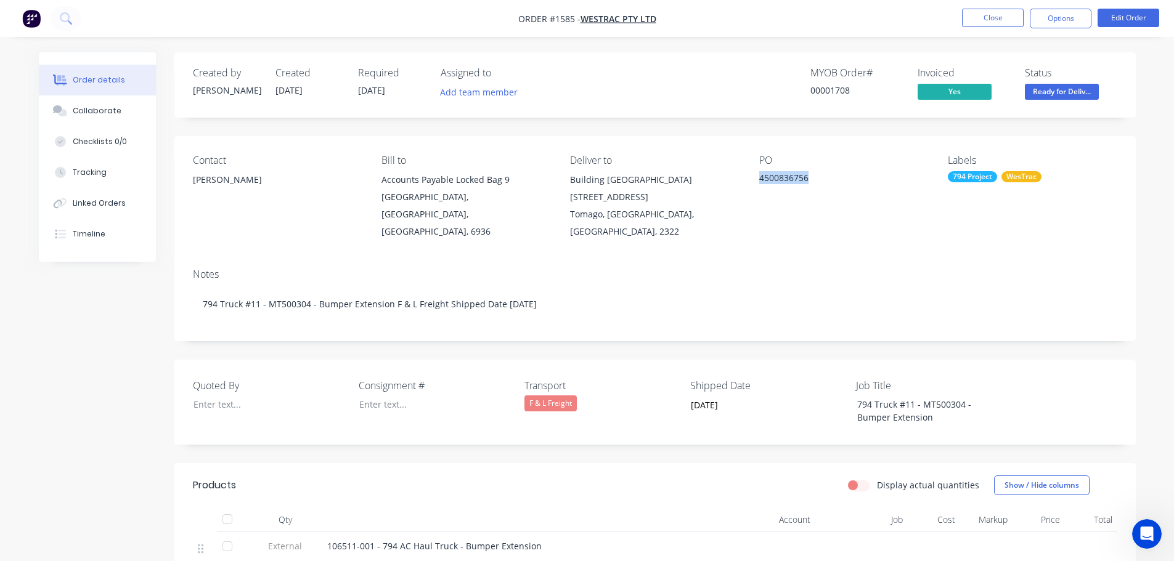
drag, startPoint x: 812, startPoint y: 178, endPoint x: 761, endPoint y: 177, distance: 50.6
click at [761, 177] on div "4500836756" at bounding box center [836, 179] width 154 height 17
copy div "4500836756"
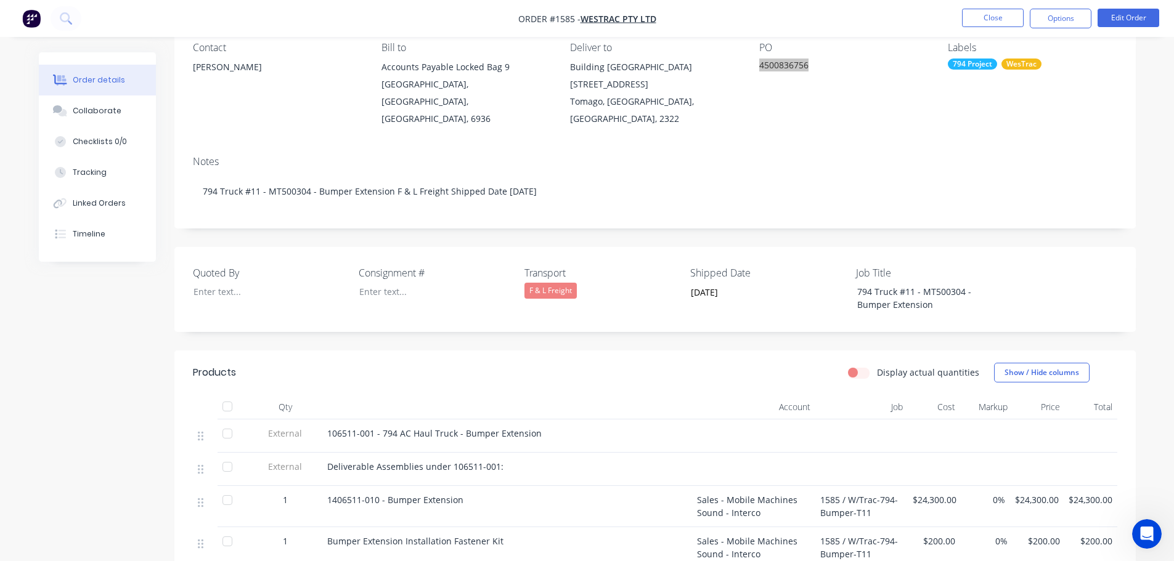
scroll to position [123, 0]
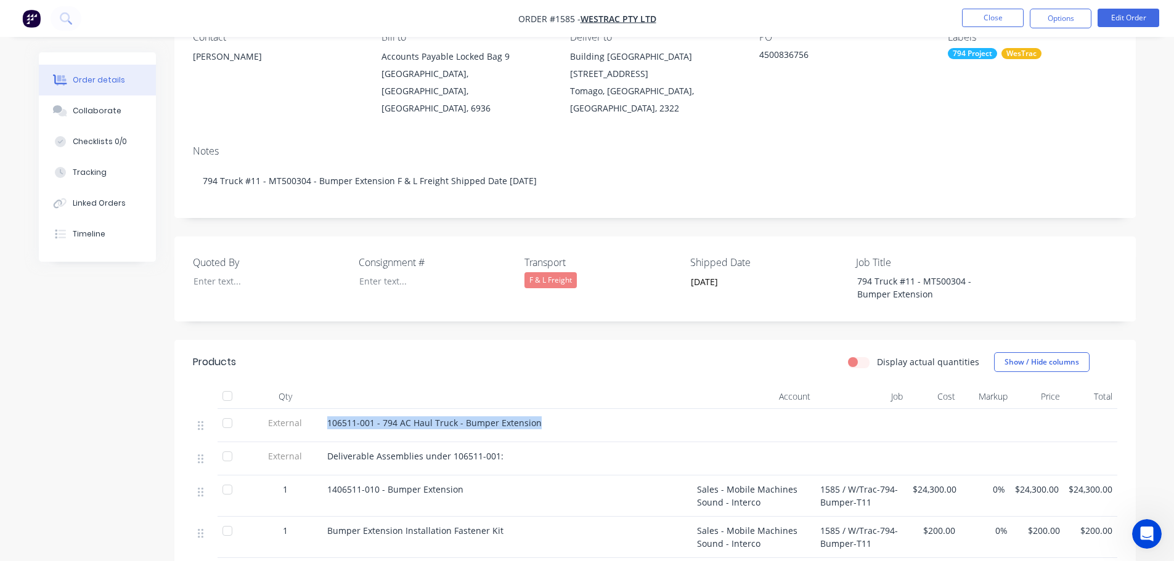
drag, startPoint x: 539, startPoint y: 407, endPoint x: 327, endPoint y: 409, distance: 212.0
click at [327, 417] on div "106511-001 - 794 AC Haul Truck - Bumper Extension" at bounding box center [507, 423] width 360 height 13
copy span "106511-001 - 794 AC Haul Truck - Bumper Extension"
click at [1000, 15] on button "Close" at bounding box center [993, 18] width 62 height 18
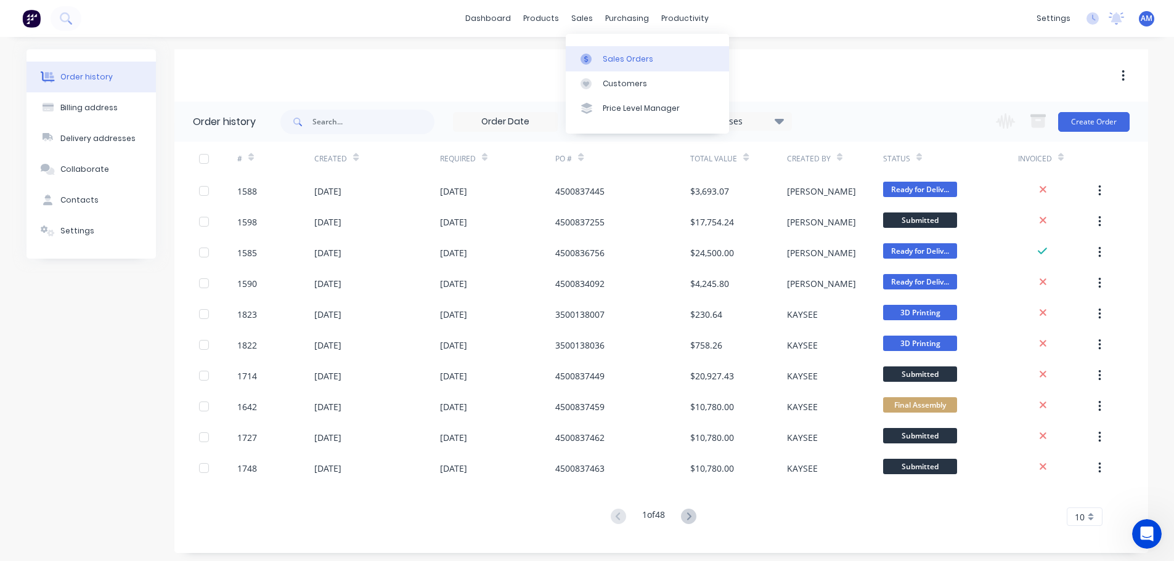
click at [606, 59] on div "Sales Orders" at bounding box center [628, 59] width 51 height 11
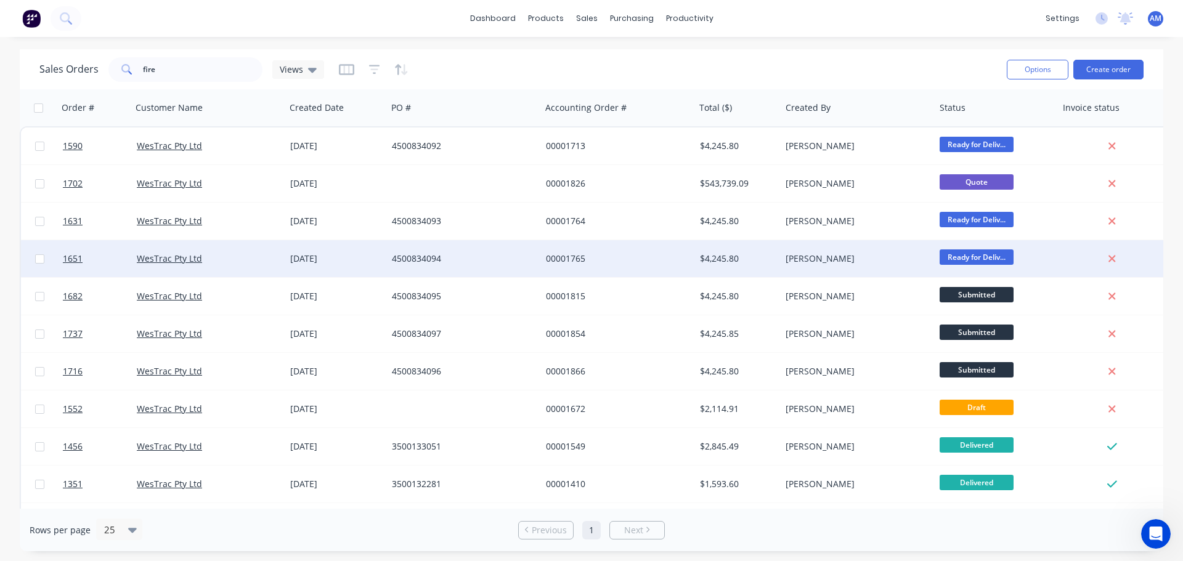
click at [417, 260] on div "4500834094" at bounding box center [460, 259] width 137 height 12
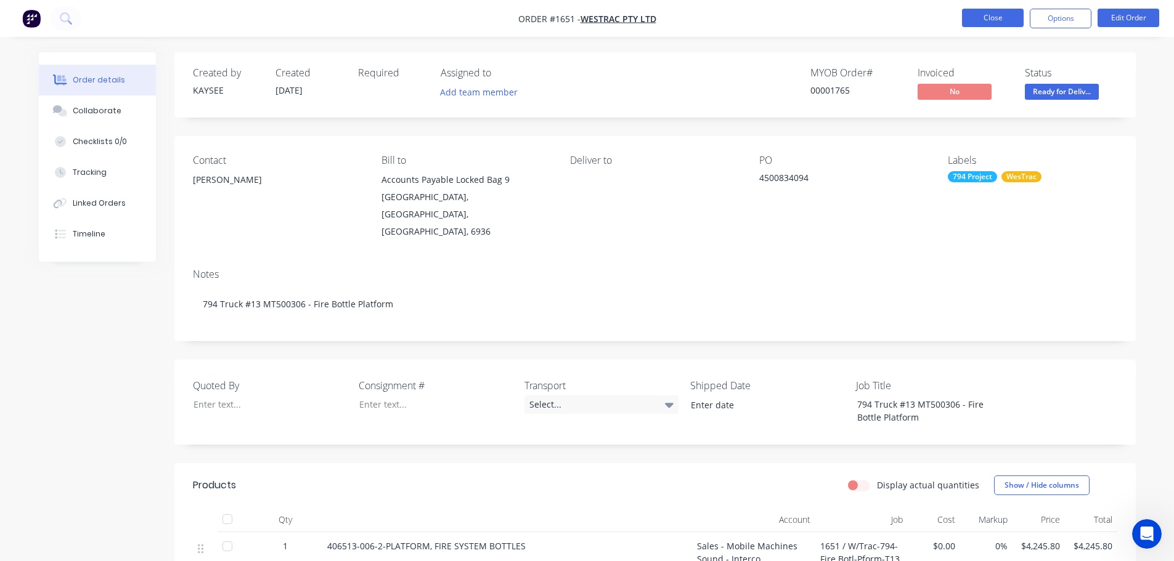
click at [1000, 15] on button "Close" at bounding box center [993, 18] width 62 height 18
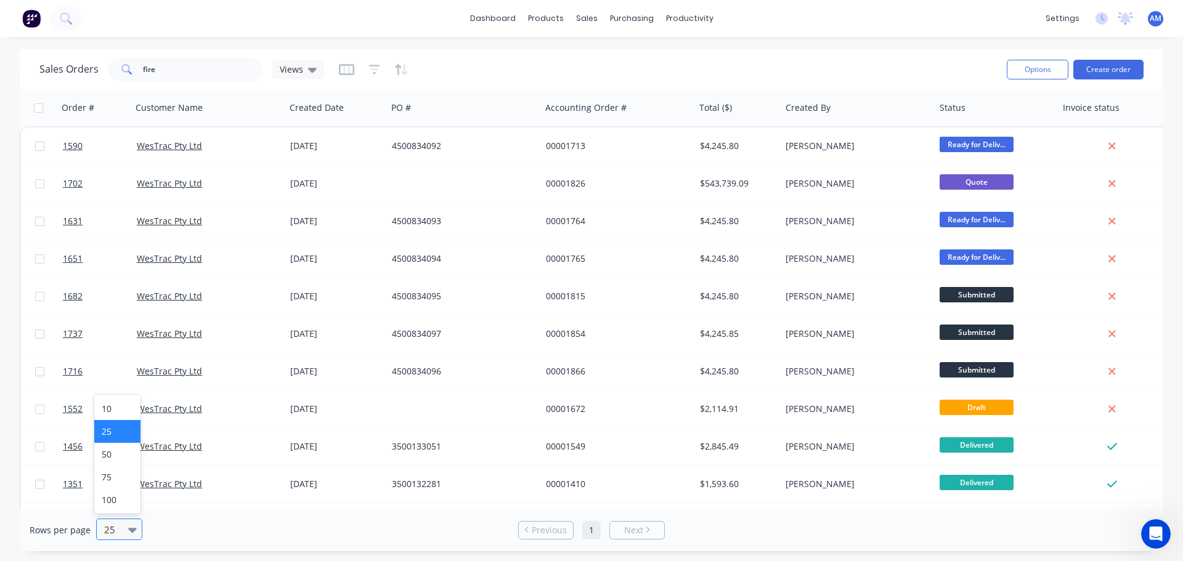
click at [132, 531] on icon at bounding box center [132, 530] width 9 height 5
click at [121, 499] on div "100" at bounding box center [117, 500] width 46 height 23
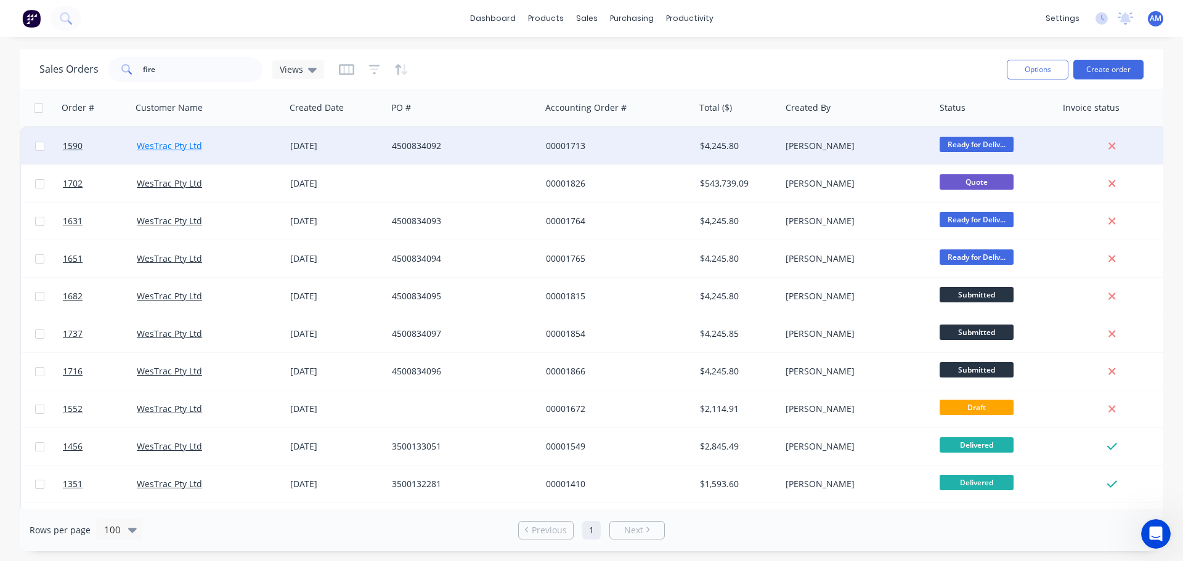
click at [191, 142] on link "WesTrac Pty Ltd" at bounding box center [169, 146] width 65 height 12
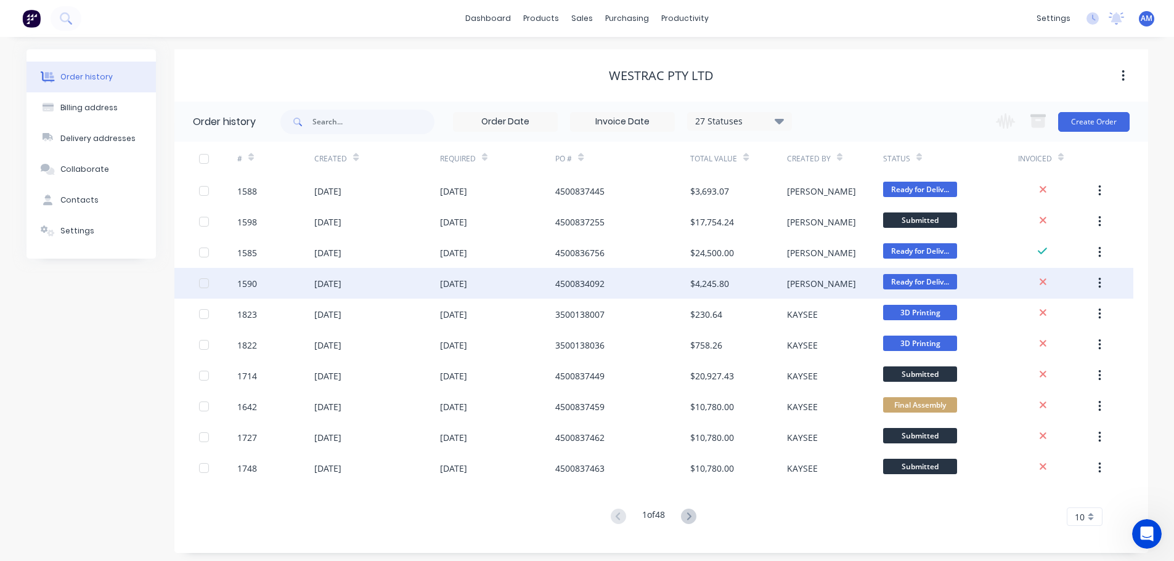
click at [341, 284] on div "[DATE]" at bounding box center [327, 283] width 27 height 13
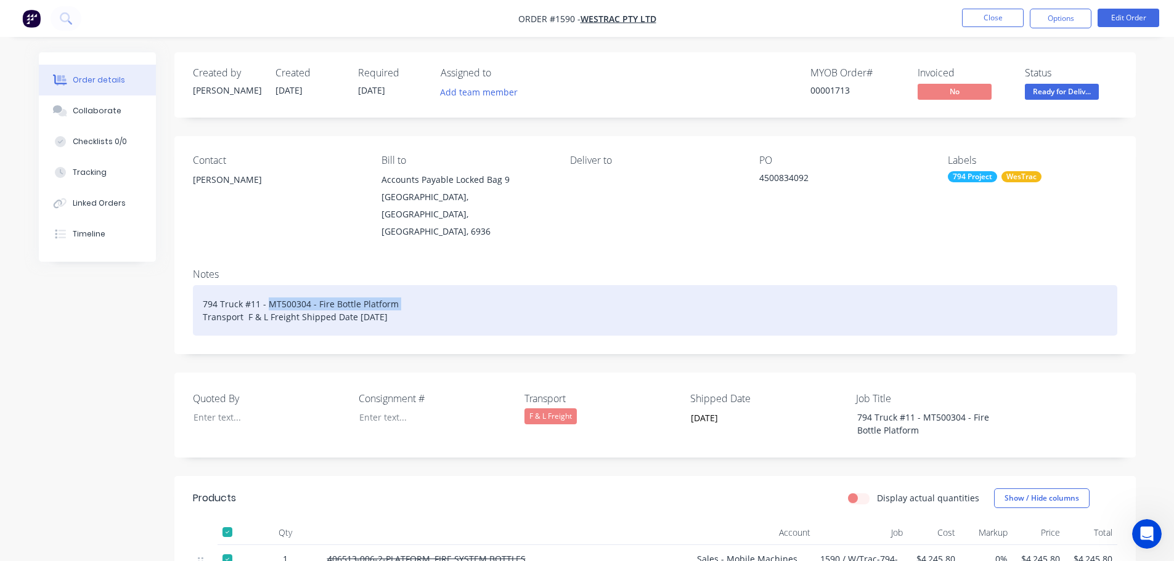
drag, startPoint x: 395, startPoint y: 284, endPoint x: 268, endPoint y: 280, distance: 127.0
click at [268, 285] on div "794 Truck #11 - MT500304 - Fire Bottle Platform Transport F & L Freight Shipped…" at bounding box center [655, 310] width 925 height 51
copy div "MT500304 - Fire Bottle Platform"
